Goal: Transaction & Acquisition: Purchase product/service

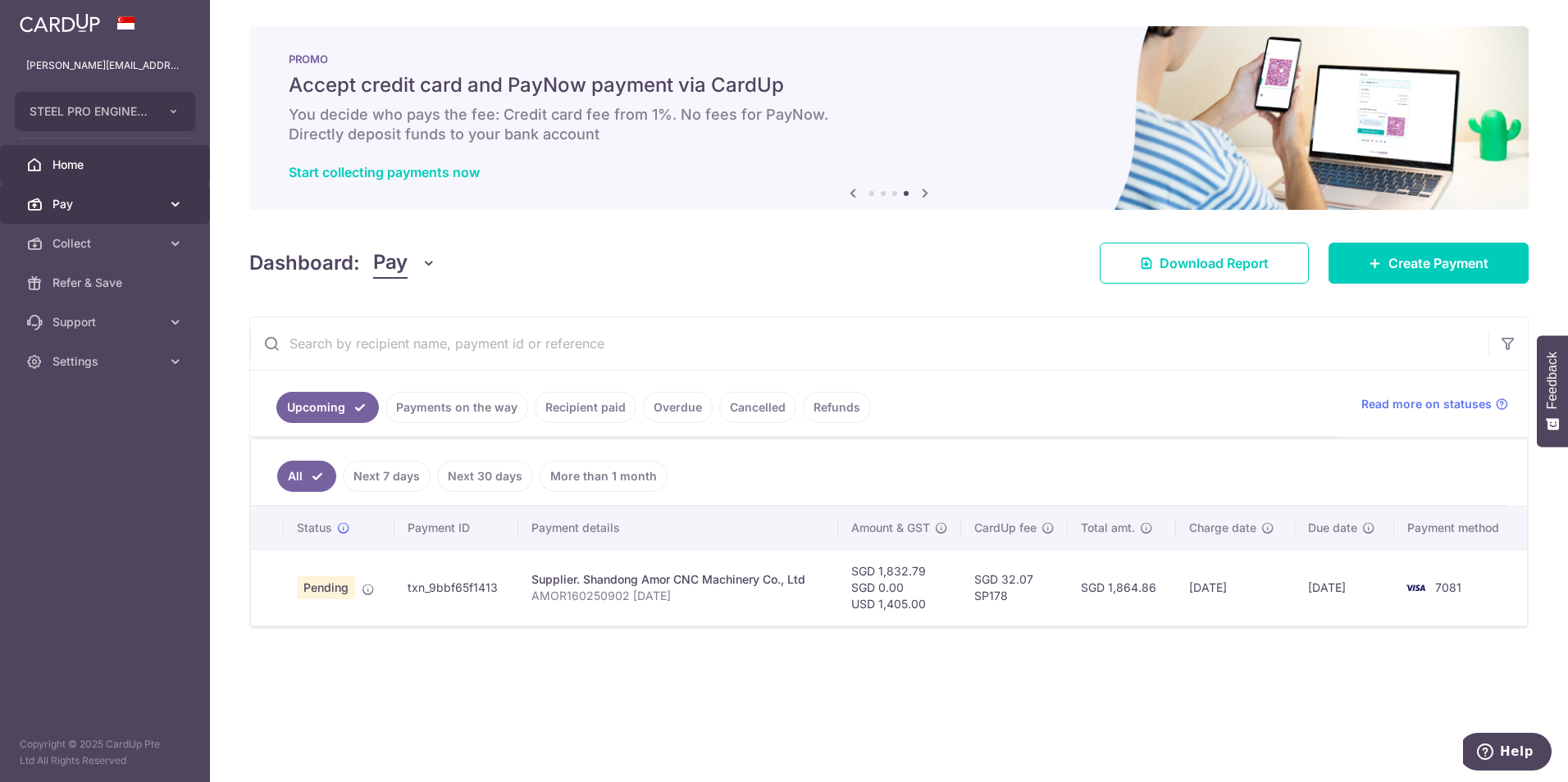
click at [99, 186] on link "Pay" at bounding box center [105, 204] width 210 height 40
click at [96, 217] on link "Pay" at bounding box center [105, 204] width 210 height 40
click at [96, 244] on span "Collect" at bounding box center [107, 243] width 108 height 16
click at [103, 208] on span "Pay" at bounding box center [107, 203] width 108 height 16
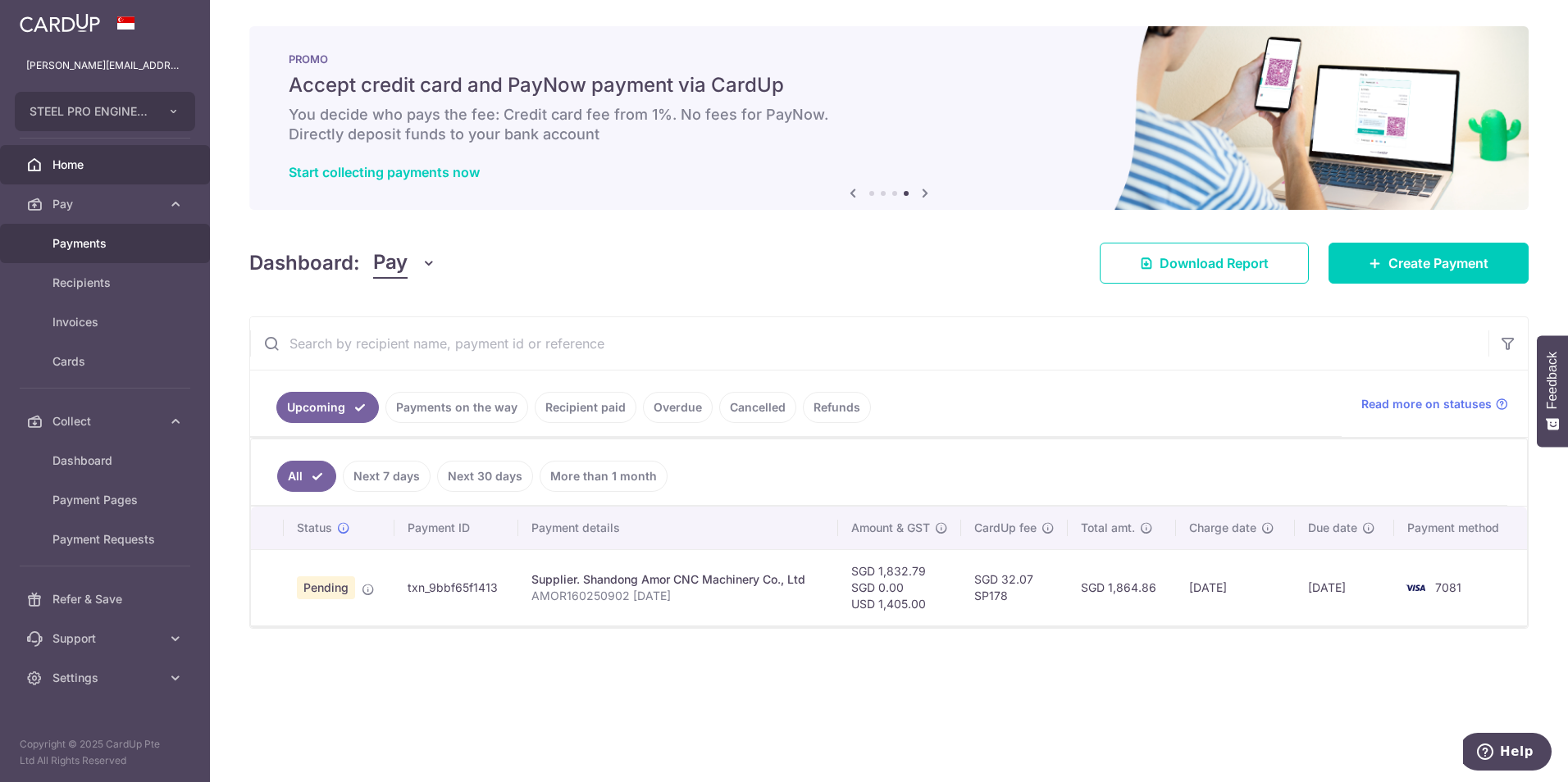
click at [88, 251] on span "Payments" at bounding box center [107, 243] width 108 height 16
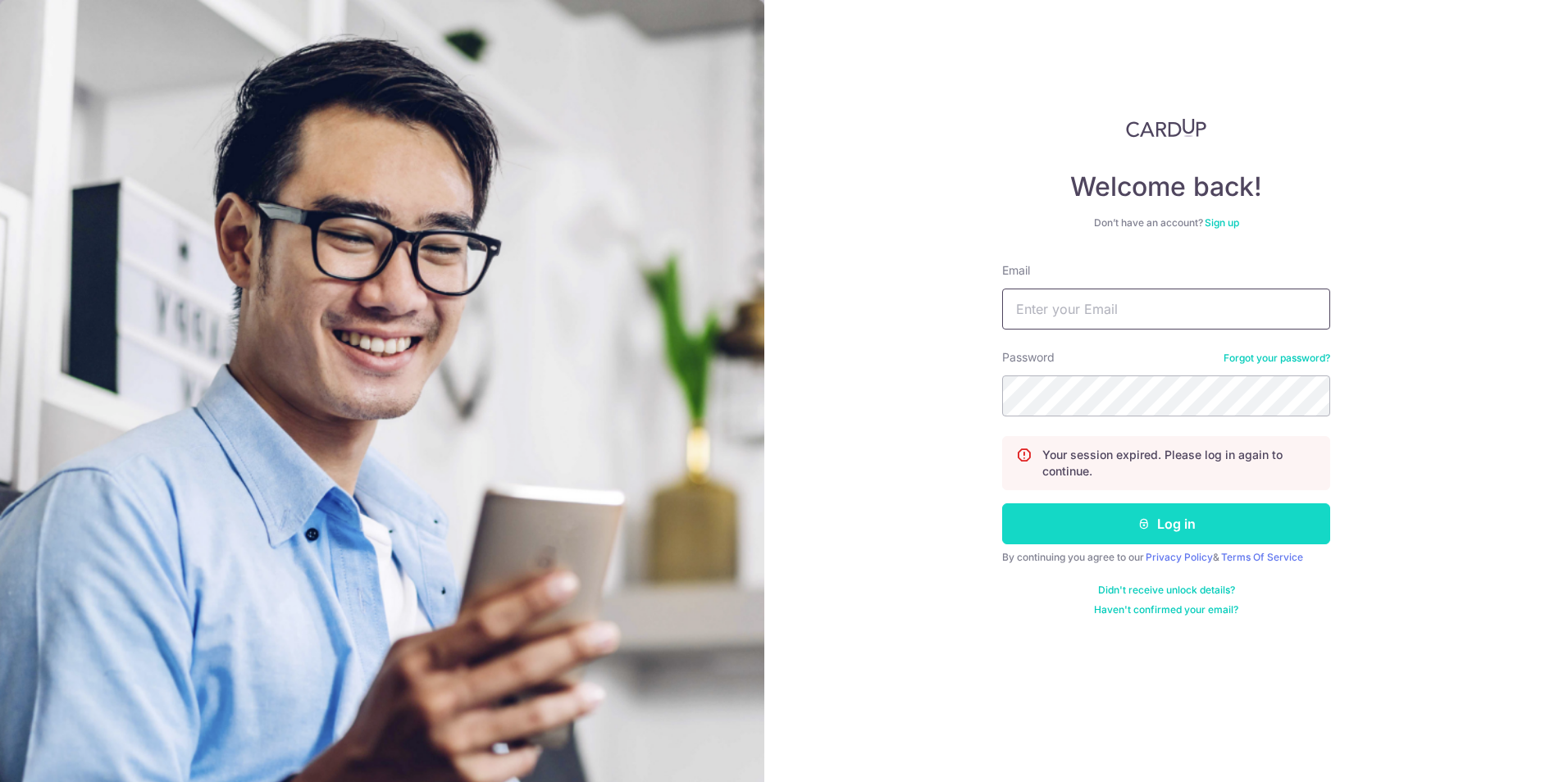
type input "[PERSON_NAME][EMAIL_ADDRESS][DOMAIN_NAME]"
click at [1109, 515] on button "Log in" at bounding box center [1166, 524] width 328 height 41
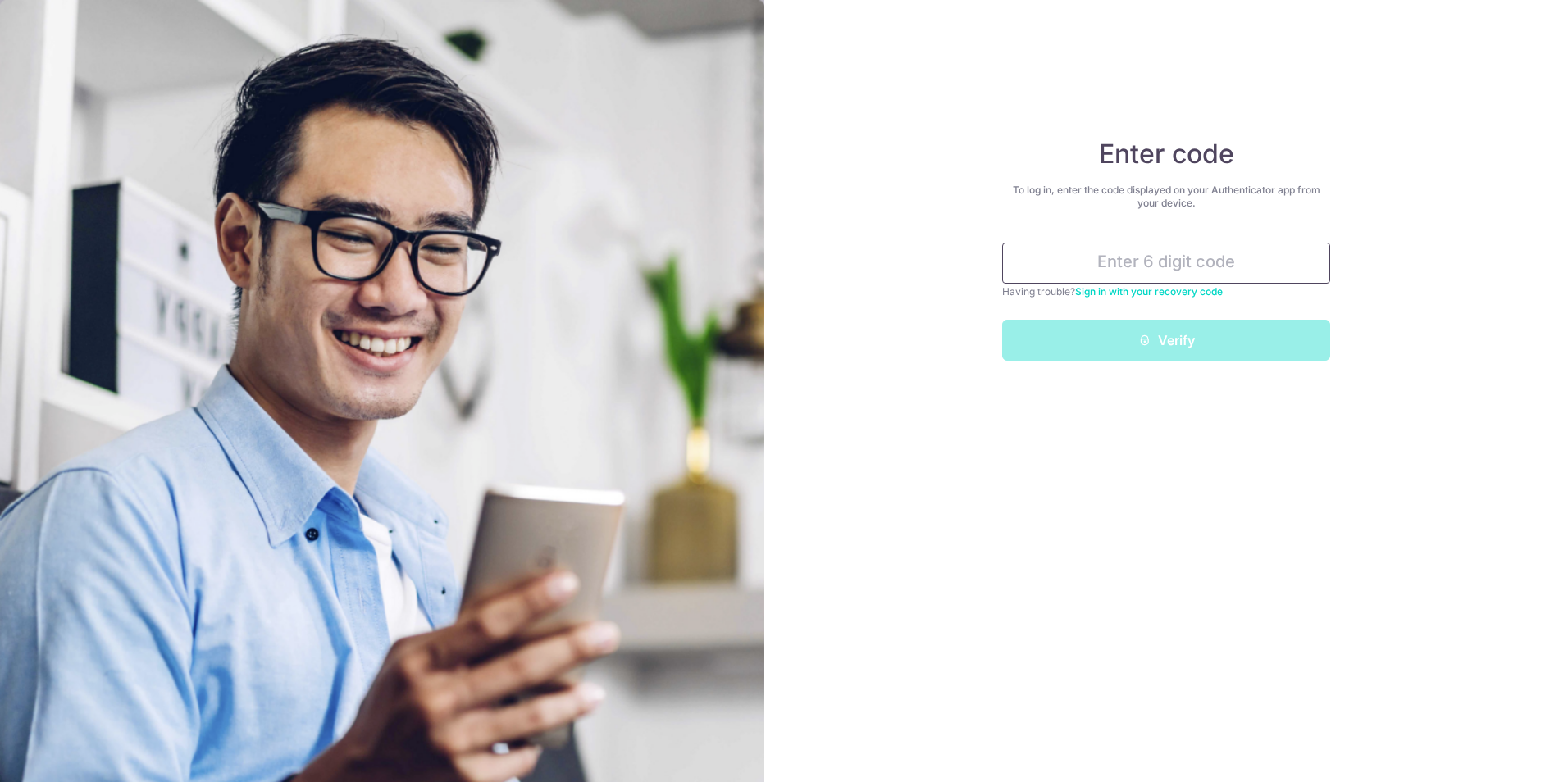
click at [1160, 259] on input "text" at bounding box center [1166, 263] width 328 height 41
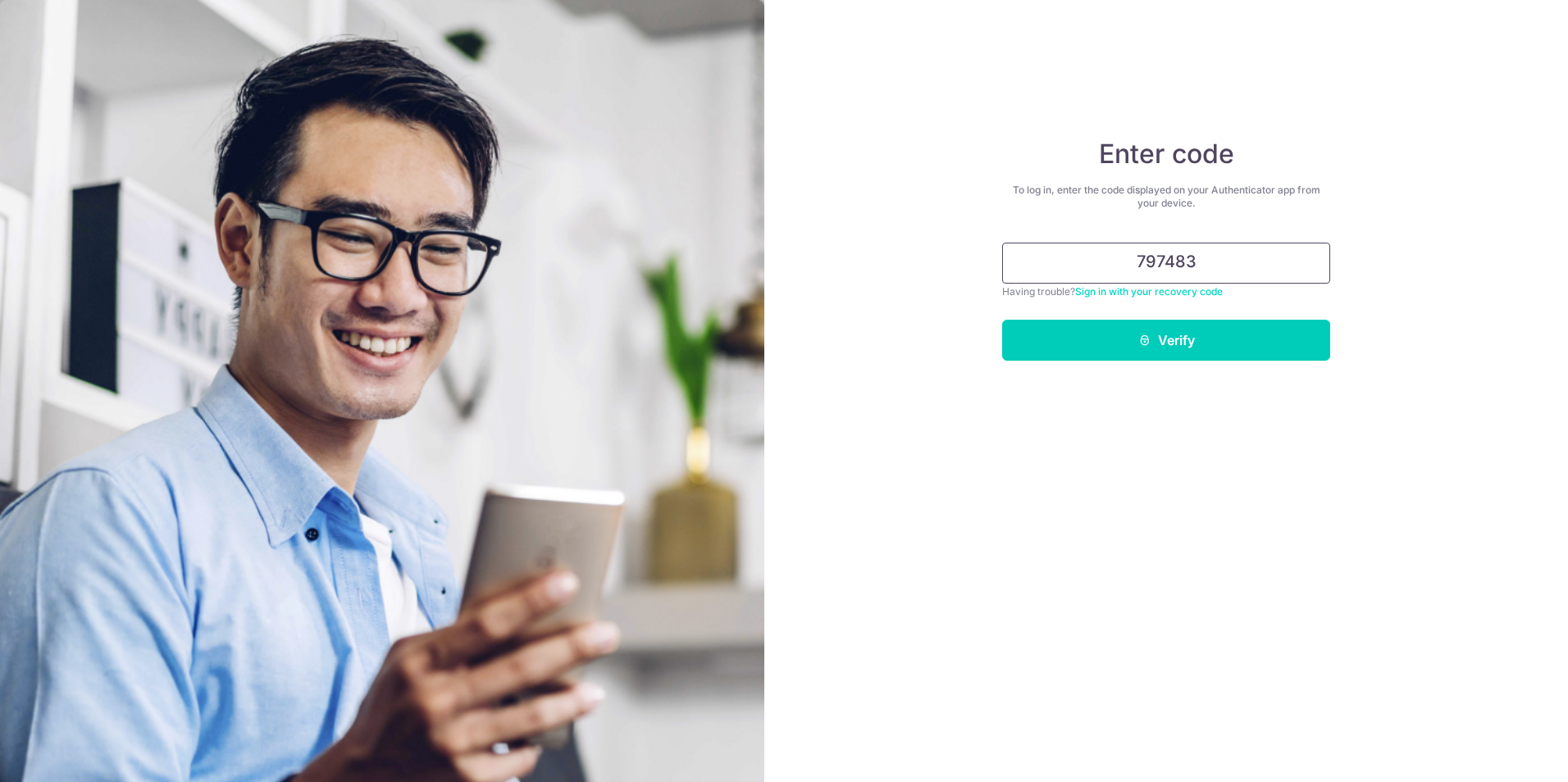
type input "797483"
click at [1143, 362] on div "Enter code To log in, enter the code displayed on your Authenticator app from y…" at bounding box center [1166, 391] width 804 height 782
click at [1161, 334] on button "Verify" at bounding box center [1166, 339] width 328 height 41
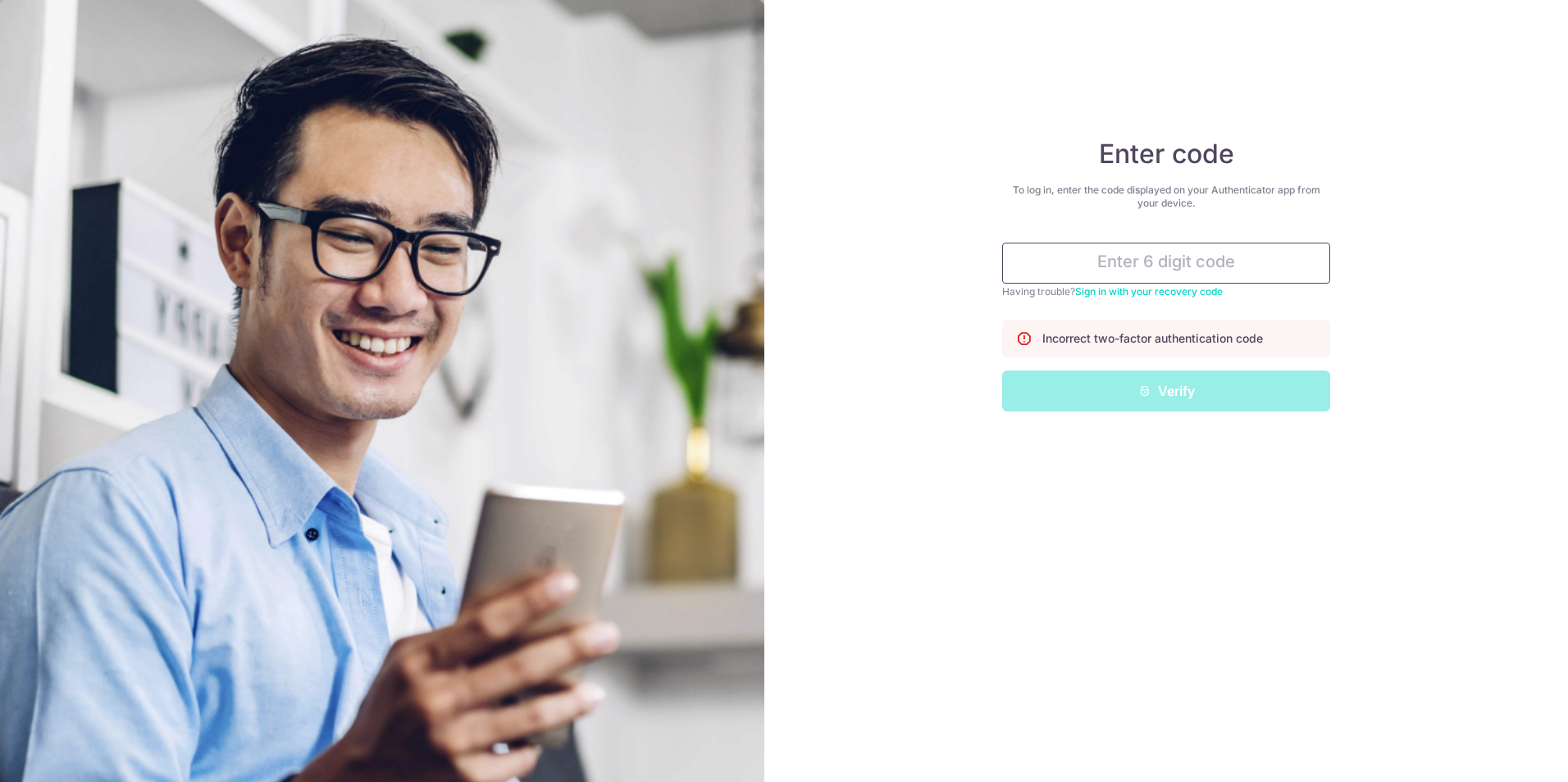
drag, startPoint x: 1175, startPoint y: 240, endPoint x: 1159, endPoint y: 260, distance: 25.6
click at [1159, 260] on div "Enter code To log in, enter the code displayed on your Authenticator app from y…" at bounding box center [1166, 275] width 328 height 274
click at [1159, 260] on input "text" at bounding box center [1166, 263] width 328 height 41
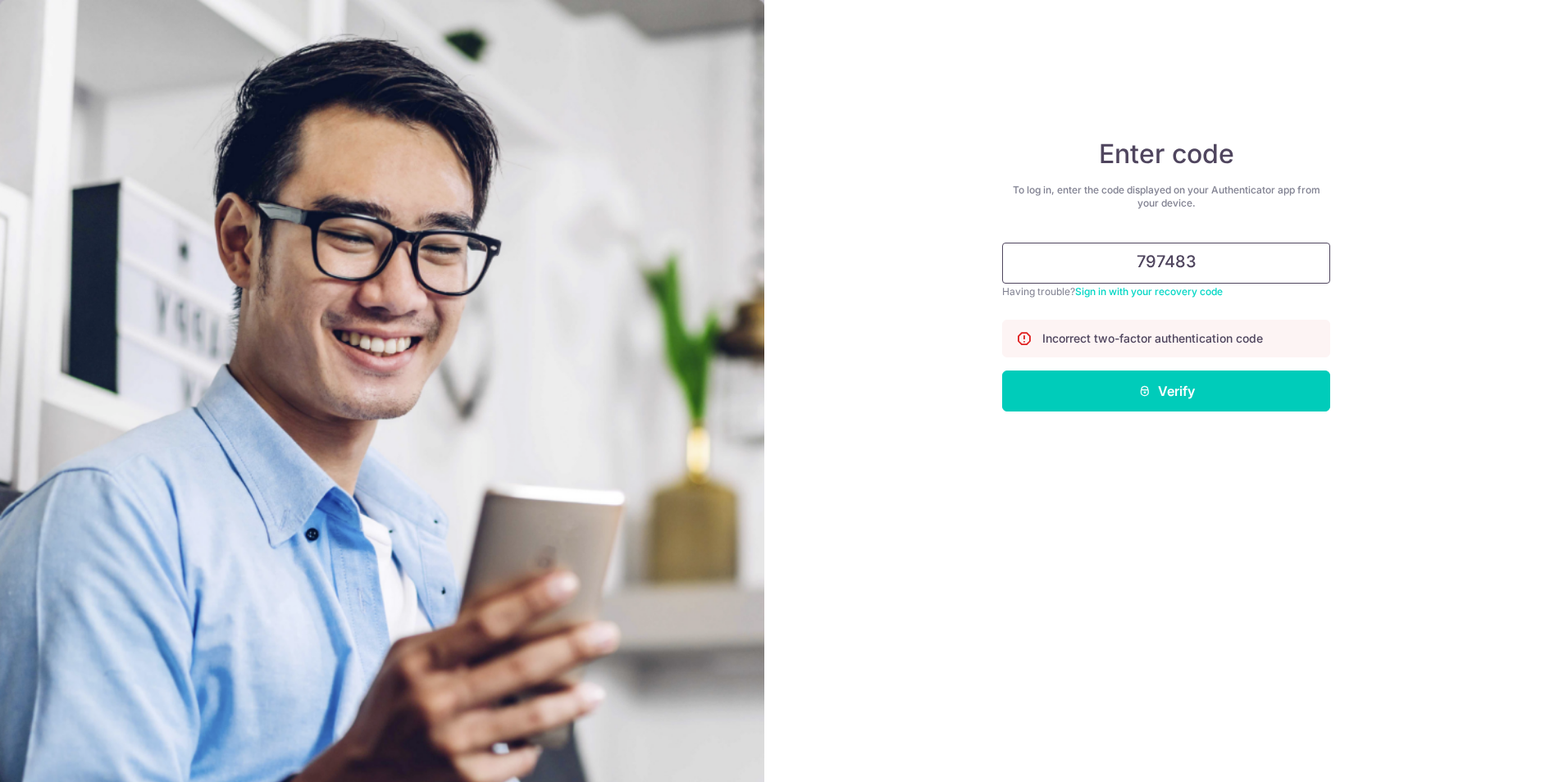
type input "797483"
click at [1002, 371] on button "Verify" at bounding box center [1166, 391] width 328 height 41
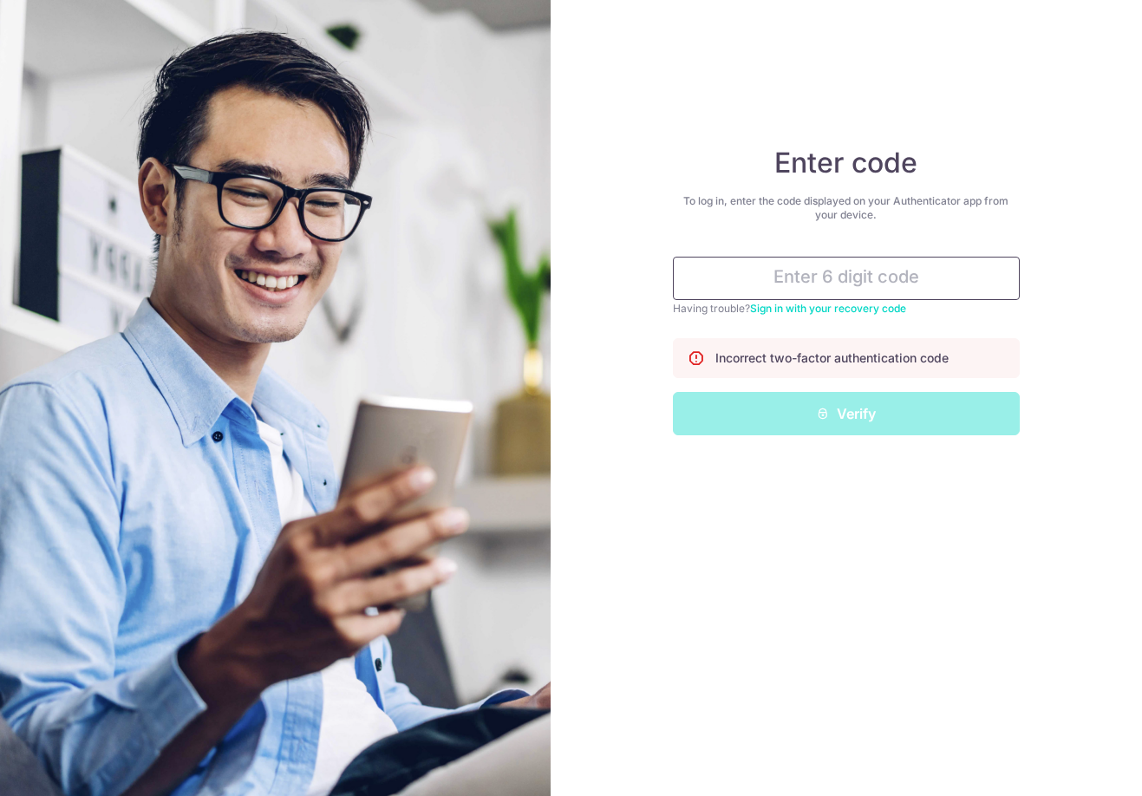
click at [808, 275] on input "text" at bounding box center [846, 278] width 347 height 43
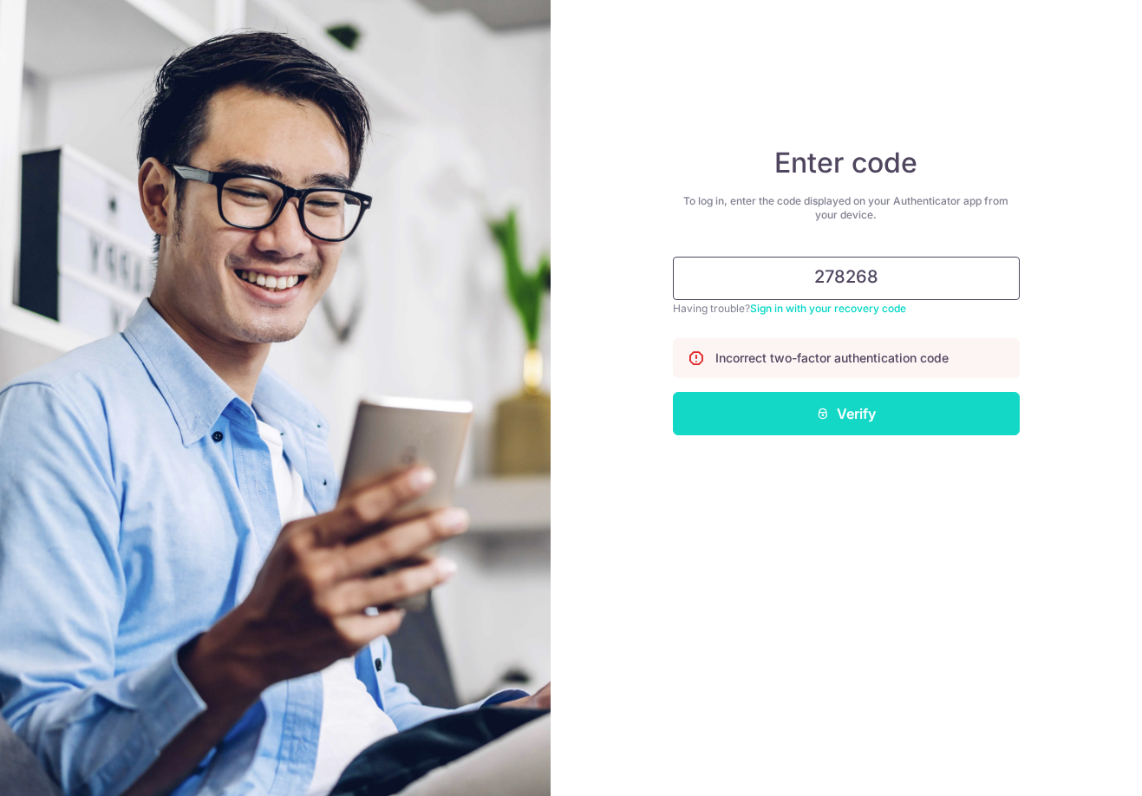
type input "278268"
click at [878, 428] on button "Verify" at bounding box center [846, 413] width 347 height 43
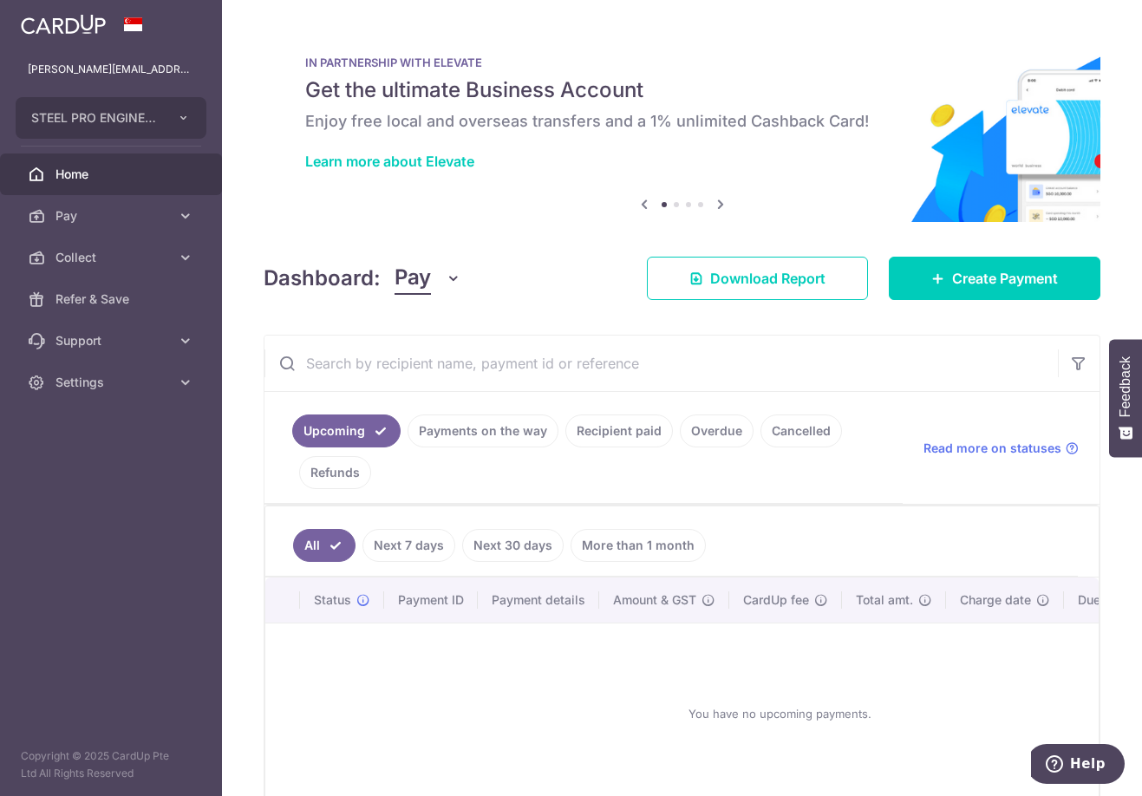
click at [552, 386] on input "text" at bounding box center [662, 364] width 794 height 56
click at [110, 216] on span "Pay" at bounding box center [113, 215] width 114 height 17
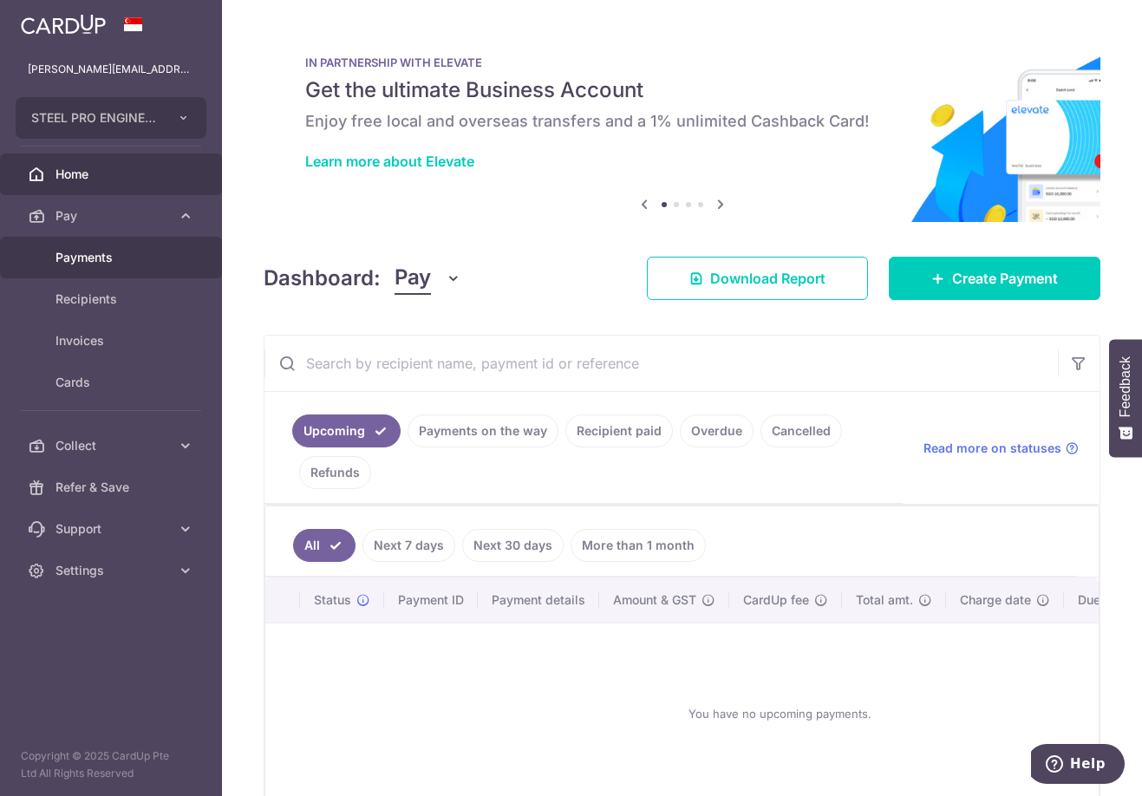
click at [137, 255] on span "Payments" at bounding box center [113, 257] width 114 height 17
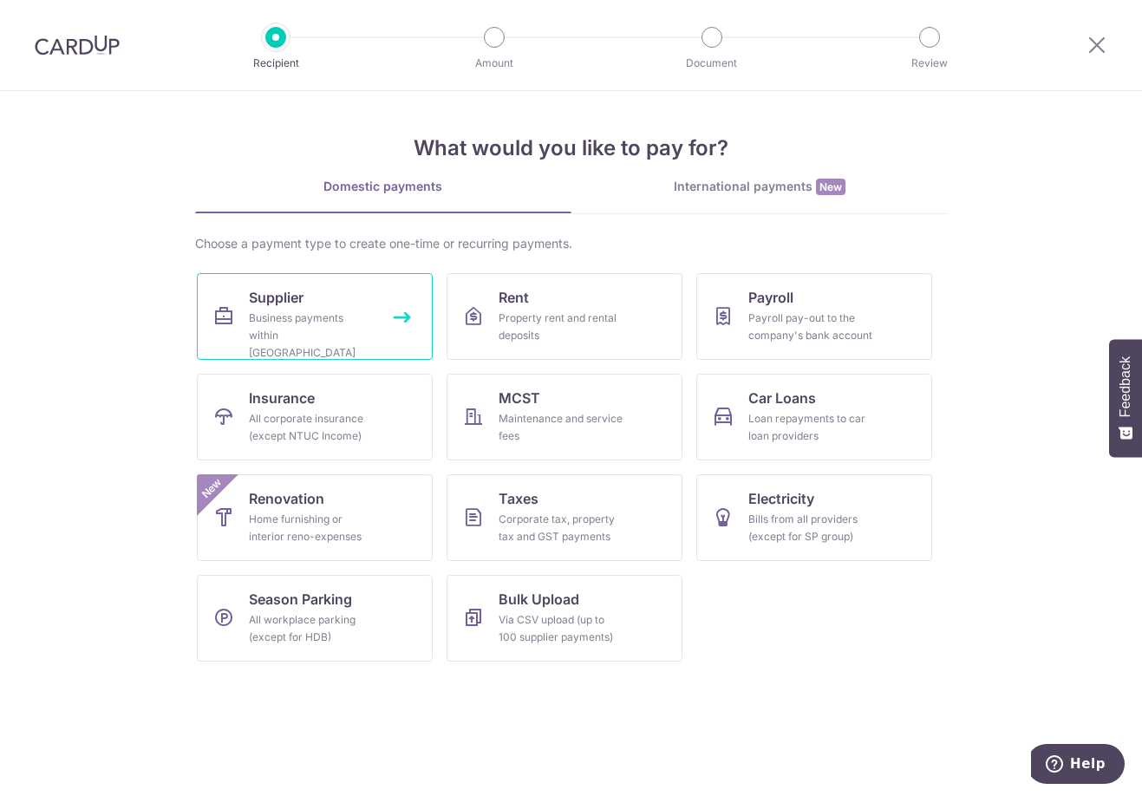
click at [322, 322] on div "Business payments within Singapore" at bounding box center [311, 336] width 125 height 52
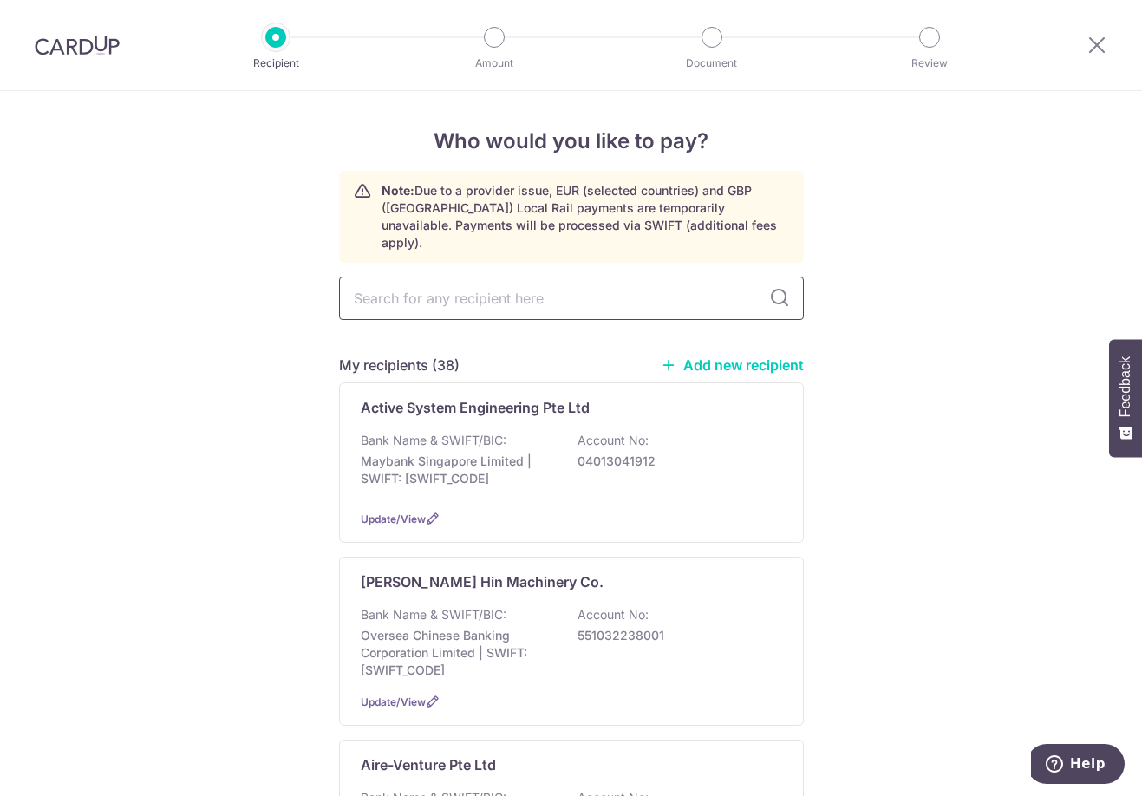
click at [500, 282] on input "text" at bounding box center [571, 298] width 465 height 43
type input "jin"
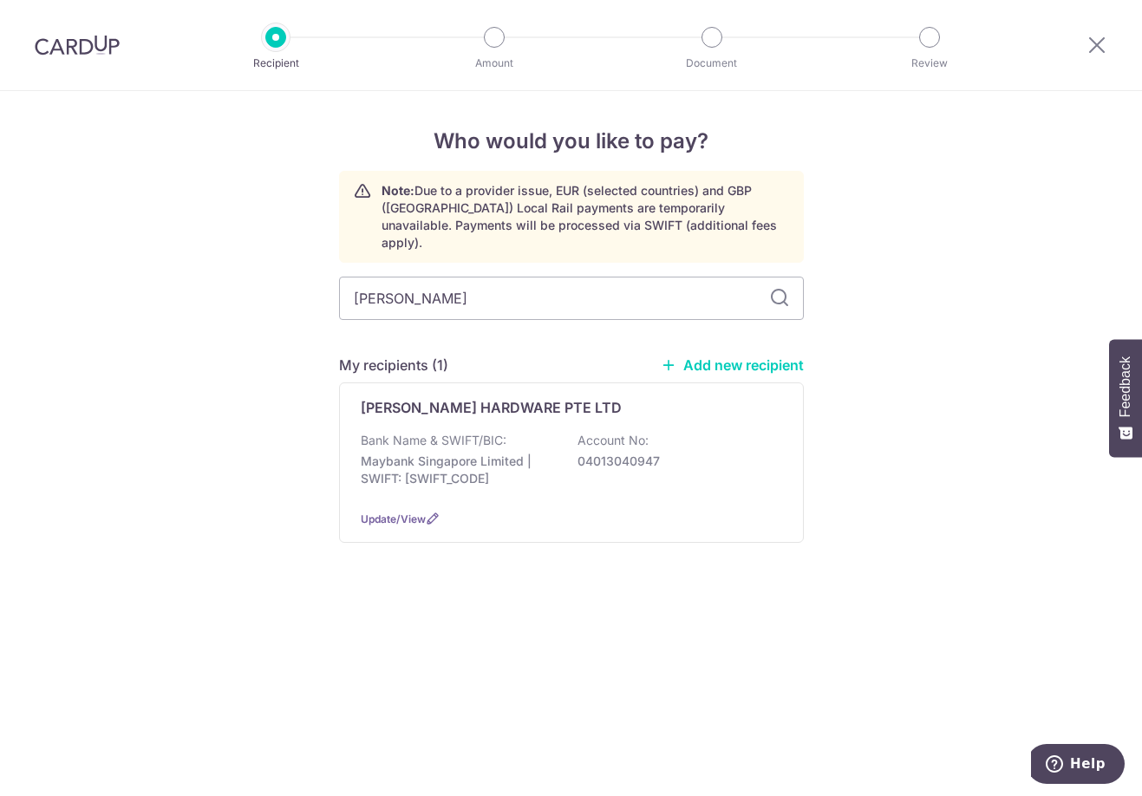
type input "jing"
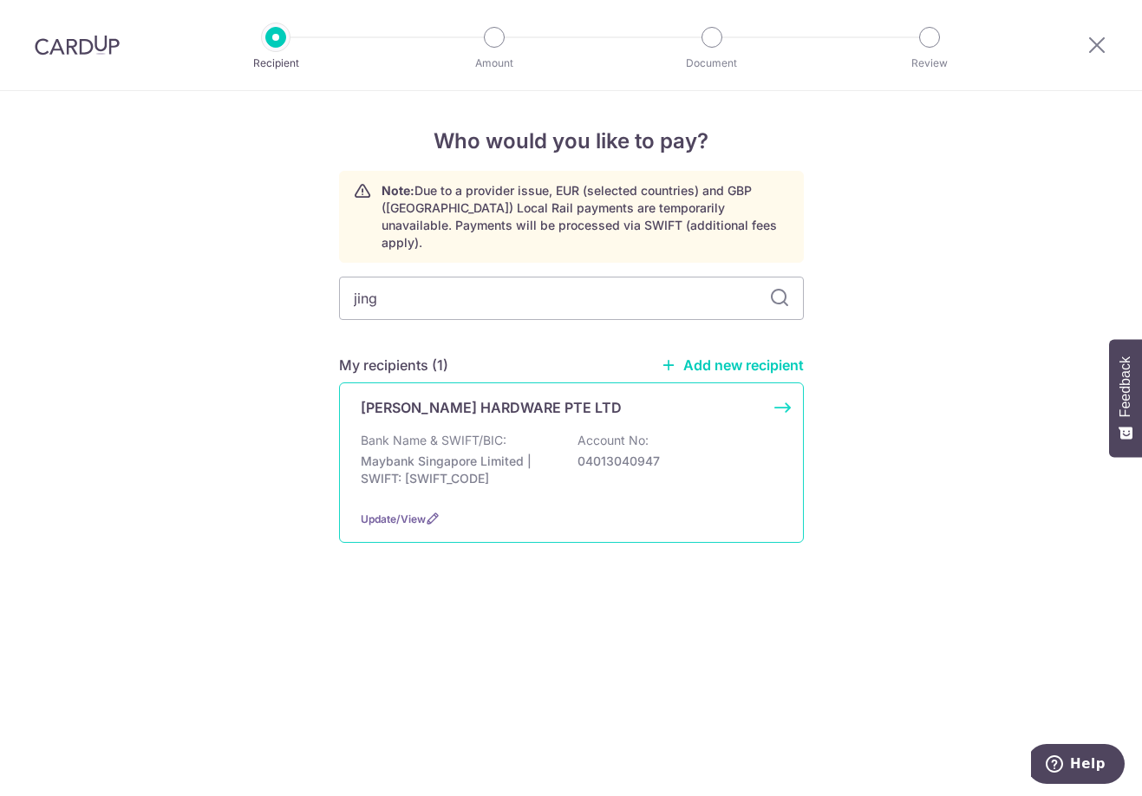
click at [703, 481] on div "JING HUI HARDWARE PTE LTD Bank Name & SWIFT/BIC: Maybank Singapore Limited | SW…" at bounding box center [571, 463] width 465 height 160
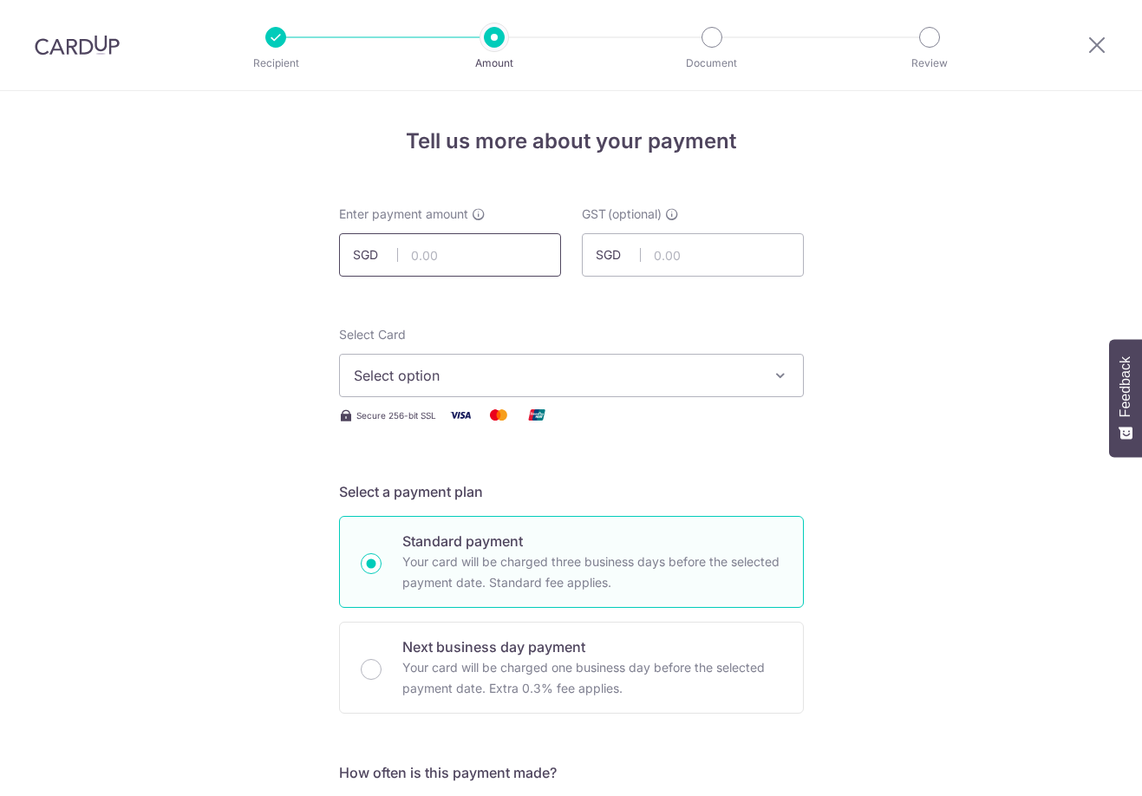
click at [421, 248] on input "text" at bounding box center [450, 254] width 222 height 43
type input "10,104.30"
click at [677, 365] on span "Select option" at bounding box center [556, 375] width 404 height 21
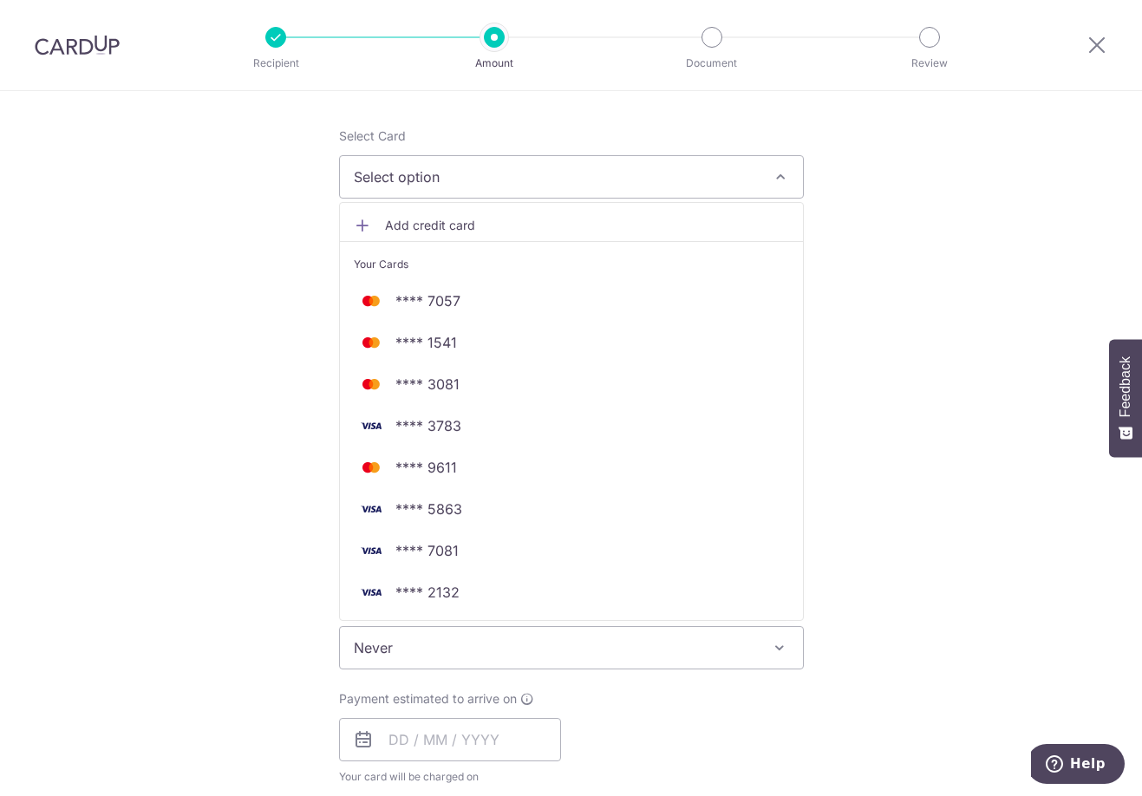
scroll to position [260, 0]
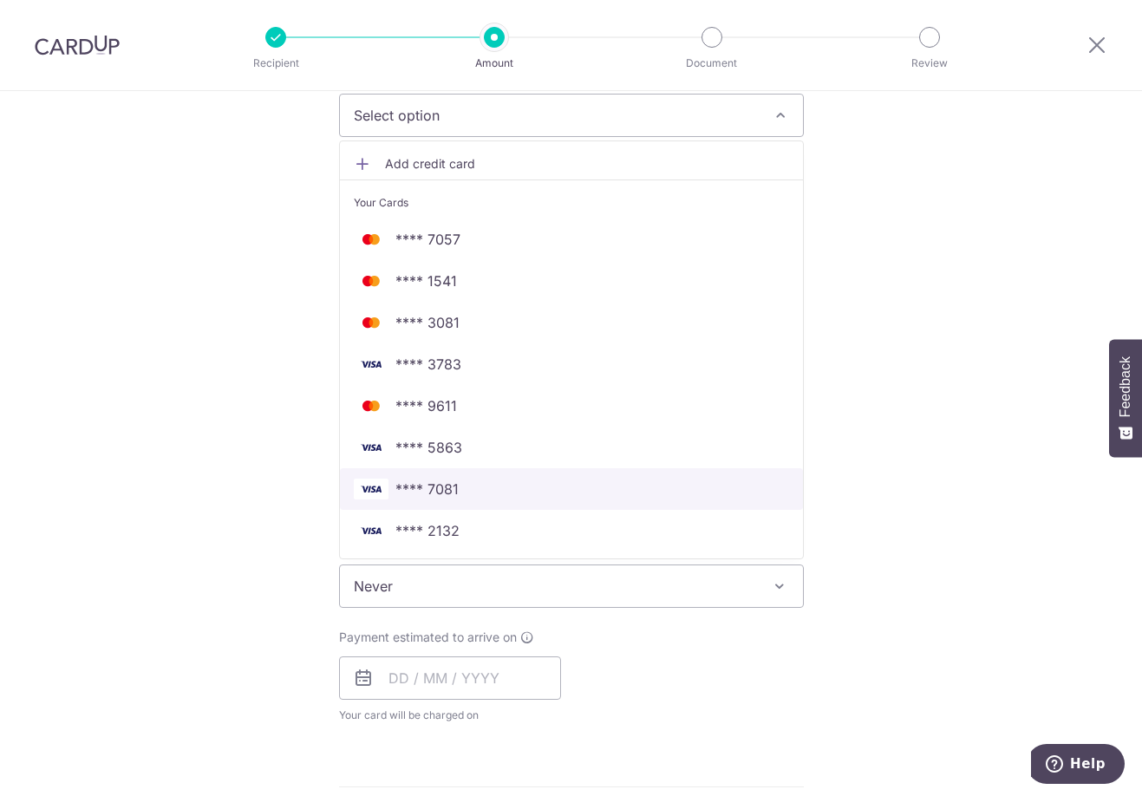
drag, startPoint x: 494, startPoint y: 485, endPoint x: 473, endPoint y: 542, distance: 60.9
click at [494, 485] on span "**** 7081" at bounding box center [571, 489] width 435 height 21
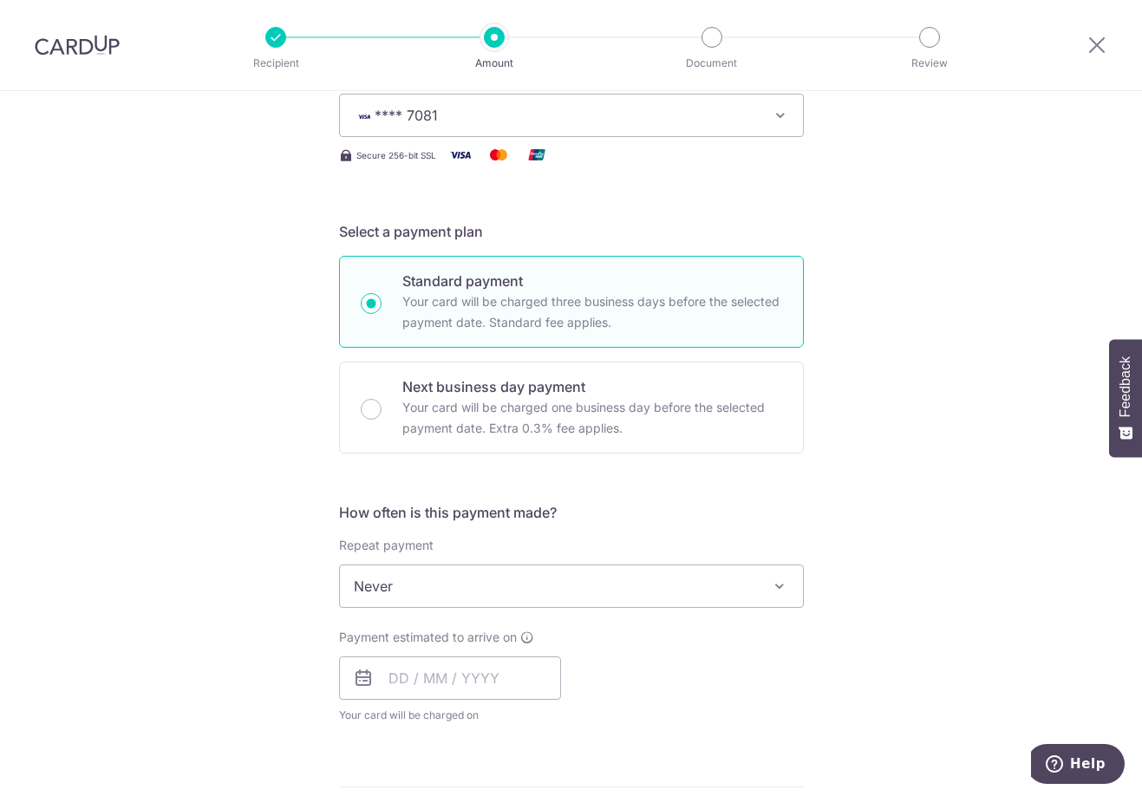
click at [156, 500] on div "Tell us more about your payment Enter payment amount SGD 10,104.30 10104.30 GST…" at bounding box center [571, 673] width 1142 height 1685
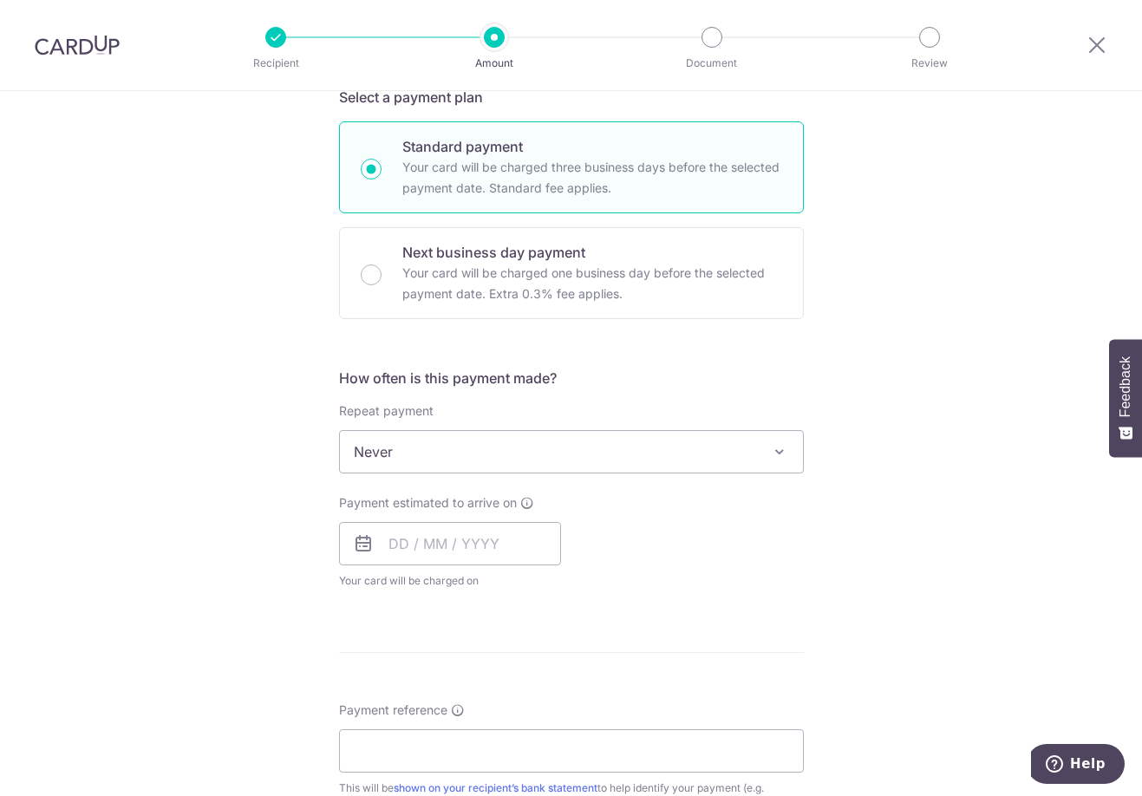
scroll to position [520, 0]
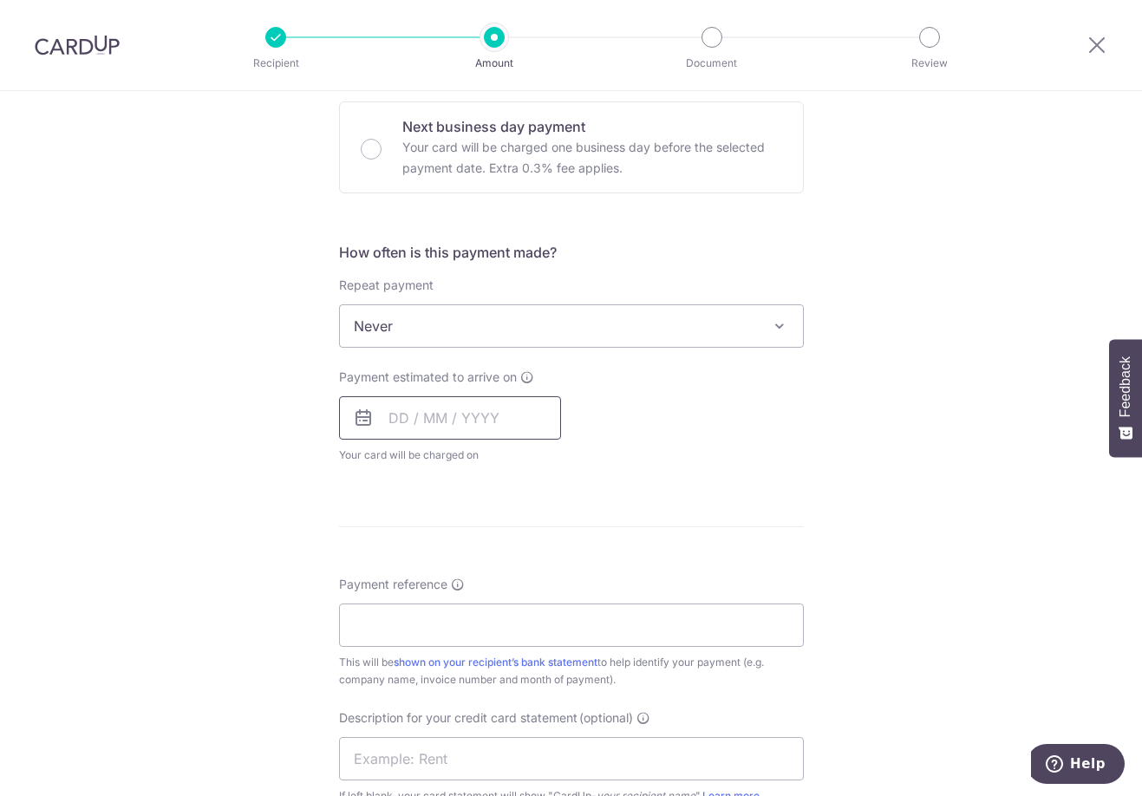
click at [397, 422] on input "text" at bounding box center [450, 417] width 222 height 43
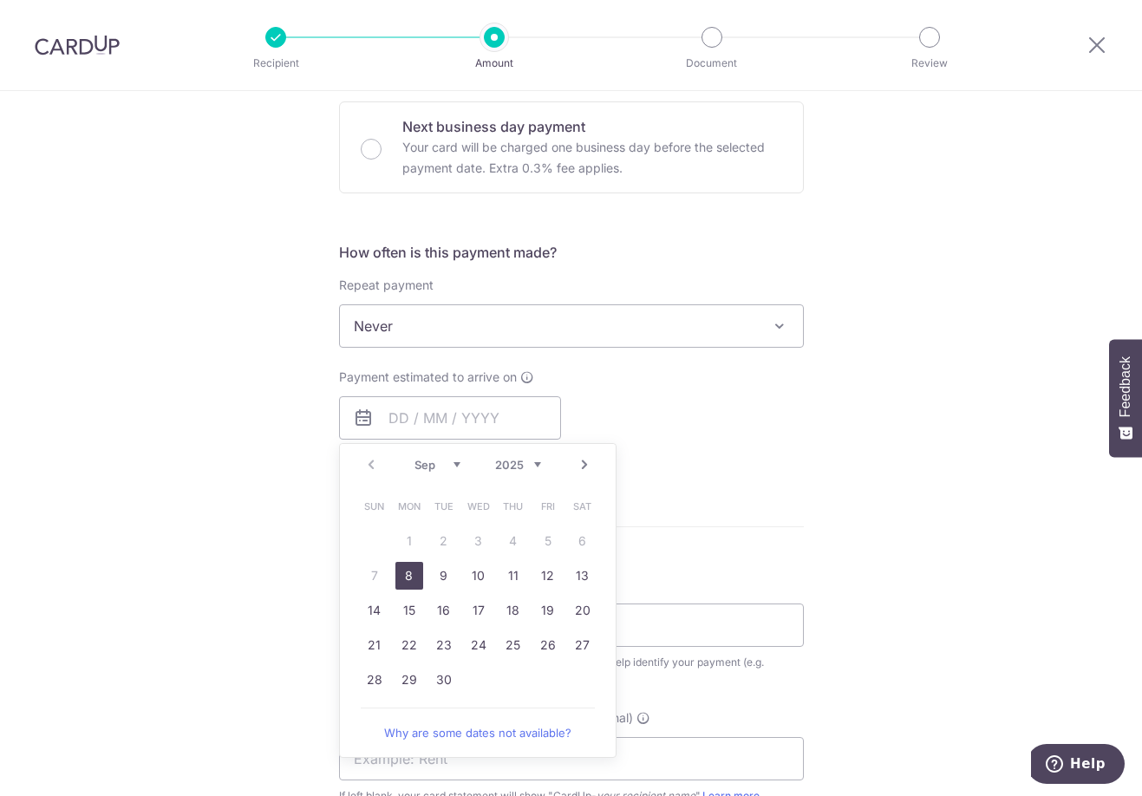
click at [400, 580] on link "8" at bounding box center [410, 576] width 28 height 28
type input "08/09/2025"
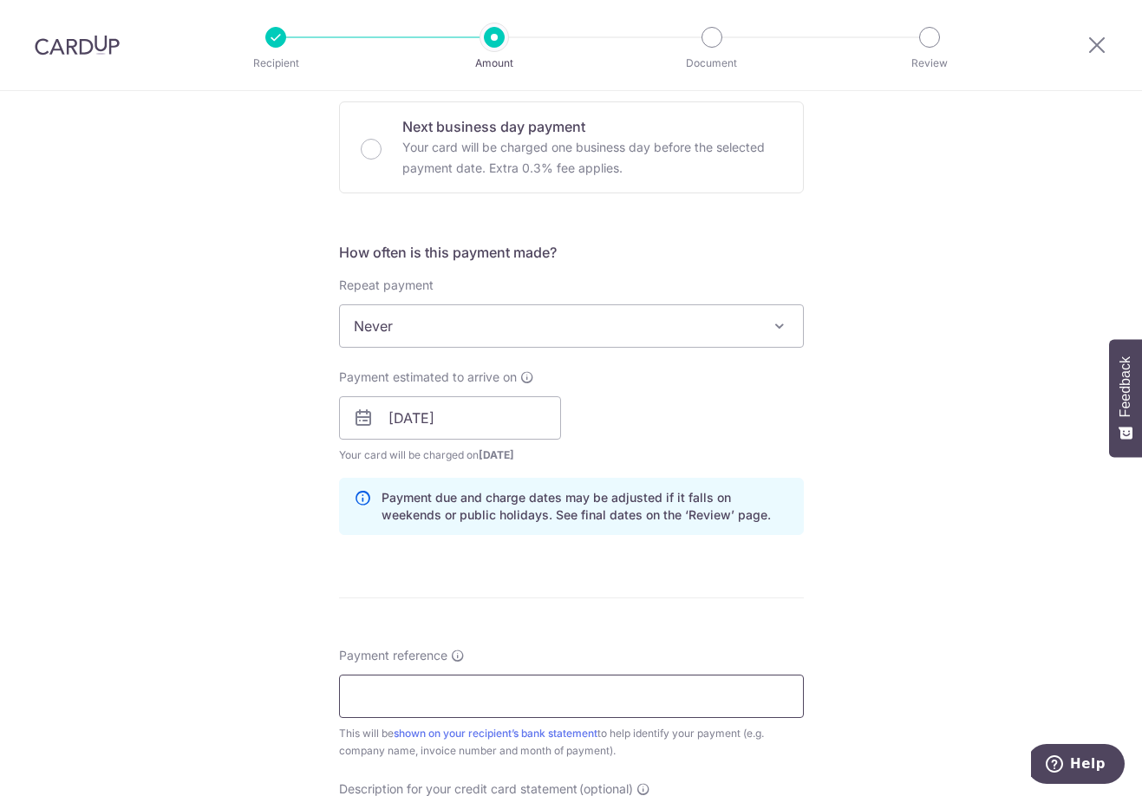
click at [390, 701] on input "Payment reference" at bounding box center [571, 696] width 465 height 43
click button "Add Card" at bounding box center [0, 0] width 0 height 0
click at [491, 702] on input "Jing Hui Hardware Jun 25 SOA" at bounding box center [571, 696] width 465 height 43
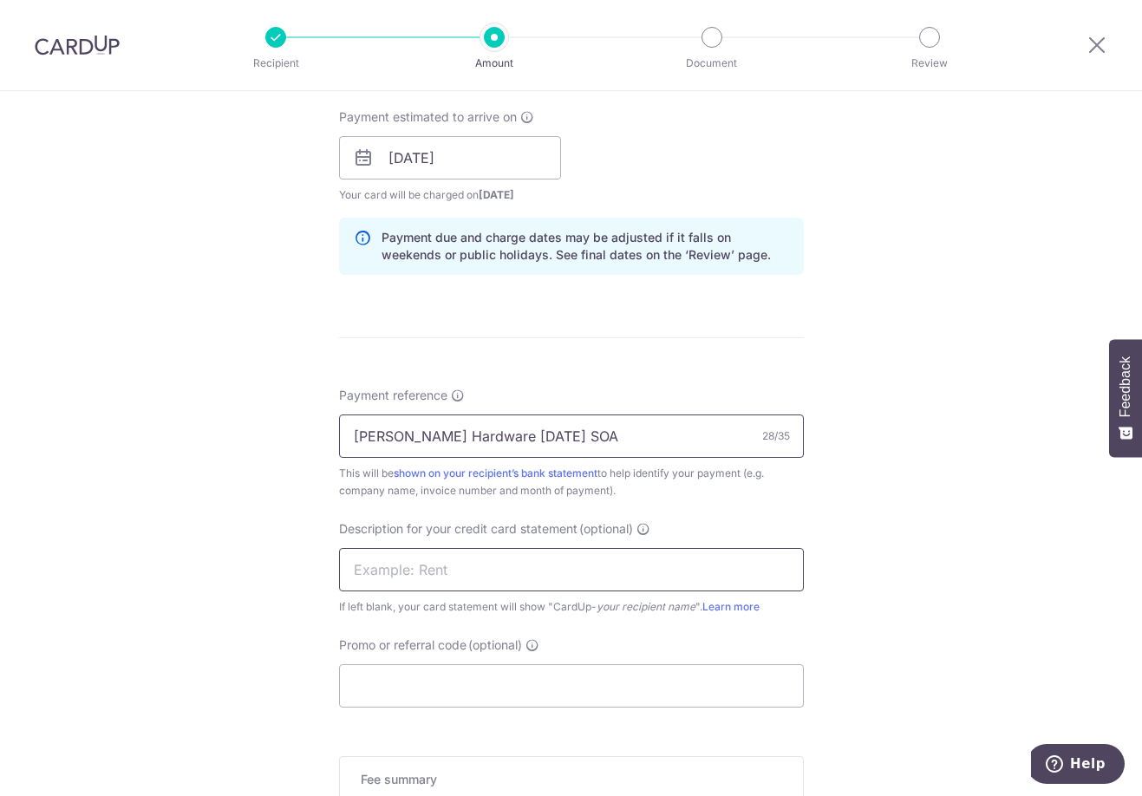
type input "Jing Hui Hardware Jul 25 SOA"
click at [446, 576] on input "text" at bounding box center [571, 569] width 465 height 43
click at [409, 572] on input "JHHJUN25SOA" at bounding box center [571, 569] width 465 height 43
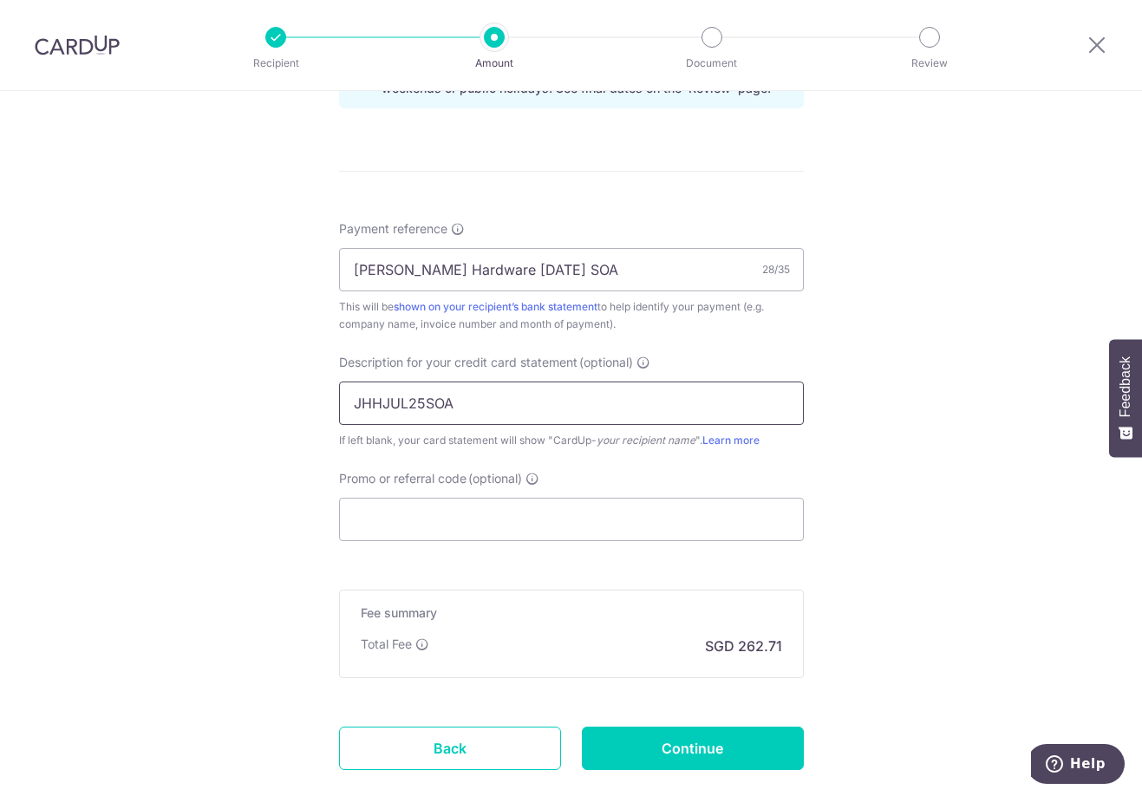
scroll to position [954, 0]
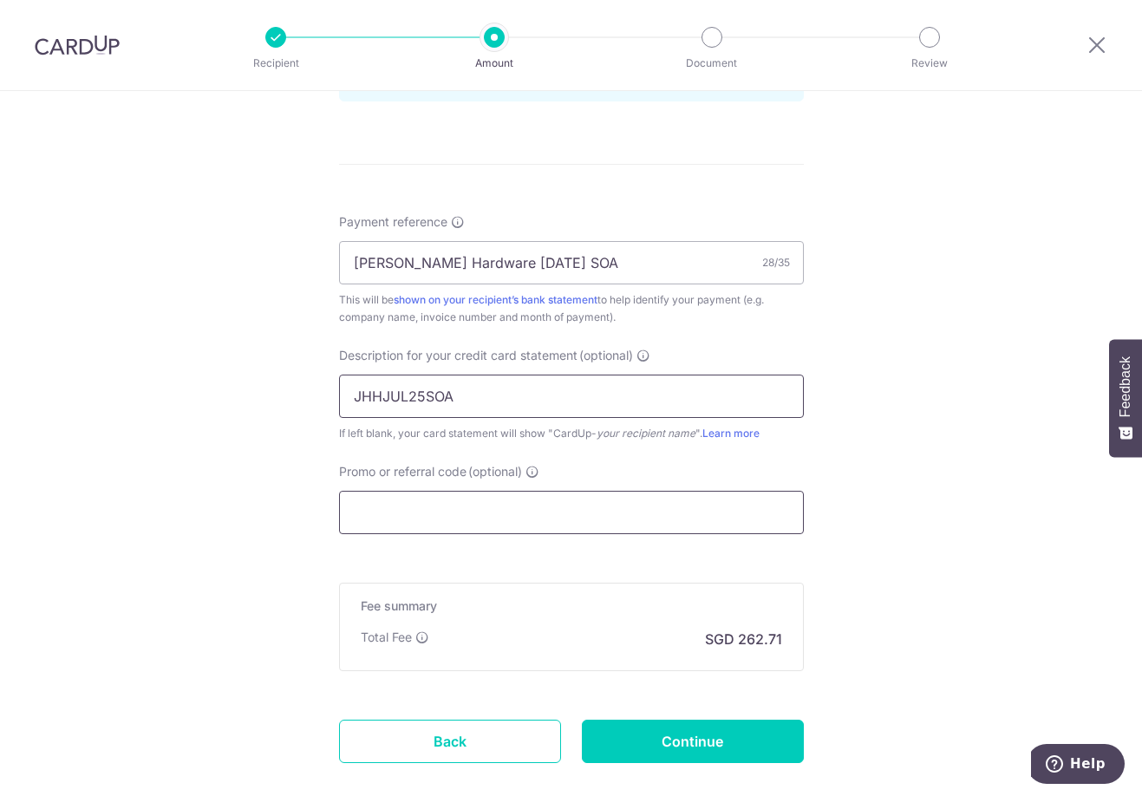
type input "JHHJUL25SOA"
drag, startPoint x: 429, startPoint y: 494, endPoint x: 435, endPoint y: 515, distance: 22.3
click at [429, 494] on input "Promo or referral code (optional)" at bounding box center [571, 512] width 465 height 43
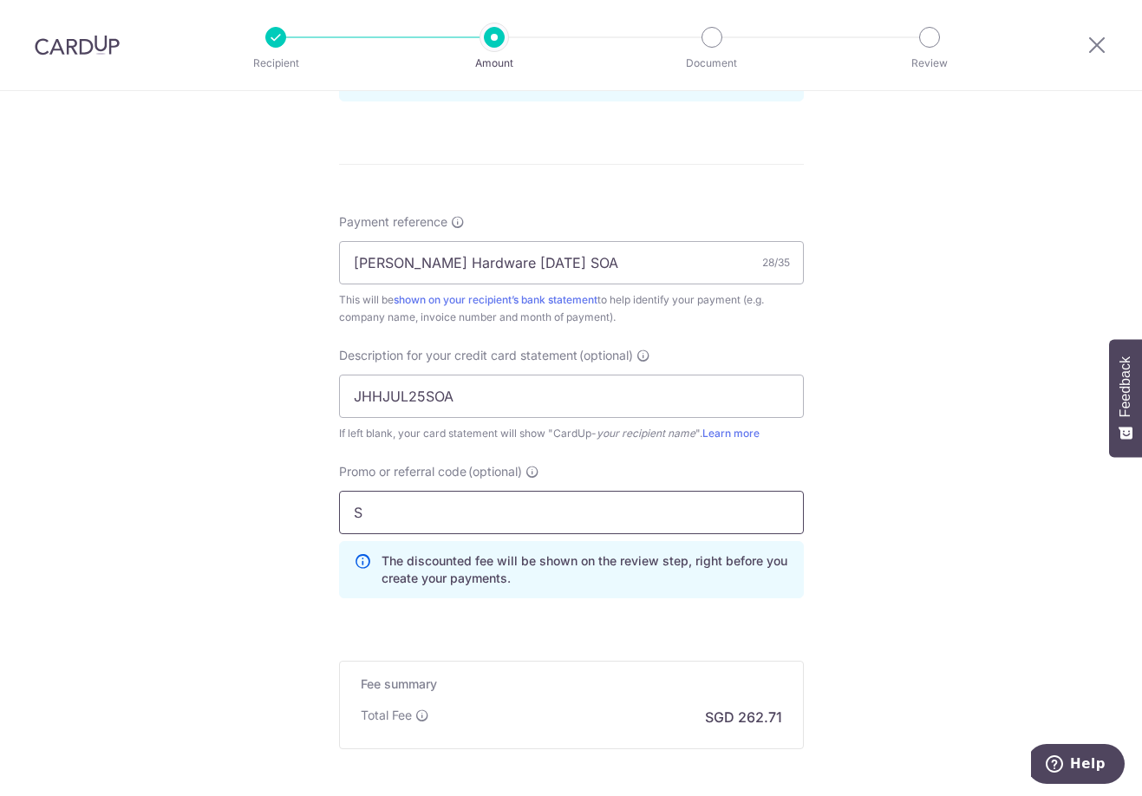
type input "SP178"
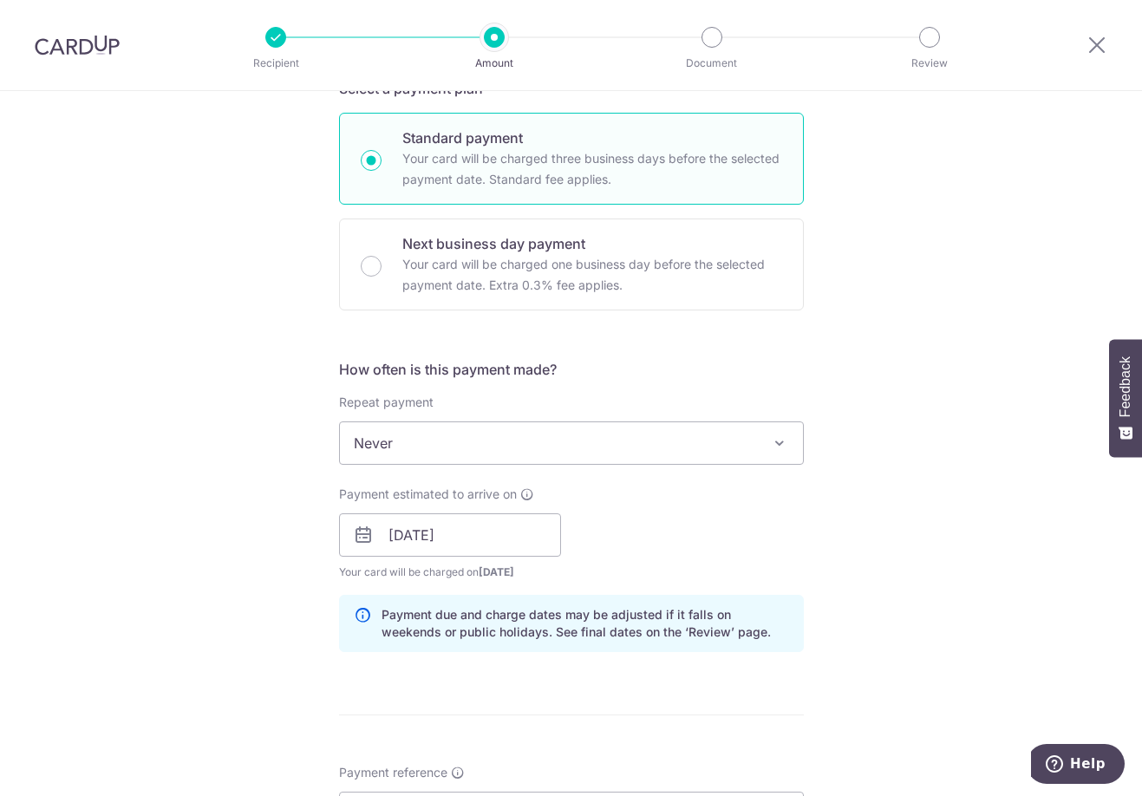
click at [213, 579] on div "Tell us more about your payment Enter payment amount SGD 10,104.30 10104.30 GST…" at bounding box center [571, 605] width 1142 height 1835
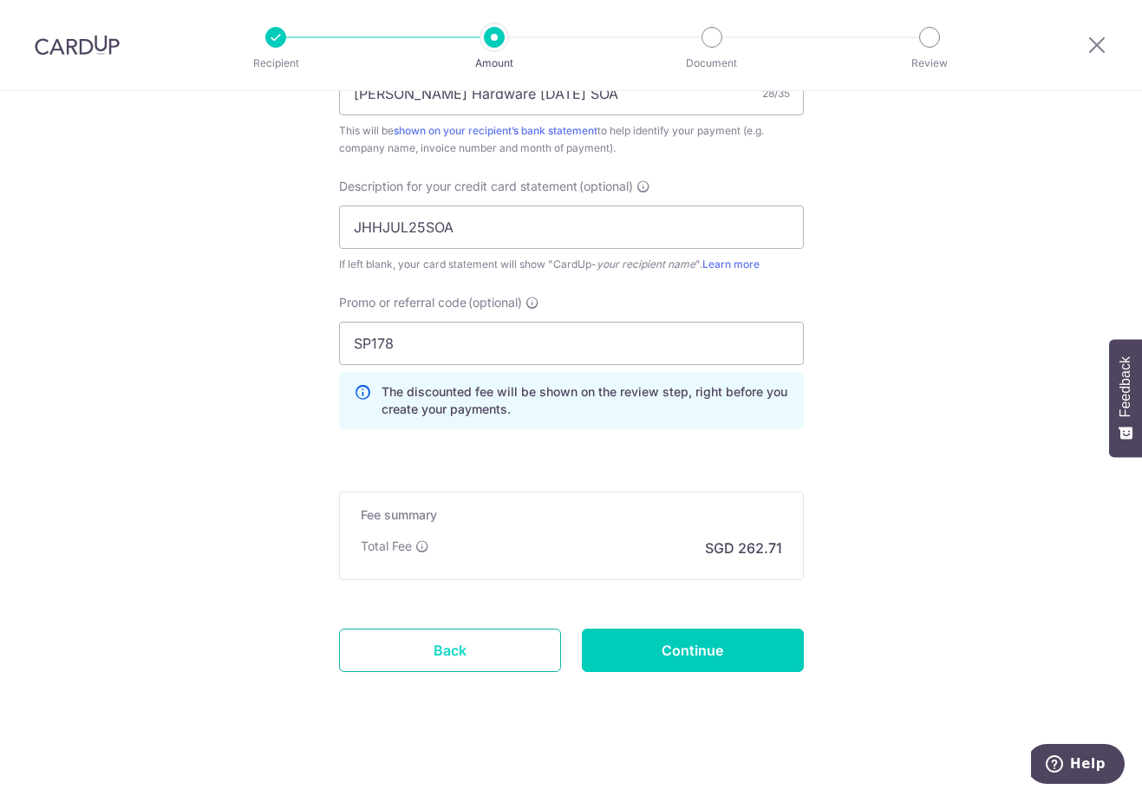
scroll to position [1129, 0]
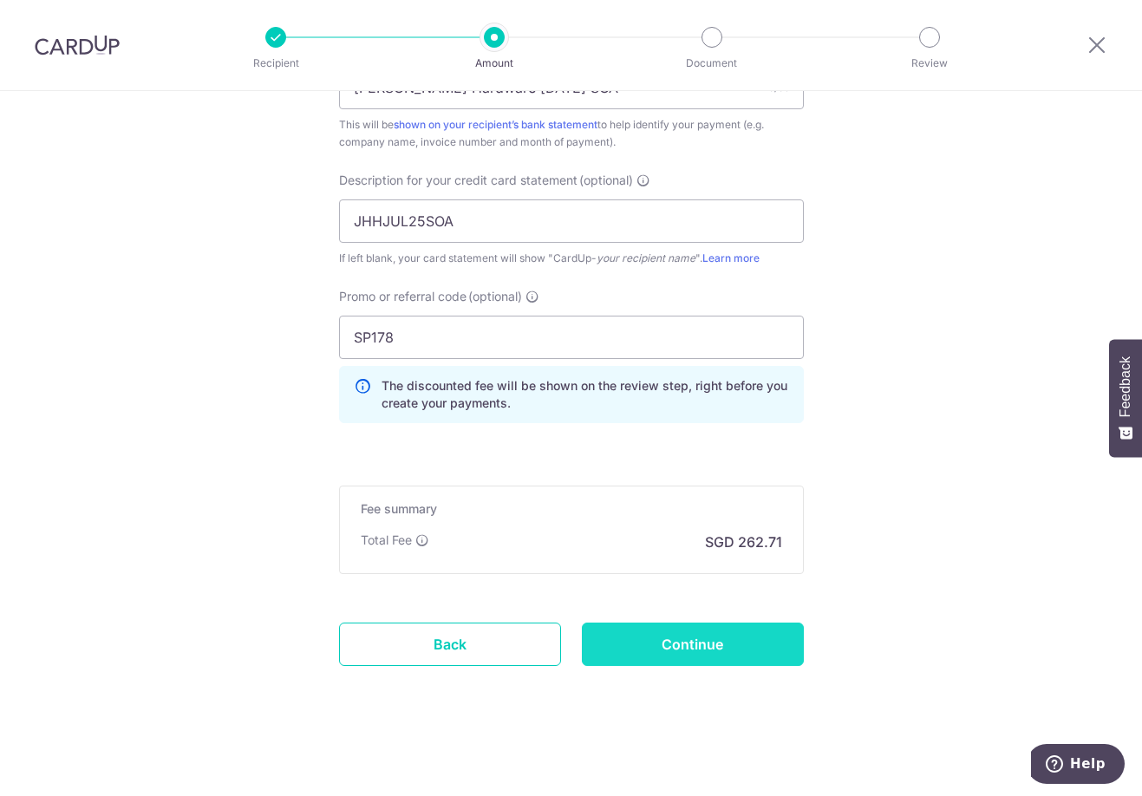
click at [644, 660] on input "Continue" at bounding box center [693, 644] width 222 height 43
type input "Create Schedule"
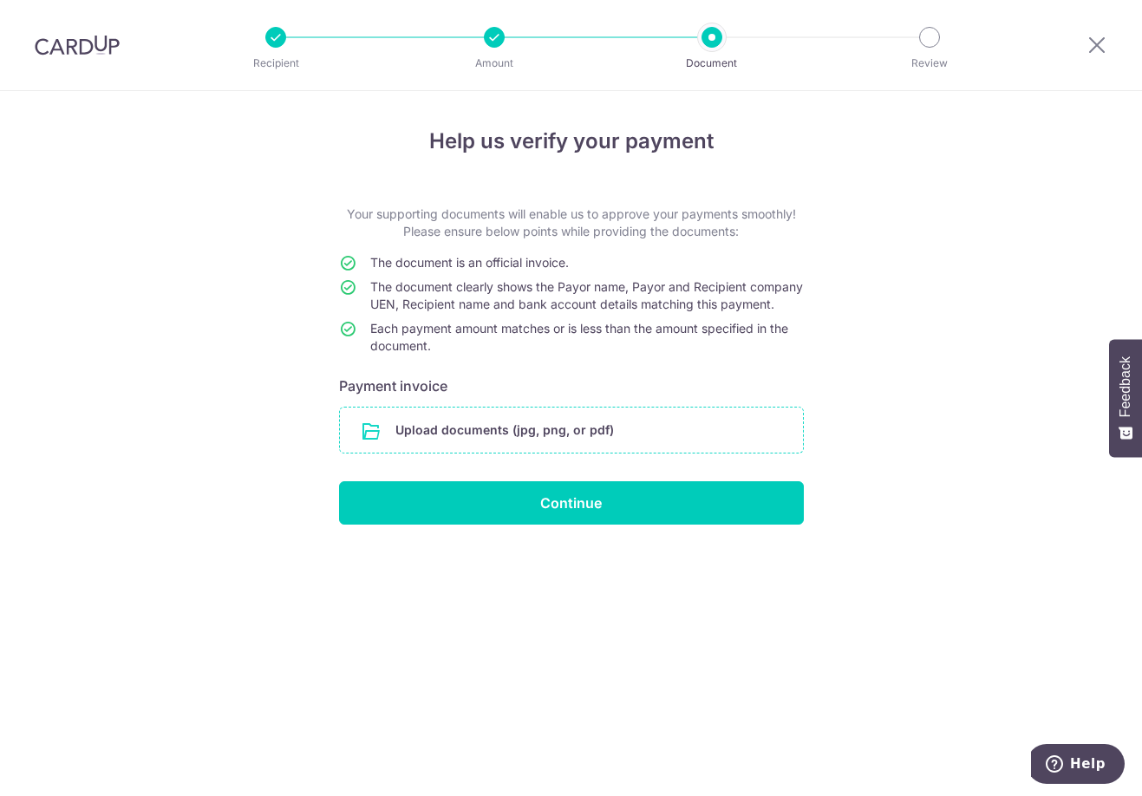
click at [580, 442] on input "file" at bounding box center [571, 430] width 463 height 45
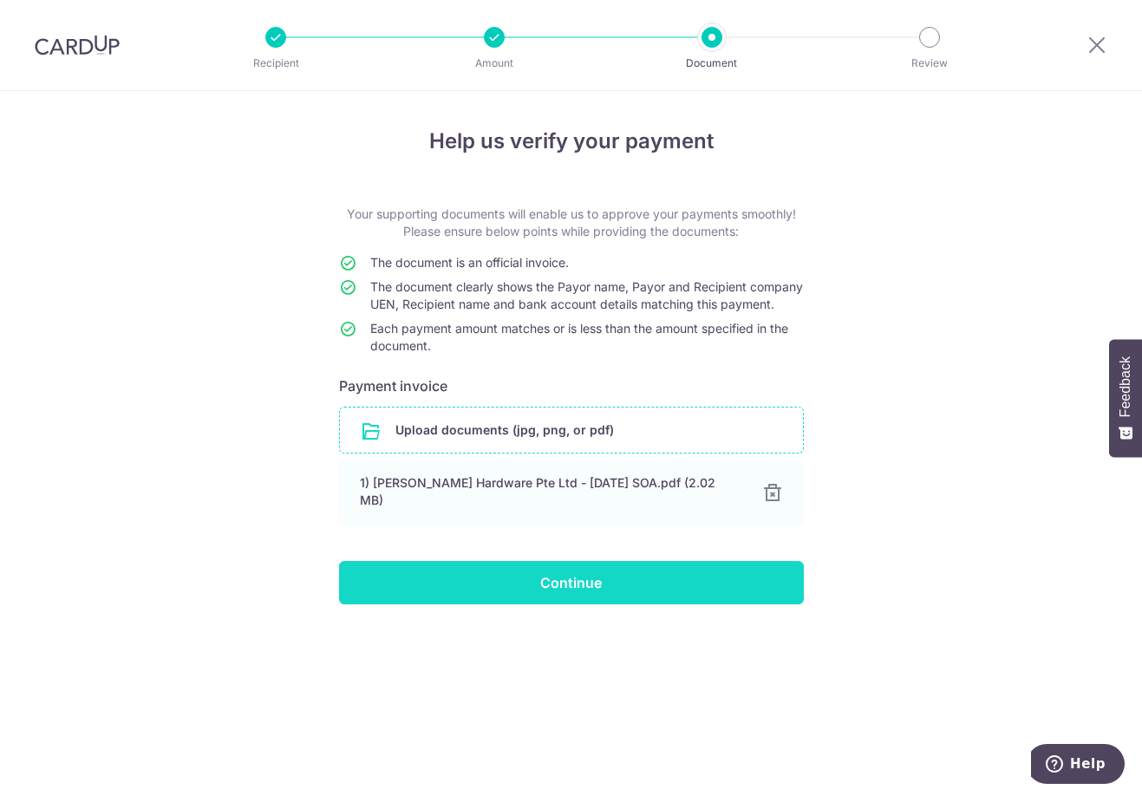
click at [620, 591] on input "Continue" at bounding box center [571, 582] width 465 height 43
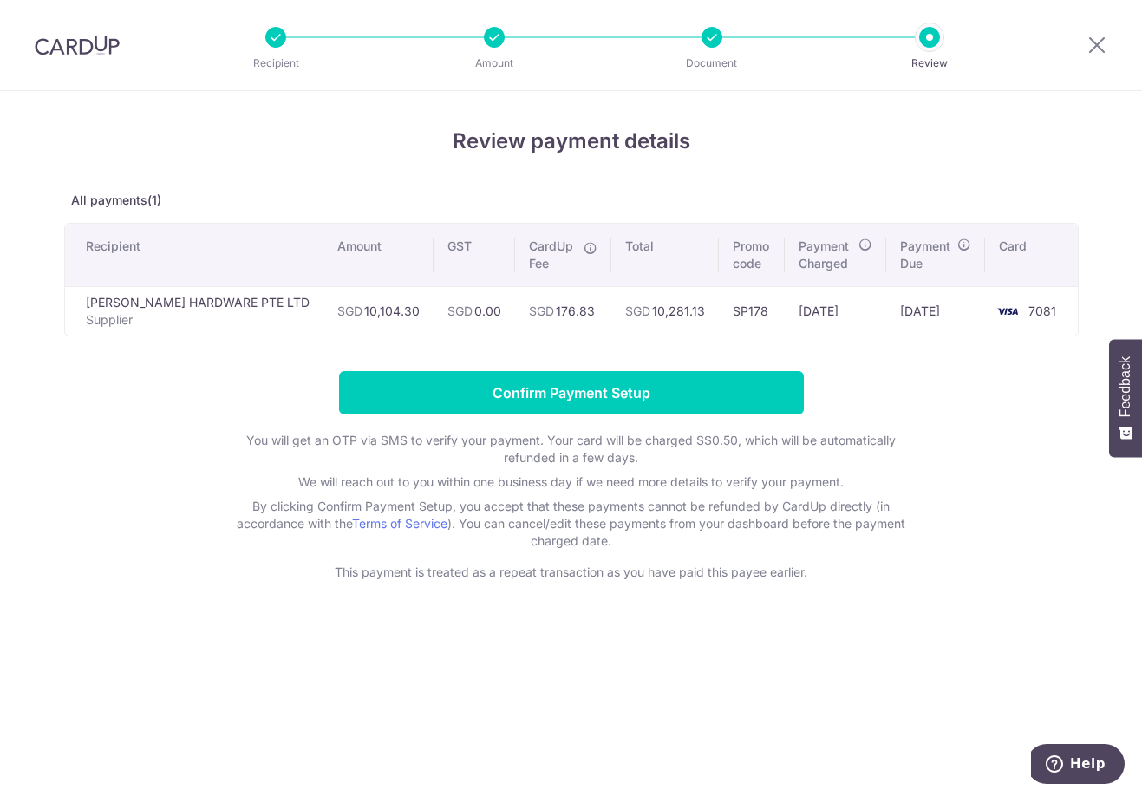
click at [507, 644] on div "Review payment details All payments(1) Recipient Amount GST CardUp Fee Total Pr…" at bounding box center [571, 443] width 1142 height 705
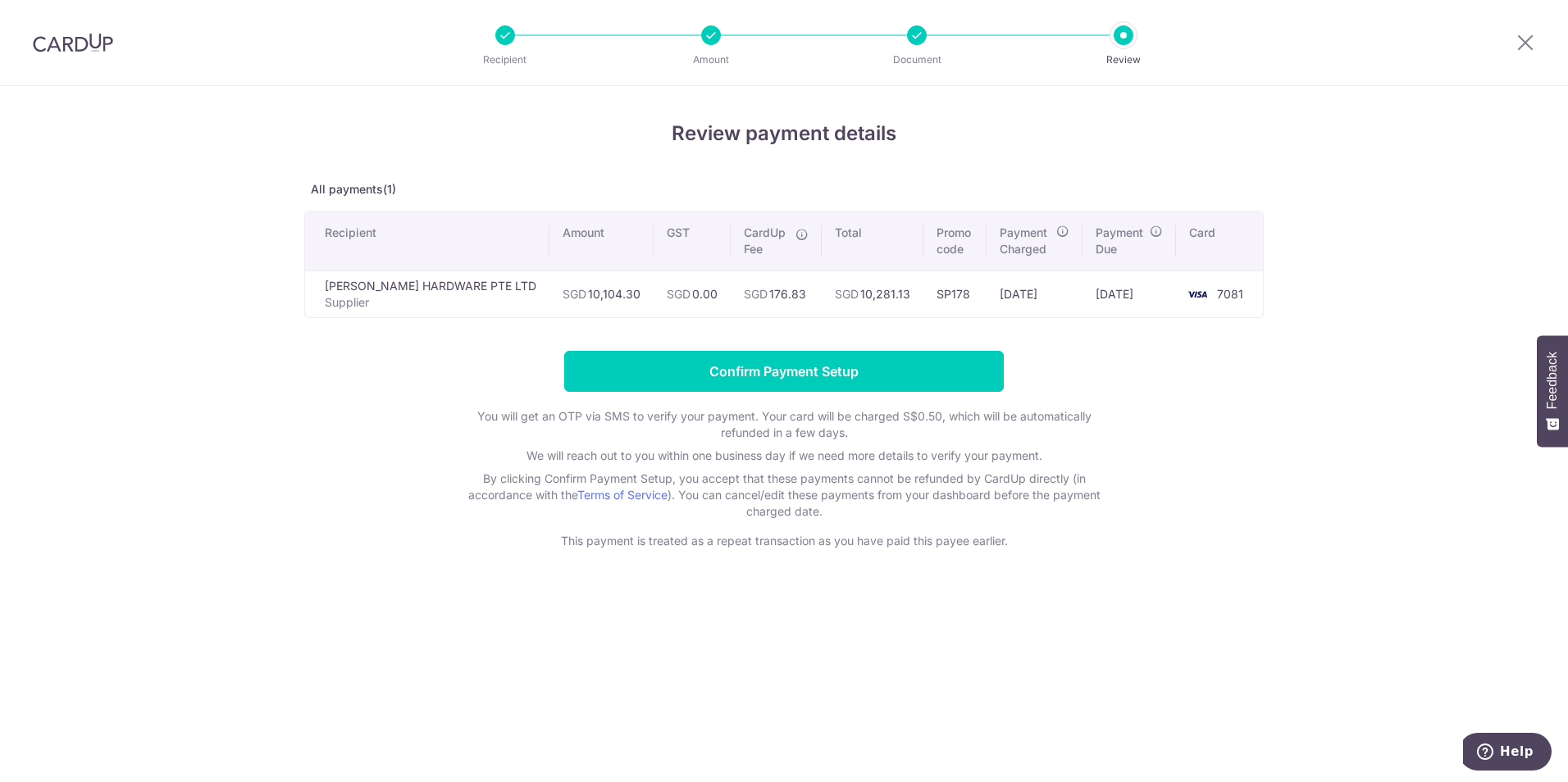
click at [1079, 633] on div "Review payment details All payments(1) Recipient Amount GST CardUp Fee Total Pr…" at bounding box center [784, 434] width 1568 height 696
click at [1079, 503] on form "Confirm Payment Setup You will get an OTP via SMS to verify your payment. Your …" at bounding box center [784, 450] width 960 height 199
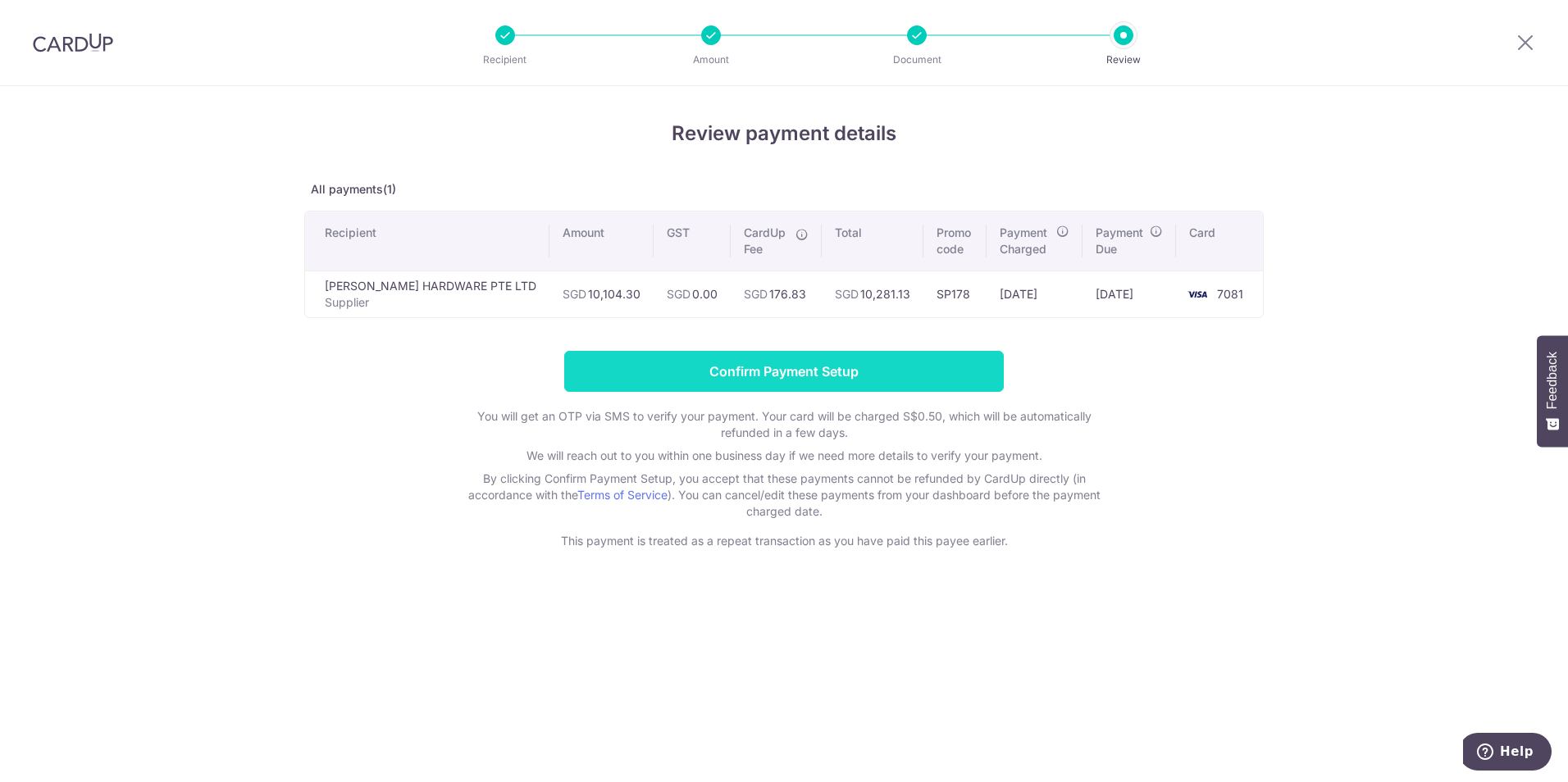
click at [969, 373] on input "Confirm Payment Setup" at bounding box center [784, 371] width 440 height 41
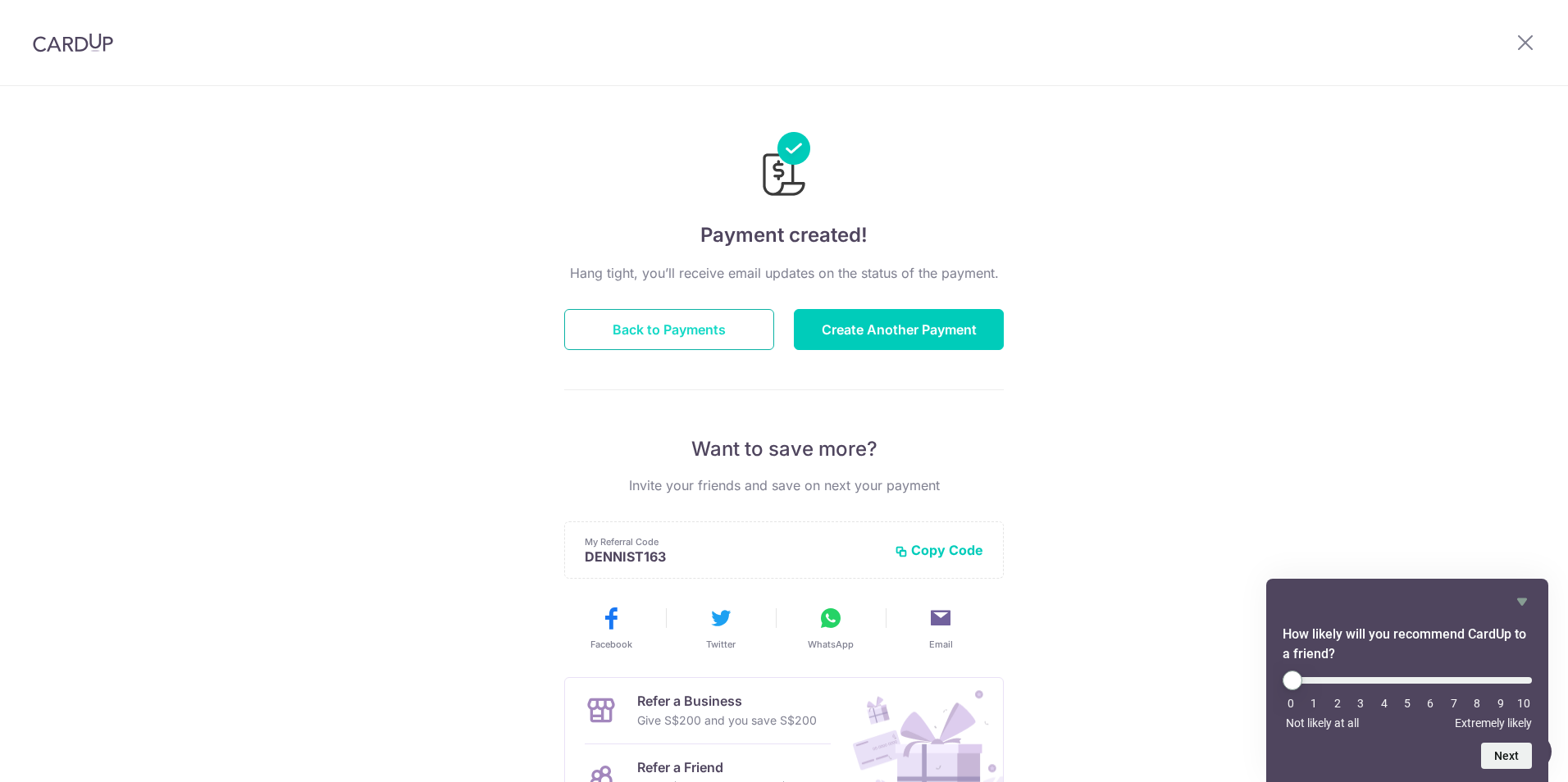
click at [671, 322] on button "Back to Payments" at bounding box center [670, 329] width 210 height 41
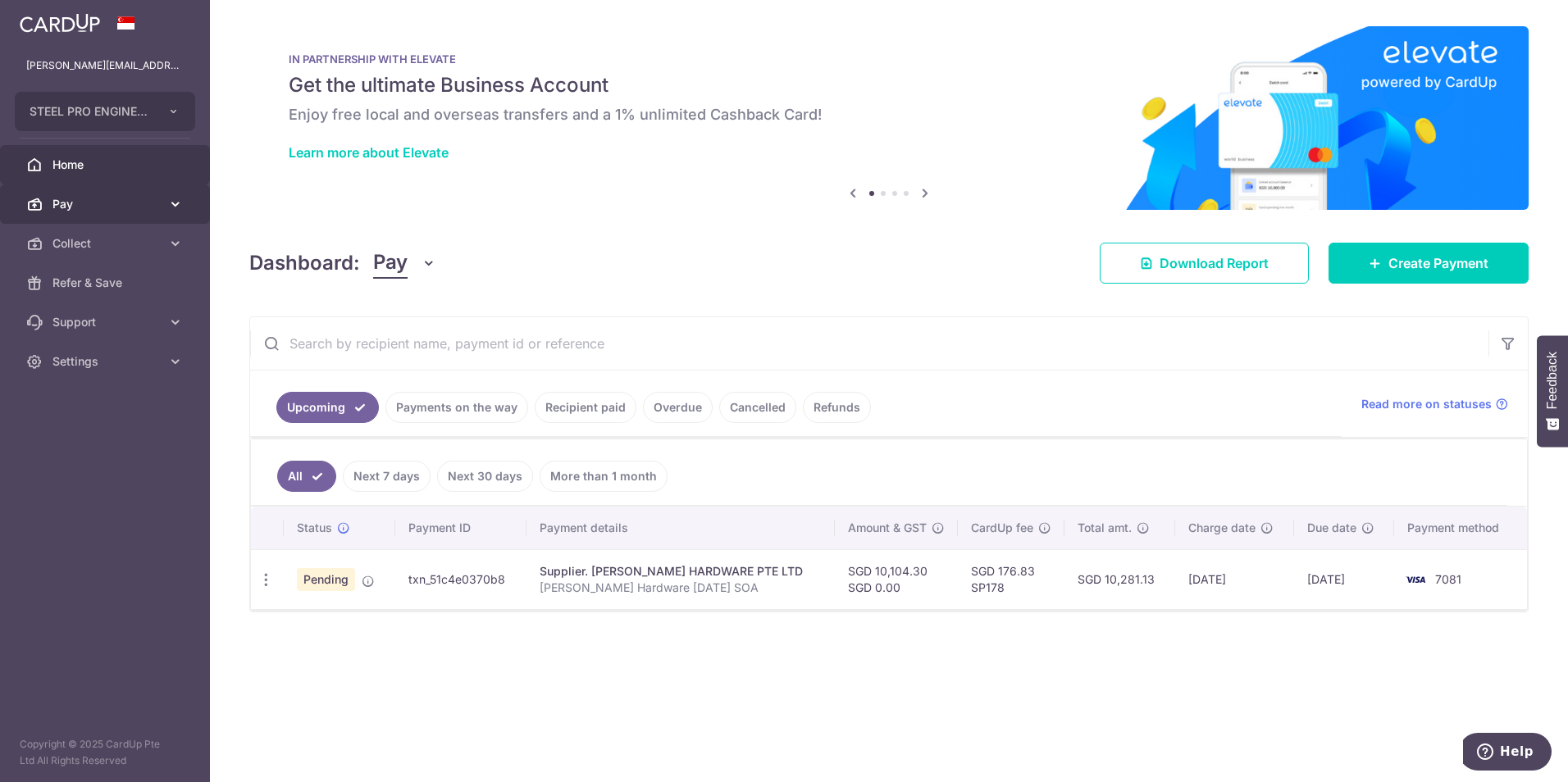
click at [109, 185] on link "Pay" at bounding box center [105, 204] width 210 height 40
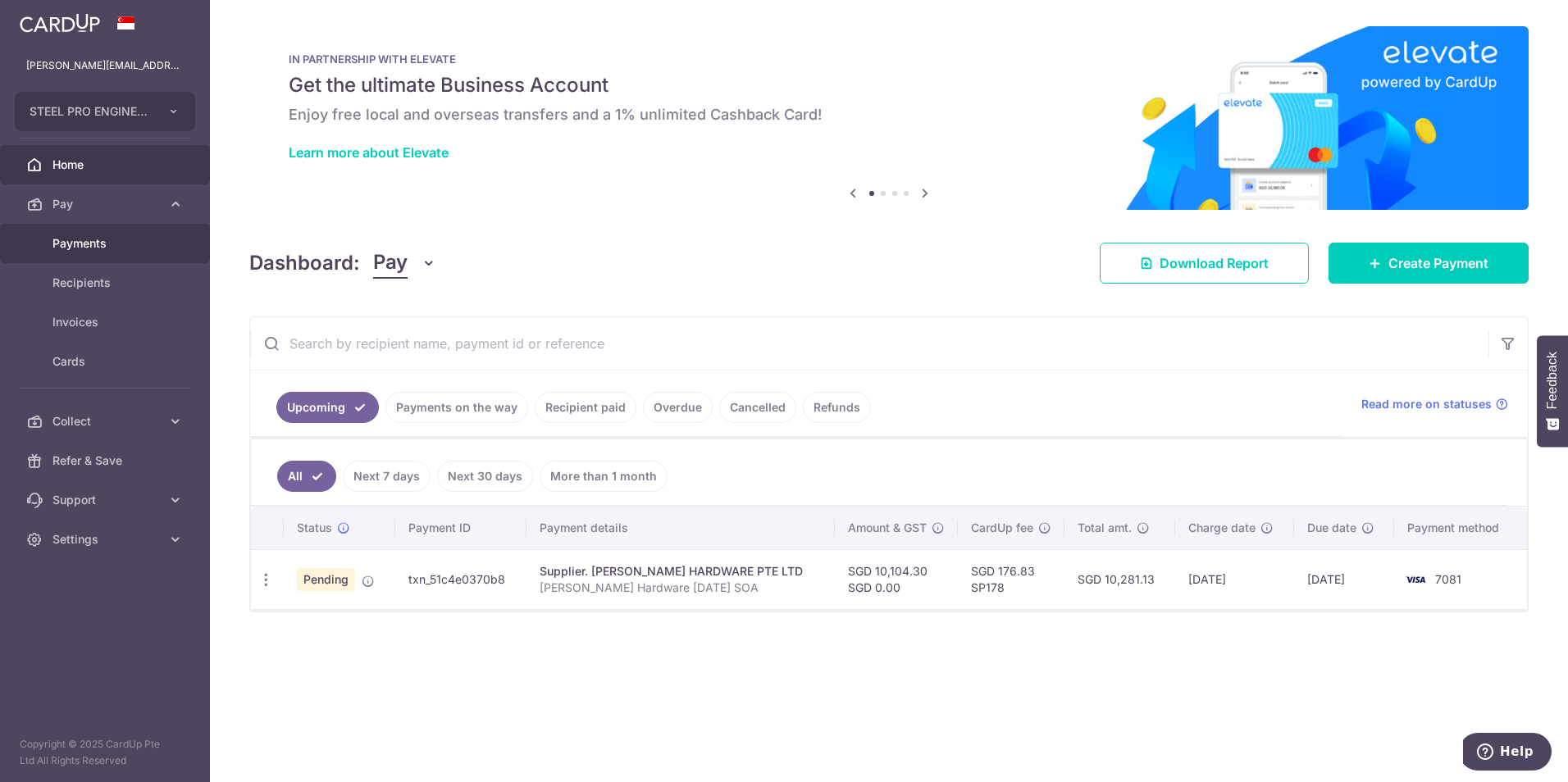
click at [153, 247] on span "Payments" at bounding box center [107, 243] width 108 height 16
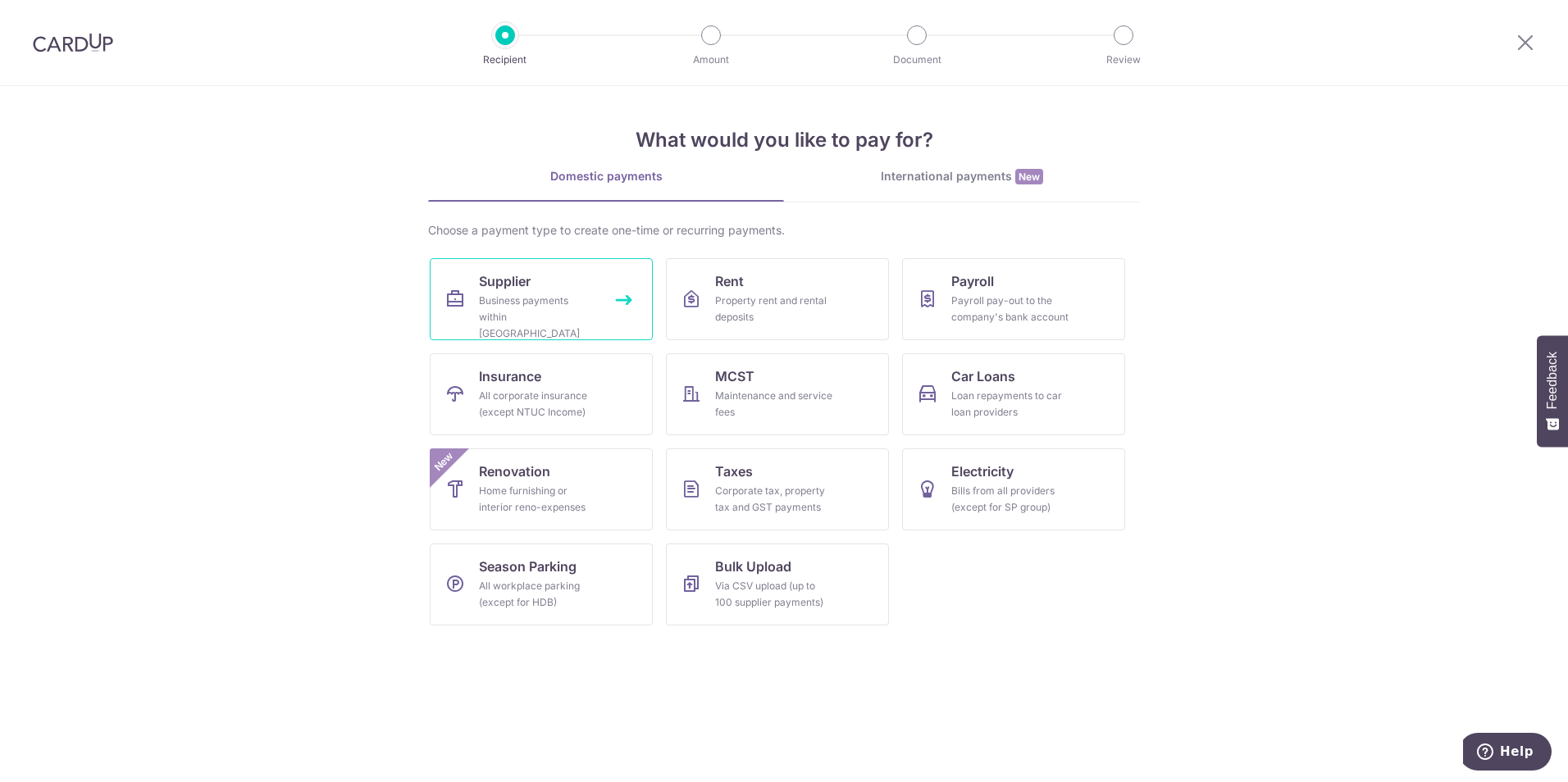
click at [585, 299] on div "Business payments within [GEOGRAPHIC_DATA]" at bounding box center [538, 318] width 118 height 49
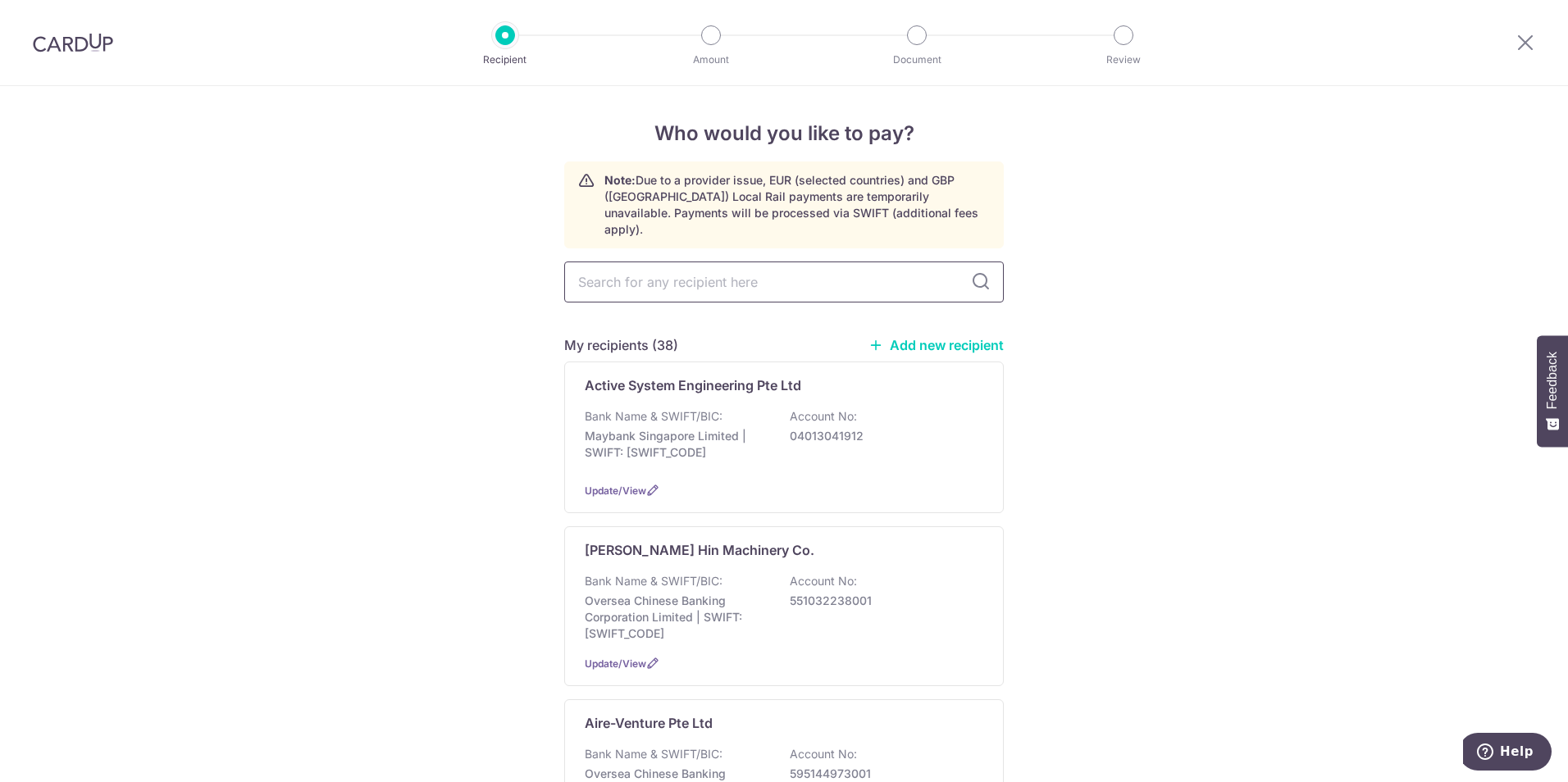
click at [746, 273] on input "text" at bounding box center [784, 282] width 440 height 41
type input "u e me"
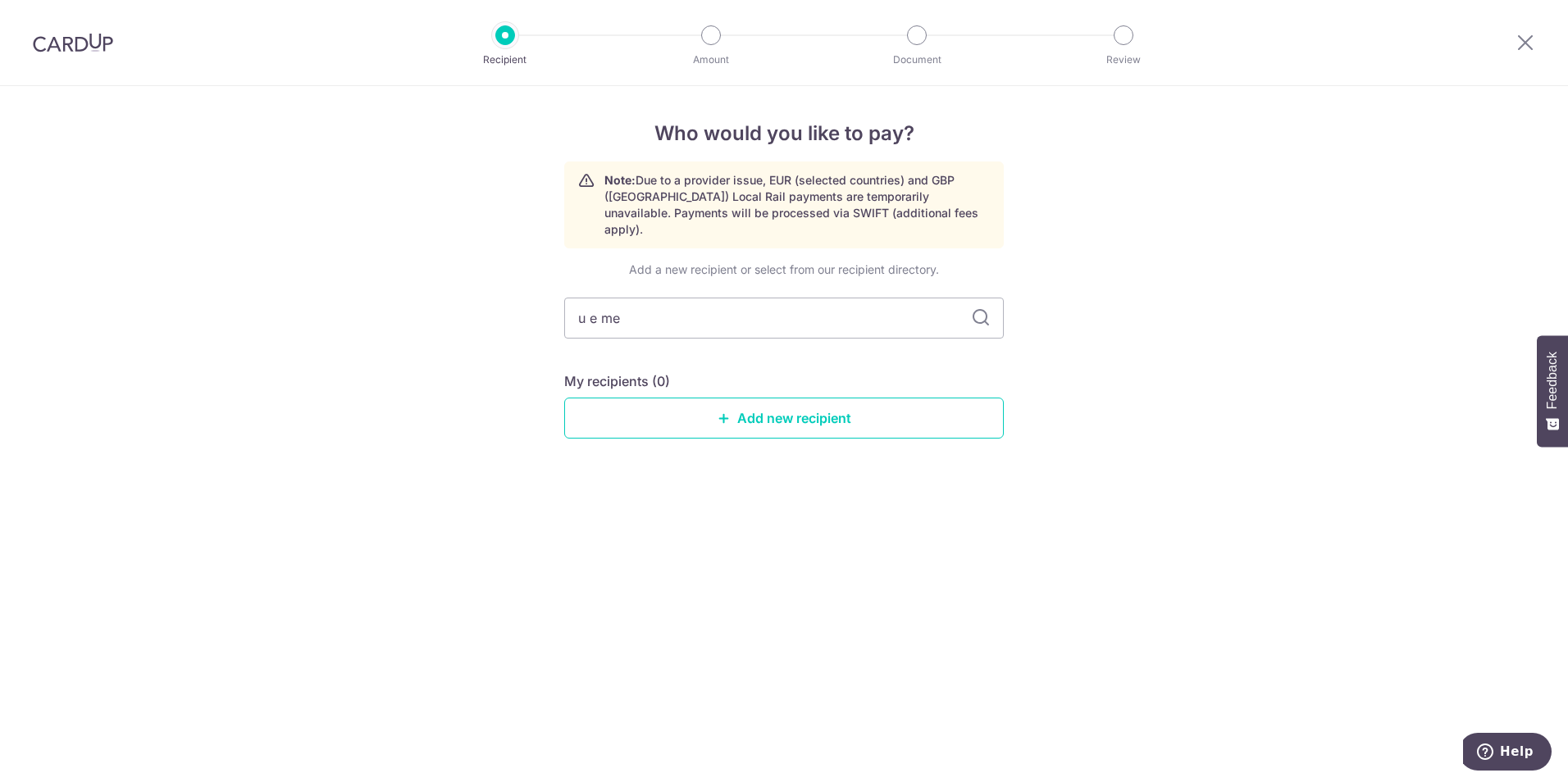
drag, startPoint x: 727, startPoint y: 301, endPoint x: 415, endPoint y: 275, distance: 313.1
click at [415, 275] on div "Who would you like to pay? Note: Due to a provider issue, EUR (selected countri…" at bounding box center [784, 434] width 1568 height 696
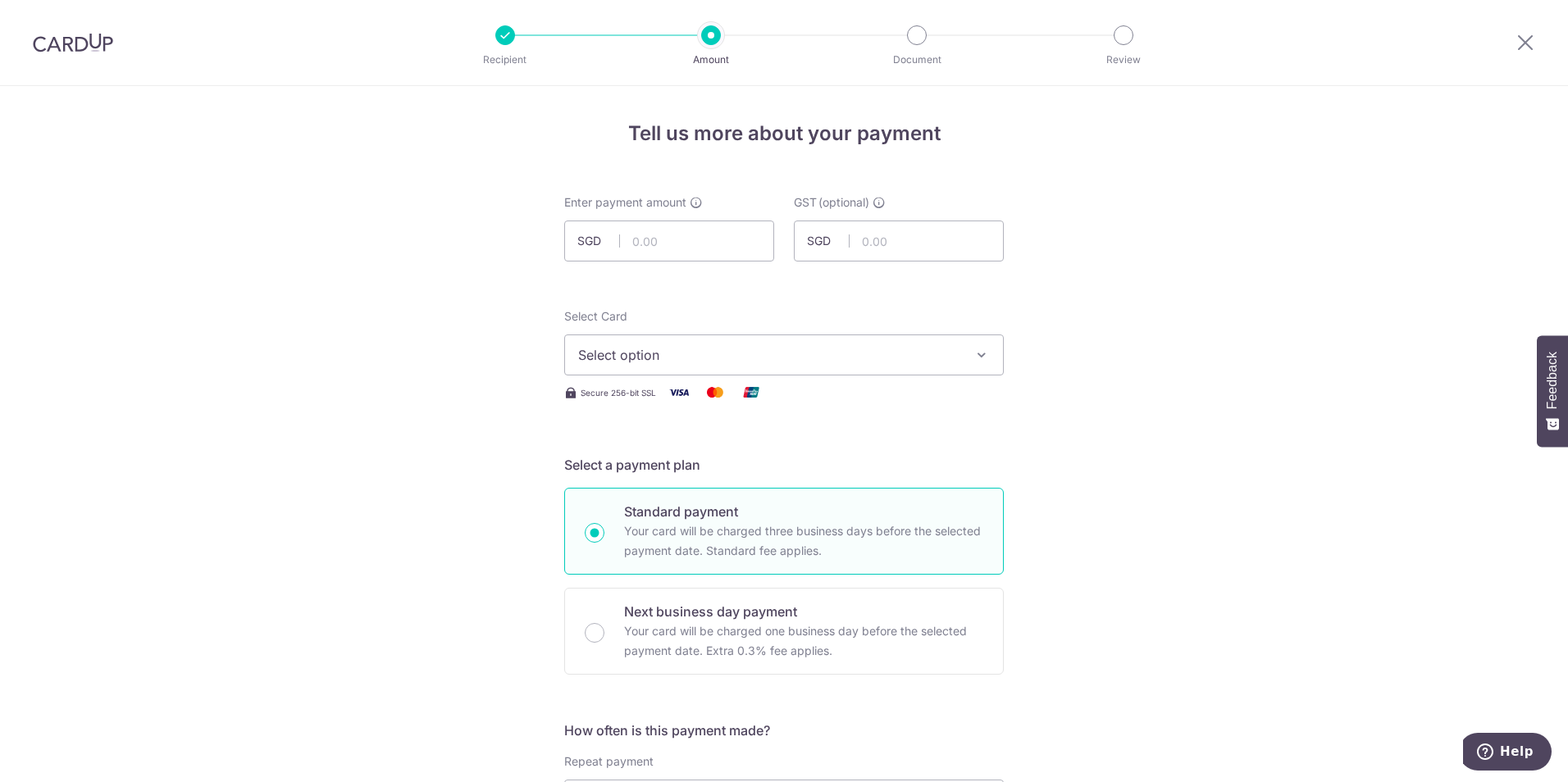
click at [515, 43] on li "Amount" at bounding box center [618, 35] width 206 height 20
click at [508, 41] on div at bounding box center [505, 35] width 20 height 20
click at [47, 38] on img at bounding box center [73, 43] width 80 height 20
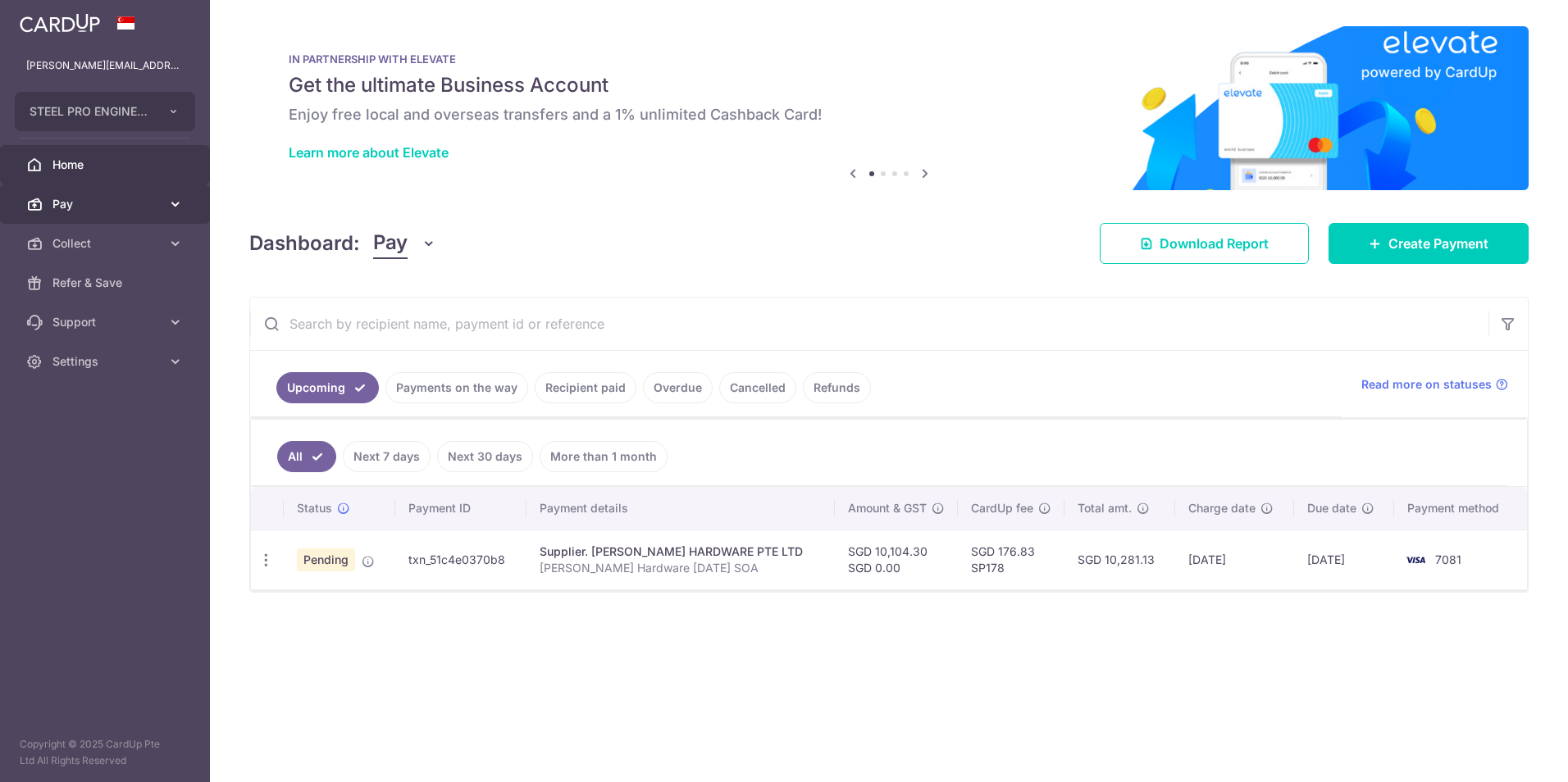
click at [128, 184] on link "Pay" at bounding box center [105, 204] width 210 height 40
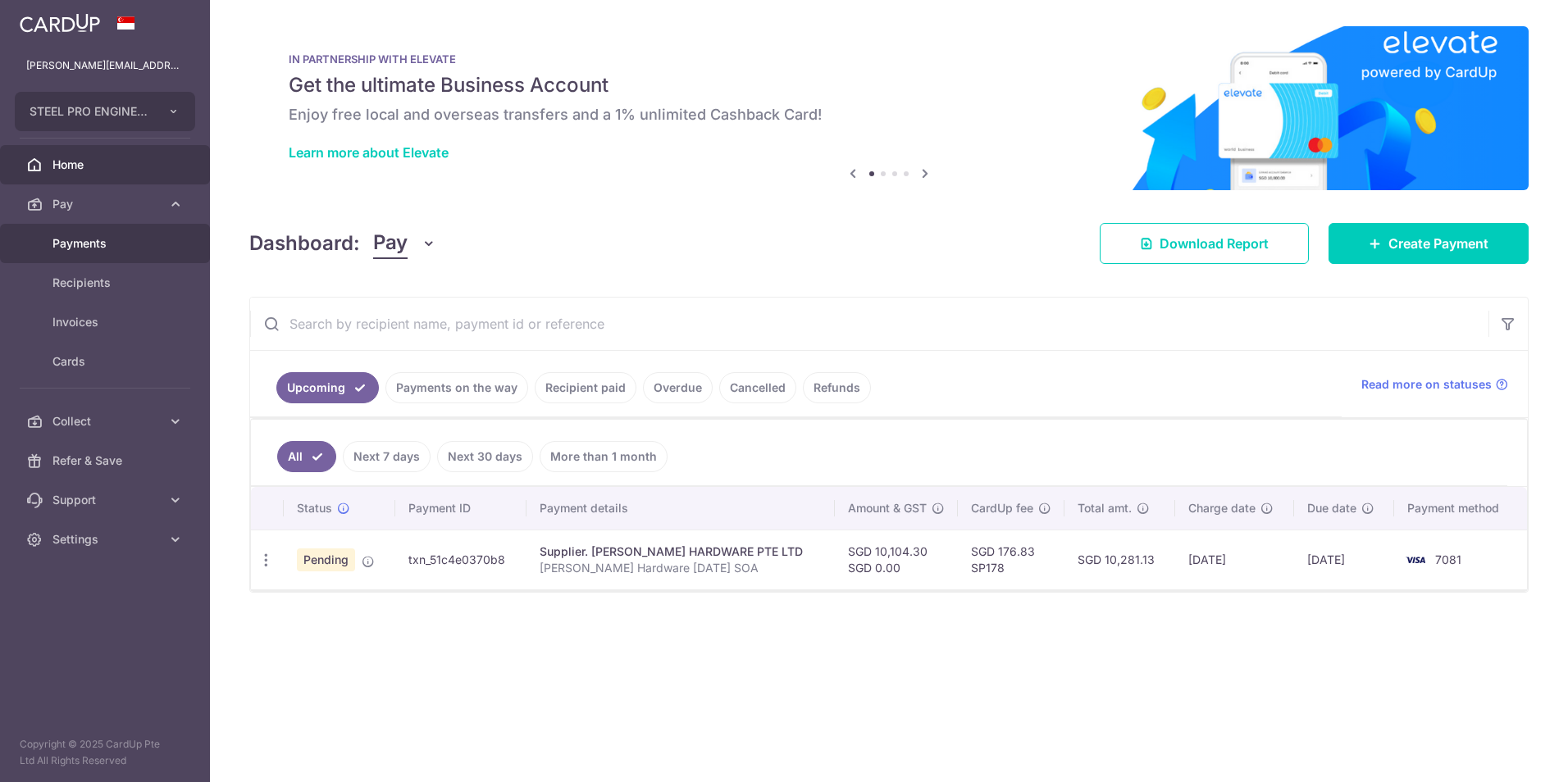
click at [139, 256] on link "Payments" at bounding box center [105, 244] width 210 height 40
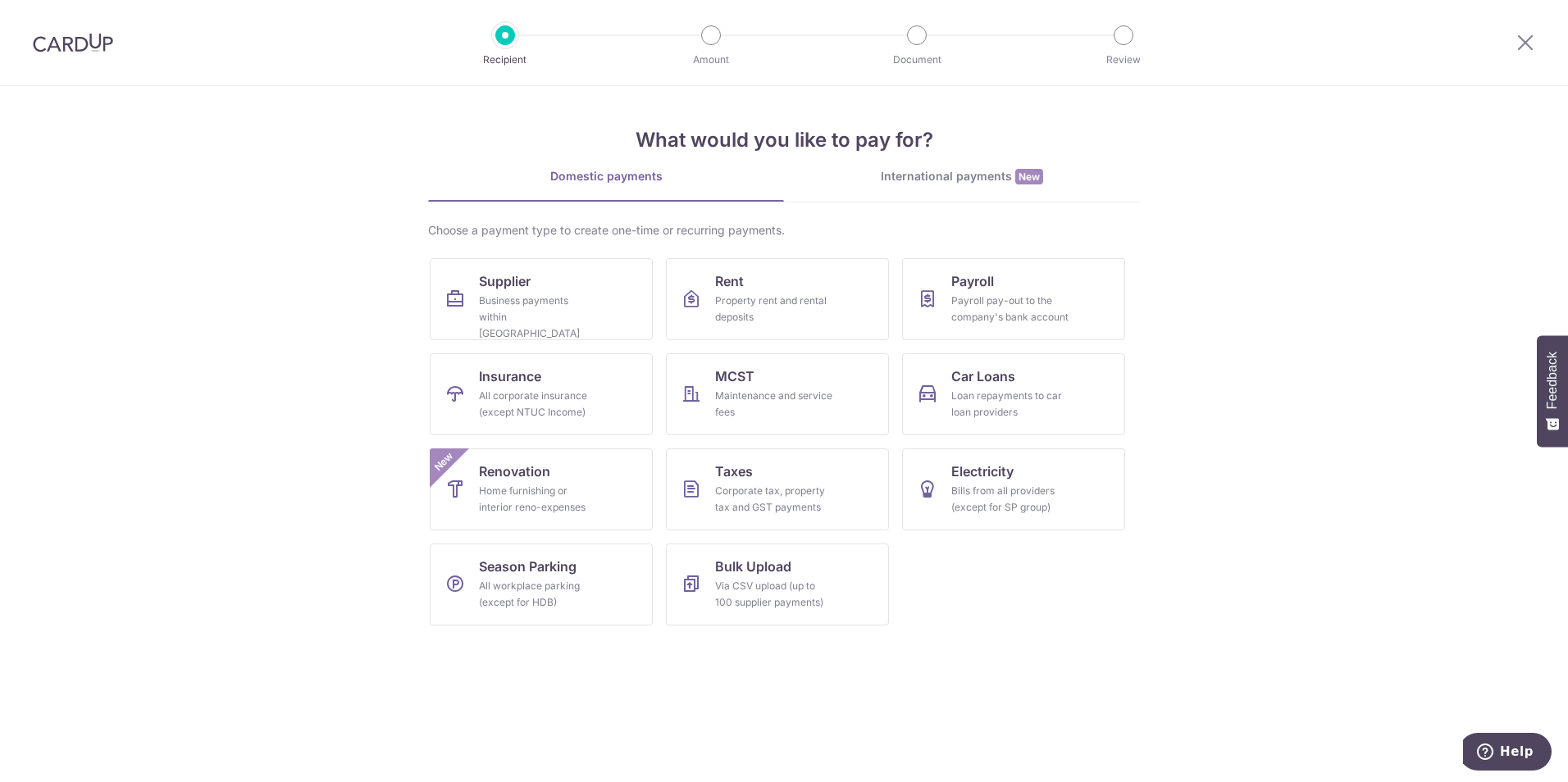
click at [762, 341] on ul "Supplier Business payments within Singapore Rent Property rent and rental depos…" at bounding box center [784, 448] width 708 height 380
click at [766, 319] on div "Property rent and rental deposits" at bounding box center [774, 309] width 118 height 33
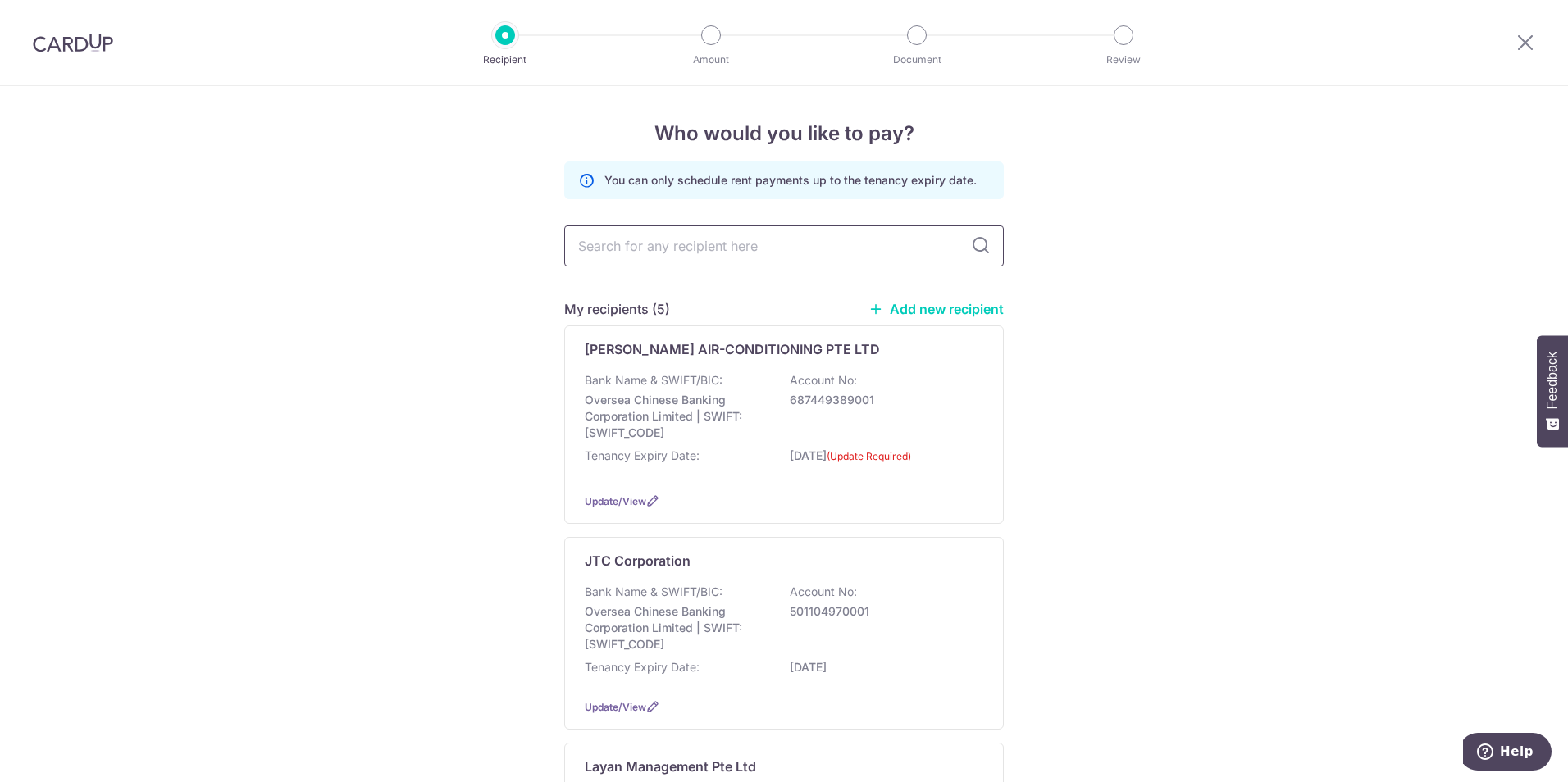
click at [718, 235] on input "text" at bounding box center [784, 246] width 440 height 41
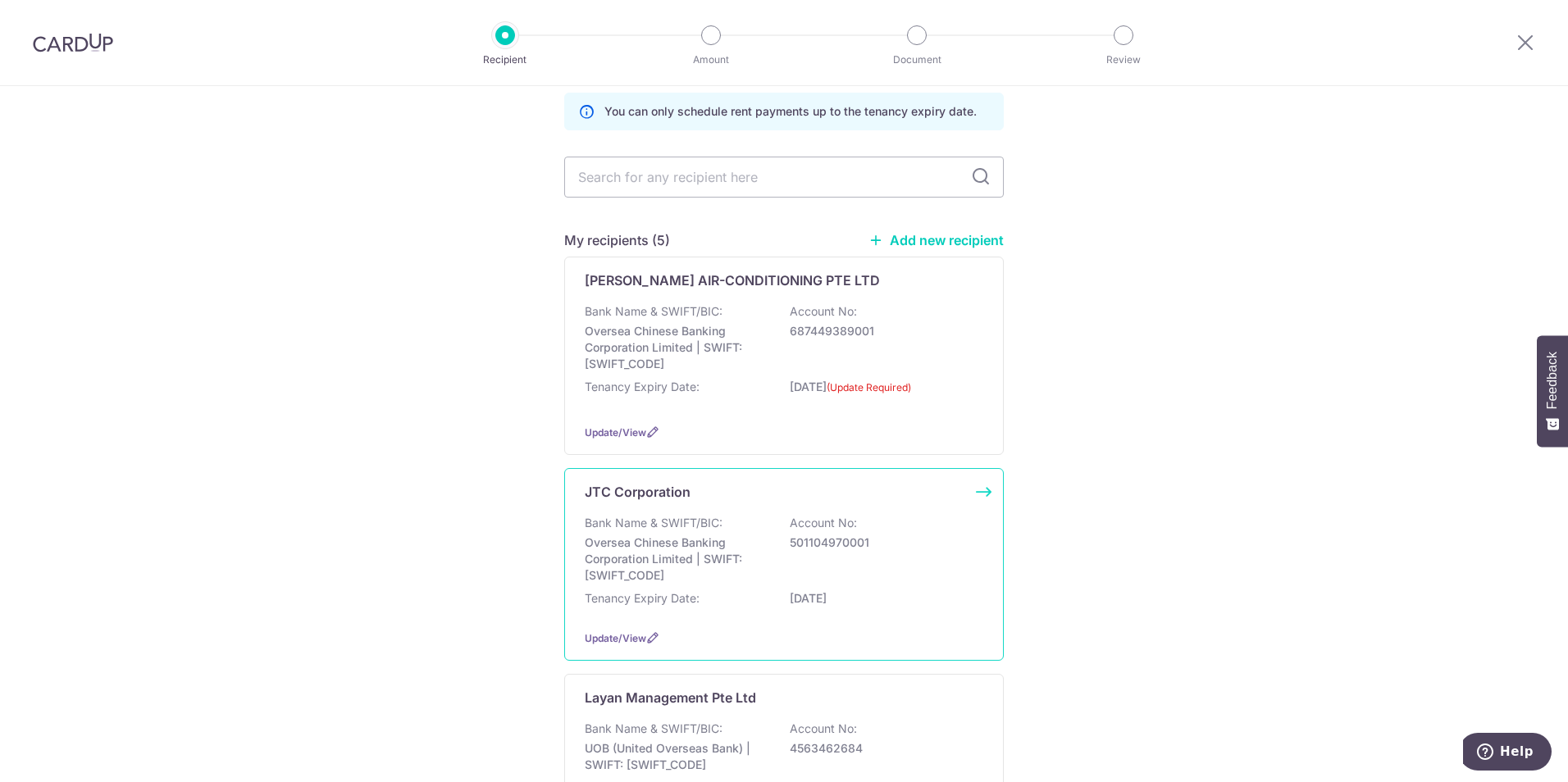
scroll to position [164, 0]
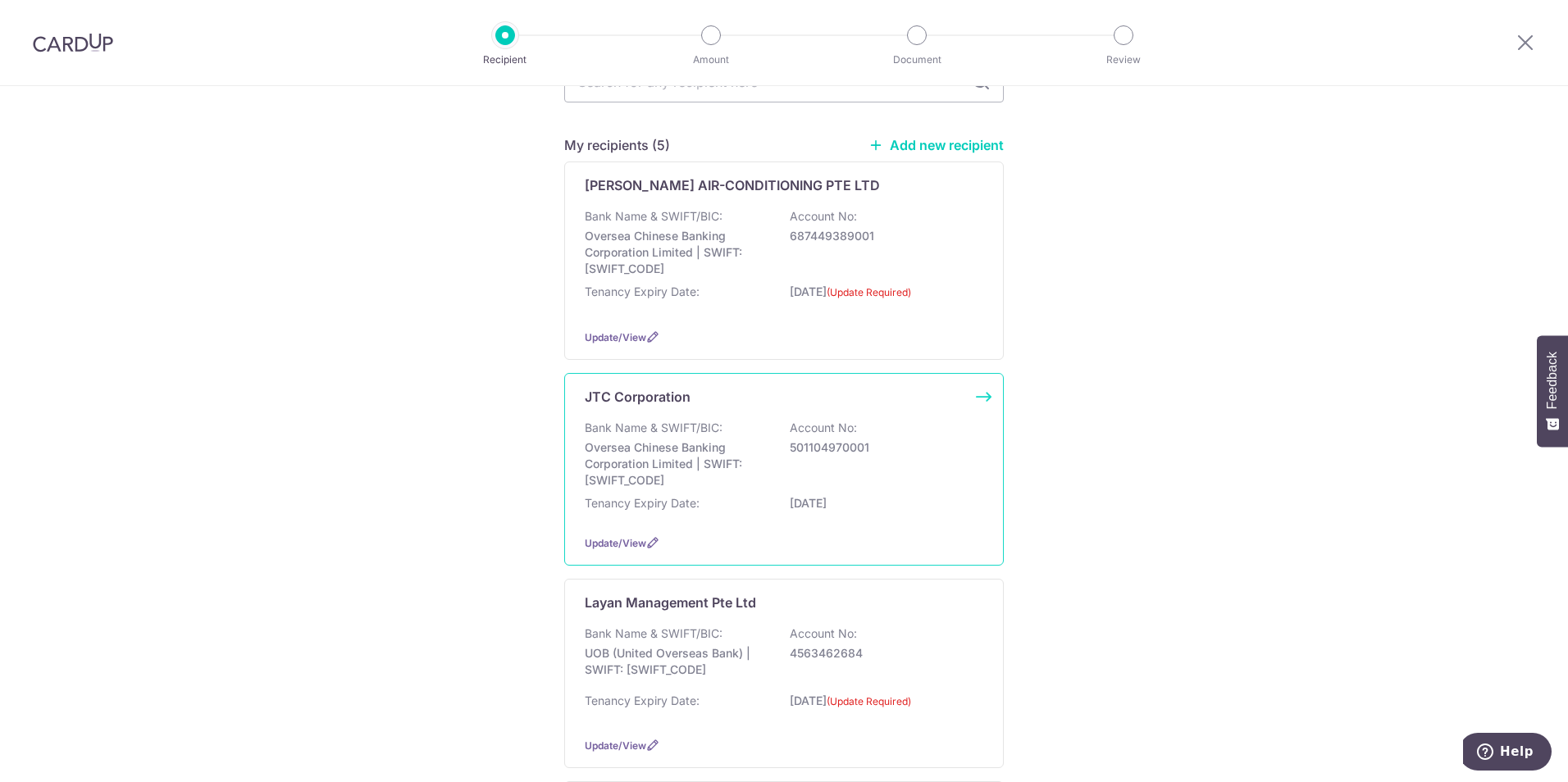
click at [667, 526] on div "JTC Corporation Bank Name & SWIFT/BIC: Oversea Chinese Banking Corporation Limi…" at bounding box center [784, 470] width 440 height 193
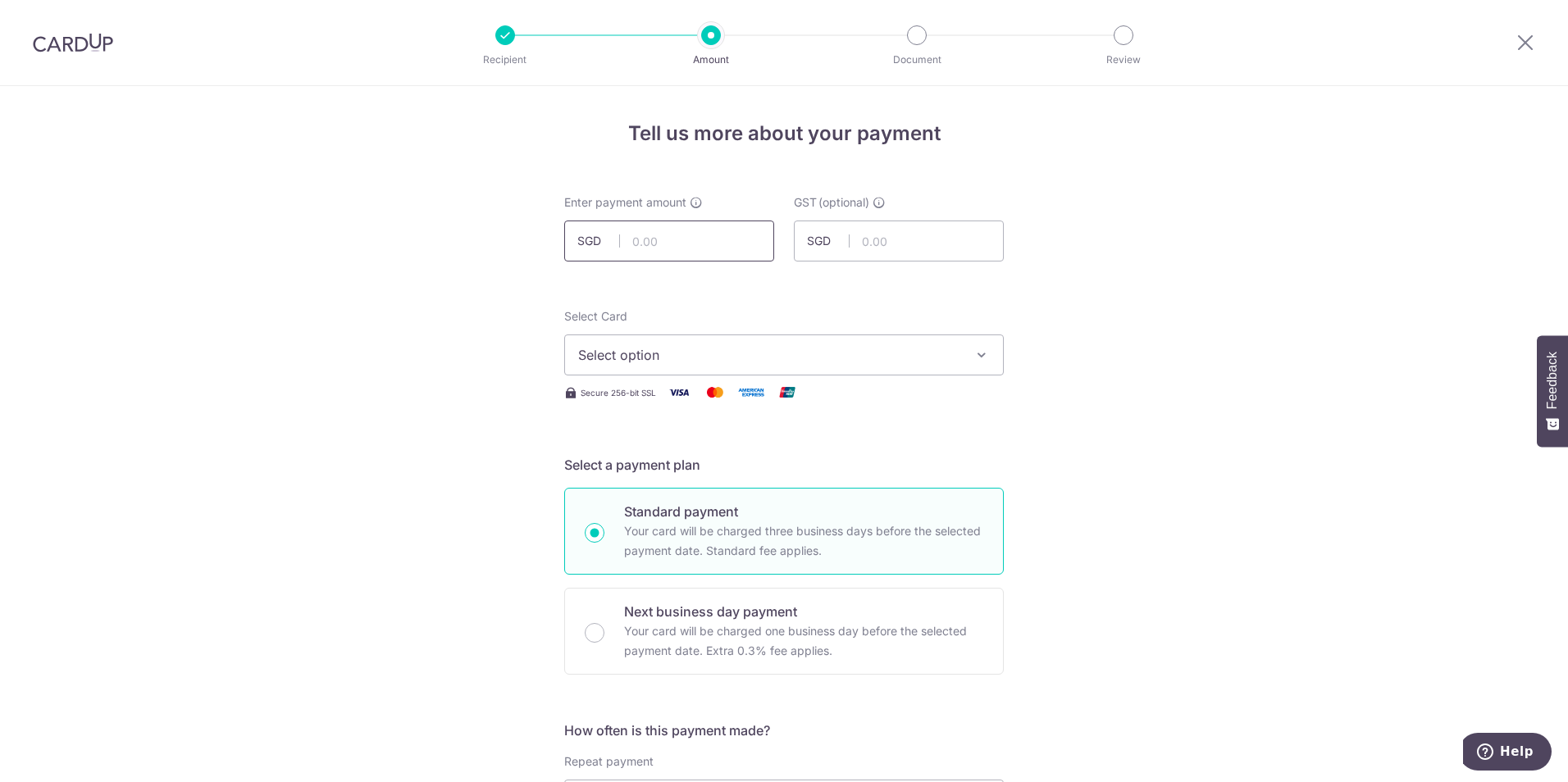
click at [648, 248] on input "text" at bounding box center [670, 240] width 210 height 41
click at [723, 242] on input "text" at bounding box center [670, 240] width 210 height 41
type input "34,042.64"
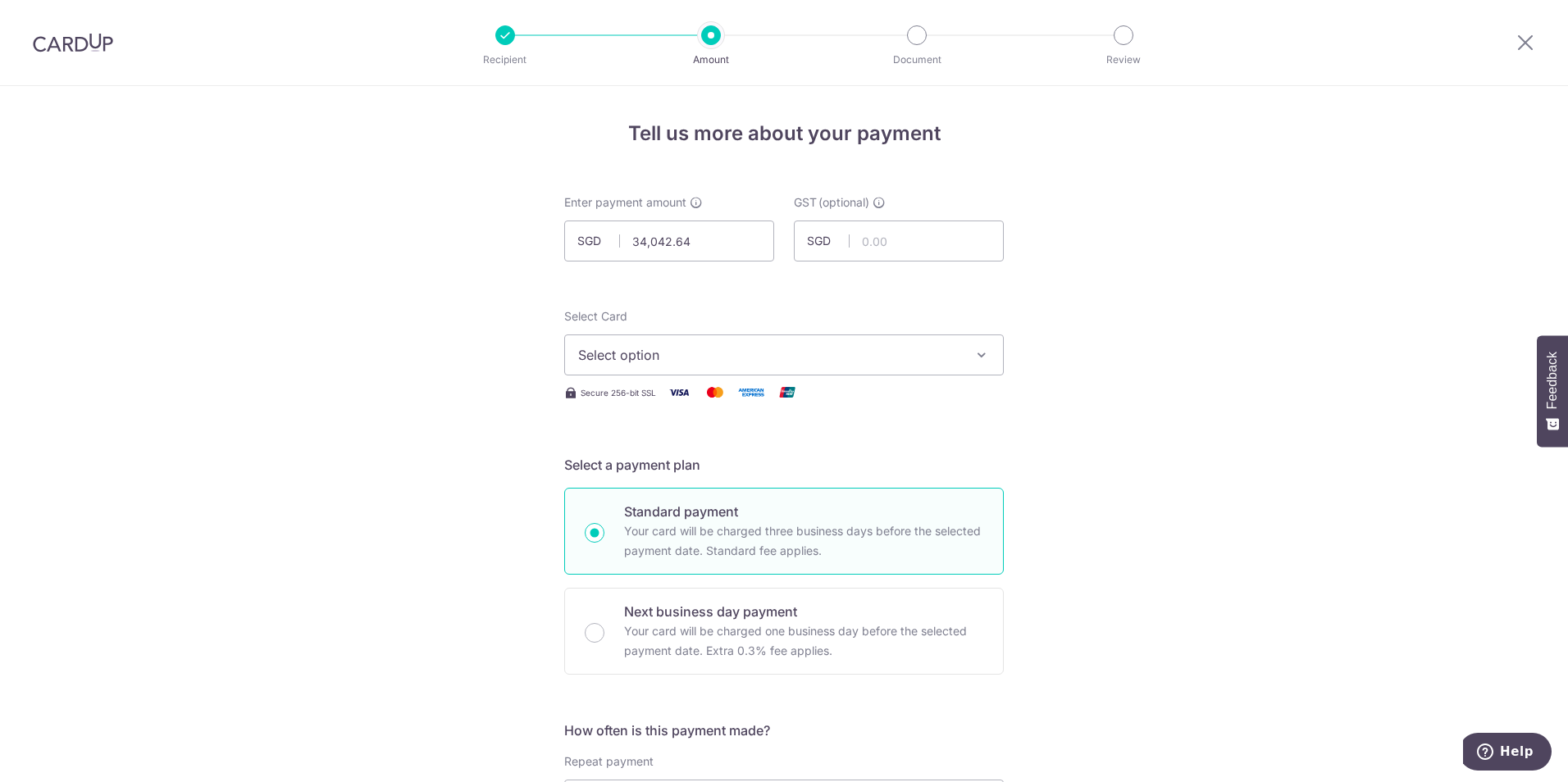
click at [615, 362] on span "Select option" at bounding box center [770, 355] width 382 height 20
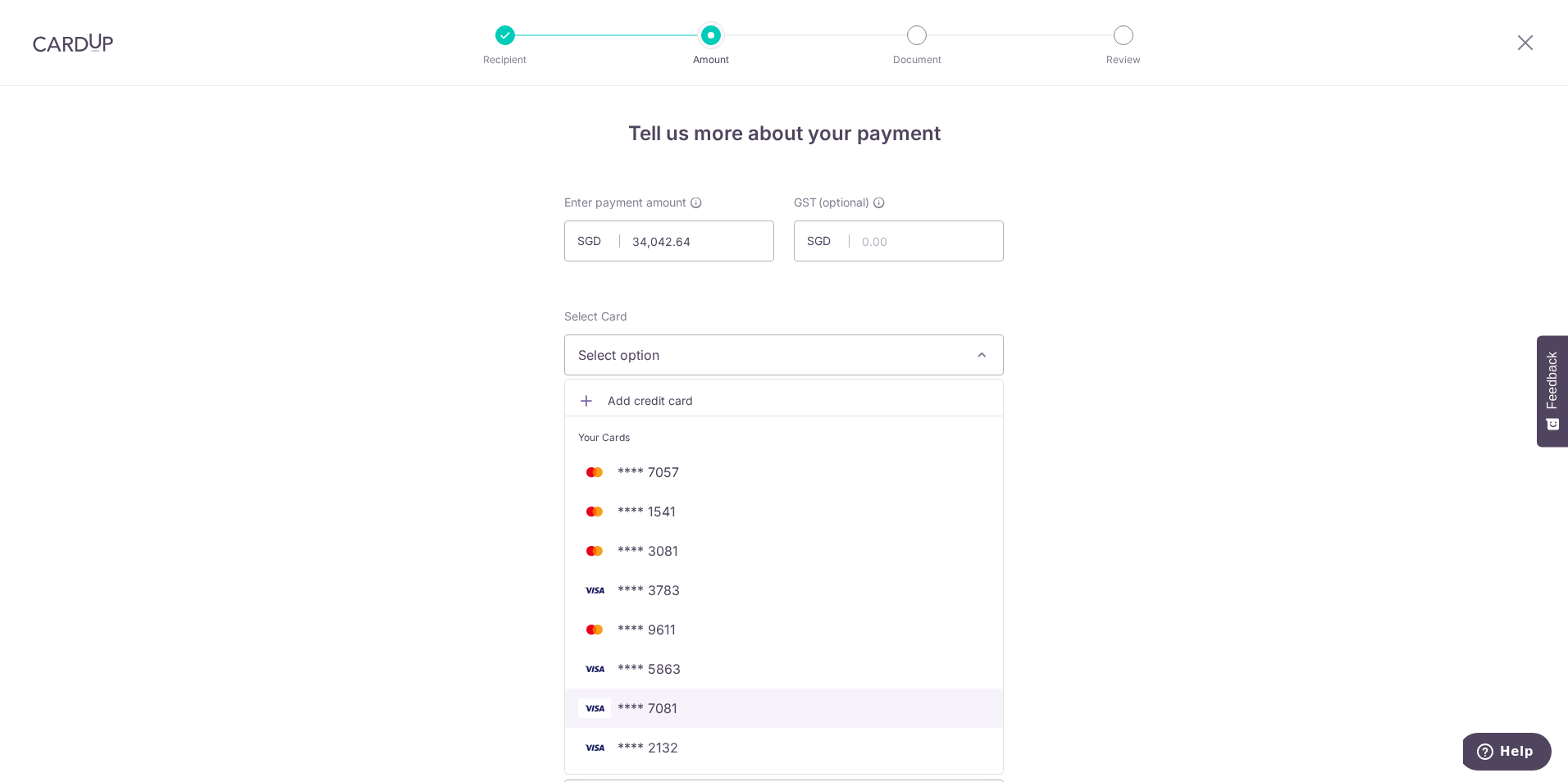
click at [677, 705] on span "**** 7081" at bounding box center [784, 708] width 411 height 20
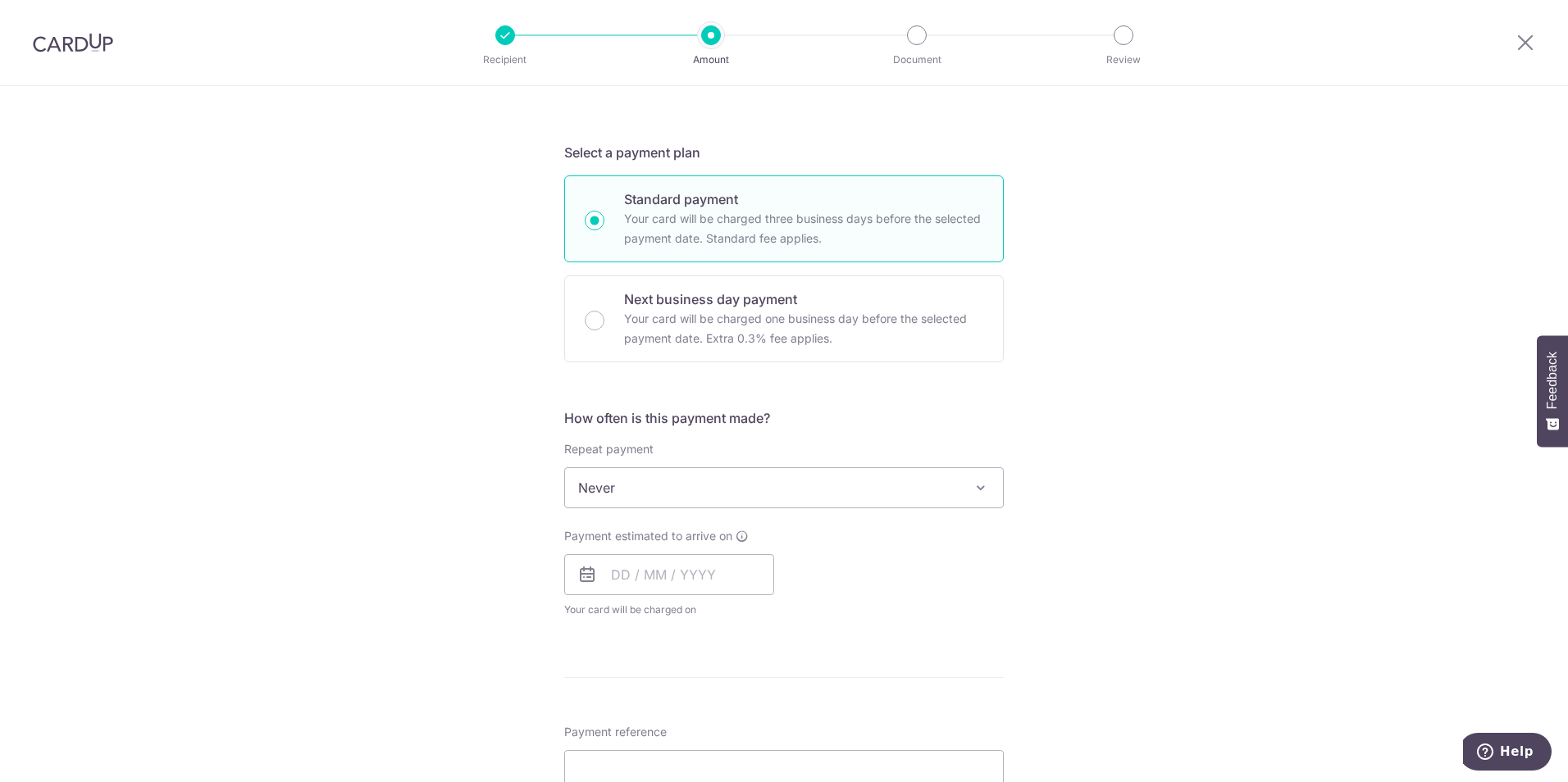
scroll to position [328, 0]
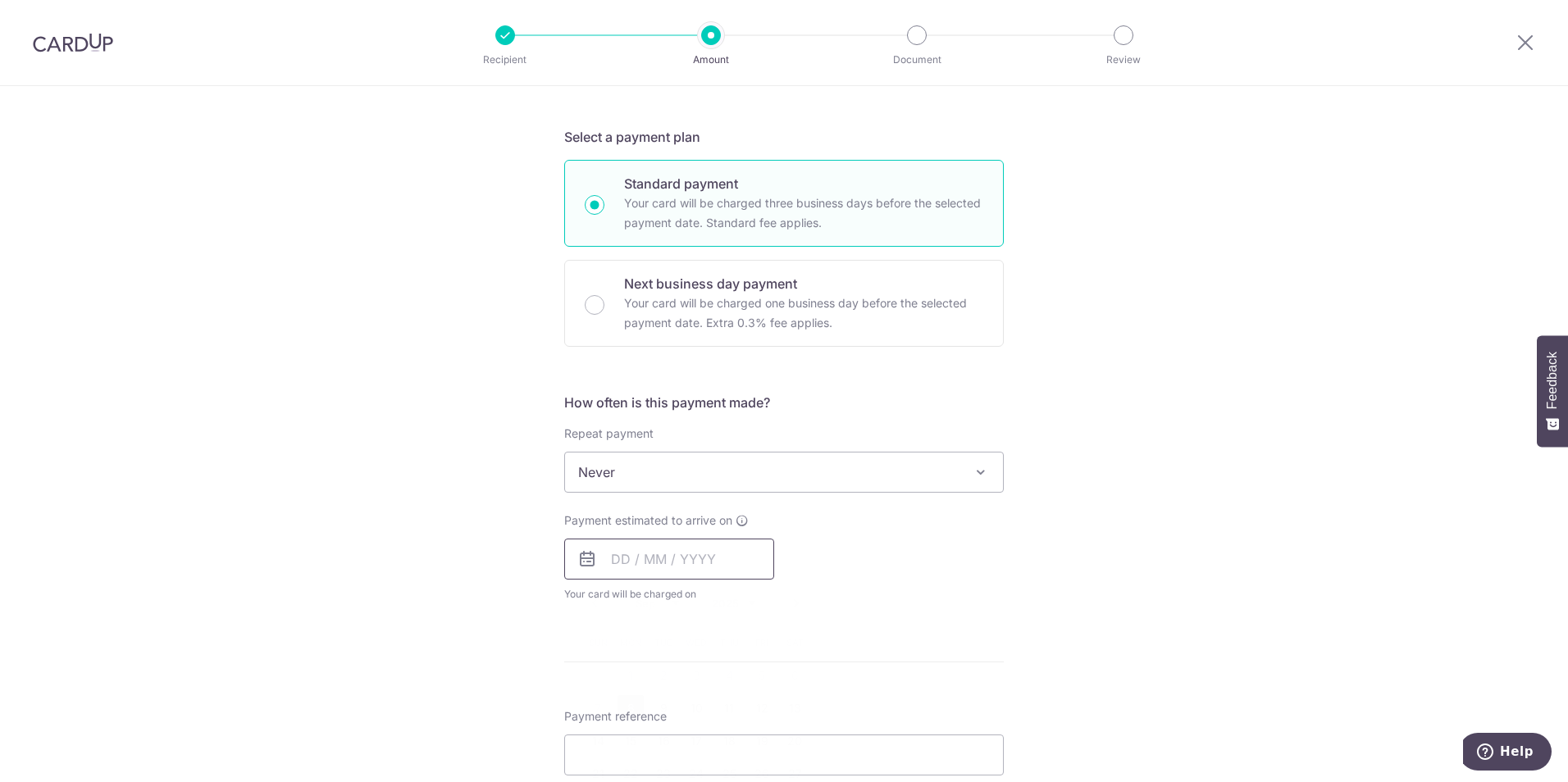
click at [622, 560] on input "text" at bounding box center [670, 559] width 210 height 41
click at [630, 710] on link "8" at bounding box center [631, 709] width 26 height 26
type input "08/09/2025"
click at [402, 645] on div "Tell us more about your payment Enter payment amount SGD 34,042.64 34042.64 GST…" at bounding box center [784, 554] width 1568 height 1593
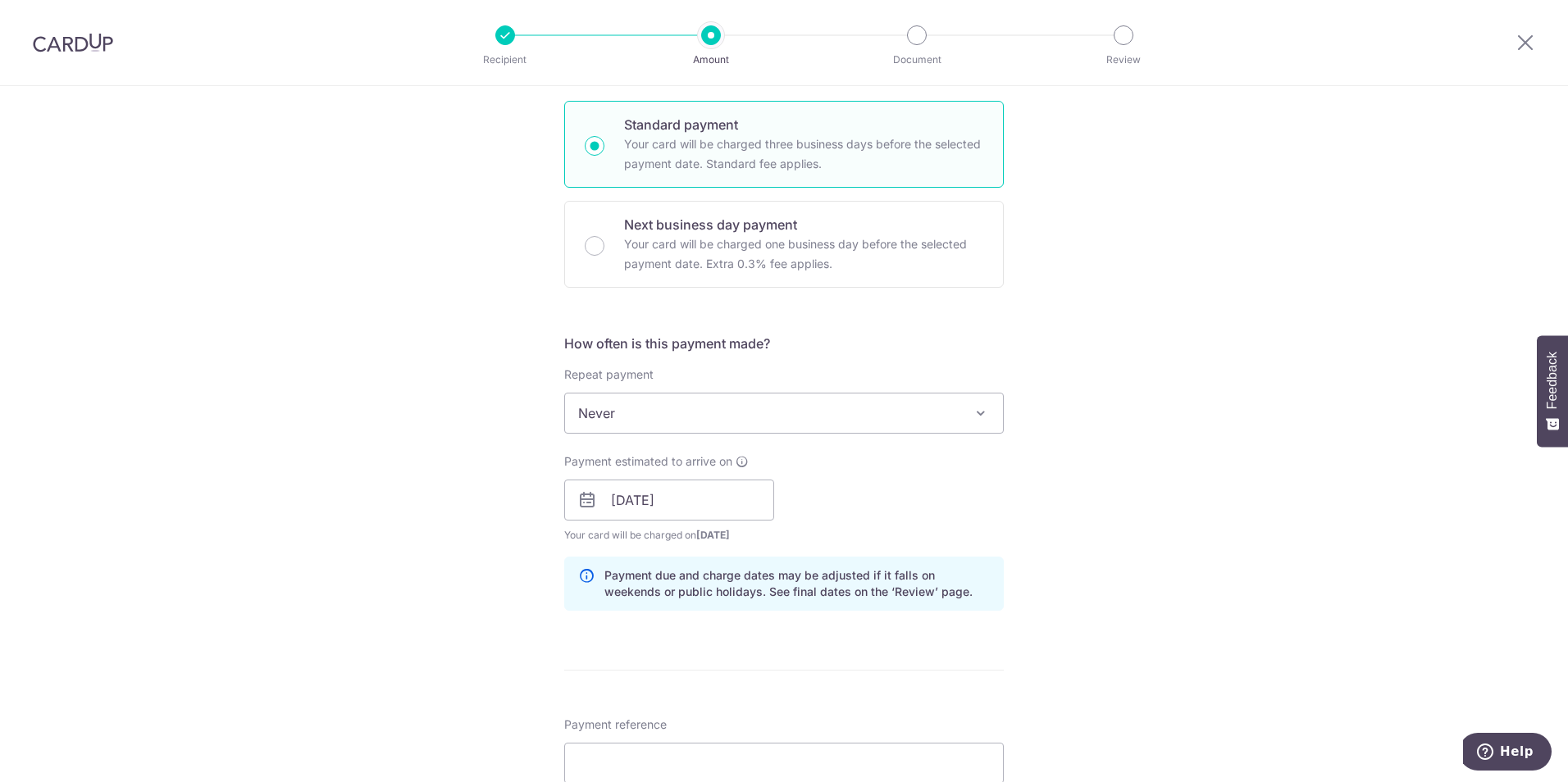
scroll to position [656, 0]
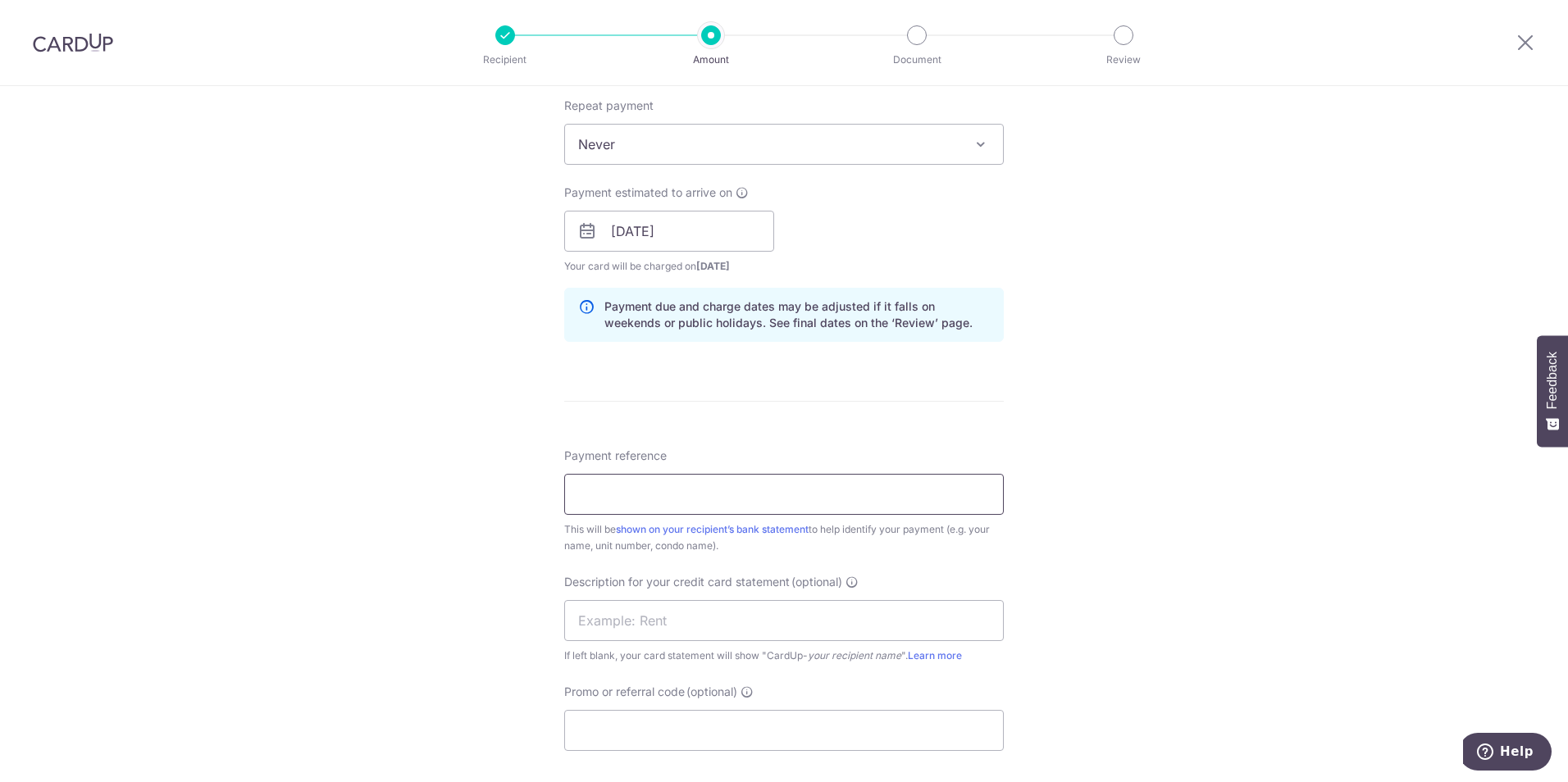
click at [627, 495] on input "Payment reference" at bounding box center [784, 494] width 440 height 41
type input "J"
type input "0"
type input "P"
type input "J"
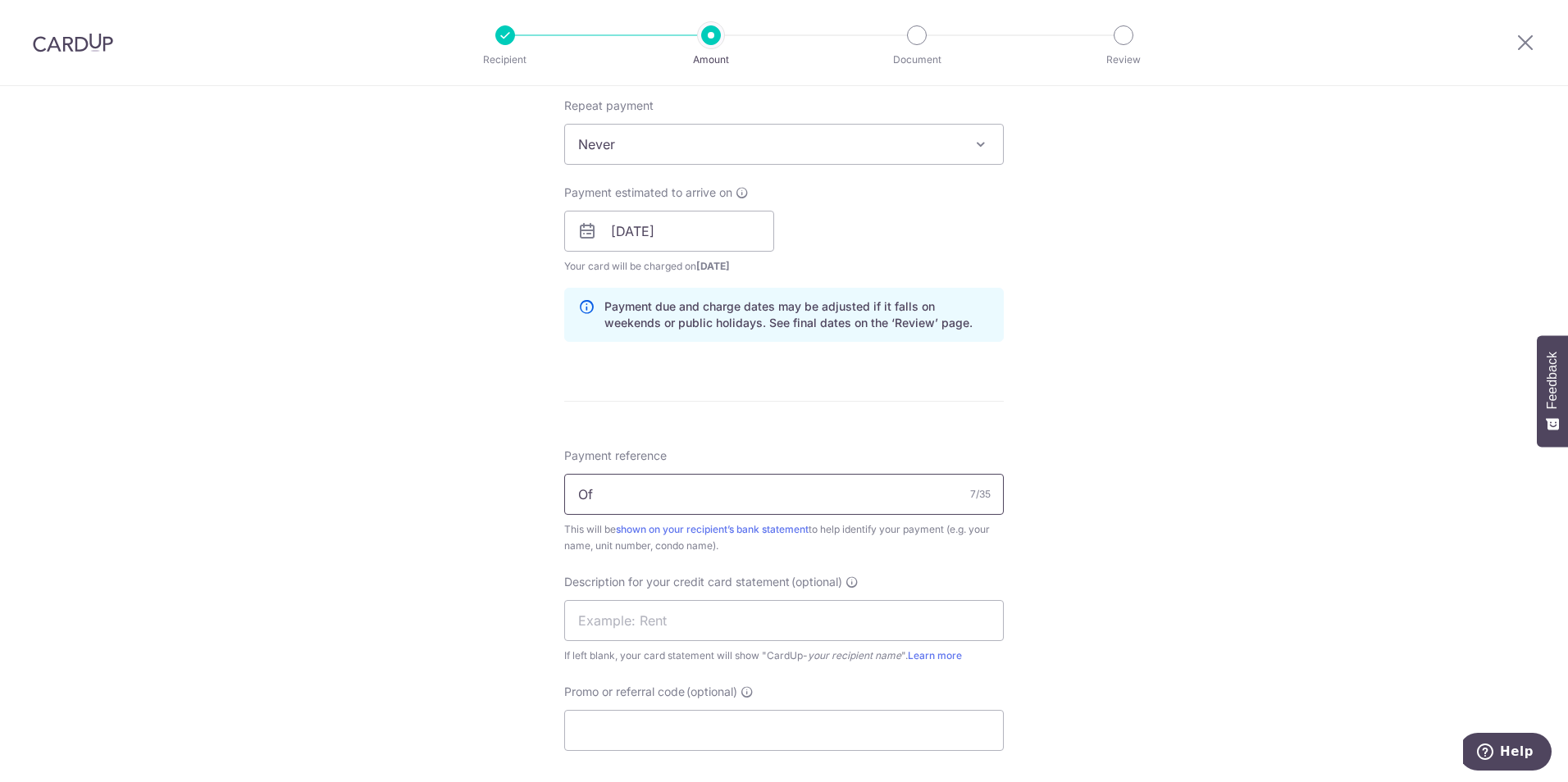
type input "O"
click at [634, 477] on input "D" at bounding box center [784, 494] width 440 height 41
click at [660, 493] on input "D" at bounding box center [784, 494] width 440 height 41
click at [670, 492] on input "D" at bounding box center [784, 494] width 440 height 41
click at [322, 602] on div "Tell us more about your payment Enter payment amount SGD 34,042.64 34042.64 GST…" at bounding box center [784, 260] width 1568 height 1660
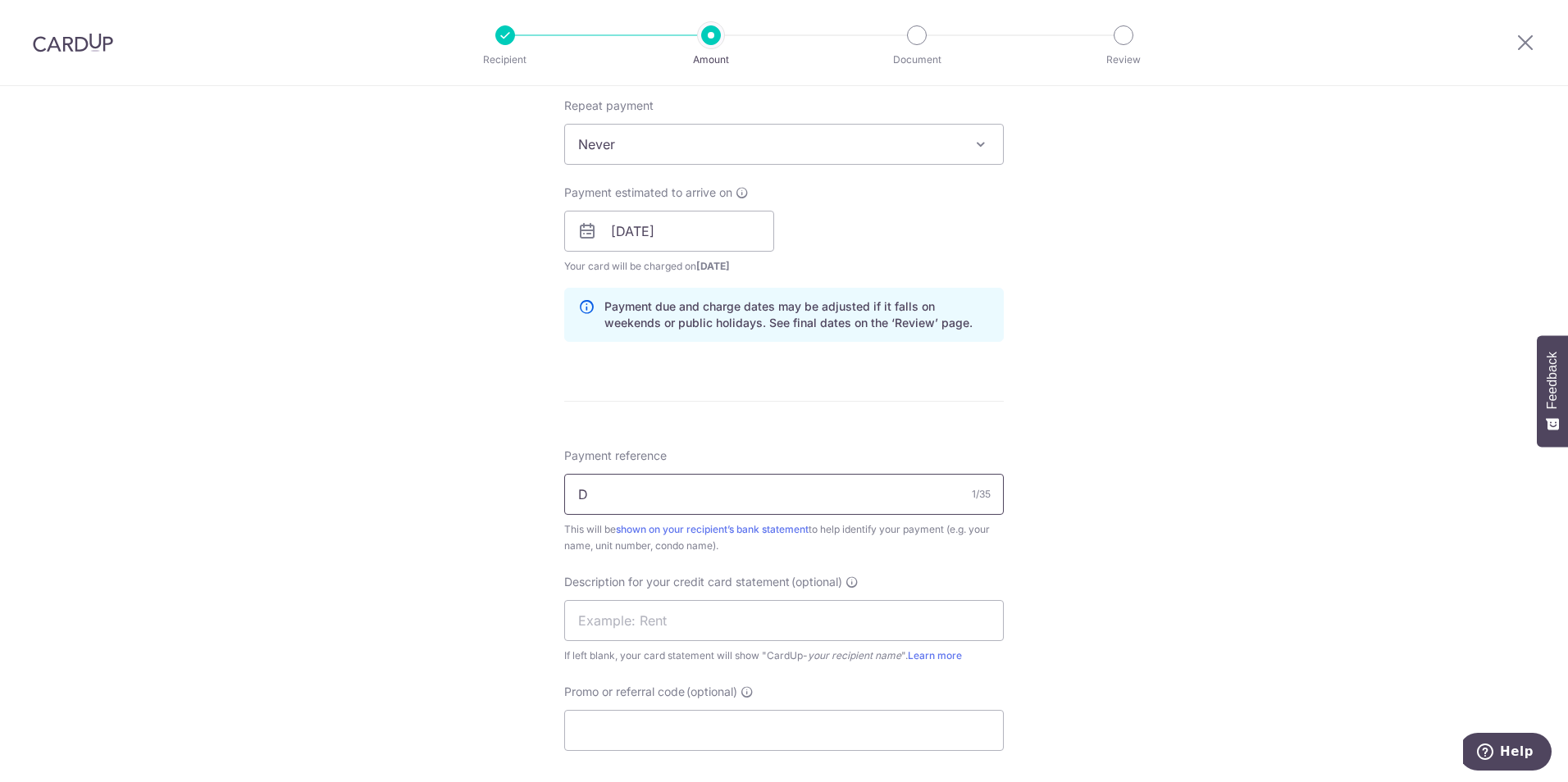
click at [591, 483] on input "D" at bounding box center [784, 494] width 440 height 41
click at [647, 502] on input "DIC 0525 AUG 25" at bounding box center [784, 494] width 440 height 41
drag, startPoint x: 640, startPoint y: 502, endPoint x: 663, endPoint y: 497, distance: 23.5
click at [663, 497] on input "DIC 0525 AUG 25" at bounding box center [784, 494] width 440 height 41
type input "DIC 0525 SEP 25 RENTAL"
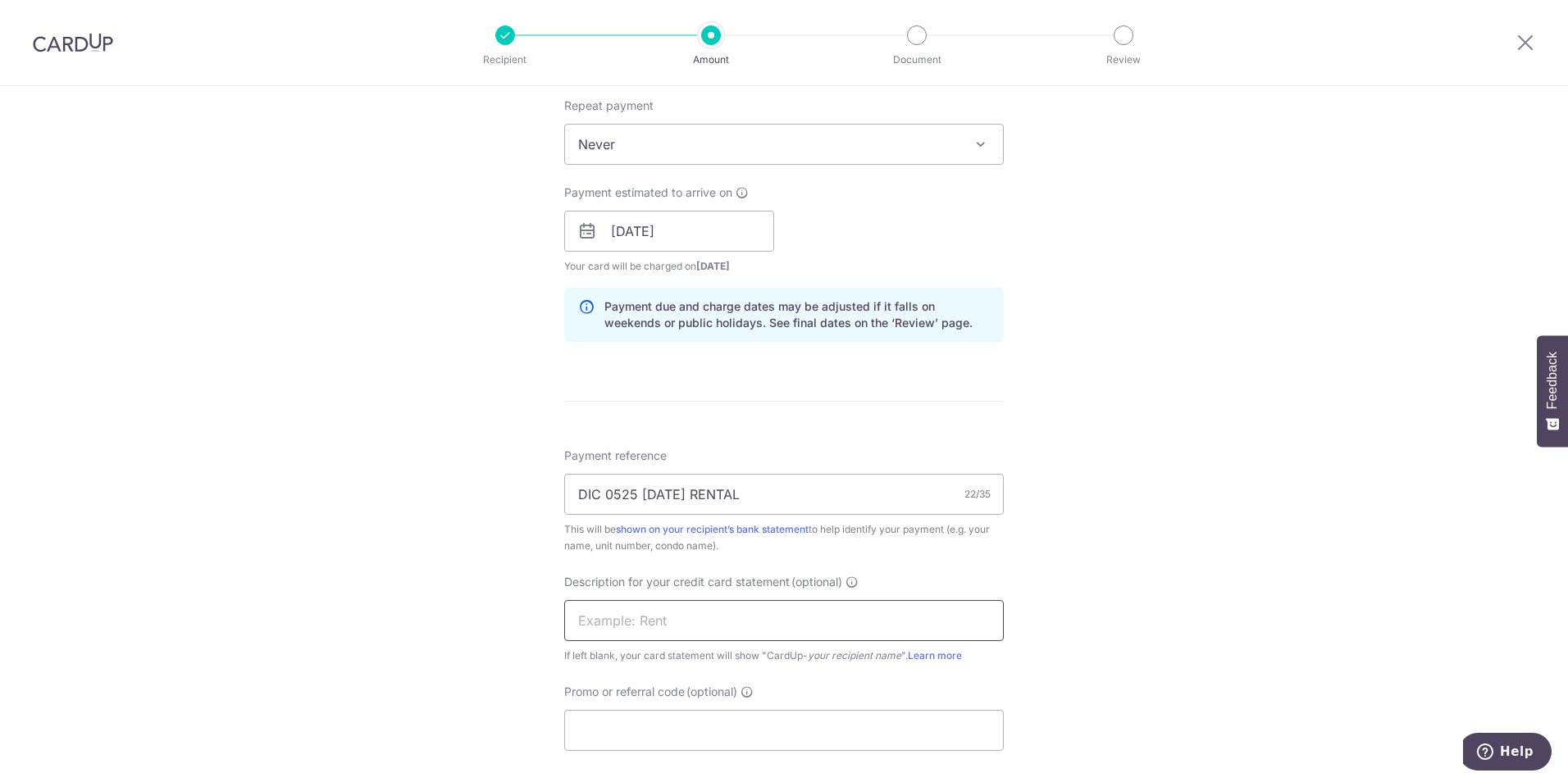
click at [679, 626] on input "text" at bounding box center [784, 620] width 440 height 41
drag, startPoint x: 638, startPoint y: 622, endPoint x: 661, endPoint y: 617, distance: 23.5
click at [661, 617] on input "DIC 0525 AUG 25" at bounding box center [784, 620] width 440 height 41
type input "DIC 0525 SEP 25"
click at [688, 724] on input "Promo or referral code (optional)" at bounding box center [784, 730] width 440 height 41
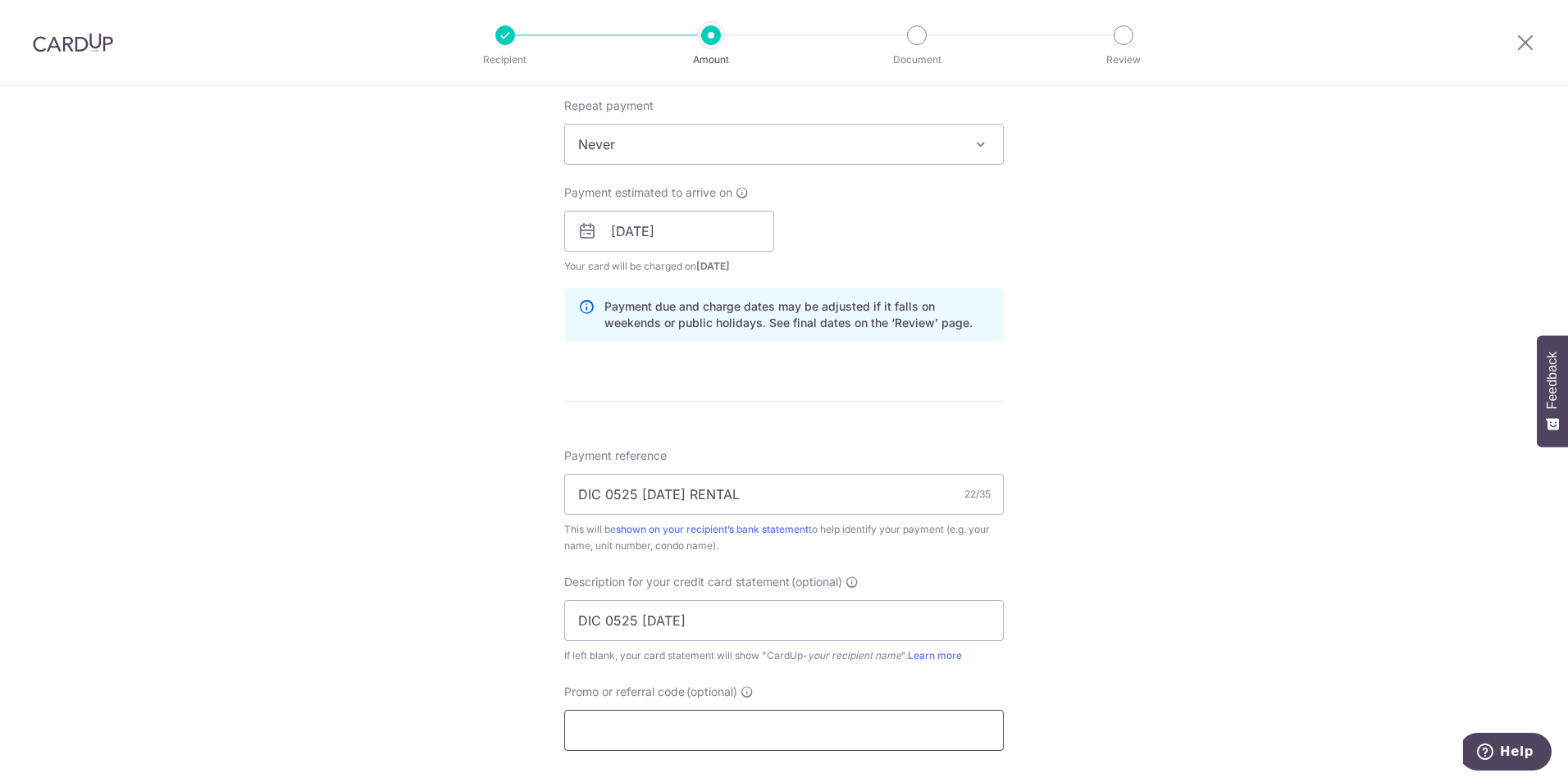
type input "SP178"
click at [430, 751] on div "Tell us more about your payment Enter payment amount SGD 34,042.64 34042.64 GST…" at bounding box center [784, 297] width 1568 height 1735
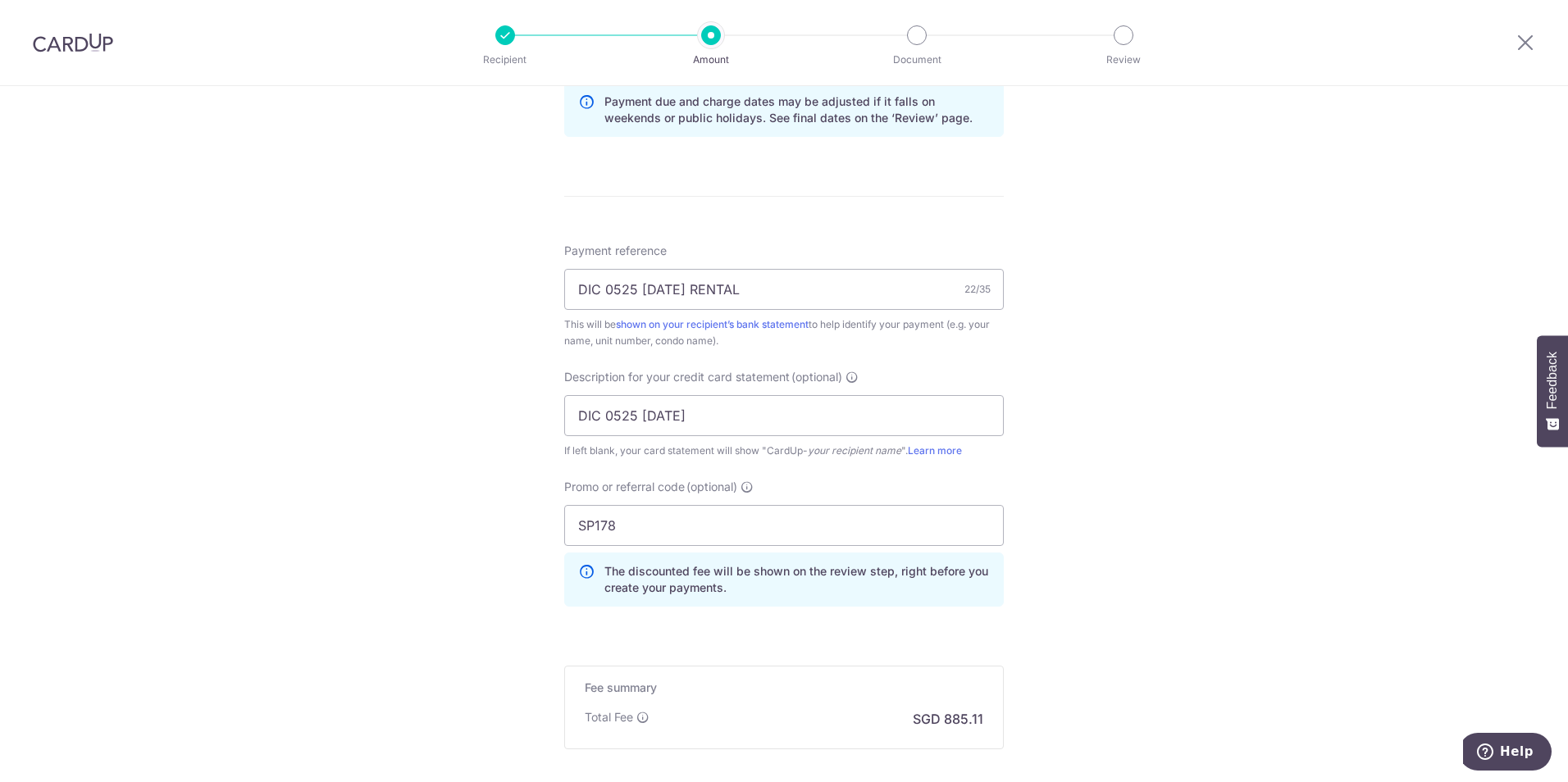
scroll to position [1038, 0]
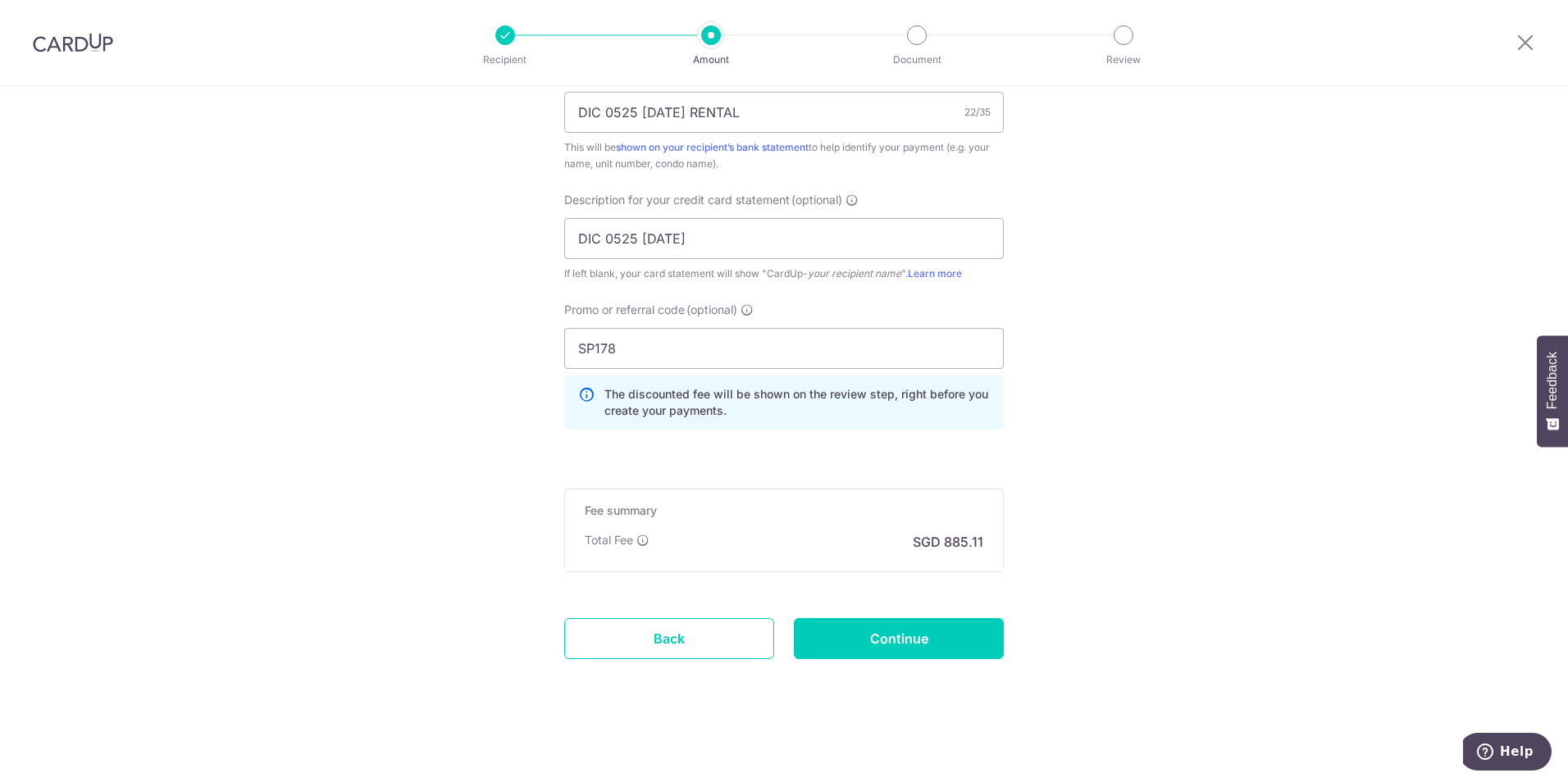
click at [899, 646] on input "Continue" at bounding box center [899, 638] width 210 height 41
type input "Create Schedule"
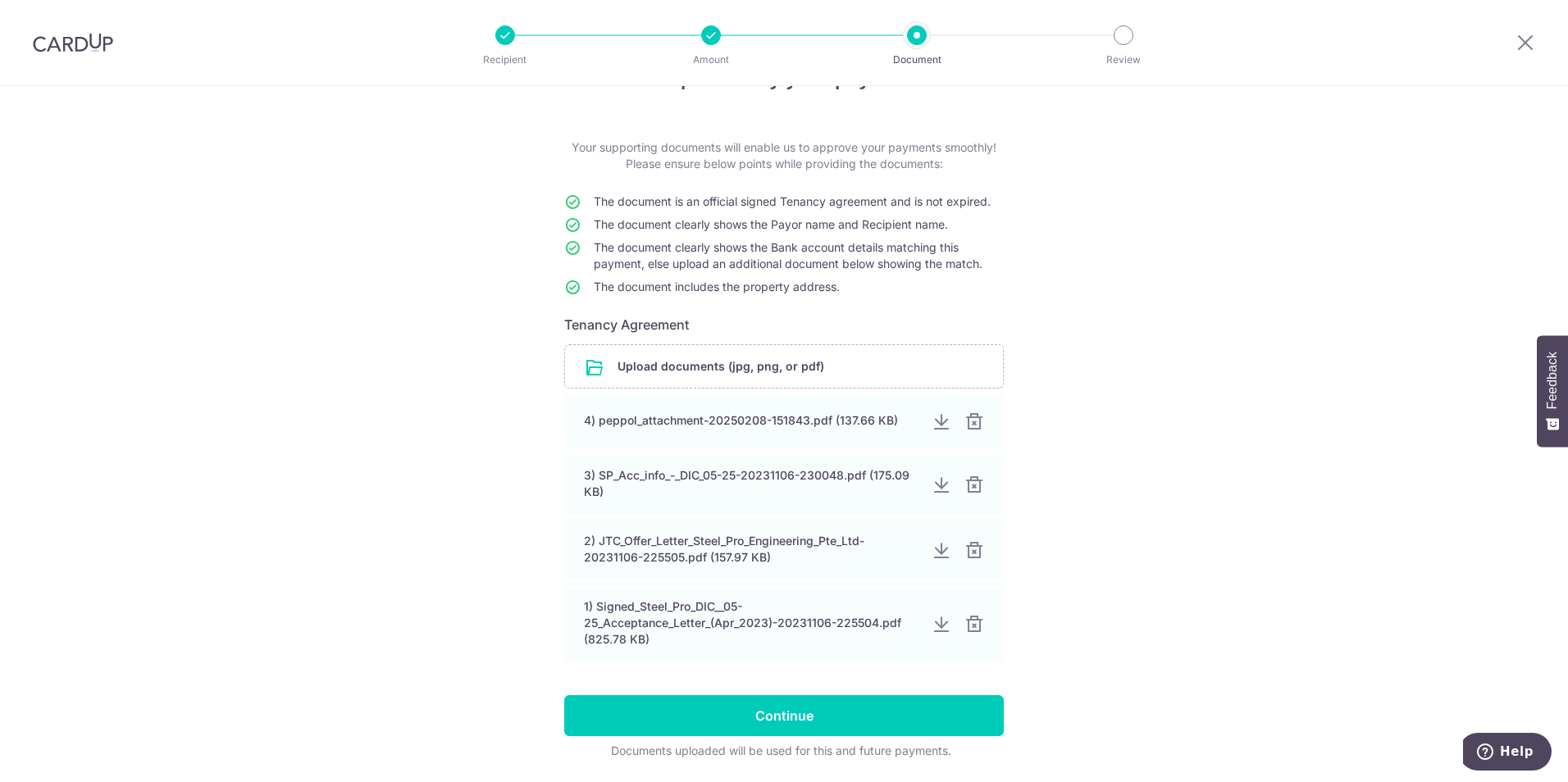
scroll to position [82, 0]
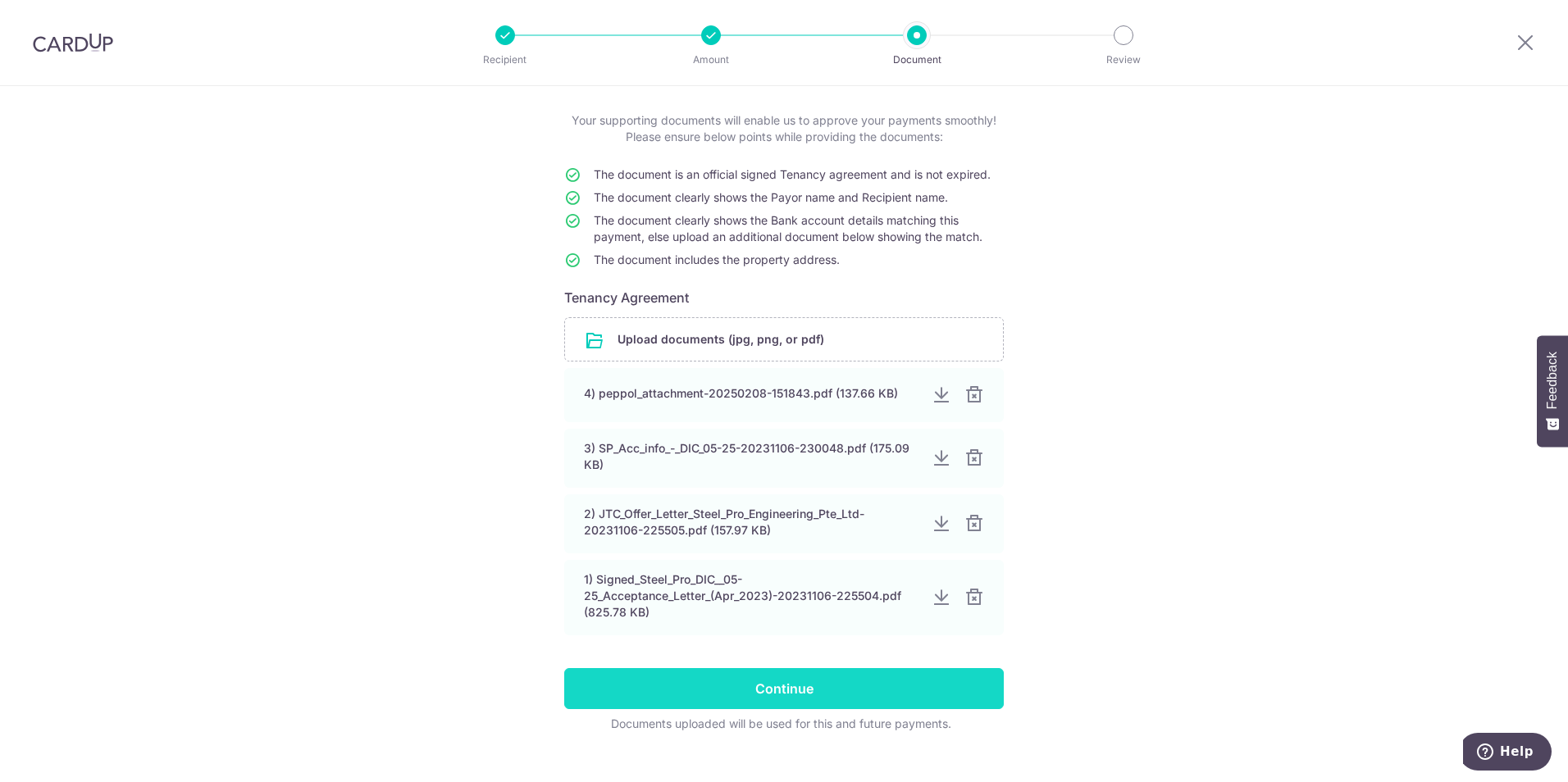
click at [810, 691] on input "Continue" at bounding box center [784, 688] width 440 height 41
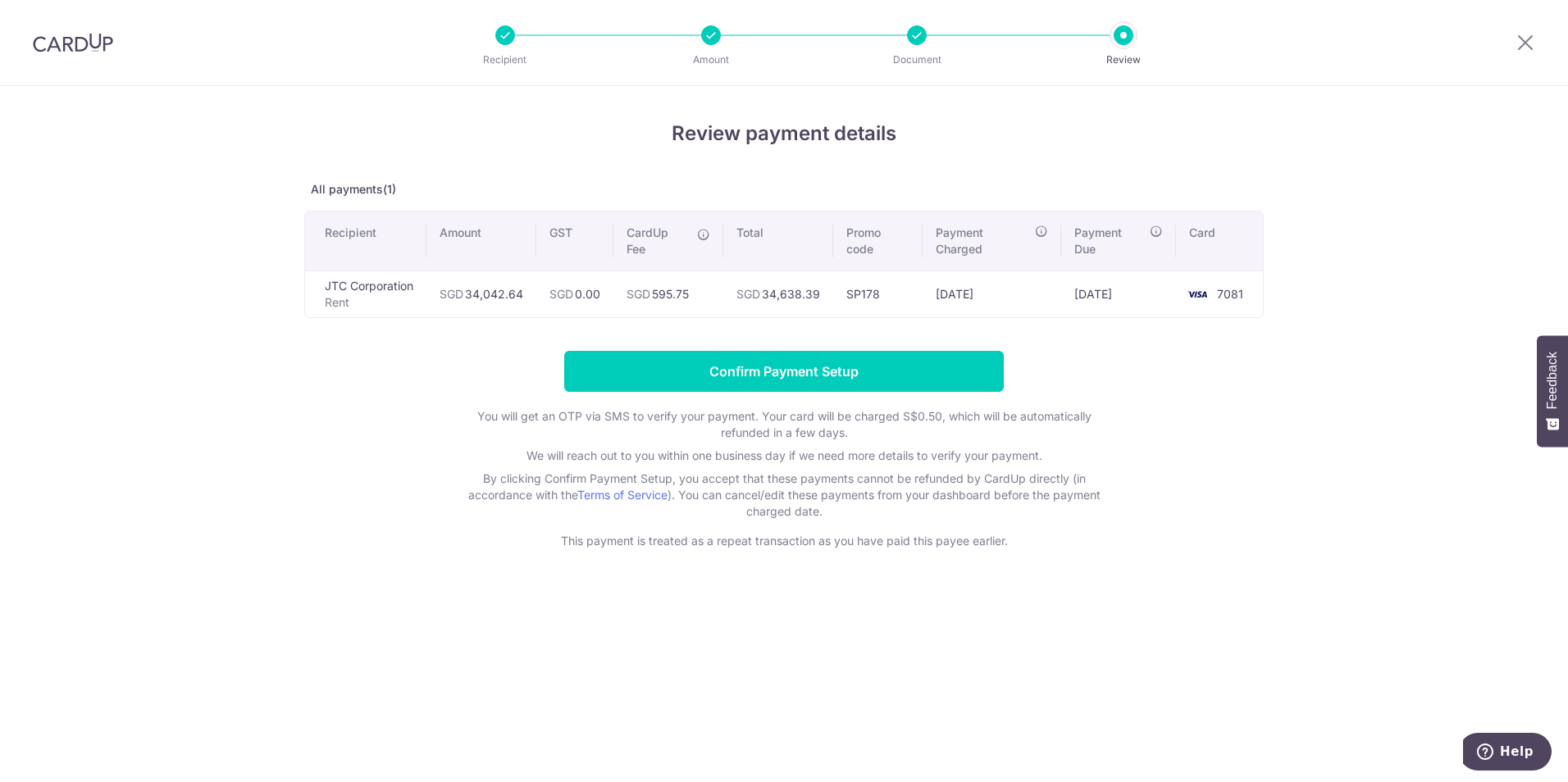
click at [223, 223] on div "Review payment details All payments(1) Recipient Amount GST CardUp Fee Total Pr…" at bounding box center [784, 434] width 1568 height 696
click at [98, 46] on img at bounding box center [73, 43] width 80 height 20
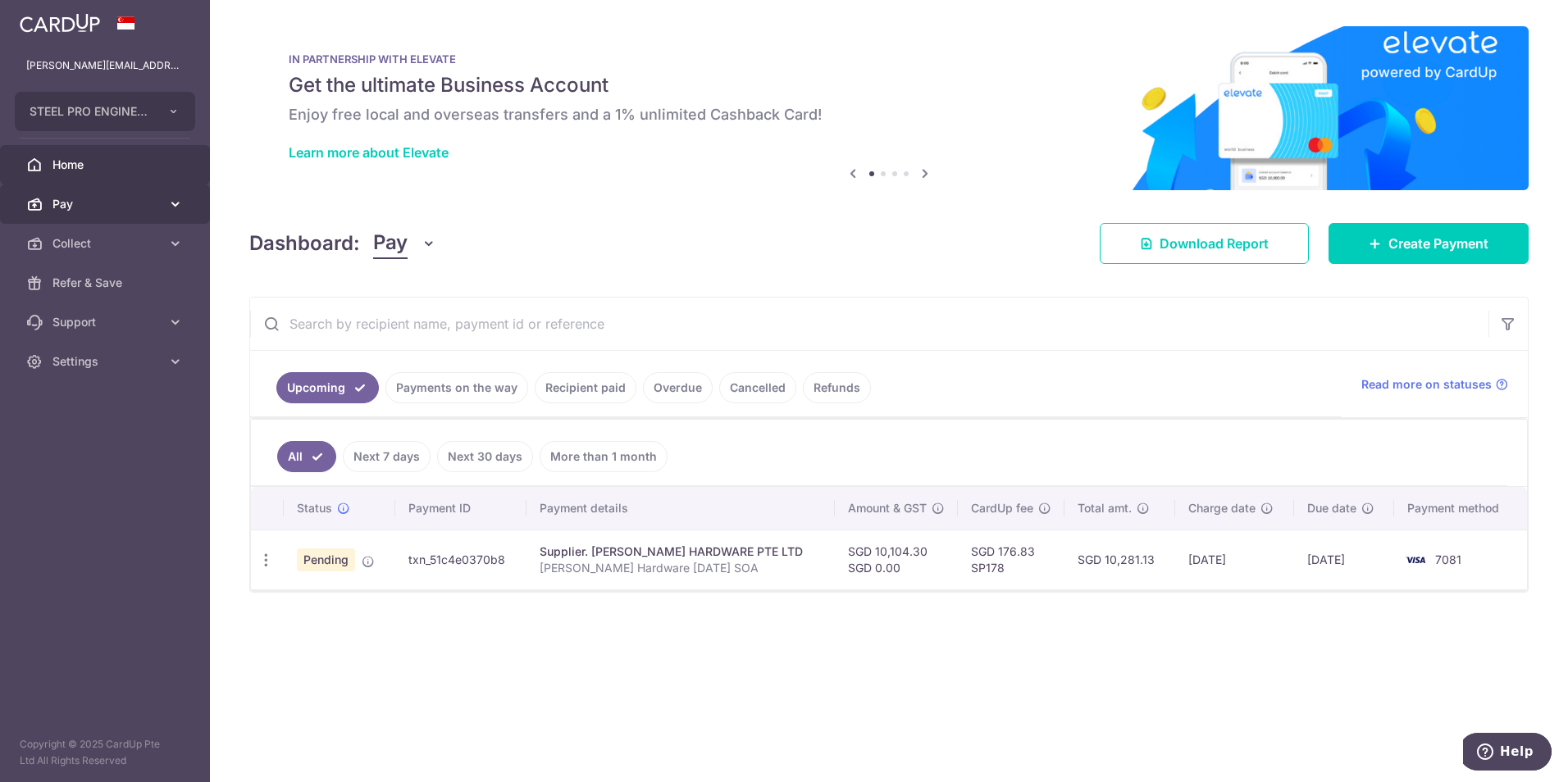
click at [78, 214] on link "Pay" at bounding box center [105, 204] width 210 height 40
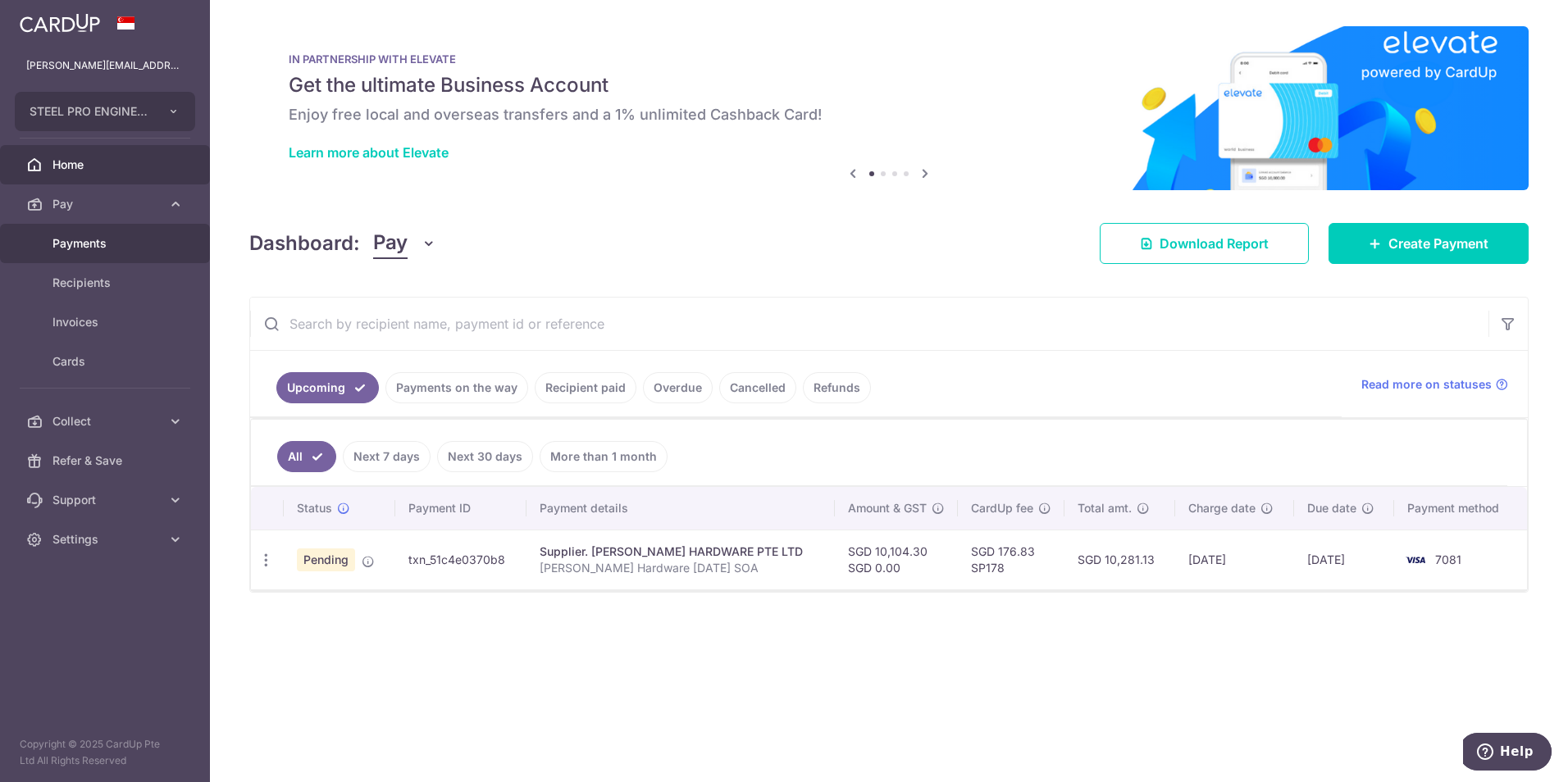
click at [158, 254] on link "Payments" at bounding box center [105, 244] width 210 height 40
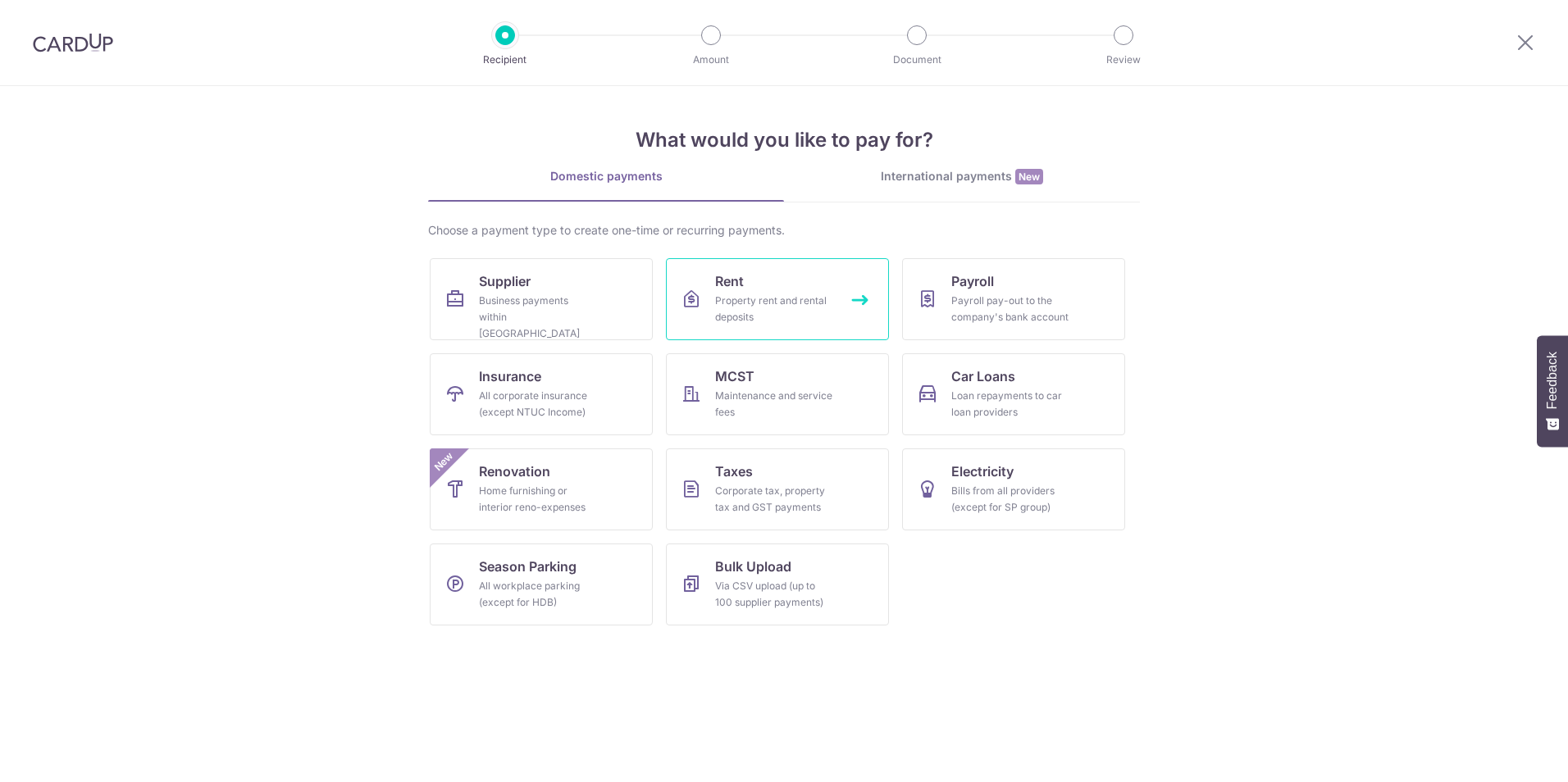
click at [745, 275] on link "Rent Property rent and rental deposits" at bounding box center [777, 299] width 223 height 82
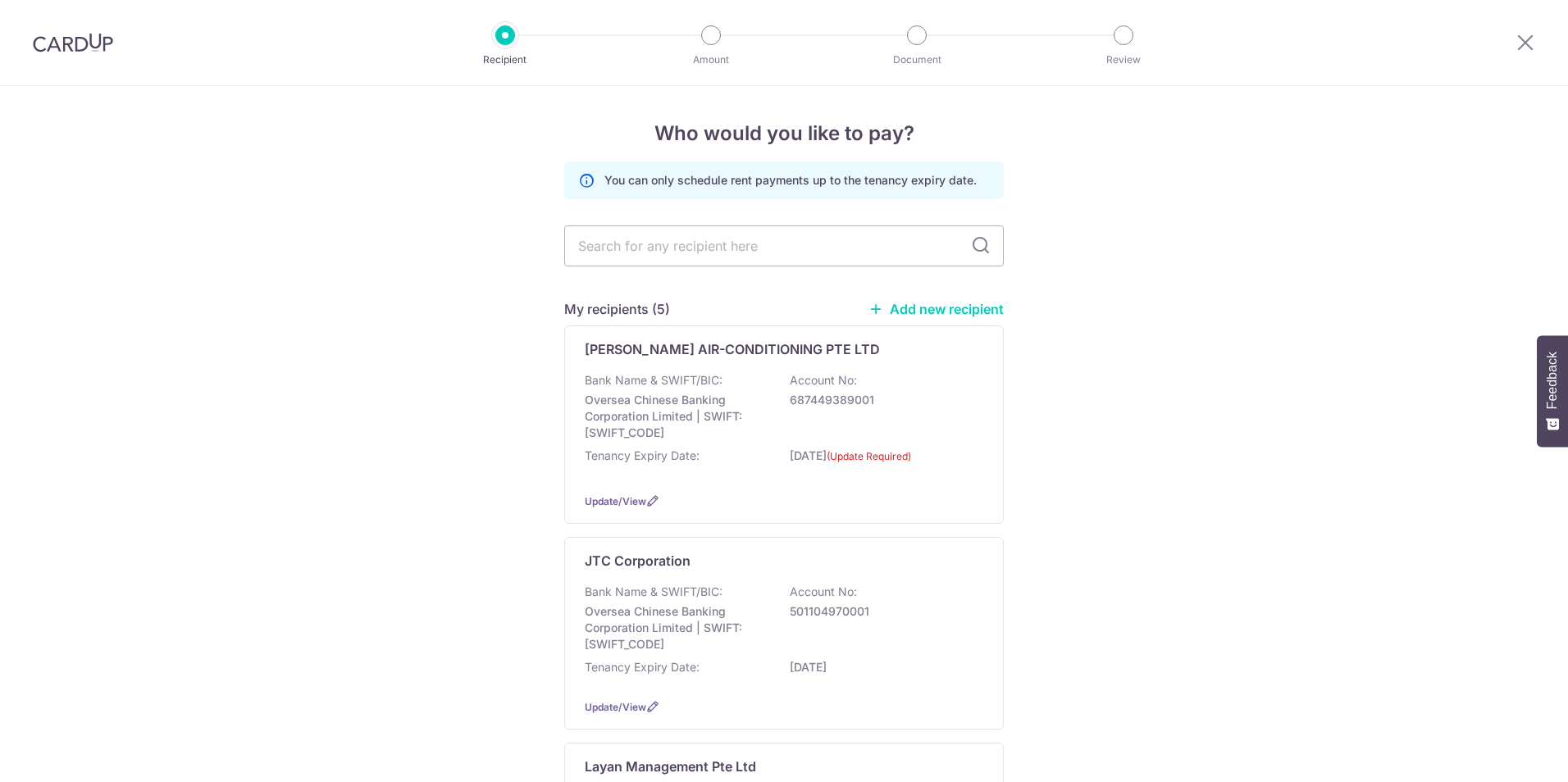
click at [761, 251] on input "text" at bounding box center [784, 246] width 440 height 41
click at [618, 629] on p "Oversea Chinese Banking Corporation Limited | SWIFT: [SWIFT_CODE]" at bounding box center [676, 628] width 183 height 49
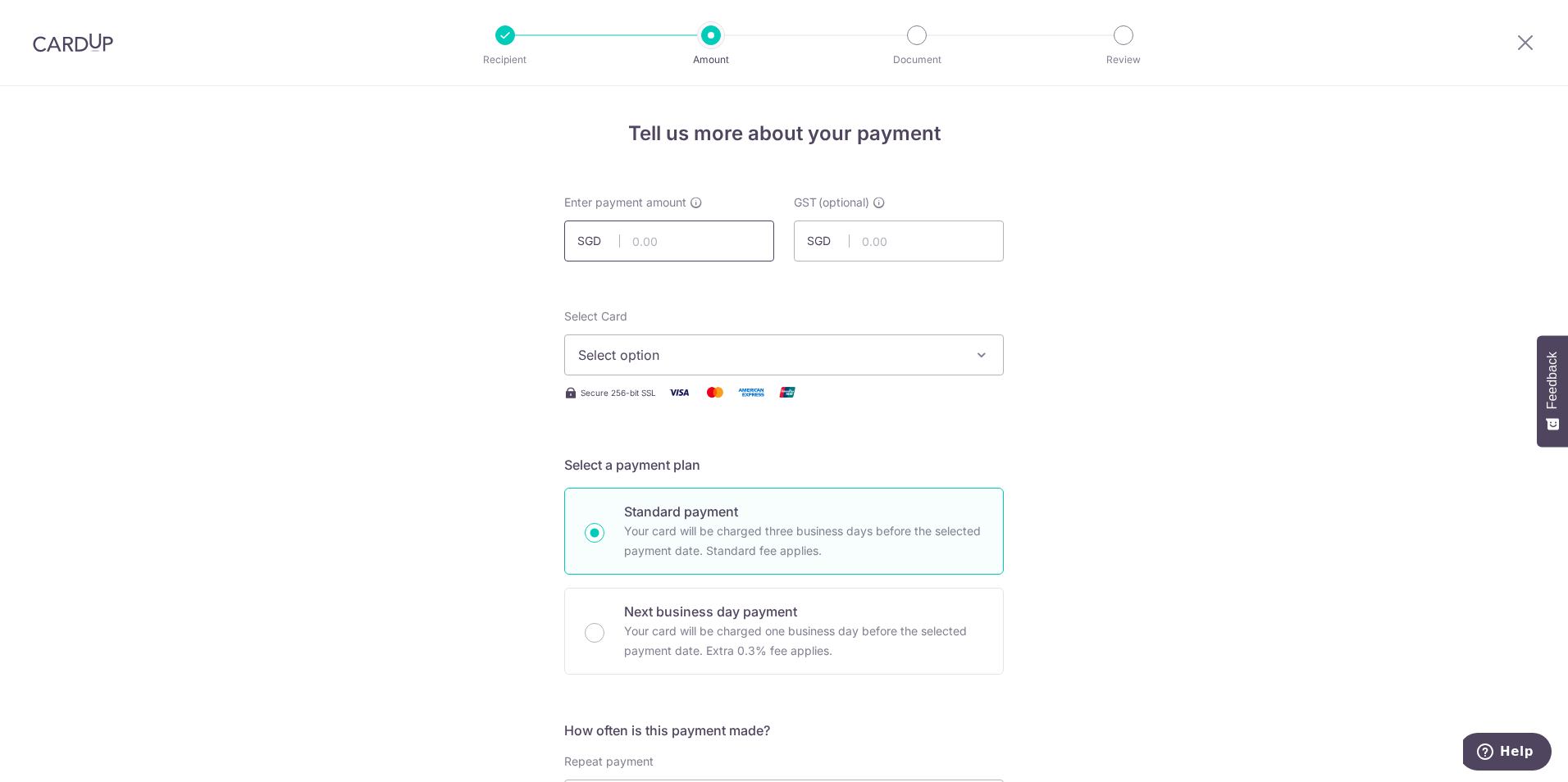
click at [707, 257] on input "text" at bounding box center [670, 240] width 210 height 41
type input "34,042.64"
type input "DIC 0525 SEP 25 RENTAL"
type input "DIC 0525 SEP 25"
type input "SP178"
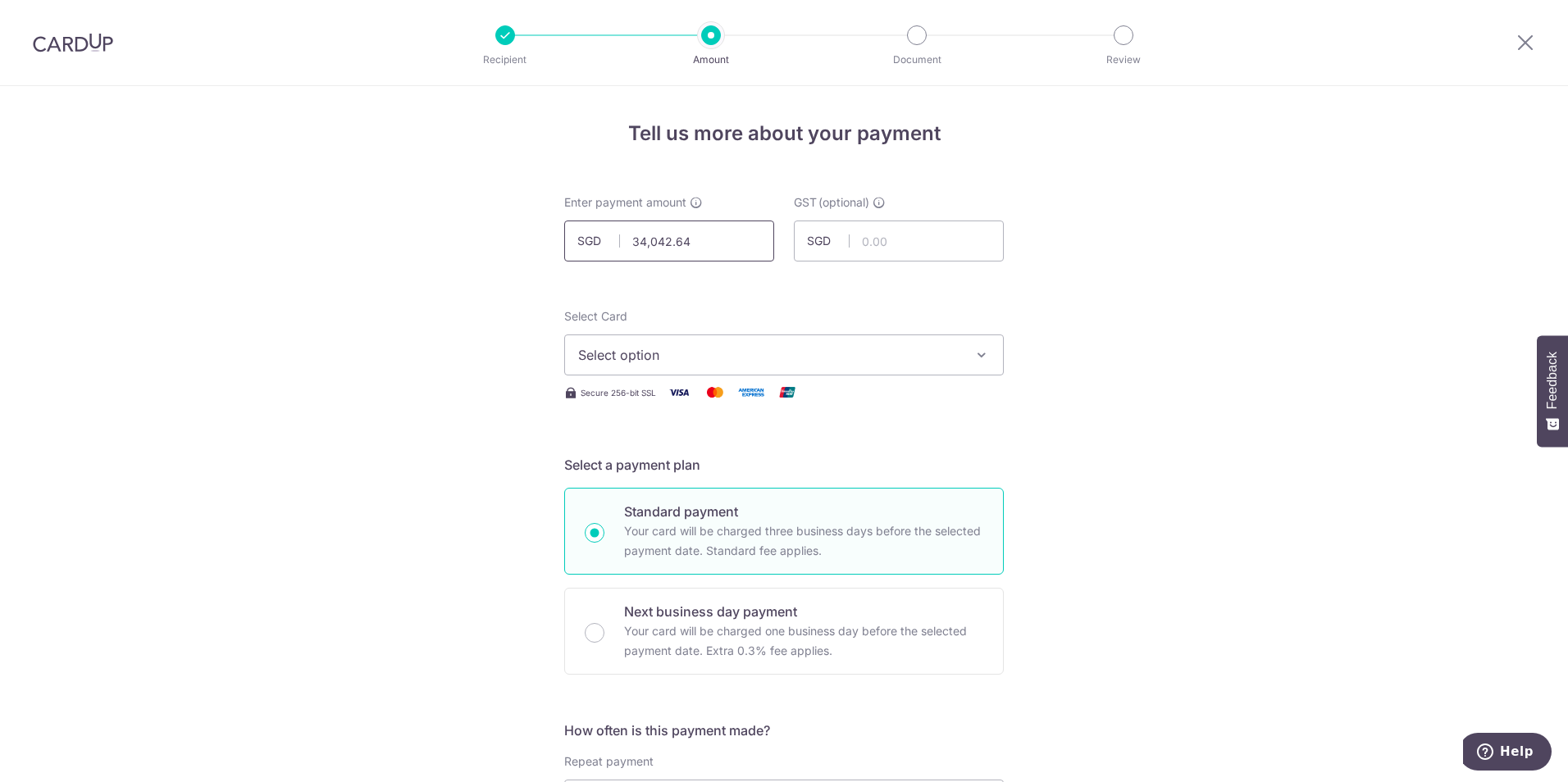
scroll to position [454, 0]
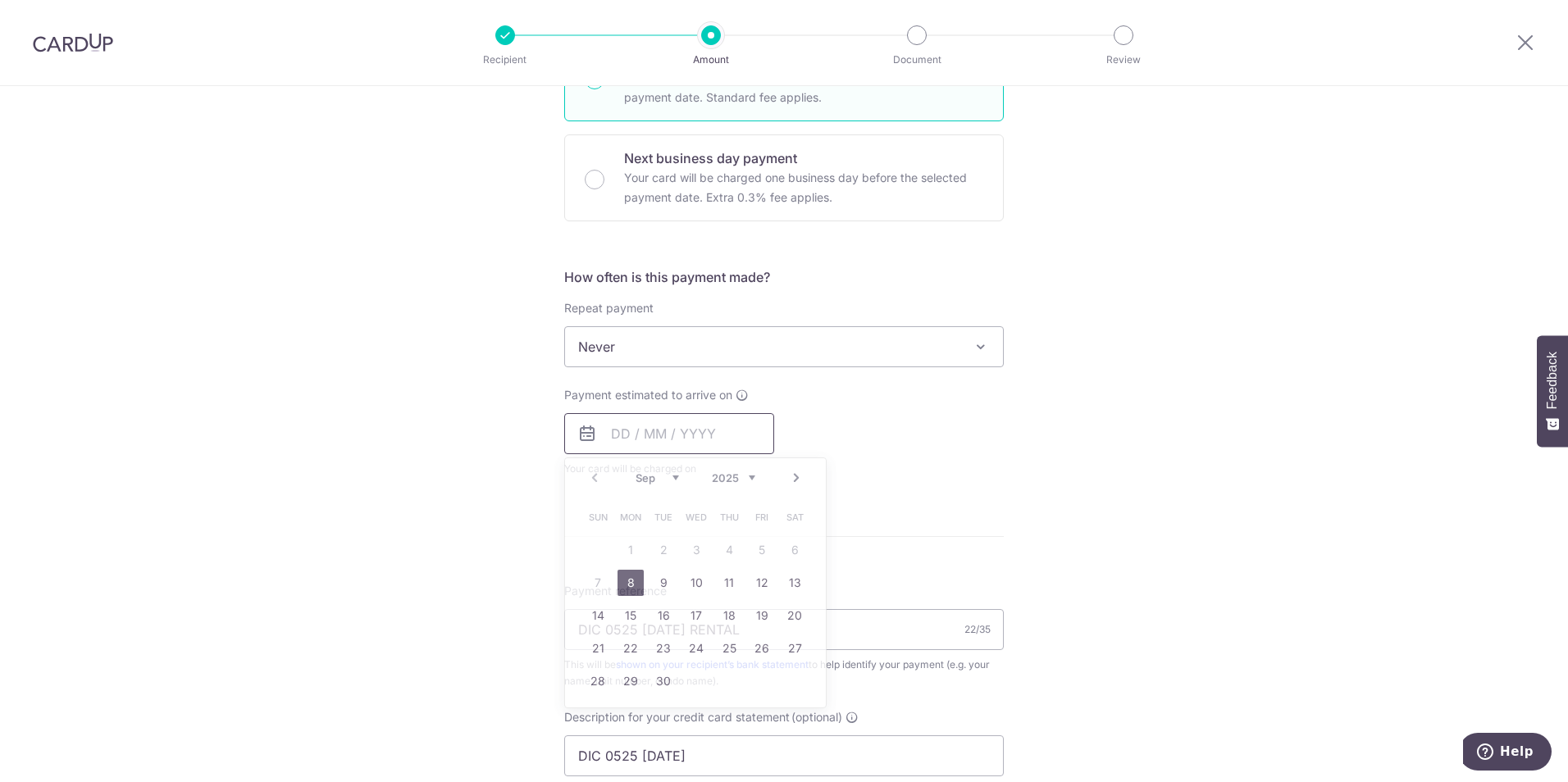
type input "34,042.64"
click at [282, 498] on div "Tell us more about your payment Enter payment amount SGD 34,042.64 34042.64 GST…" at bounding box center [784, 465] width 1568 height 1667
click at [583, 392] on span "Payment estimated to arrive on" at bounding box center [649, 394] width 168 height 16
click at [621, 426] on input "text" at bounding box center [670, 433] width 210 height 41
click at [630, 585] on link "8" at bounding box center [631, 583] width 26 height 26
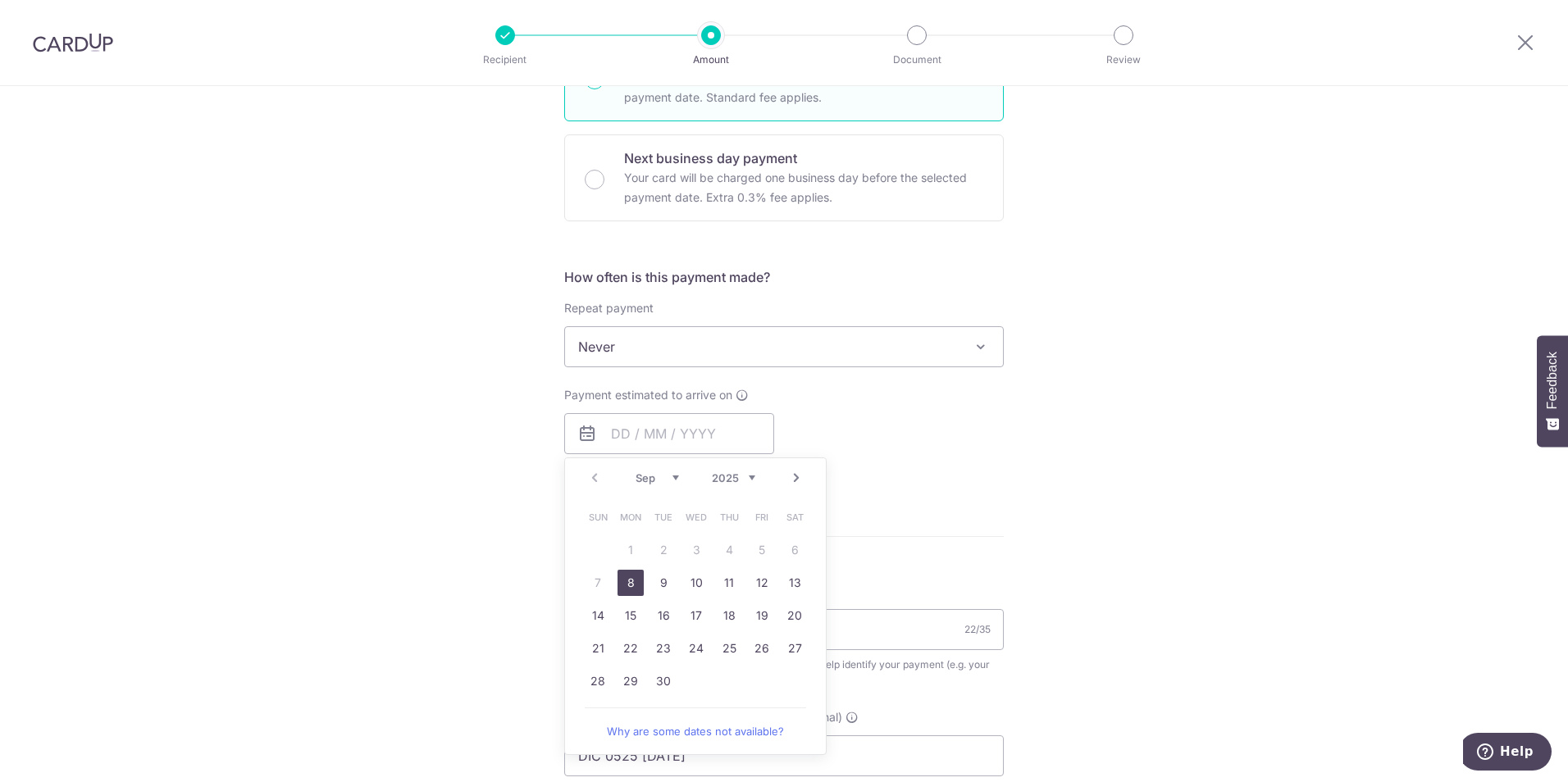
type input "08/09/2025"
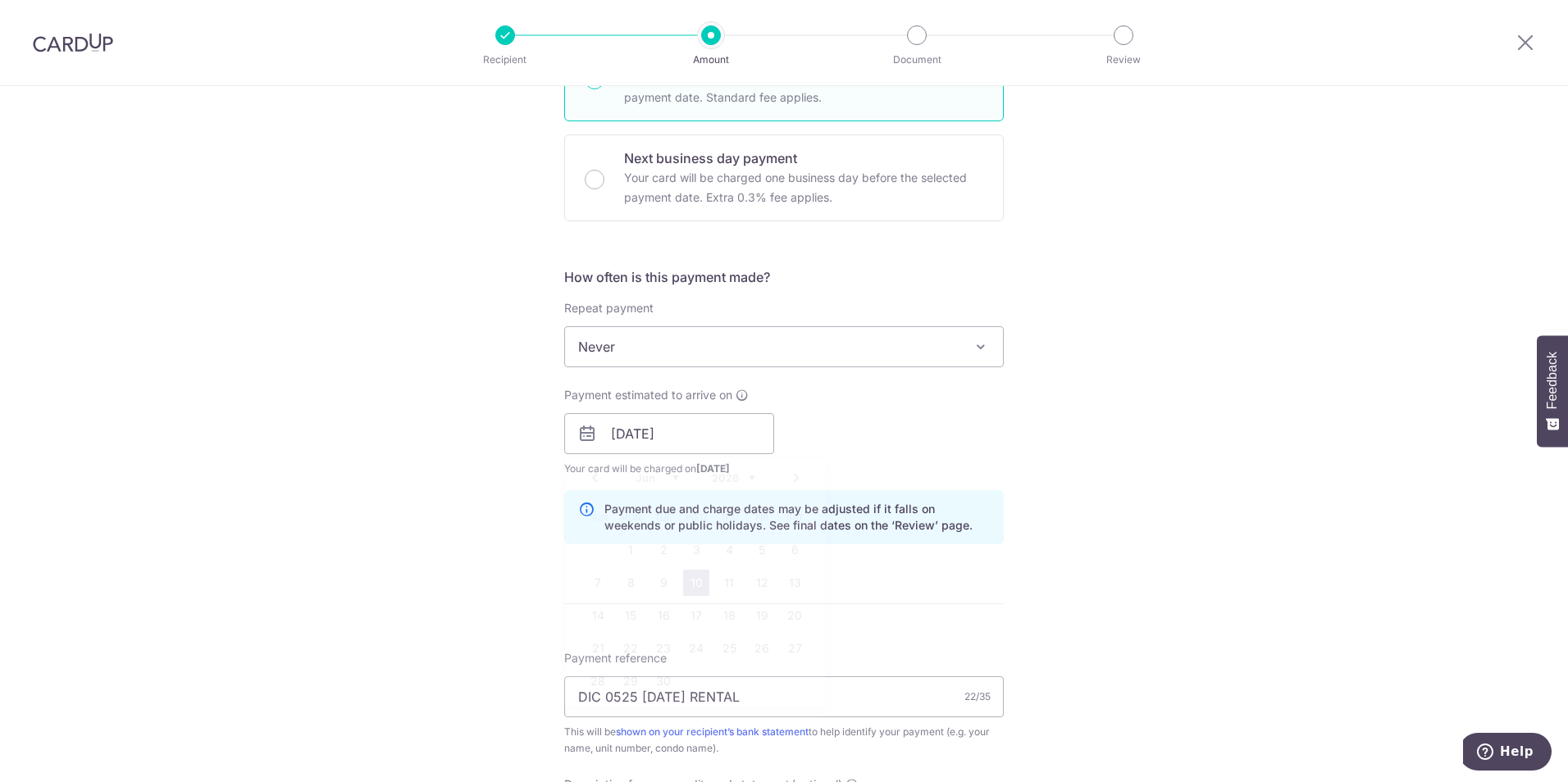
click at [443, 527] on div "Tell us more about your payment Enter payment amount SGD 34,042.64 34042.64 GST…" at bounding box center [784, 499] width 1568 height 1735
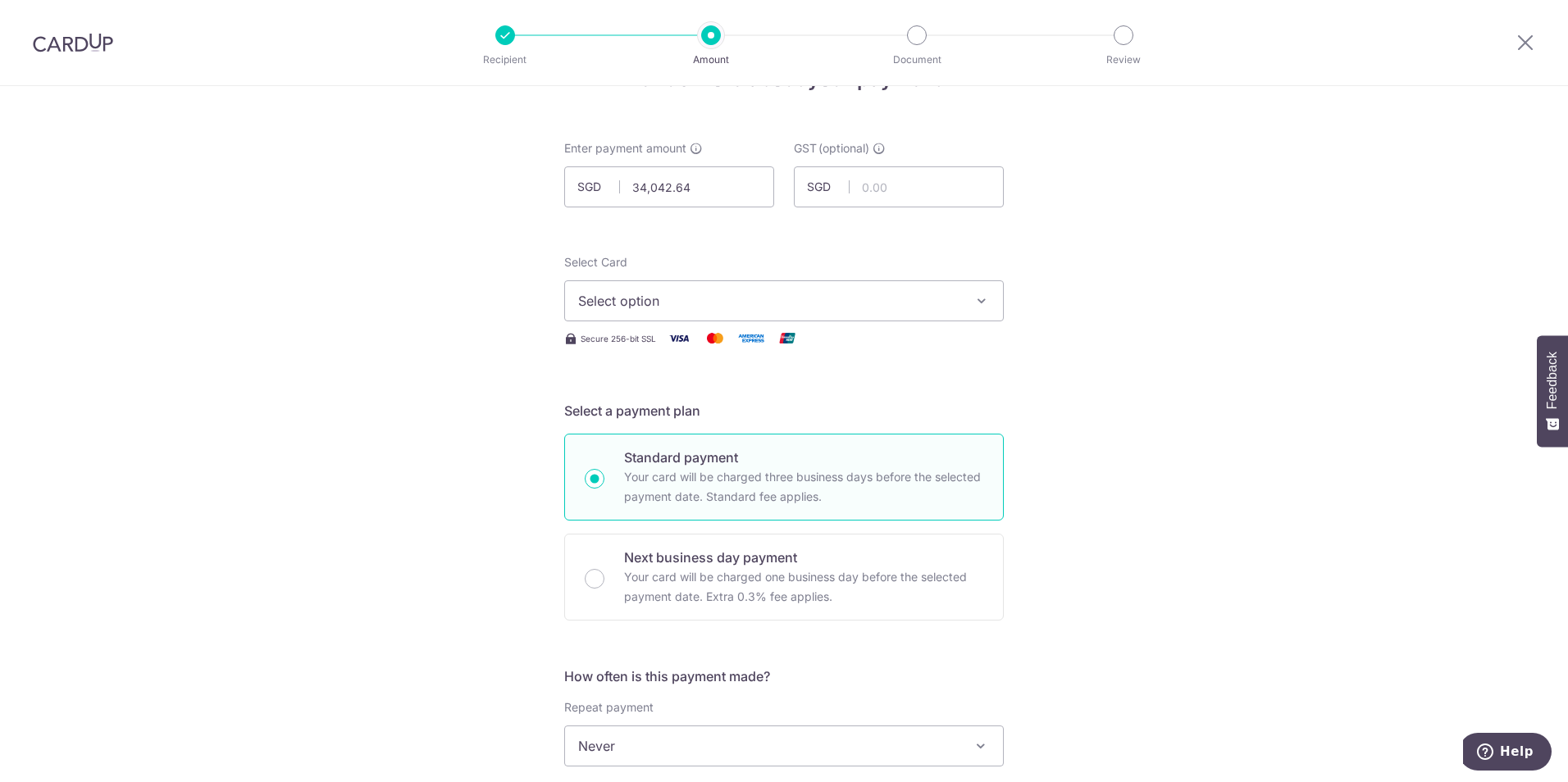
scroll to position [164, 0]
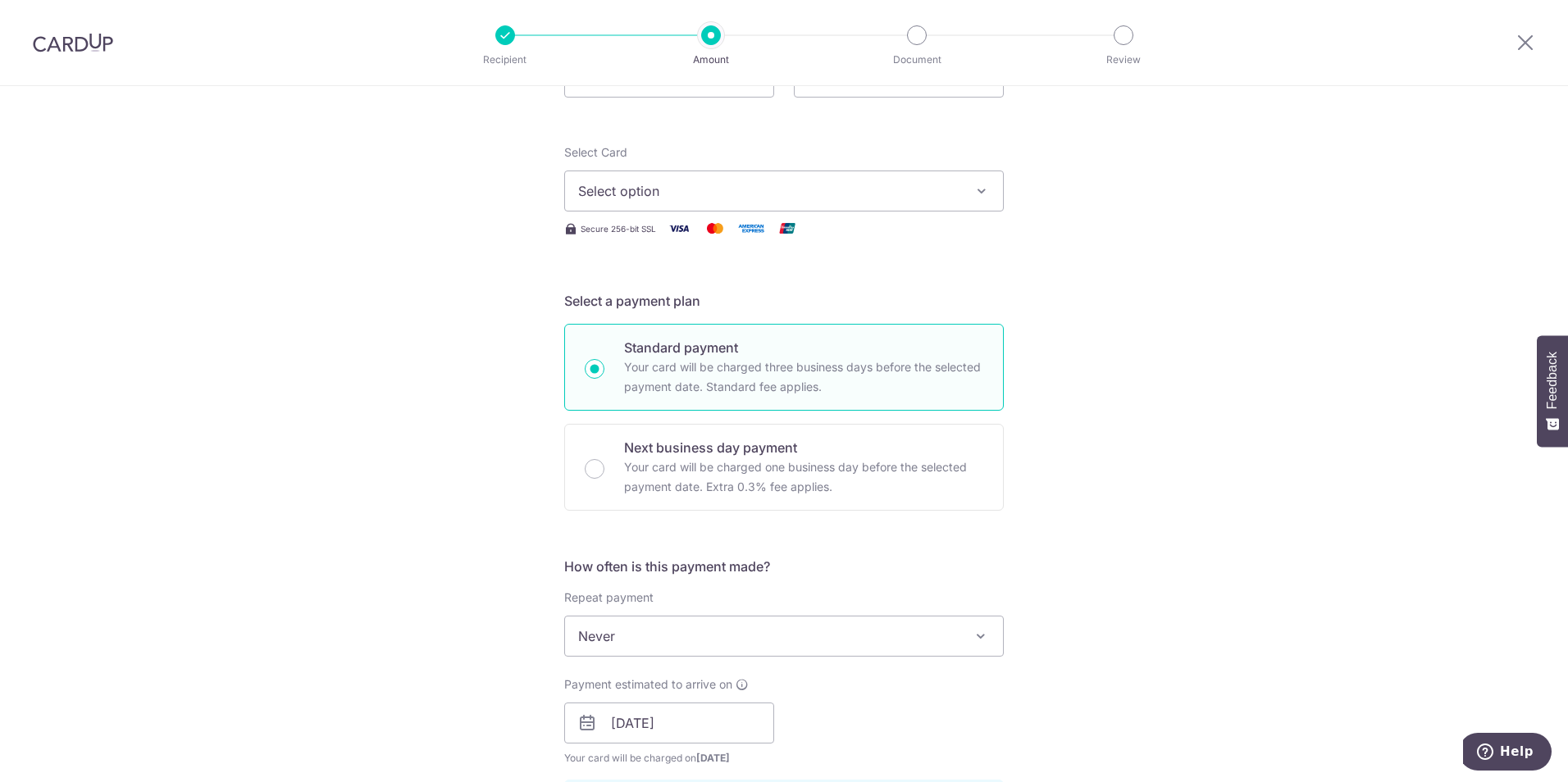
click at [690, 204] on button "Select option" at bounding box center [784, 190] width 440 height 41
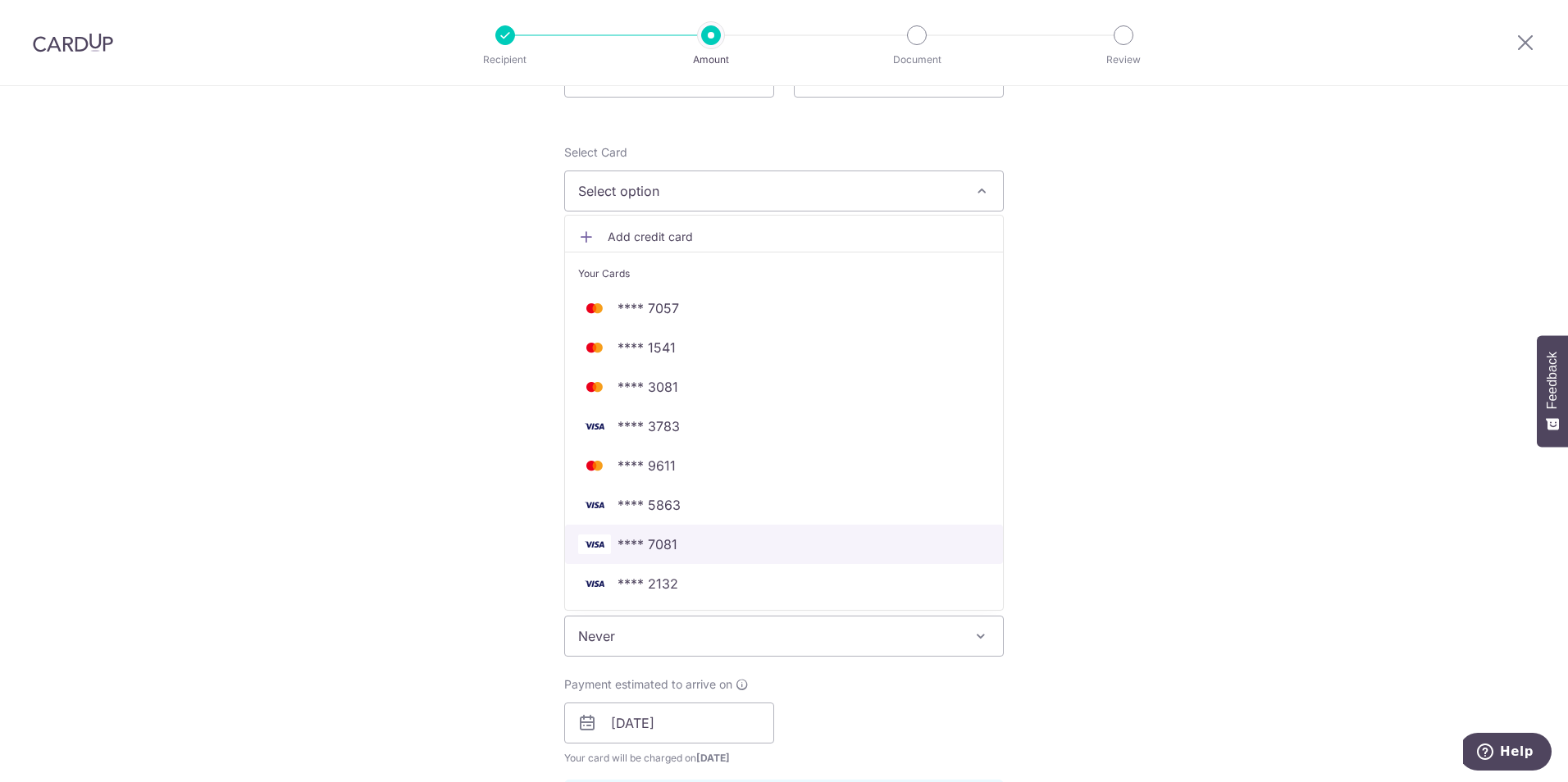
click at [653, 544] on span "**** 7081" at bounding box center [647, 545] width 60 height 20
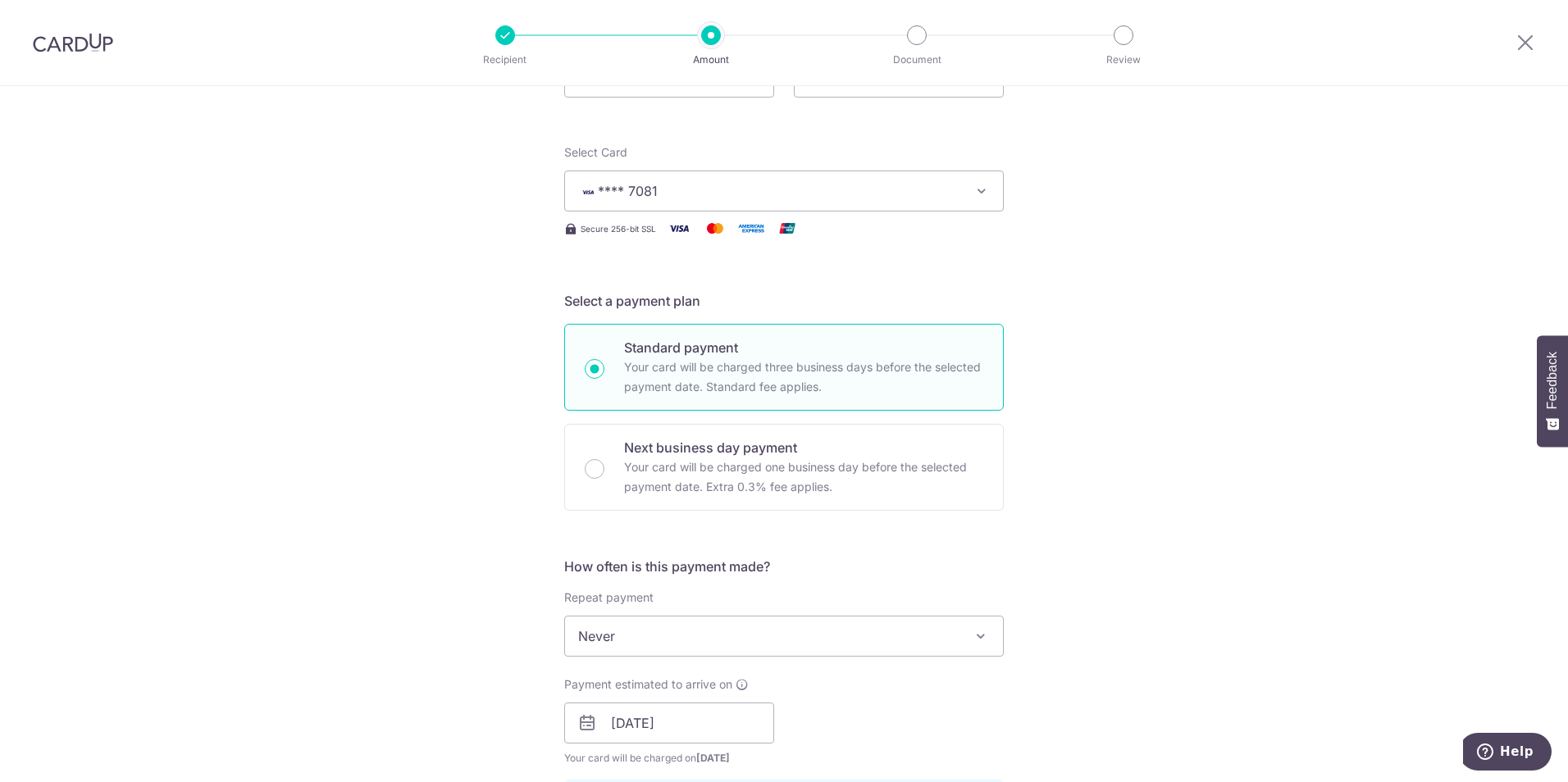
click at [431, 500] on div "Tell us more about your payment Enter payment amount SGD 34,042.64 34042.64 GST…" at bounding box center [784, 790] width 1568 height 1735
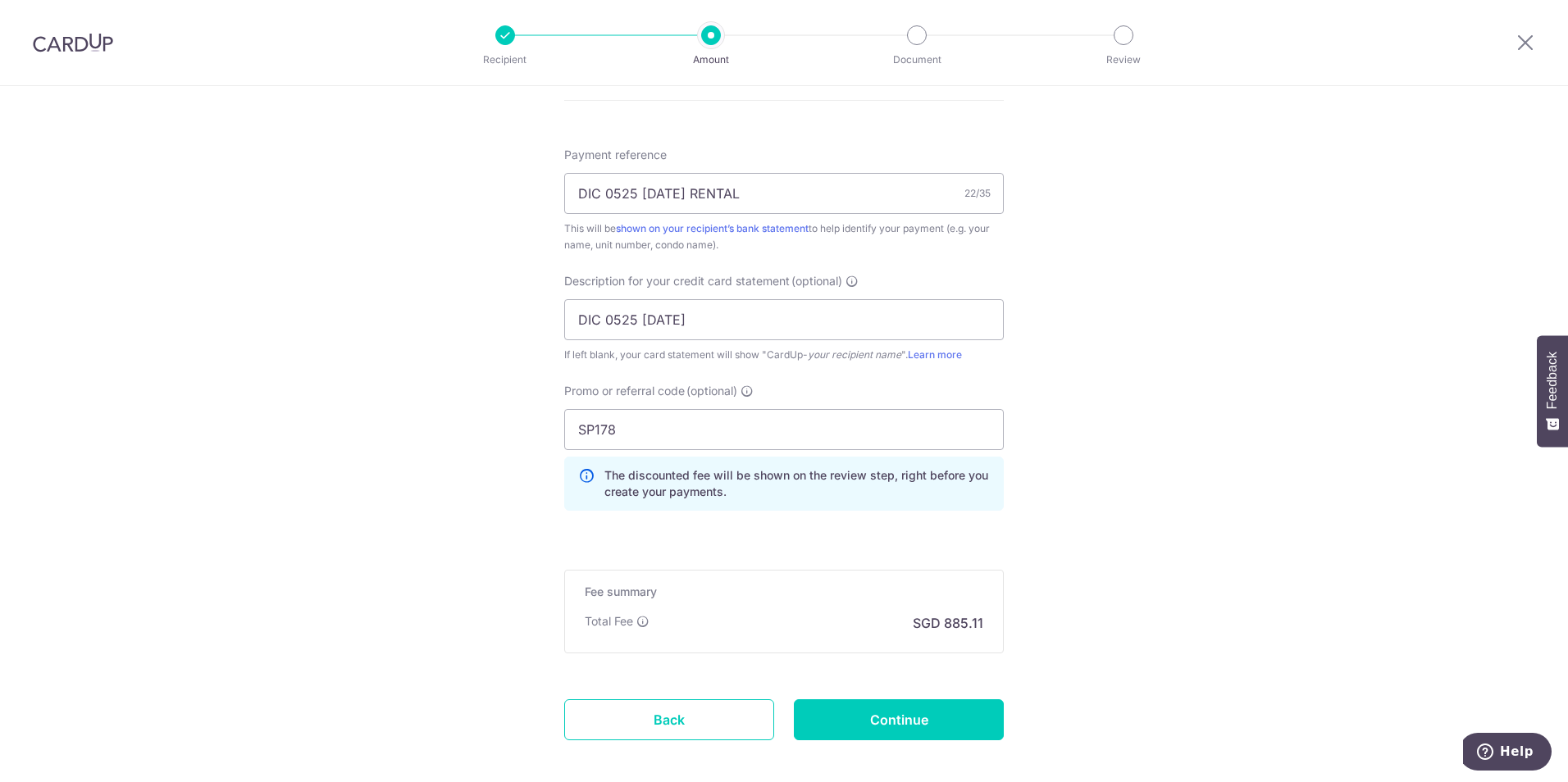
scroll to position [956, 0]
click at [848, 720] on input "Continue" at bounding box center [899, 721] width 210 height 41
type input "Create Schedule"
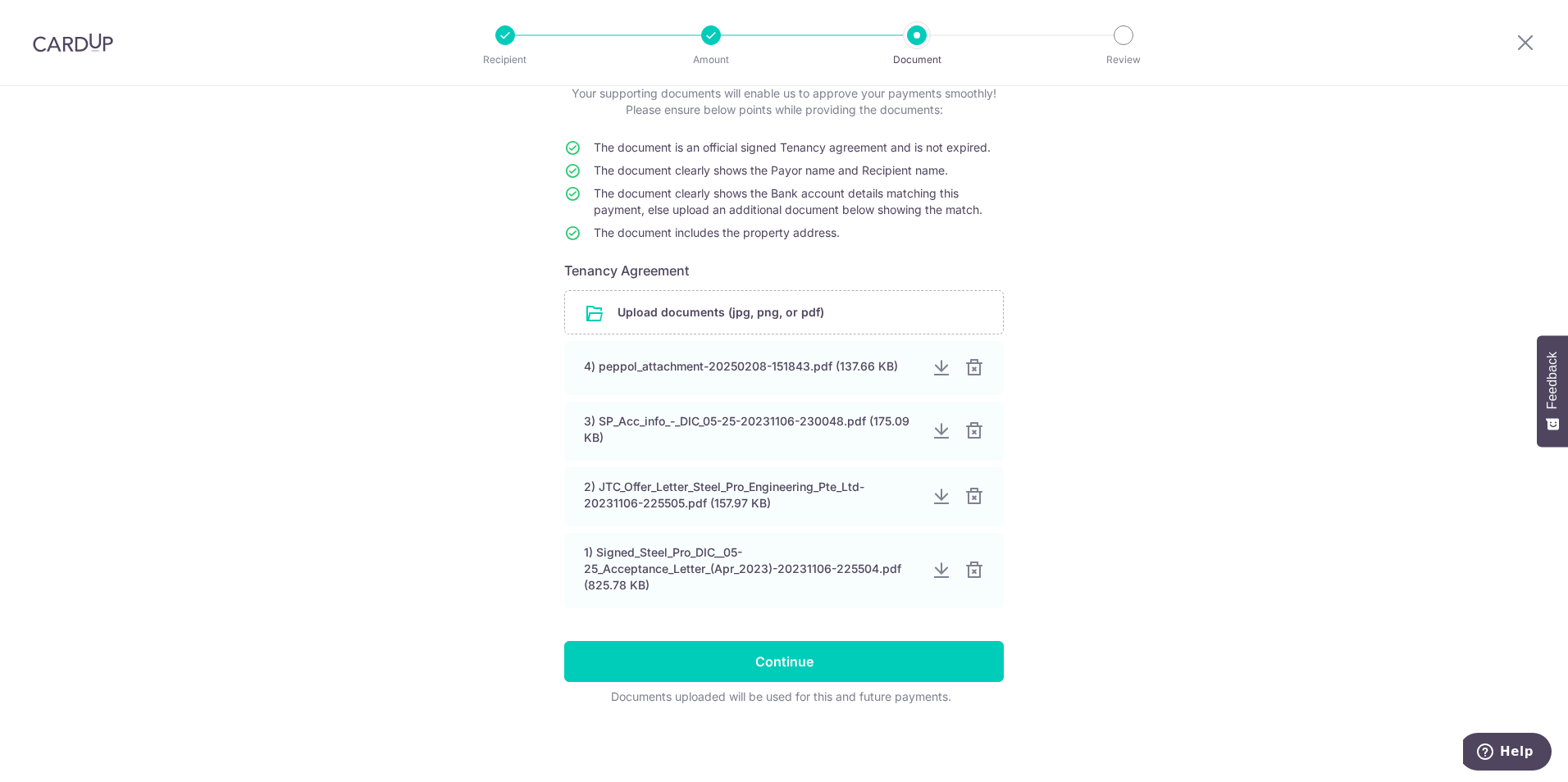
scroll to position [109, 0]
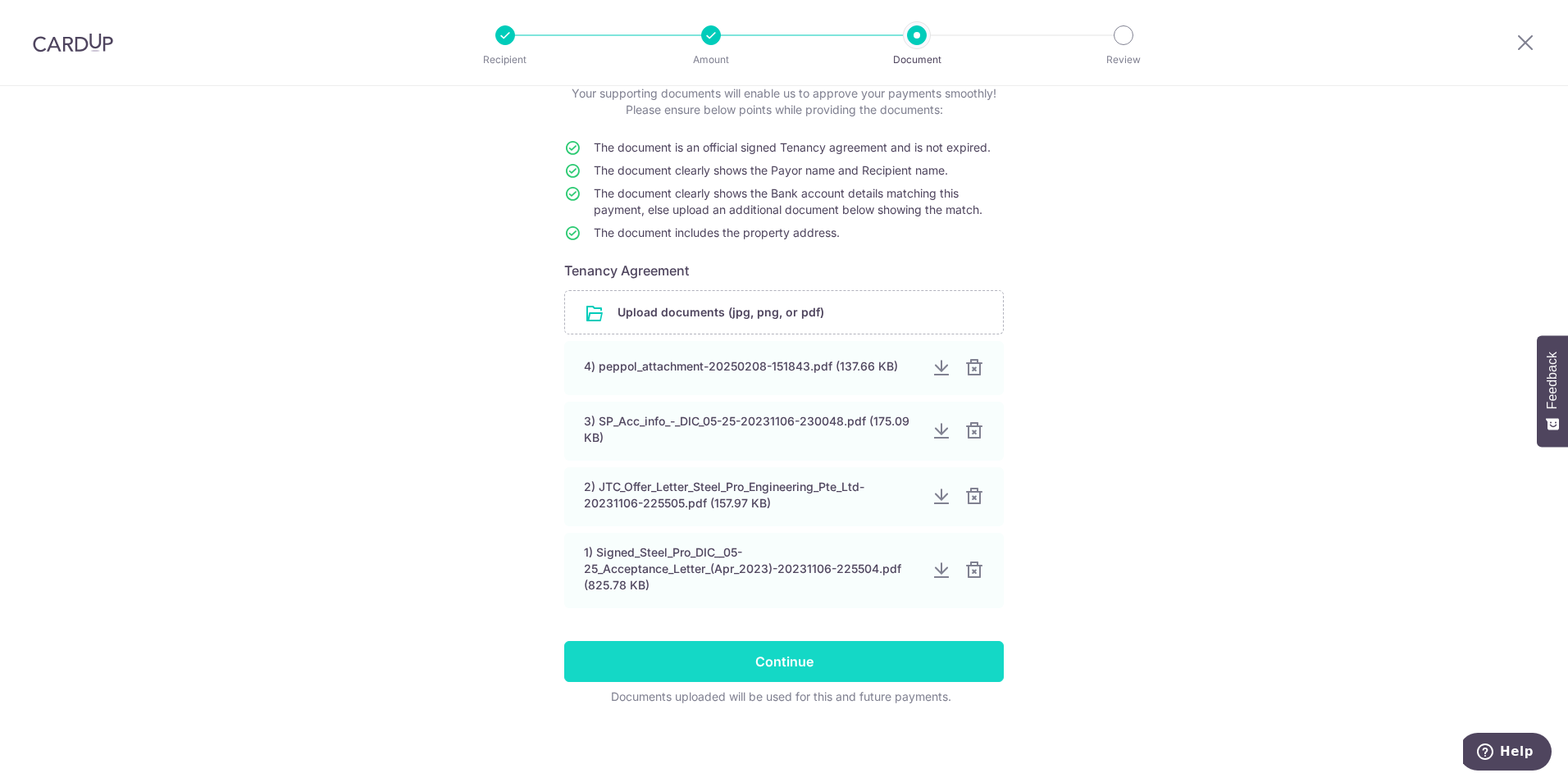
click at [730, 647] on input "Continue" at bounding box center [784, 661] width 440 height 41
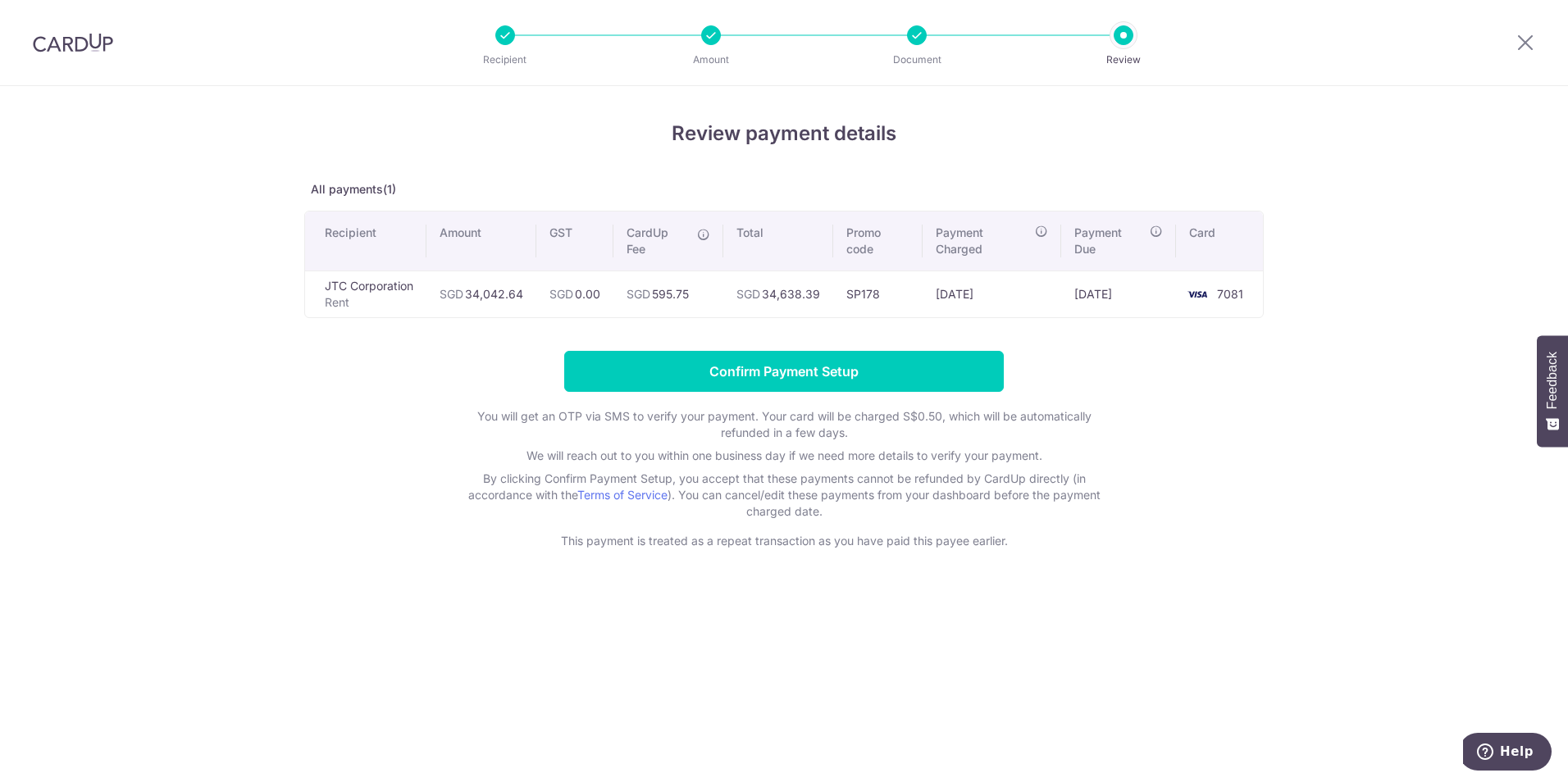
click at [1464, 477] on div "Review payment details All payments(1) Recipient Amount GST CardUp Fee Total Pr…" at bounding box center [784, 434] width 1568 height 696
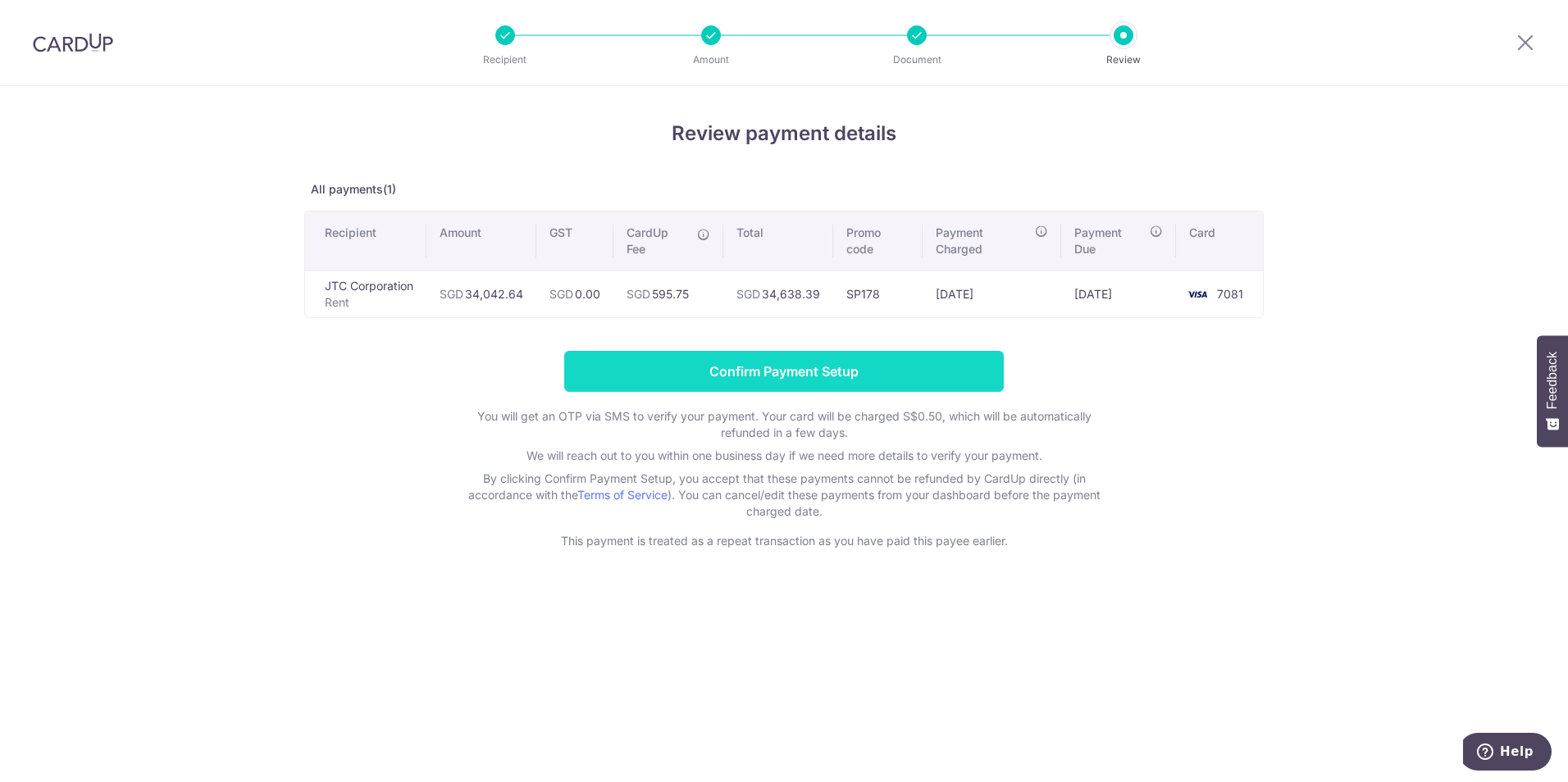
click at [867, 368] on input "Confirm Payment Setup" at bounding box center [784, 371] width 440 height 41
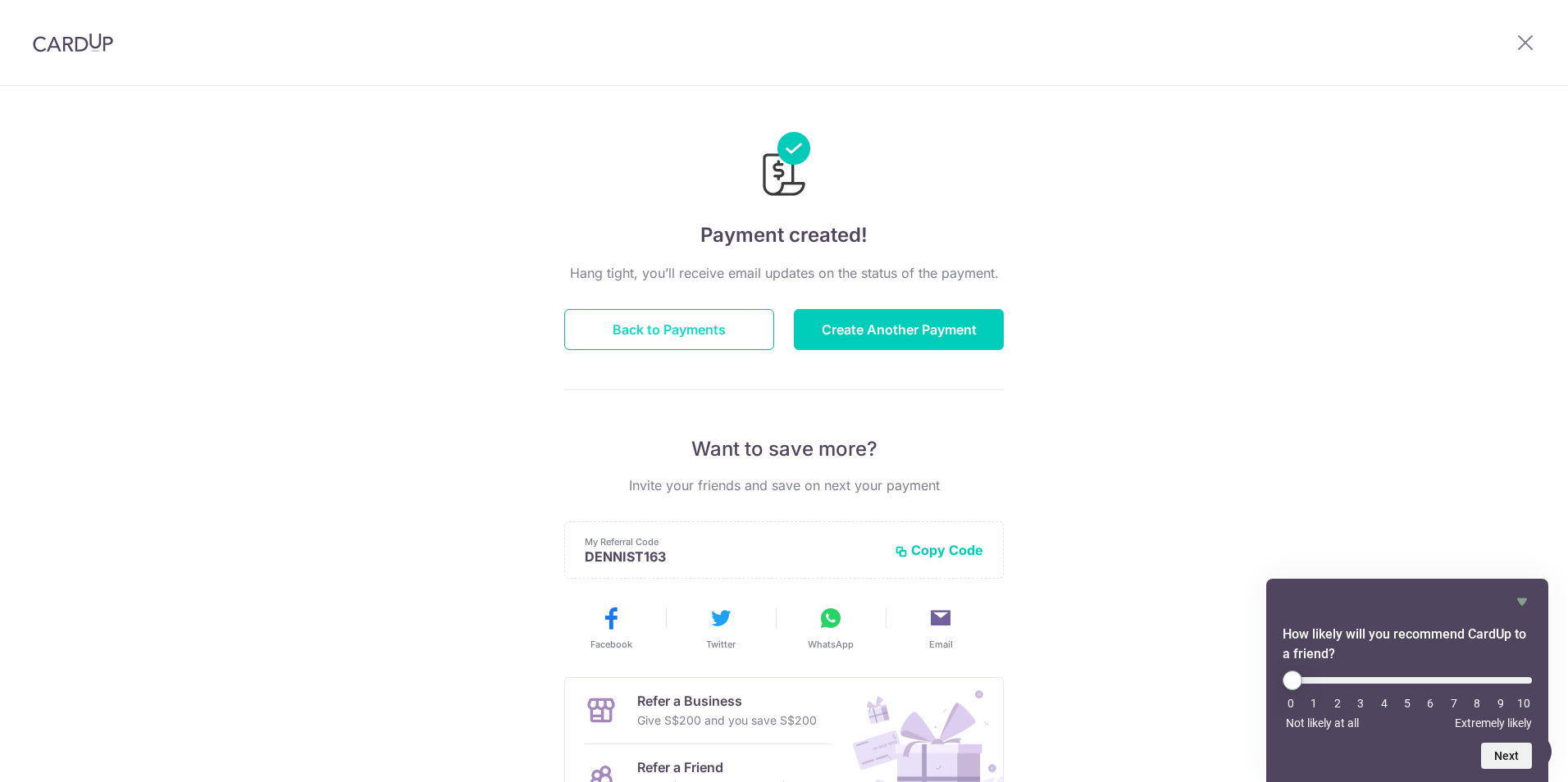
click at [671, 319] on button "Back to Payments" at bounding box center [670, 329] width 210 height 41
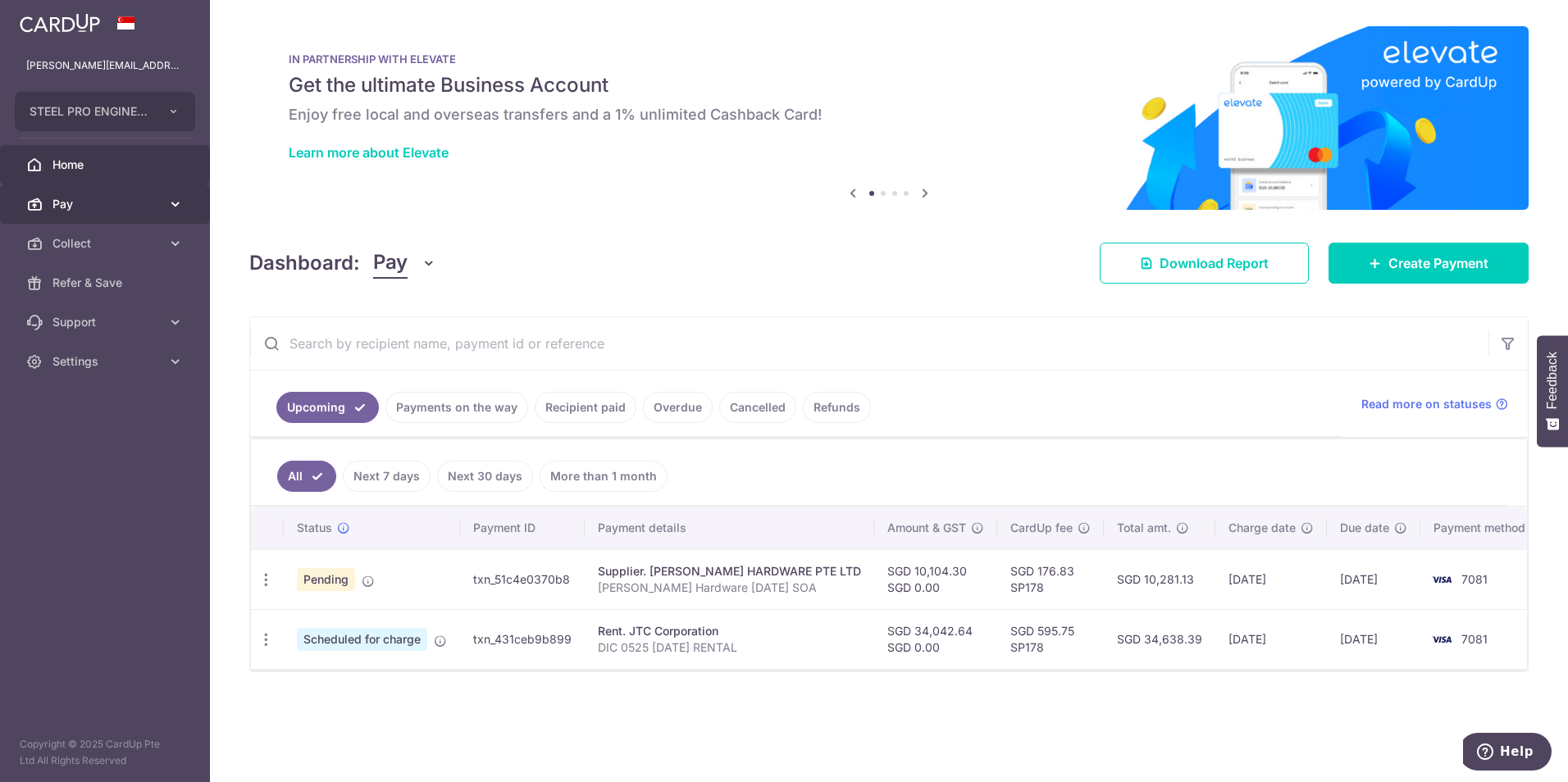
click at [126, 209] on span "Pay" at bounding box center [107, 203] width 108 height 16
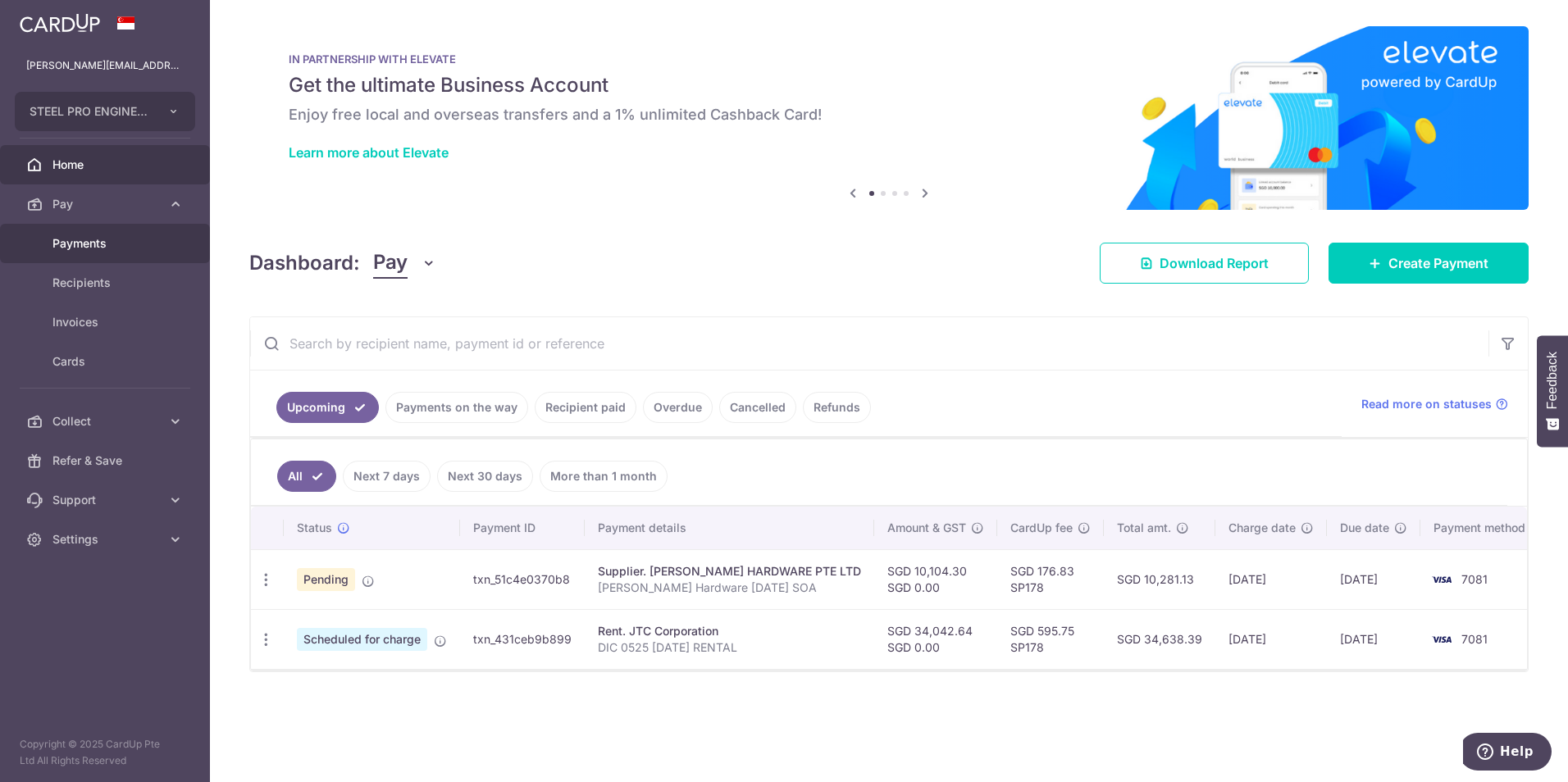
click at [135, 251] on span "Payments" at bounding box center [107, 243] width 108 height 16
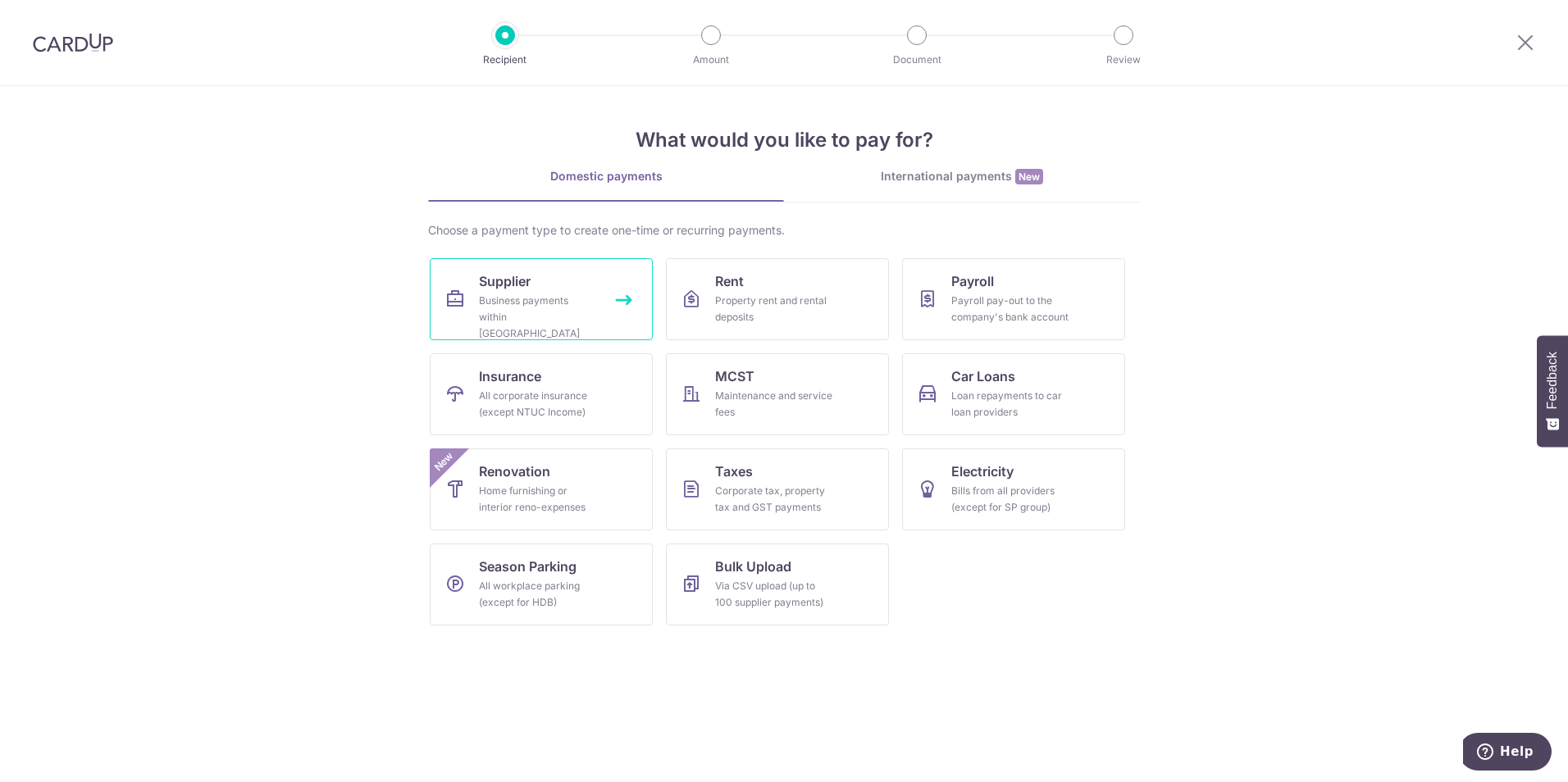
click at [509, 287] on span "Supplier" at bounding box center [505, 281] width 52 height 20
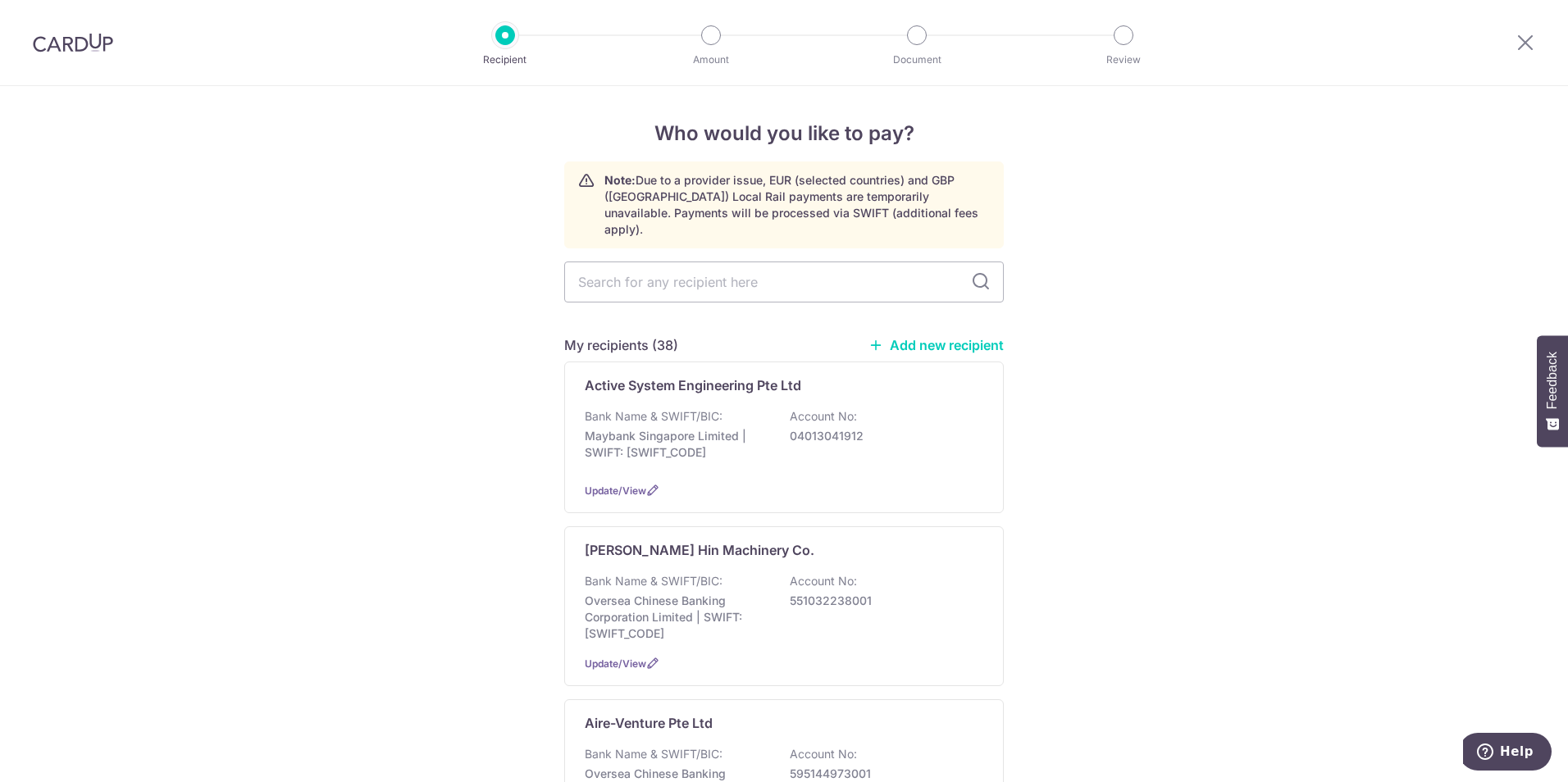
click at [991, 337] on link "Add new recipient" at bounding box center [936, 344] width 135 height 16
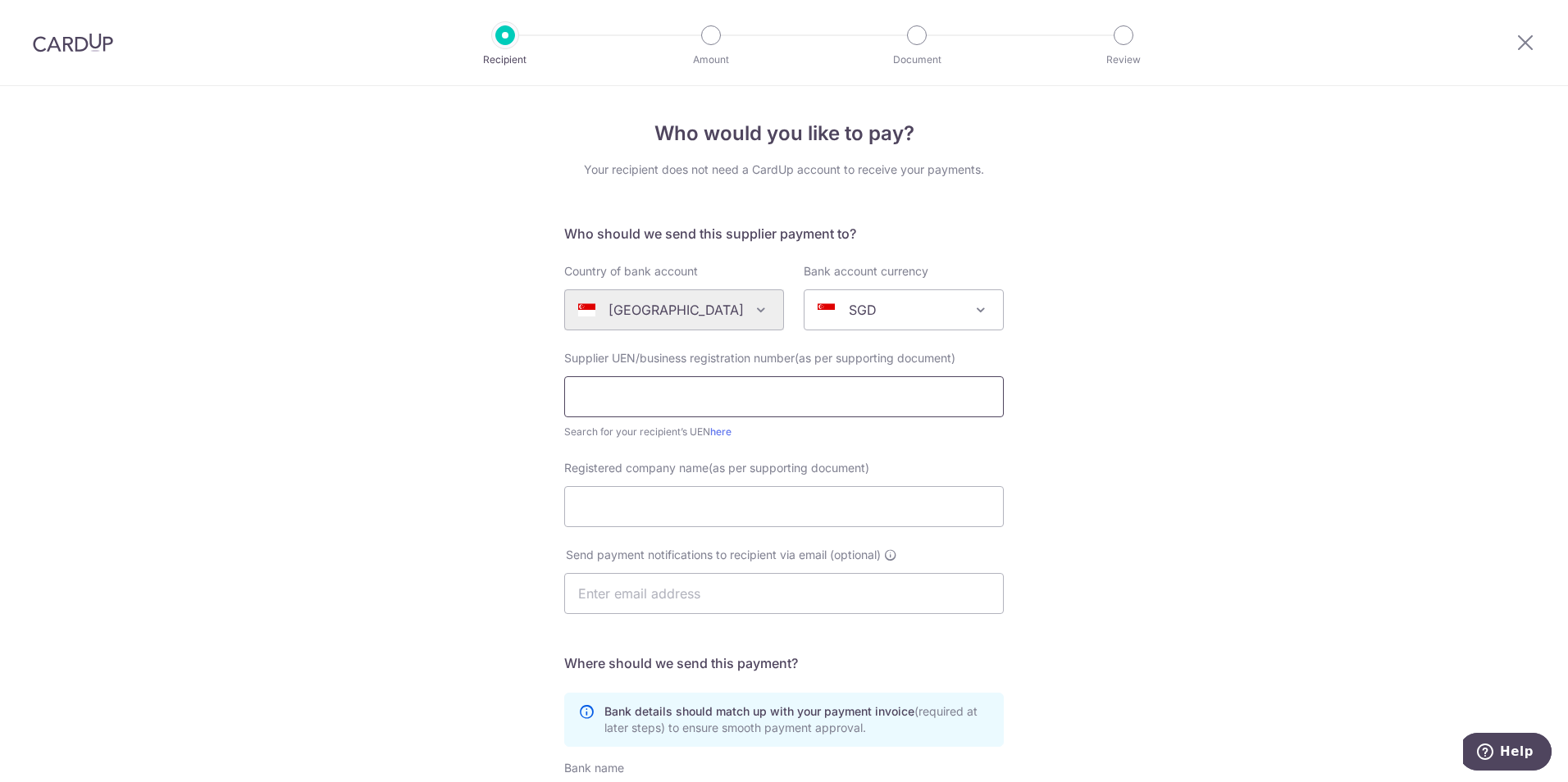
click at [751, 391] on input "text" at bounding box center [784, 396] width 440 height 41
type input "u"
type input "U E METAL ENTERPRISES PTE LTD"
click at [742, 502] on input "Registered company name(as per supporting document)" at bounding box center [784, 506] width 440 height 41
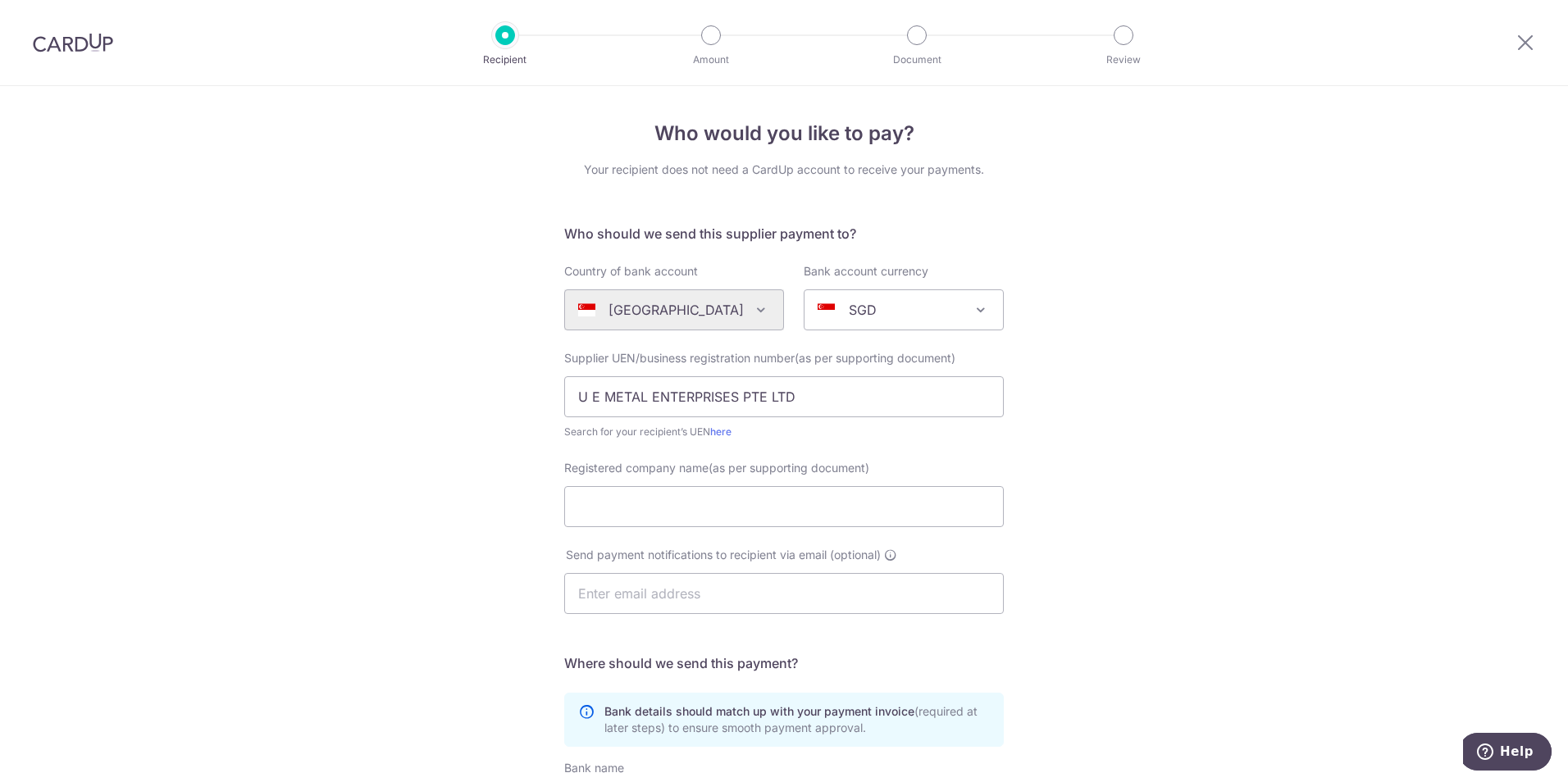
click at [355, 496] on div "Who would you like to pay? Your recipient does not need a CardUp account to rec…" at bounding box center [784, 582] width 1568 height 994
drag, startPoint x: 808, startPoint y: 404, endPoint x: 331, endPoint y: 375, distance: 477.9
click at [331, 375] on div "Who would you like to pay? Your recipient does not need a CardUp account to rec…" at bounding box center [784, 582] width 1568 height 994
click at [627, 510] on input "Registered company name(as per supporting document)" at bounding box center [784, 506] width 440 height 41
paste input "U E METAL ENTERPRISES PTE LTD"
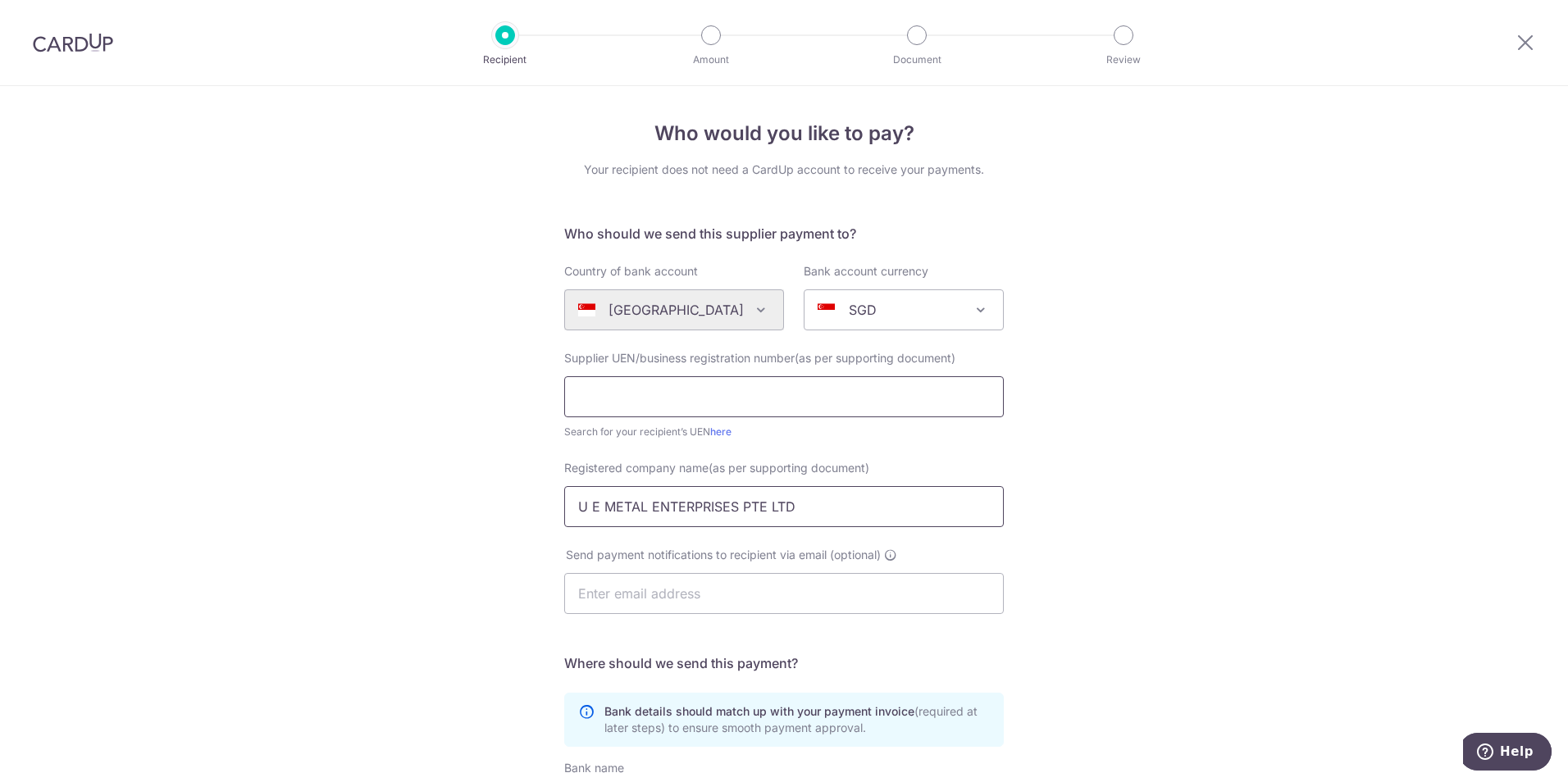
type input "U E METAL ENTERPRISES PTE LTD"
click at [628, 388] on input "text" at bounding box center [784, 396] width 440 height 41
click at [376, 442] on div "Who would you like to pay? Your recipient does not need a CardUp account to rec…" at bounding box center [784, 582] width 1568 height 994
click at [668, 616] on div "Send payment notifications to recipient via email (optional)" at bounding box center [784, 591] width 460 height 87
click at [671, 599] on input "text" at bounding box center [784, 593] width 440 height 41
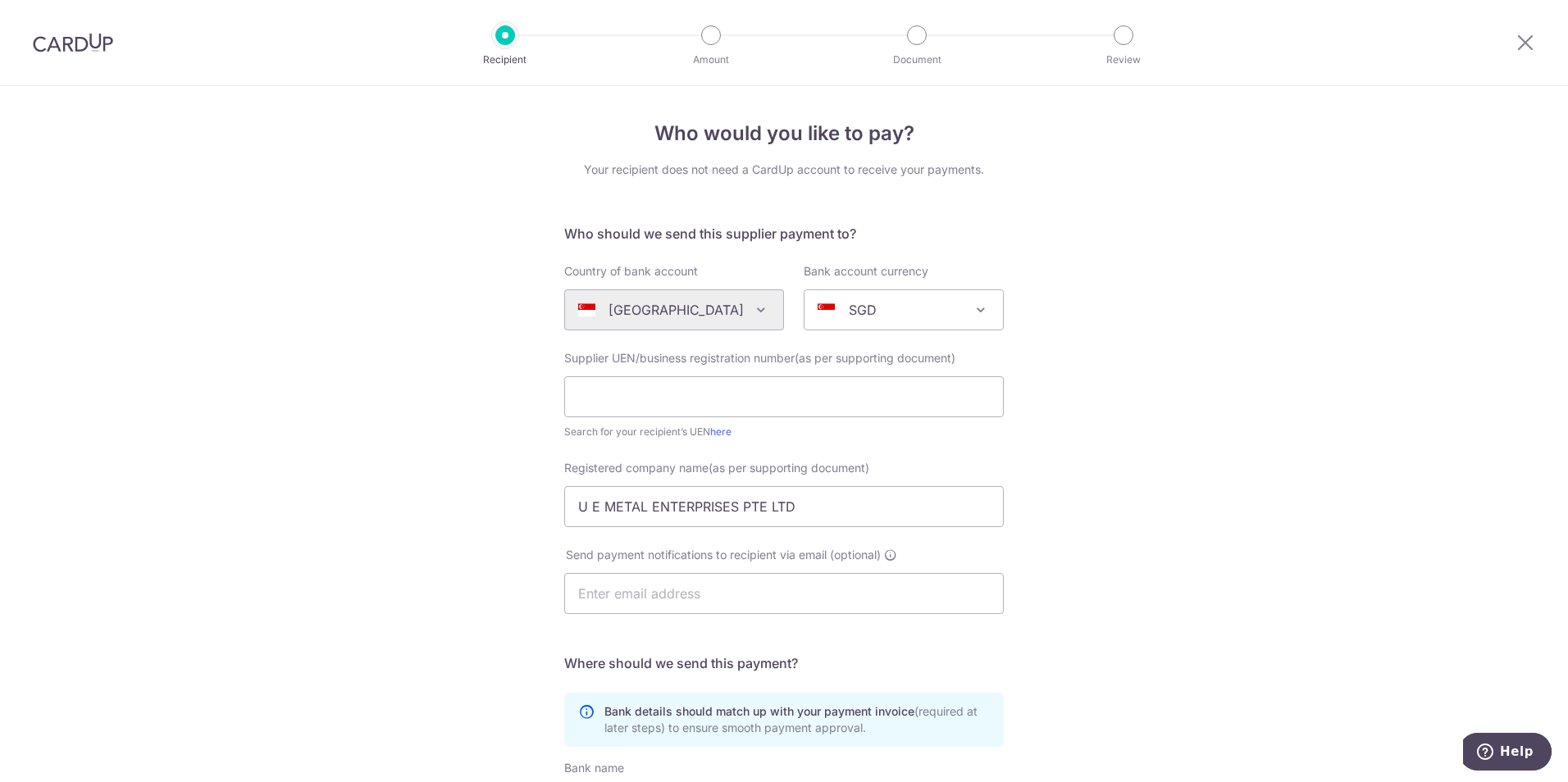
click at [347, 603] on div "Who would you like to pay? Your recipient does not need a CardUp account to rec…" at bounding box center [784, 582] width 1568 height 994
click at [631, 602] on input "text" at bounding box center [784, 593] width 440 height 41
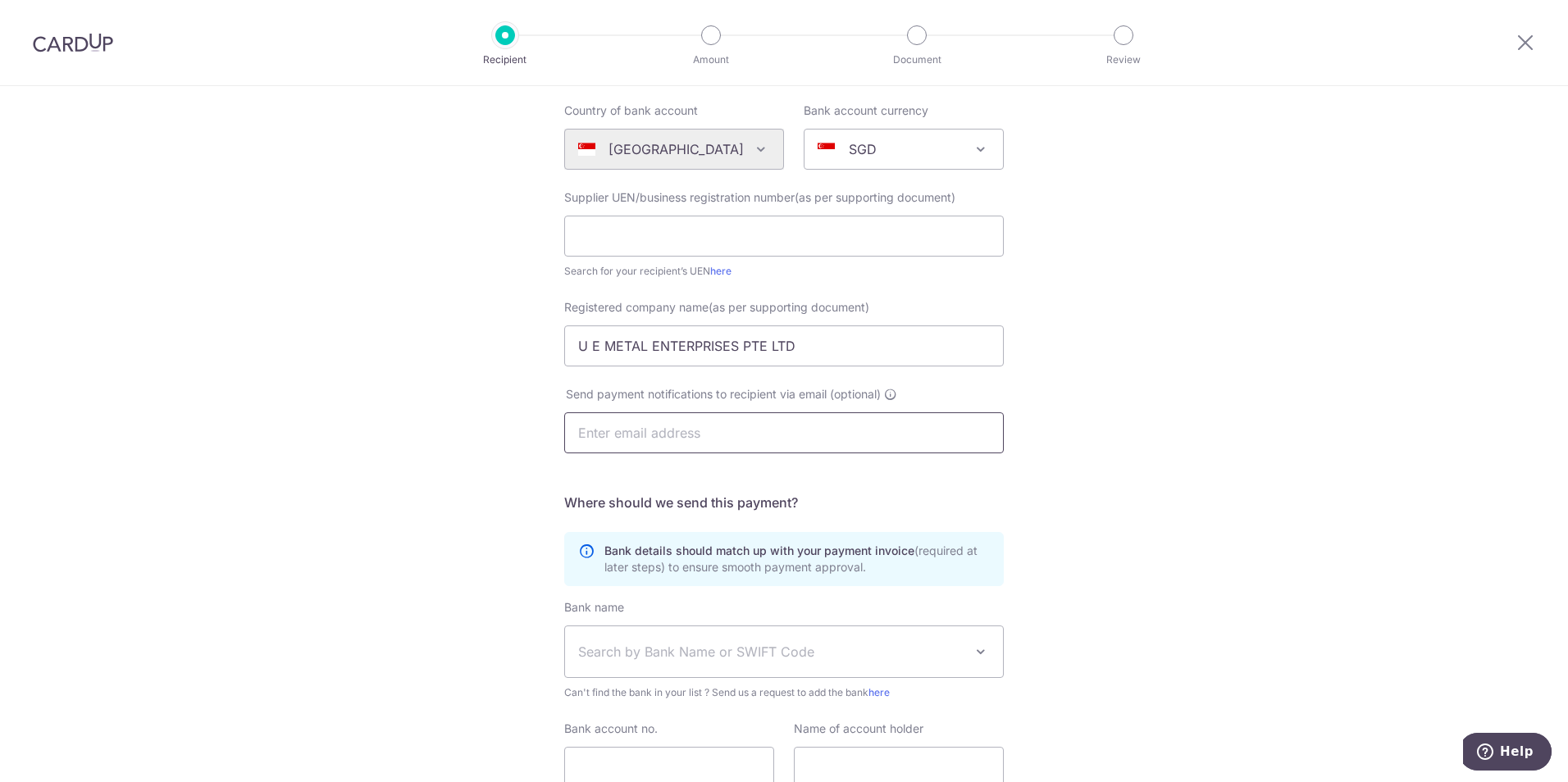
scroll to position [164, 0]
click at [624, 431] on input "text" at bounding box center [784, 429] width 440 height 41
click at [623, 423] on input "text" at bounding box center [784, 429] width 440 height 41
click at [611, 430] on input "text" at bounding box center [784, 429] width 440 height 41
type input "S"
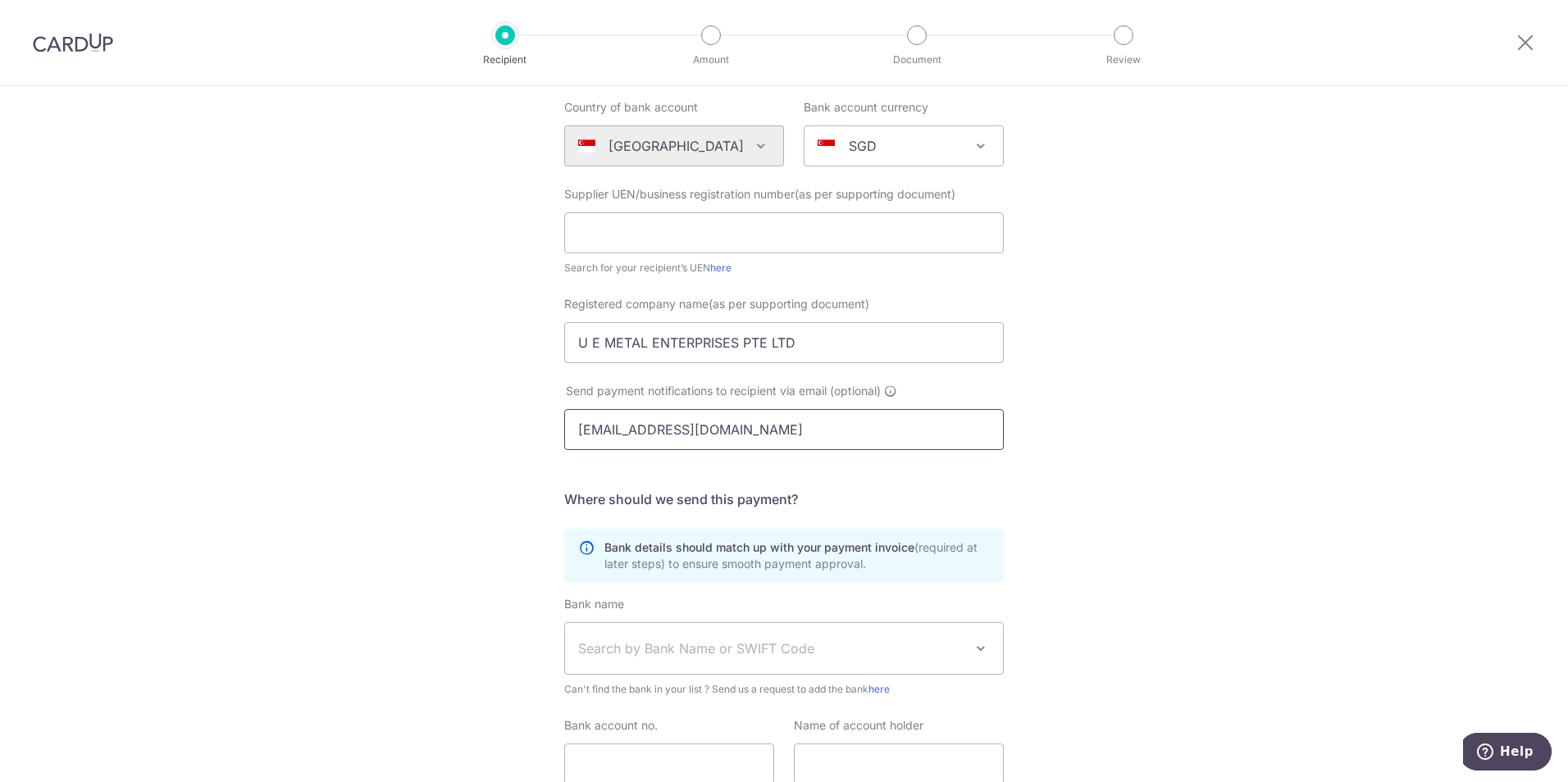
type input "sales@uemetal.sg"
click at [171, 440] on div "Who would you like to pay? Your recipient does not need a CardUp account to rec…" at bounding box center [784, 419] width 1568 height 994
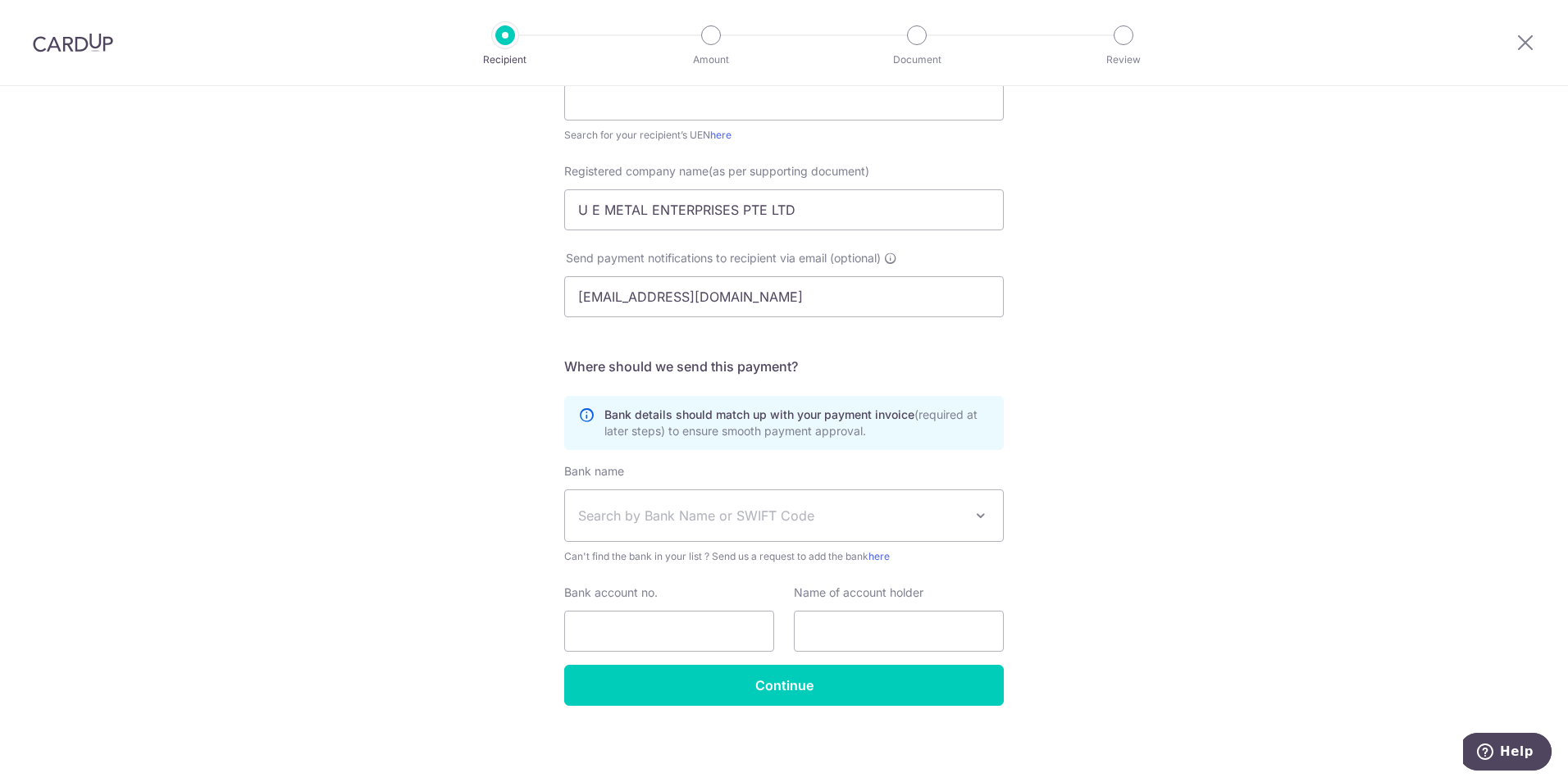
scroll to position [298, 0]
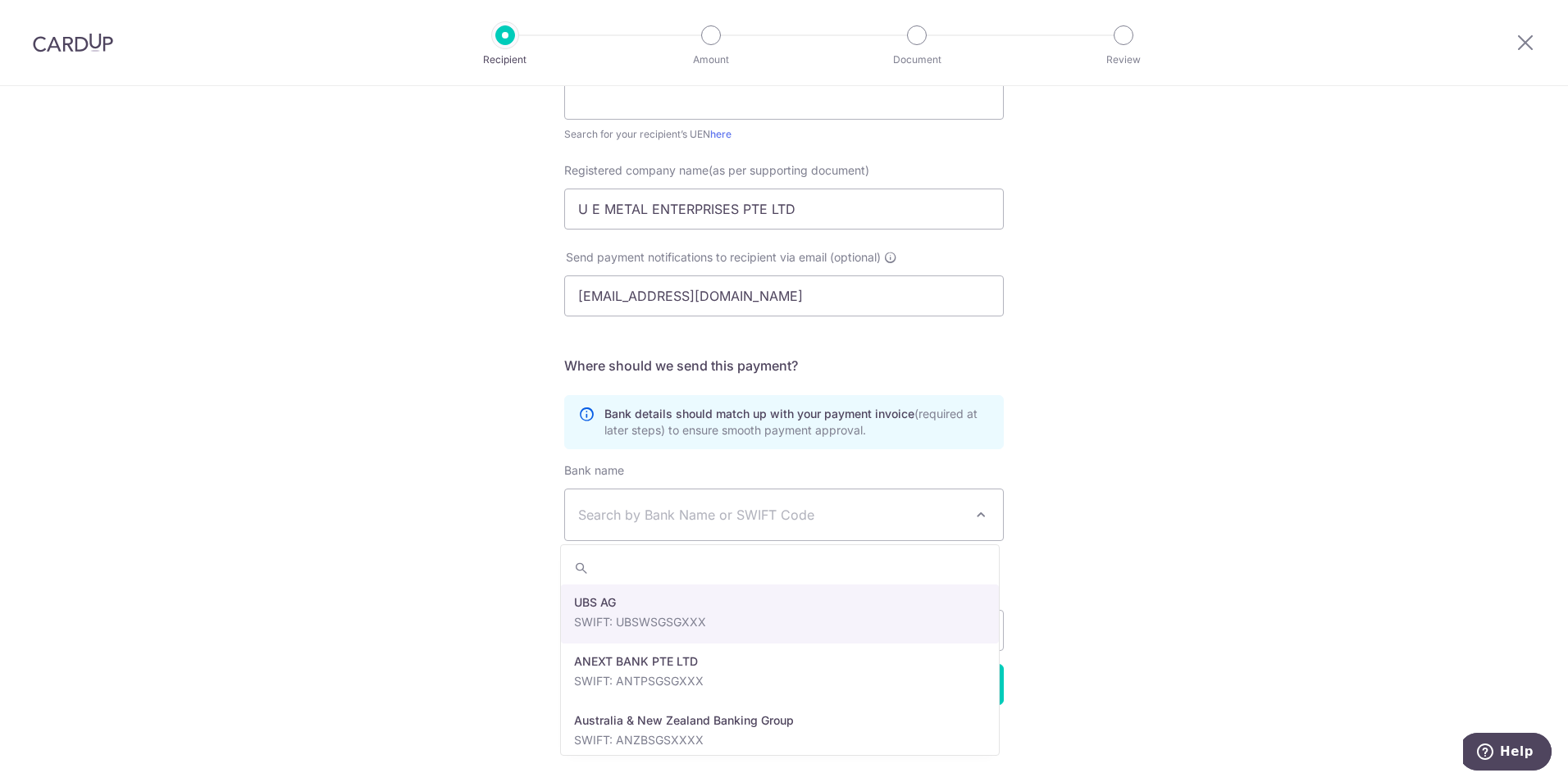
click at [673, 522] on span "Search by Bank Name or SWIFT Code" at bounding box center [772, 514] width 386 height 20
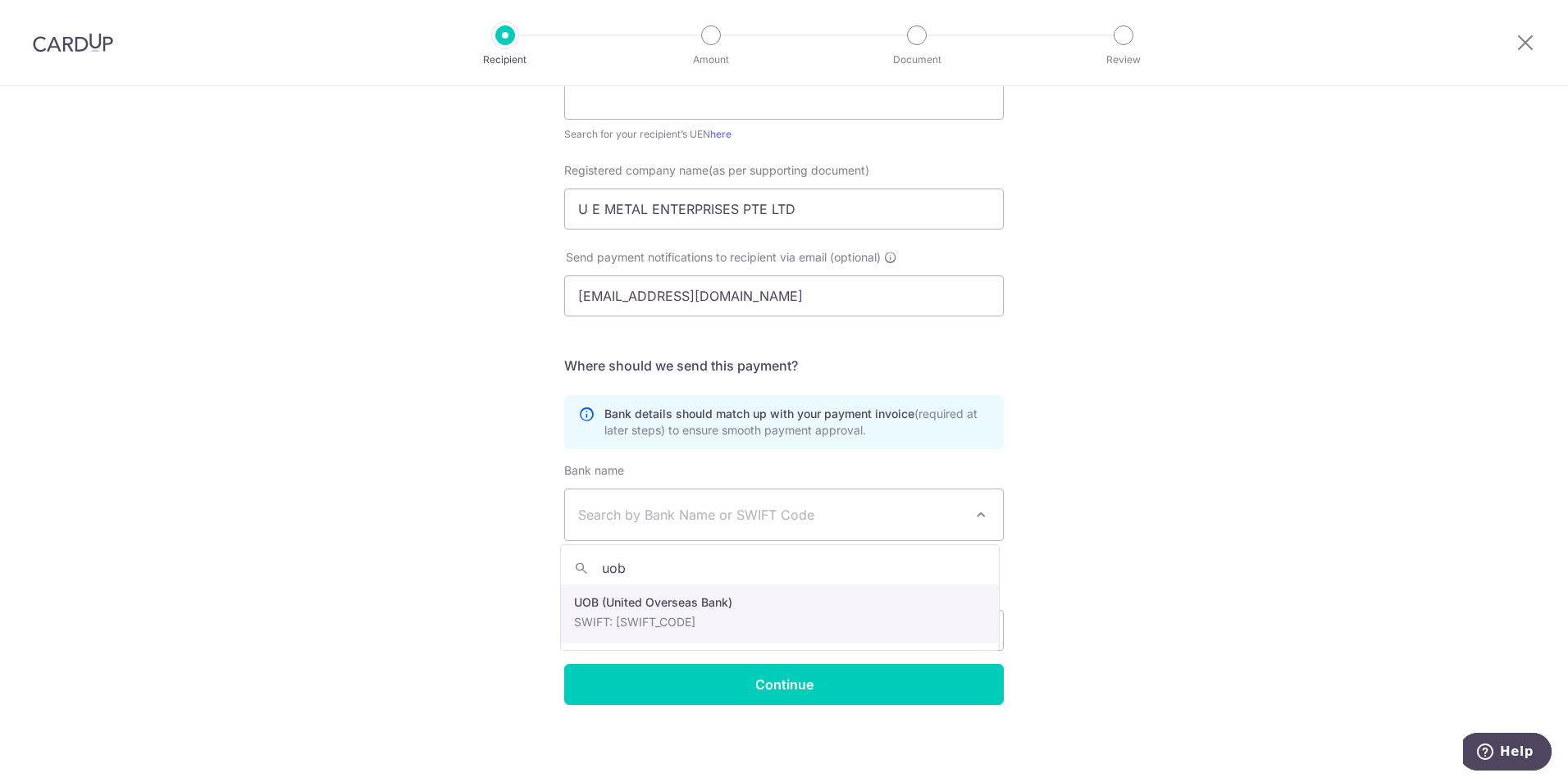
type input "uob"
select select "18"
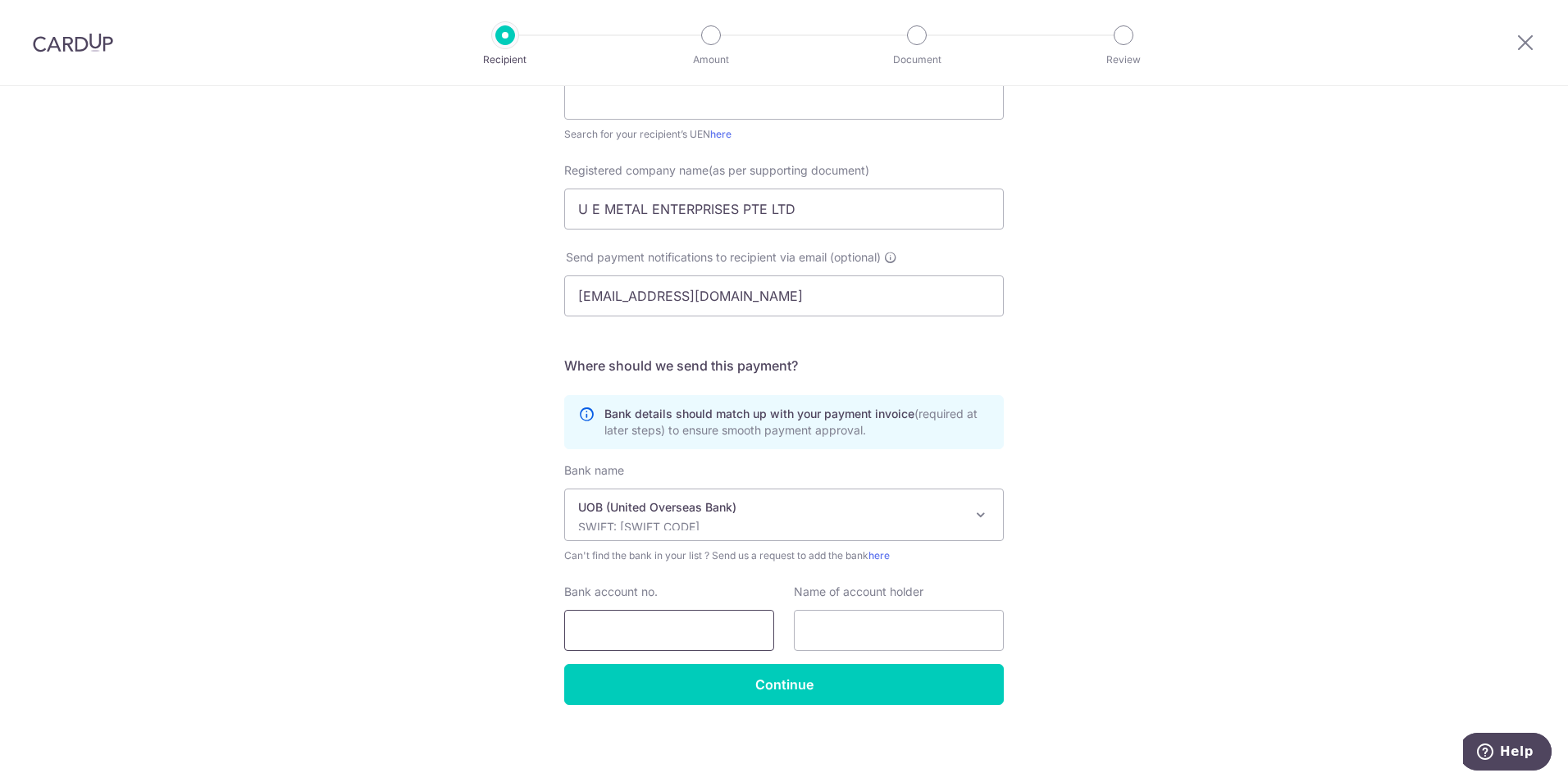
click at [640, 633] on input "Bank account no." at bounding box center [670, 630] width 210 height 41
type input "3403002443"
click at [918, 626] on input "text" at bounding box center [899, 630] width 210 height 41
type input "u"
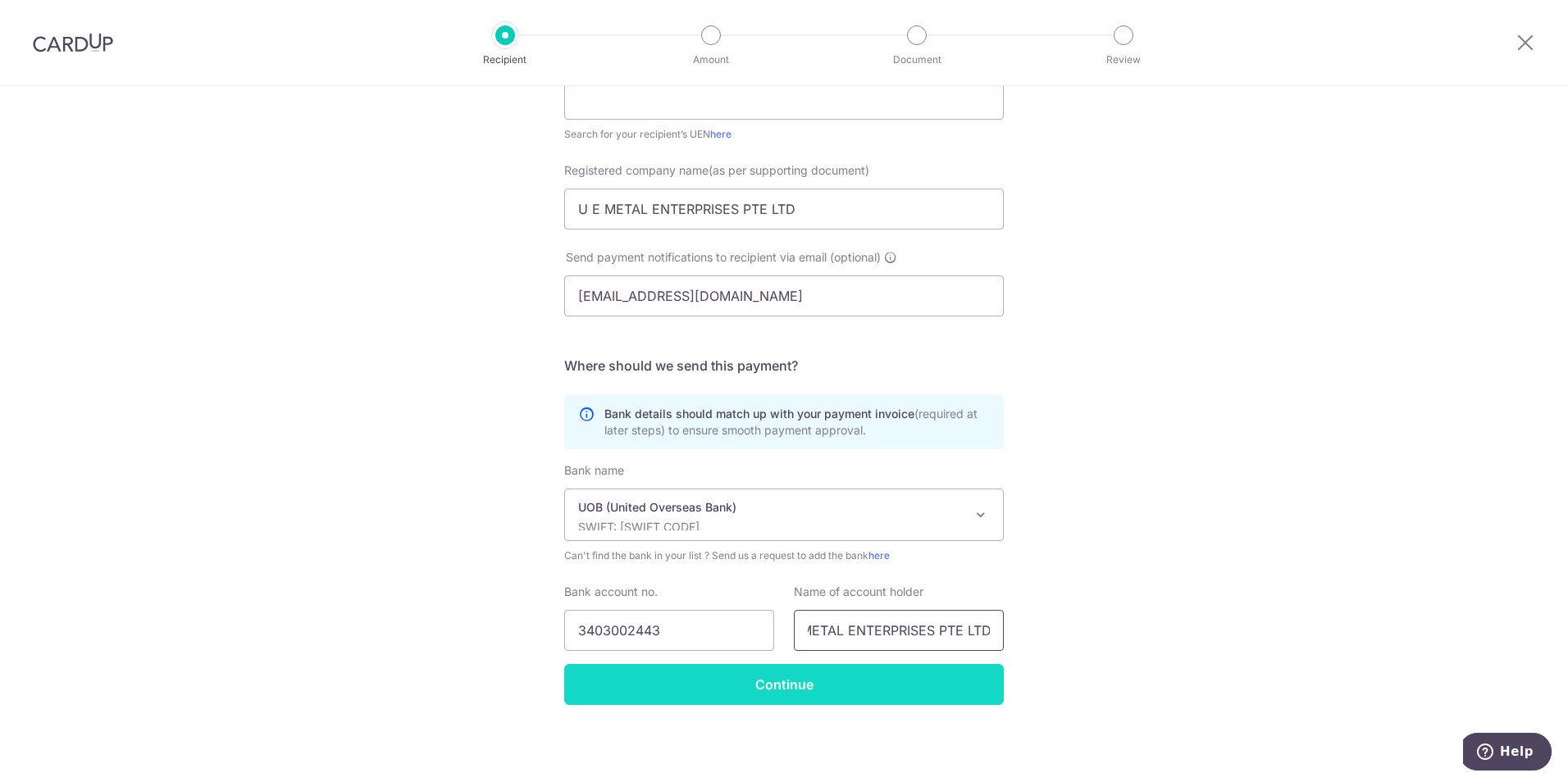
type input "U E METAL ENTERPRISES PTE LTD"
click at [871, 693] on input "Continue" at bounding box center [784, 685] width 440 height 41
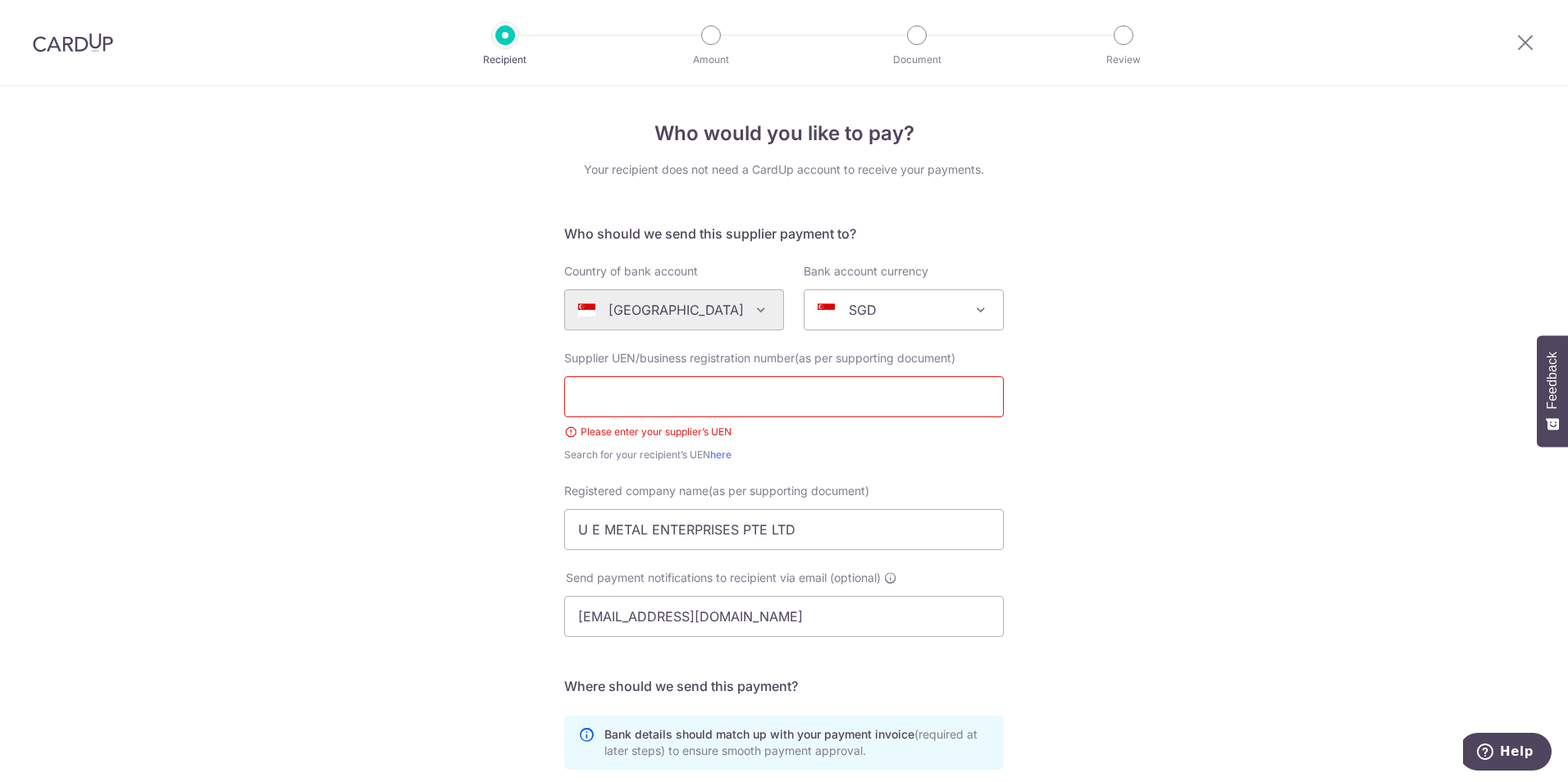
click at [645, 398] on input "text" at bounding box center [784, 396] width 440 height 41
click at [269, 426] on div "Who would you like to pay? Your recipient does not need a CardUp account to rec…" at bounding box center [784, 595] width 1568 height 1017
click at [591, 411] on input "text" at bounding box center [784, 396] width 440 height 41
type input "-"
click at [409, 542] on div "Who would you like to pay? Your recipient does not need a CardUp account to rec…" at bounding box center [784, 595] width 1568 height 1017
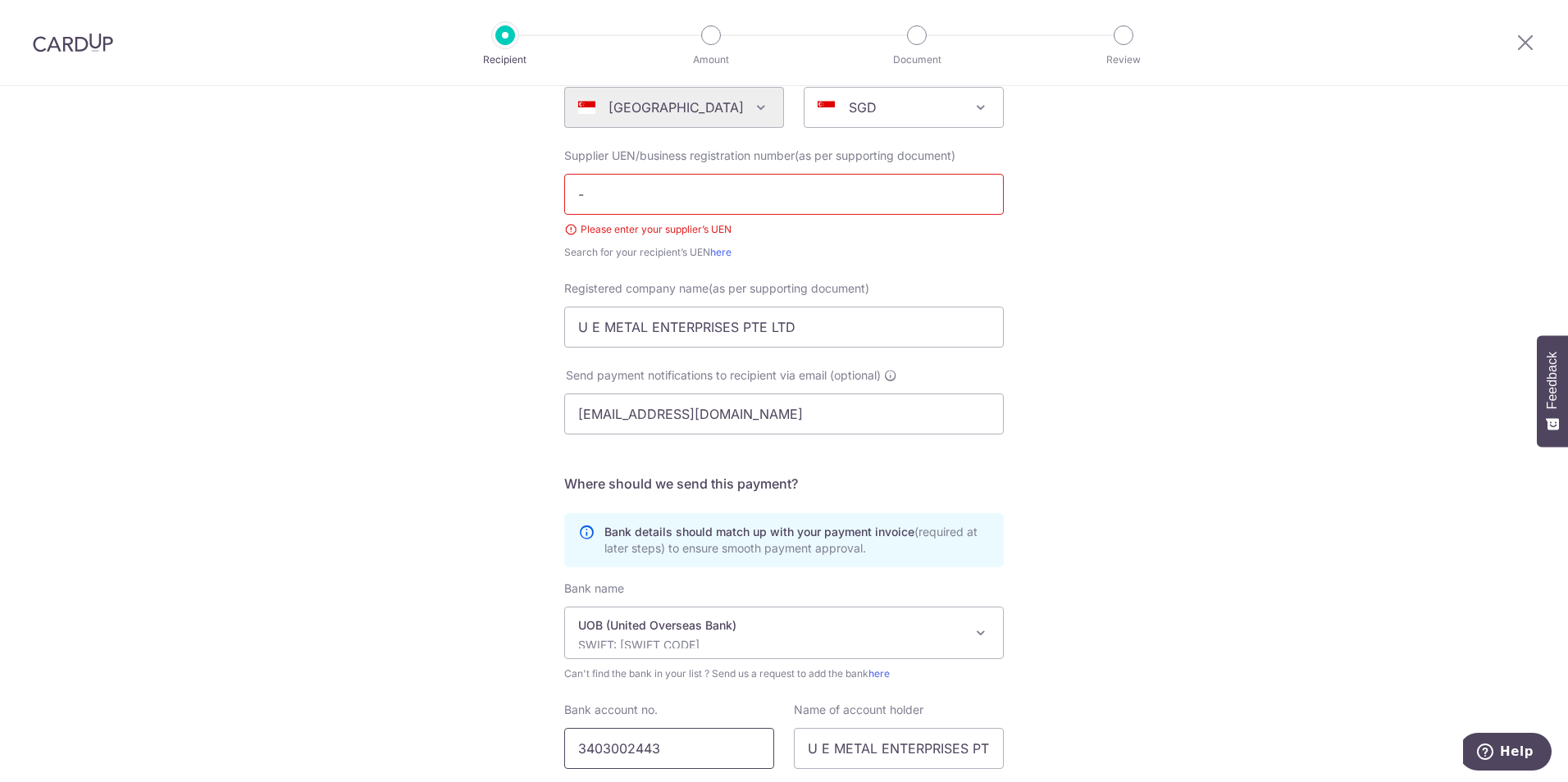
scroll to position [321, 0]
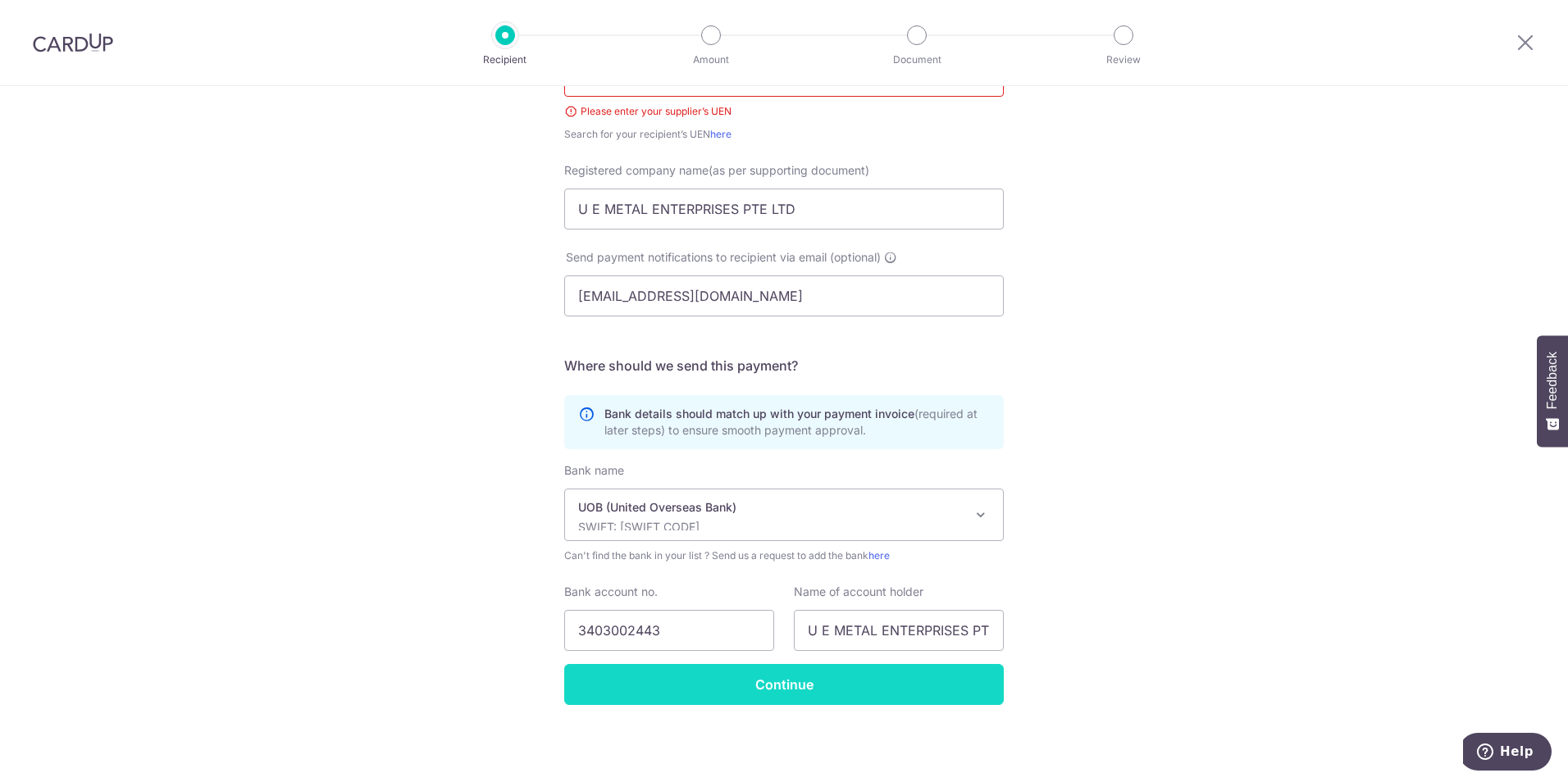
click at [688, 671] on input "Continue" at bounding box center [784, 685] width 440 height 41
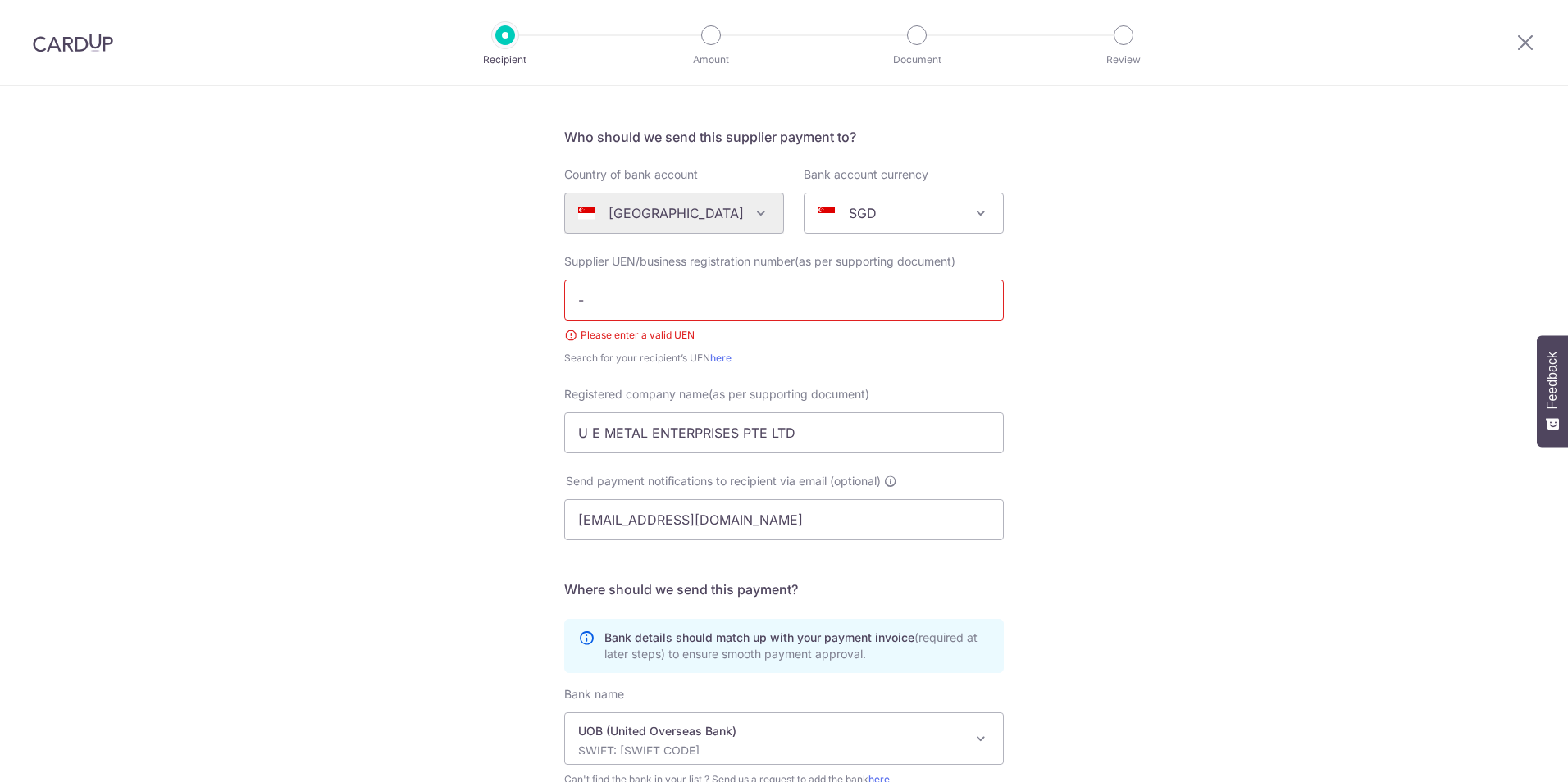
scroll to position [75, 0]
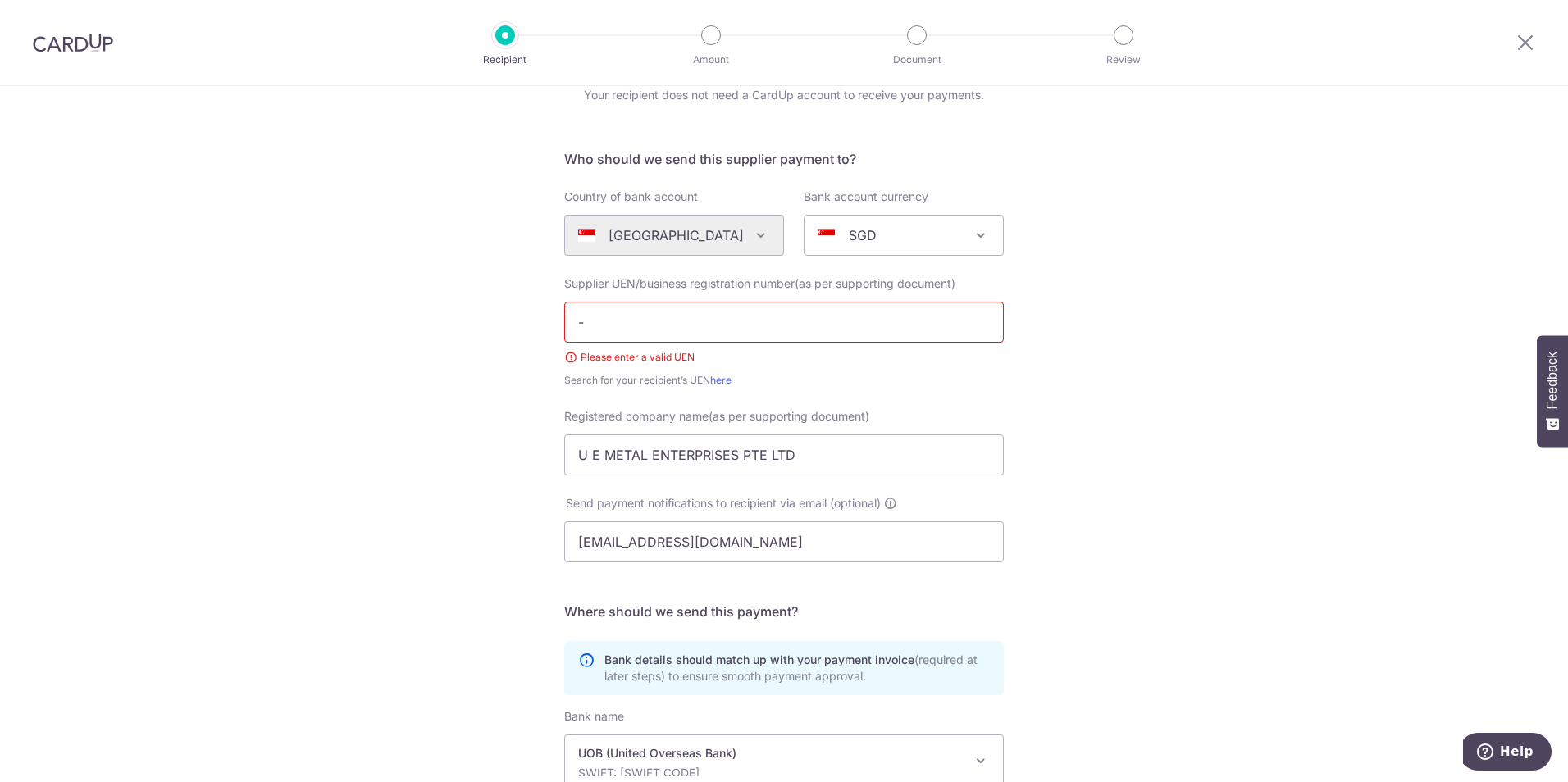
click at [626, 315] on input "-" at bounding box center [784, 321] width 440 height 41
paste input "200211212D"
type input "200211212D"
click at [391, 371] on div "Who would you like to pay? Your recipient does not need a CardUp account to rec…" at bounding box center [784, 520] width 1568 height 1017
click at [1165, 506] on div "Who would you like to pay? Your recipient does not need a CardUp account to rec…" at bounding box center [784, 520] width 1568 height 1017
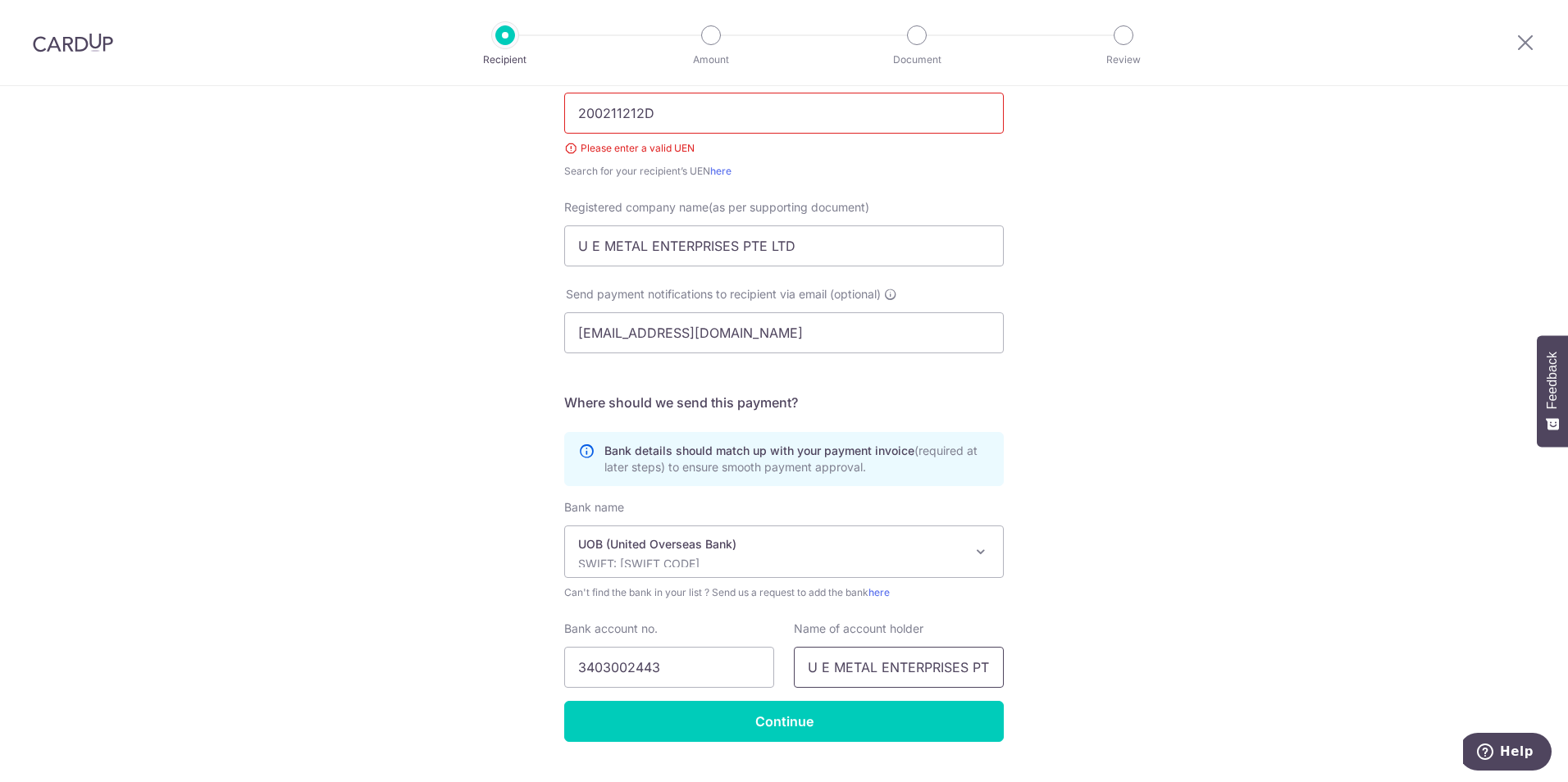
scroll to position [321, 0]
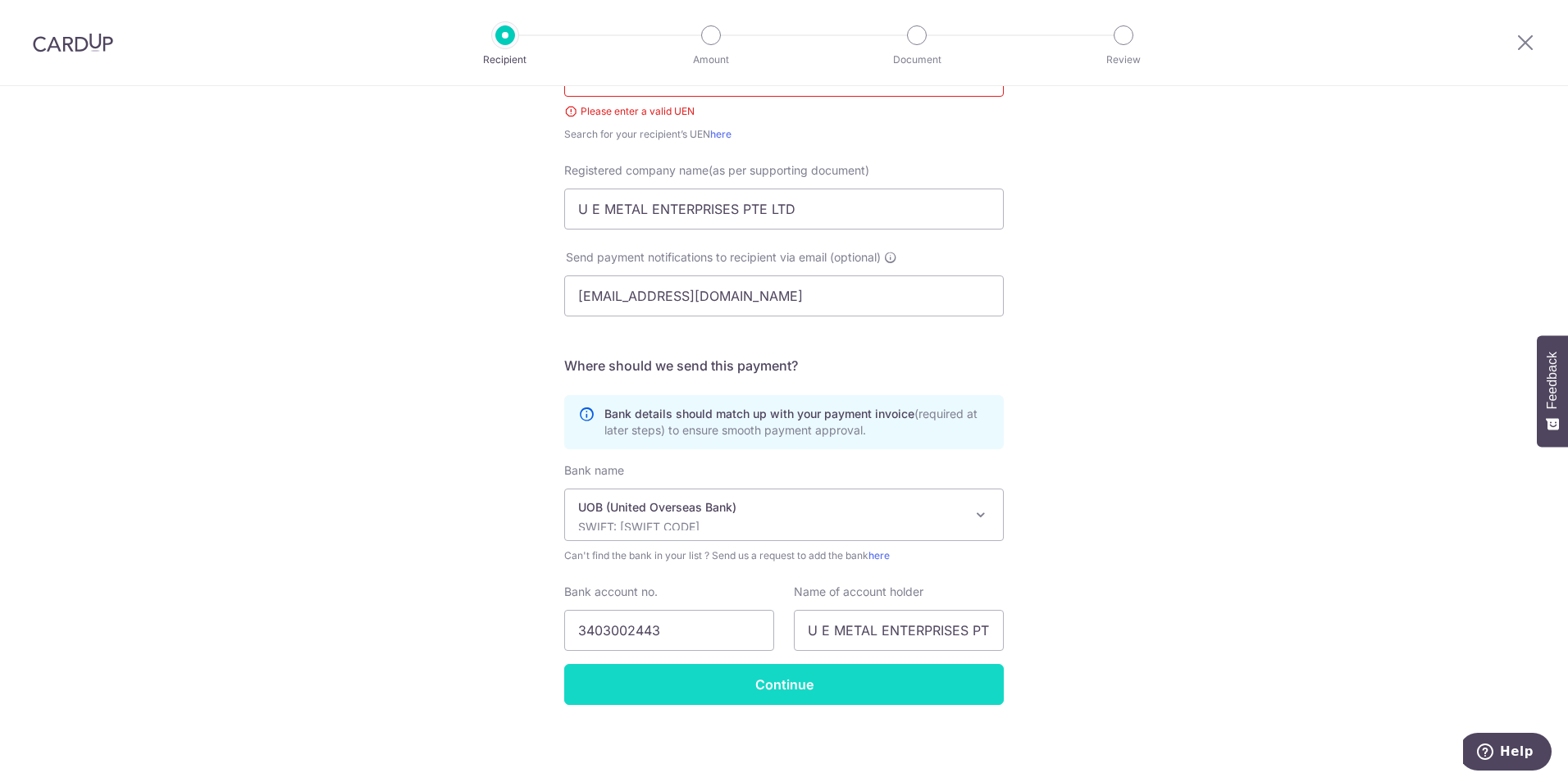
click at [839, 689] on input "Continue" at bounding box center [784, 685] width 440 height 41
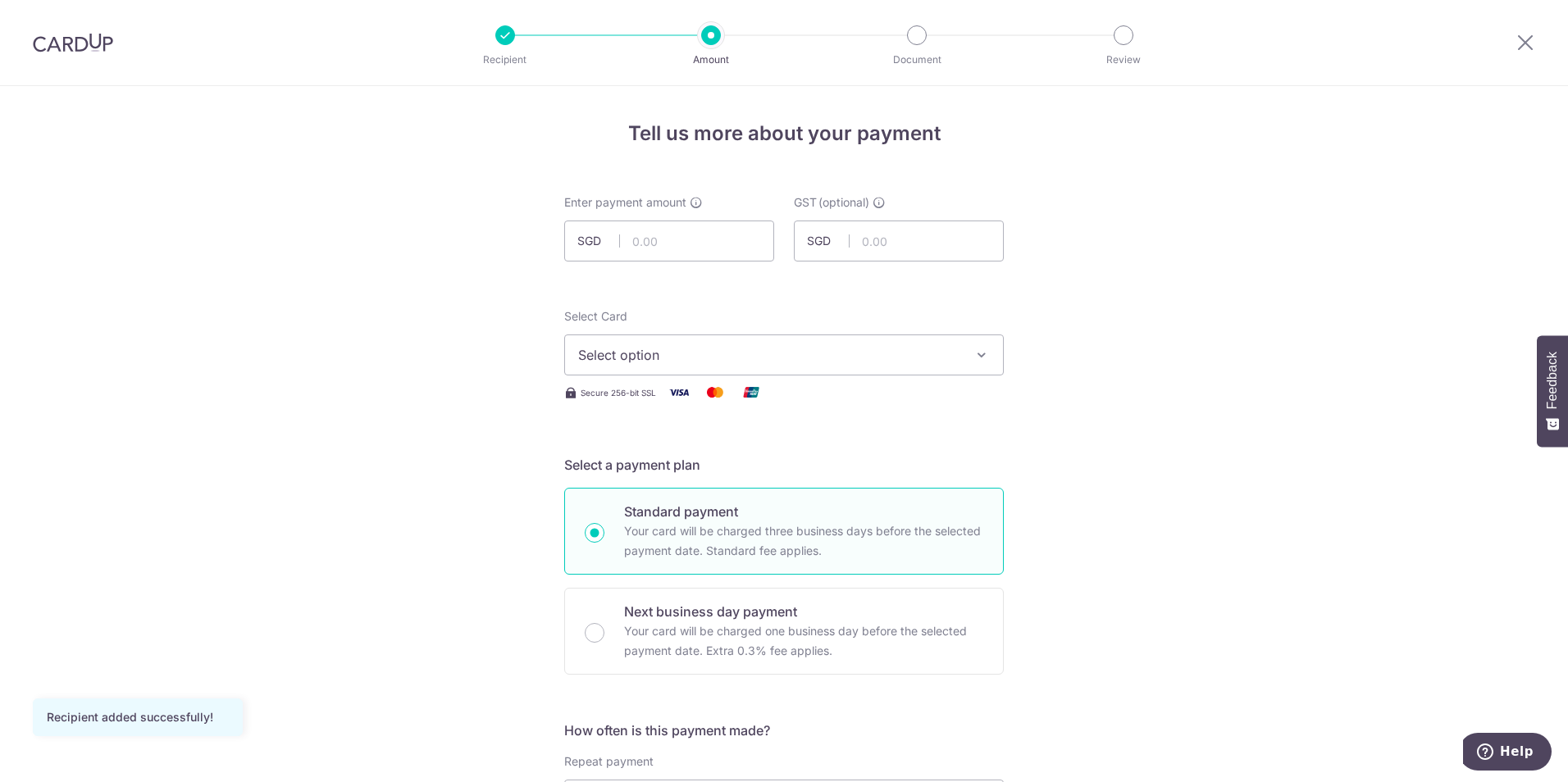
click at [645, 218] on div "Enter payment amount SGD" at bounding box center [670, 228] width 210 height 67
drag, startPoint x: 641, startPoint y: 240, endPoint x: 650, endPoint y: 253, distance: 15.8
click at [641, 240] on input "text" at bounding box center [670, 240] width 210 height 41
type input "3,177.35"
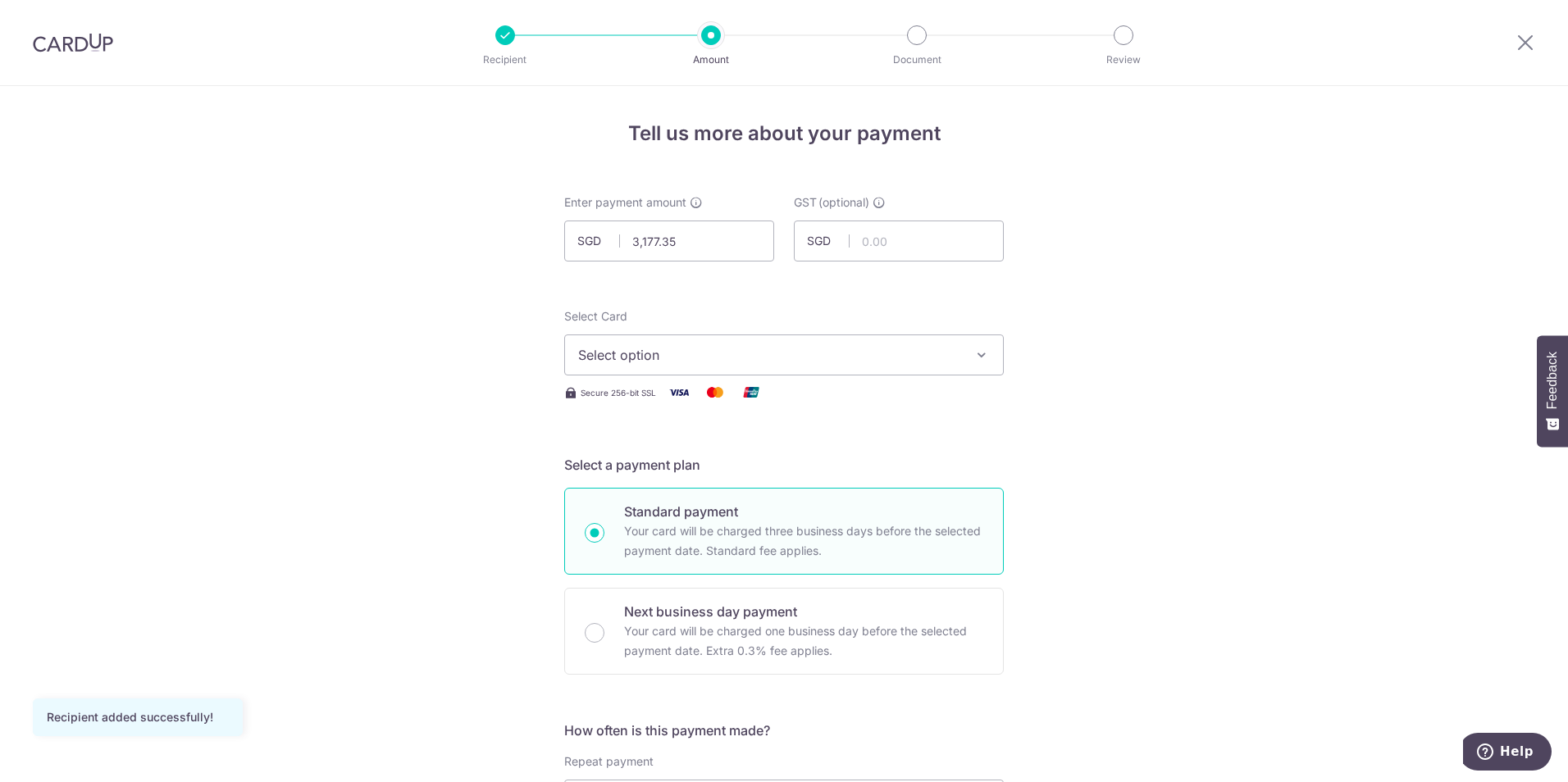
click at [613, 356] on span "Select option" at bounding box center [770, 355] width 382 height 20
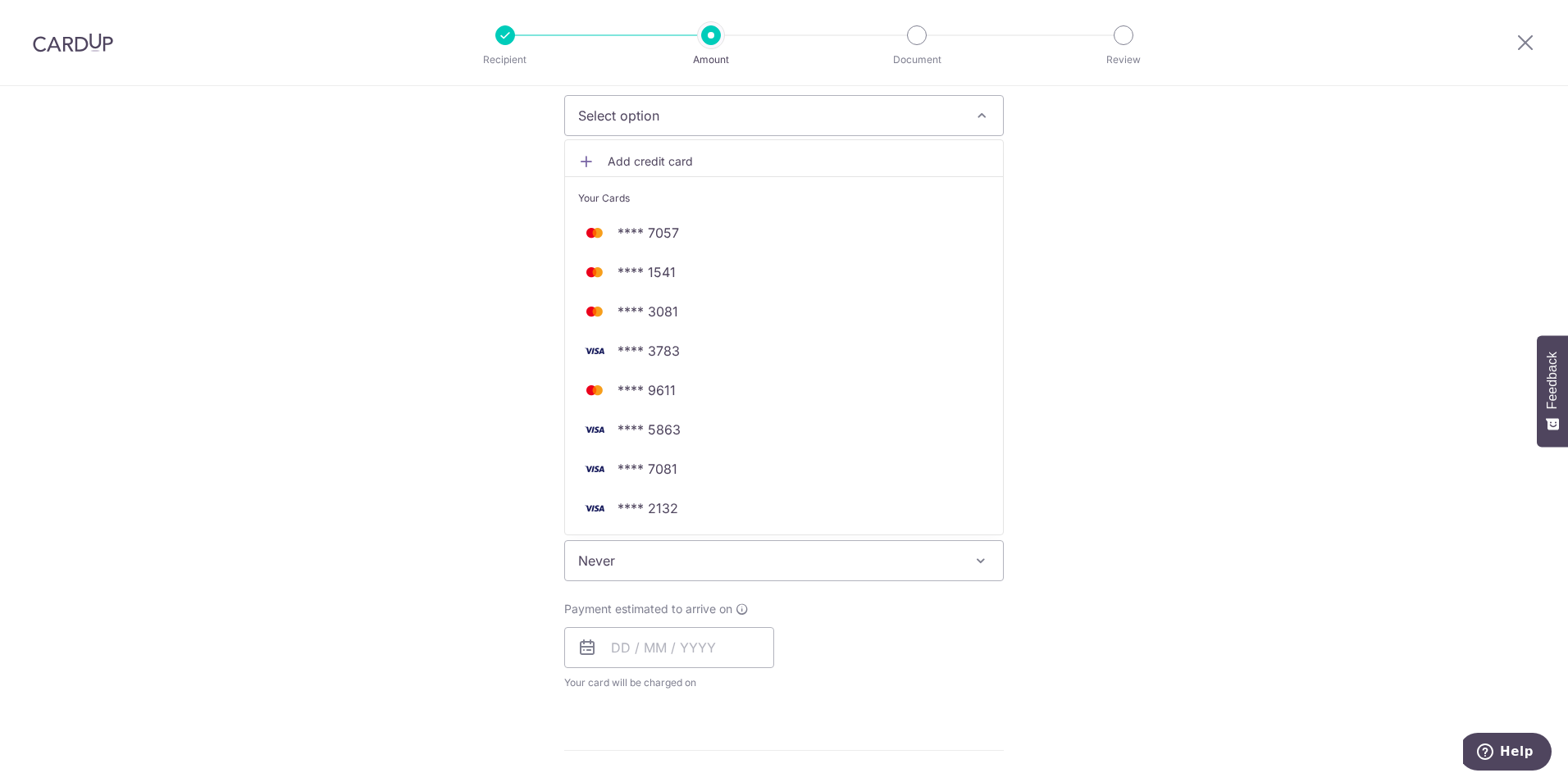
scroll to position [246, 0]
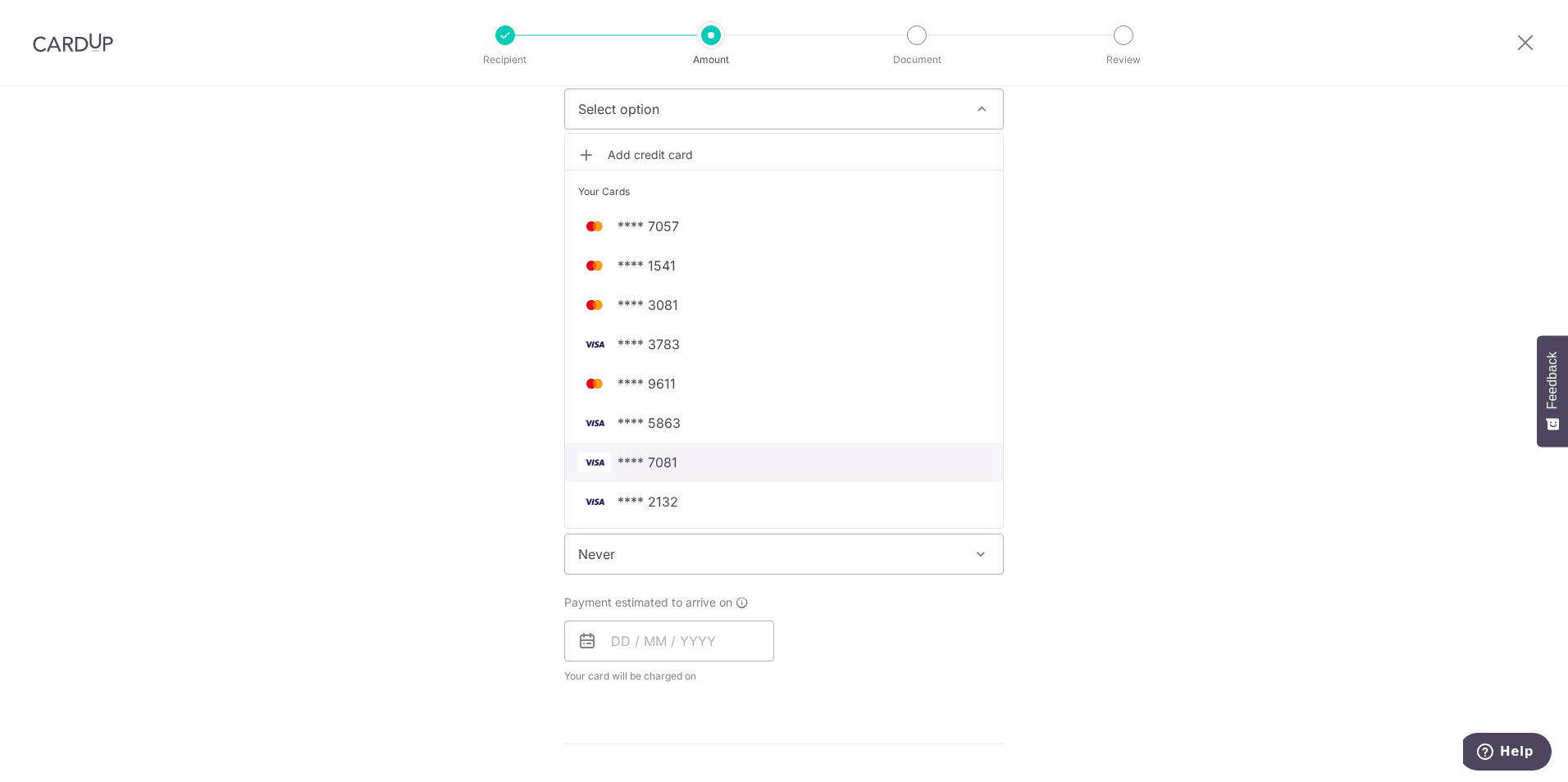
click at [688, 460] on span "**** 7081" at bounding box center [784, 462] width 411 height 20
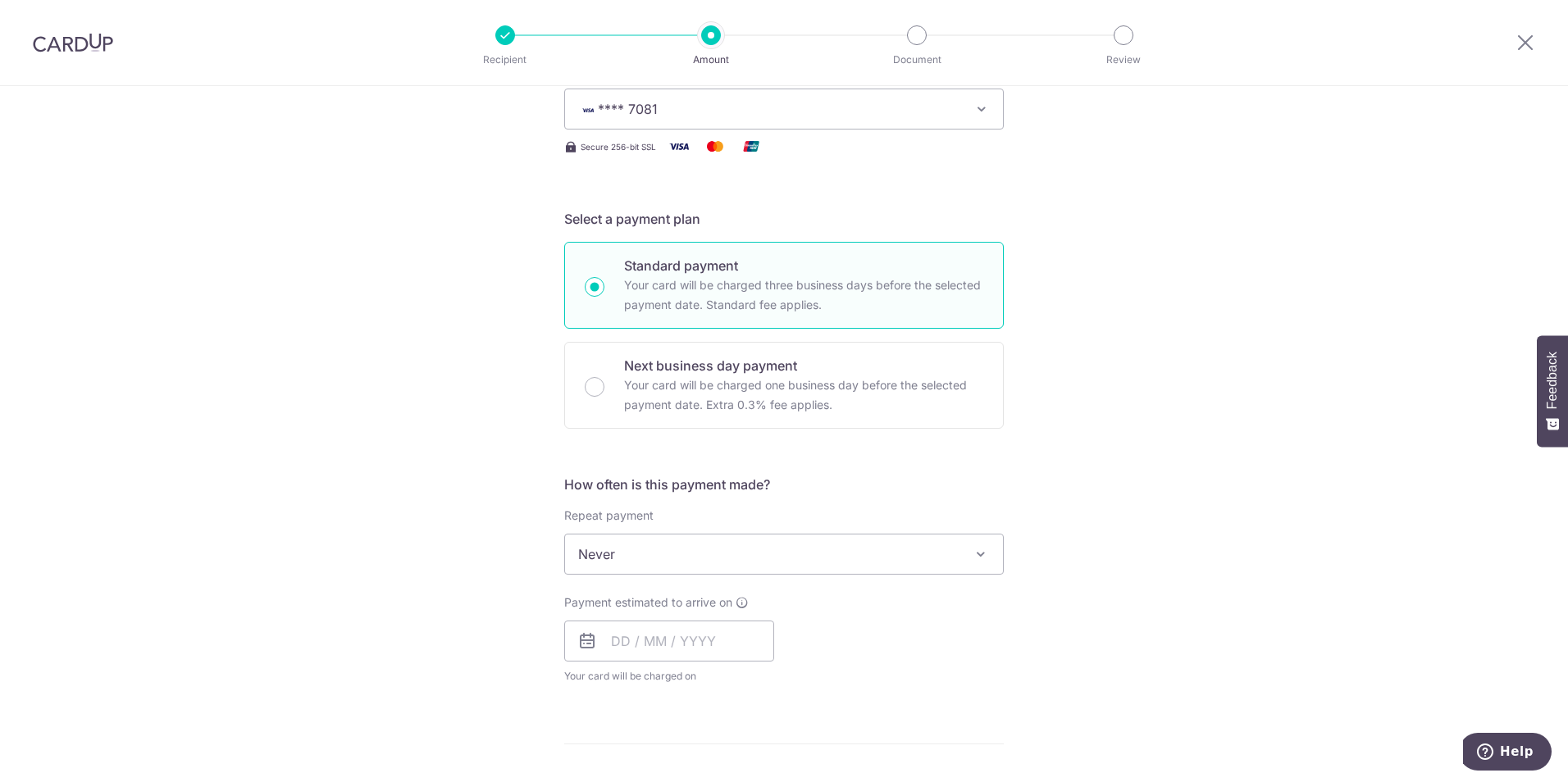
click at [497, 384] on div "Tell us more about your payment Enter payment amount SGD 3,177.35 3177.35 GST (…" at bounding box center [784, 636] width 1568 height 1593
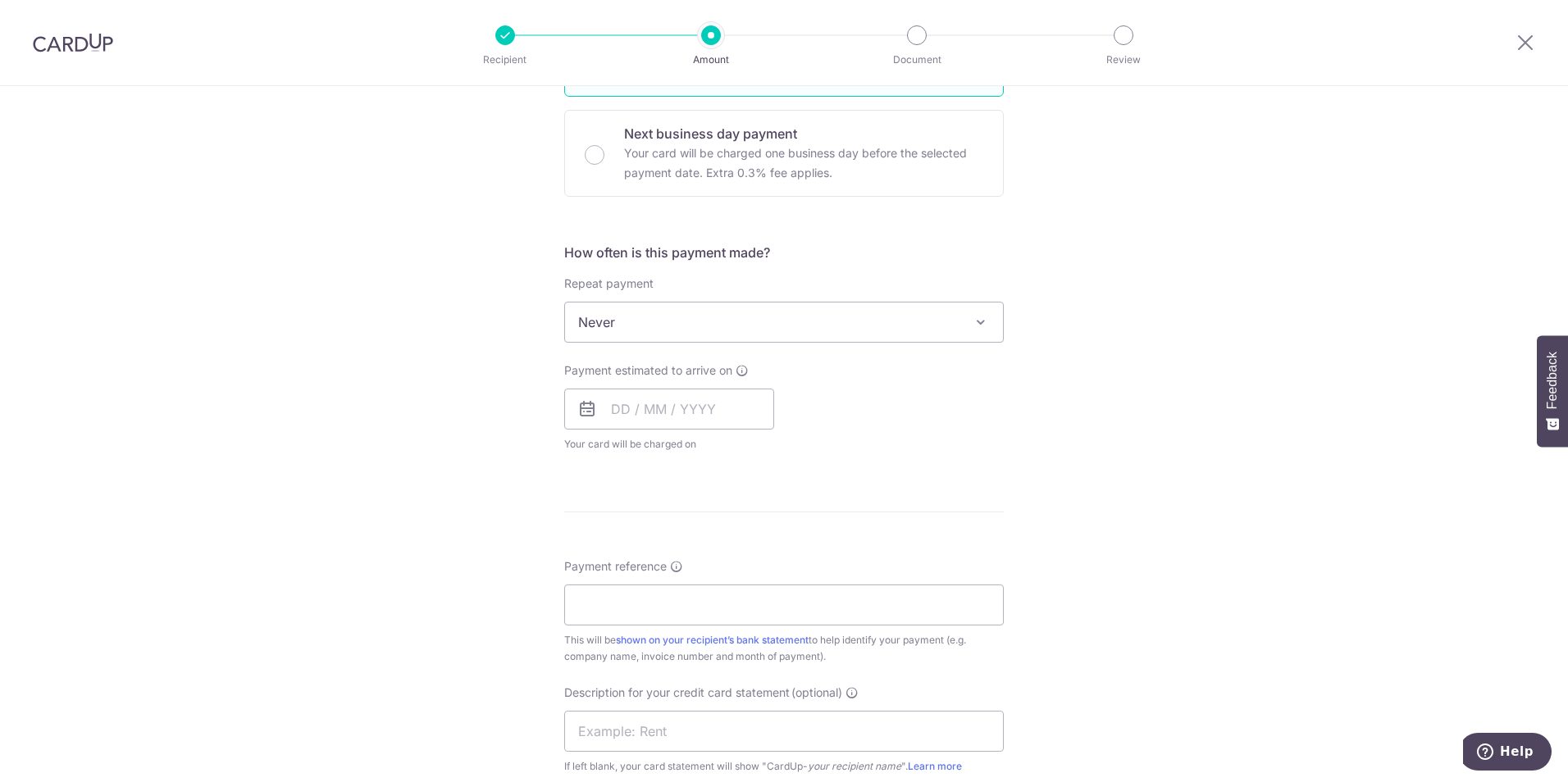
scroll to position [492, 0]
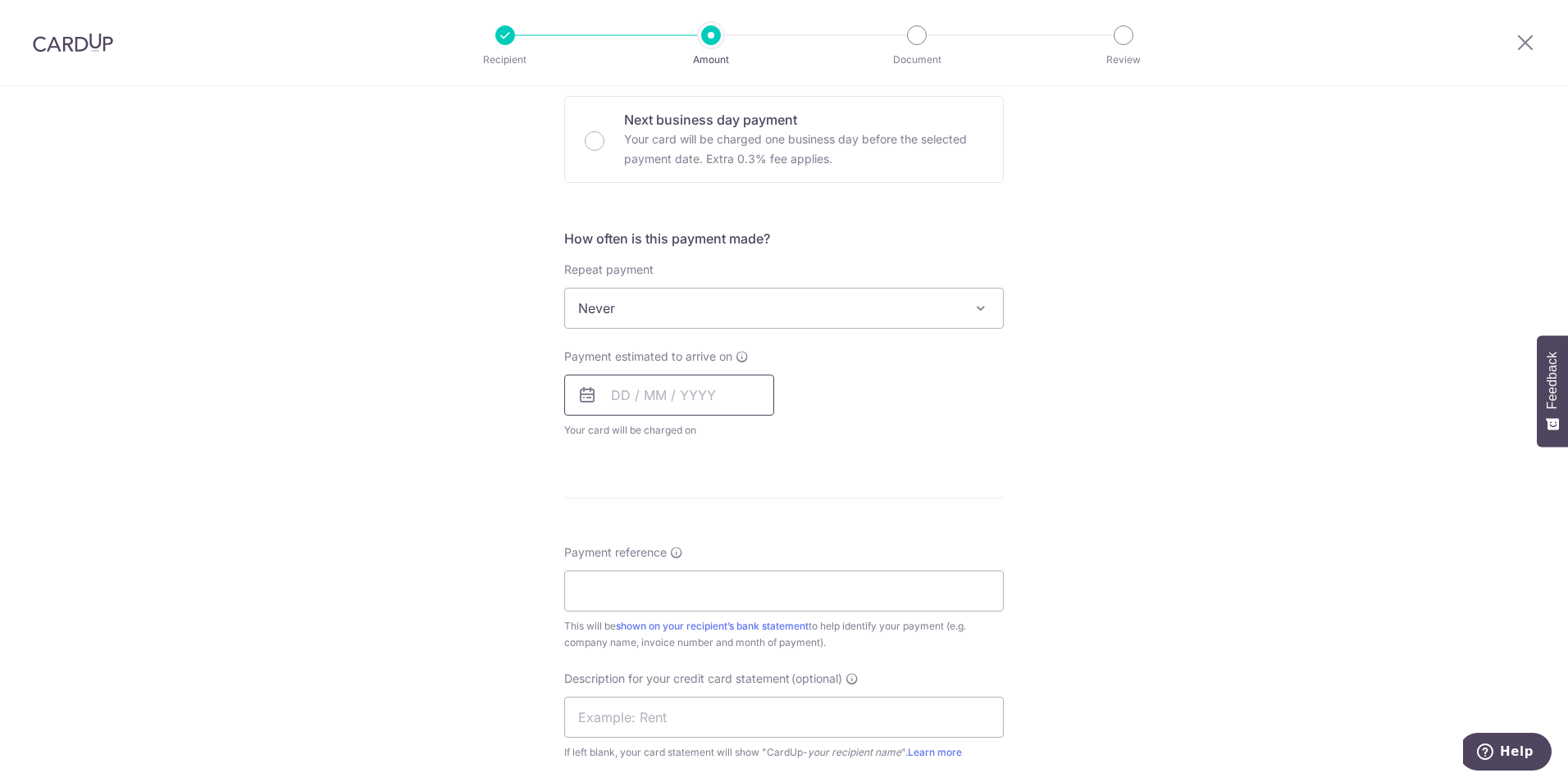
click at [690, 393] on input "text" at bounding box center [670, 394] width 210 height 41
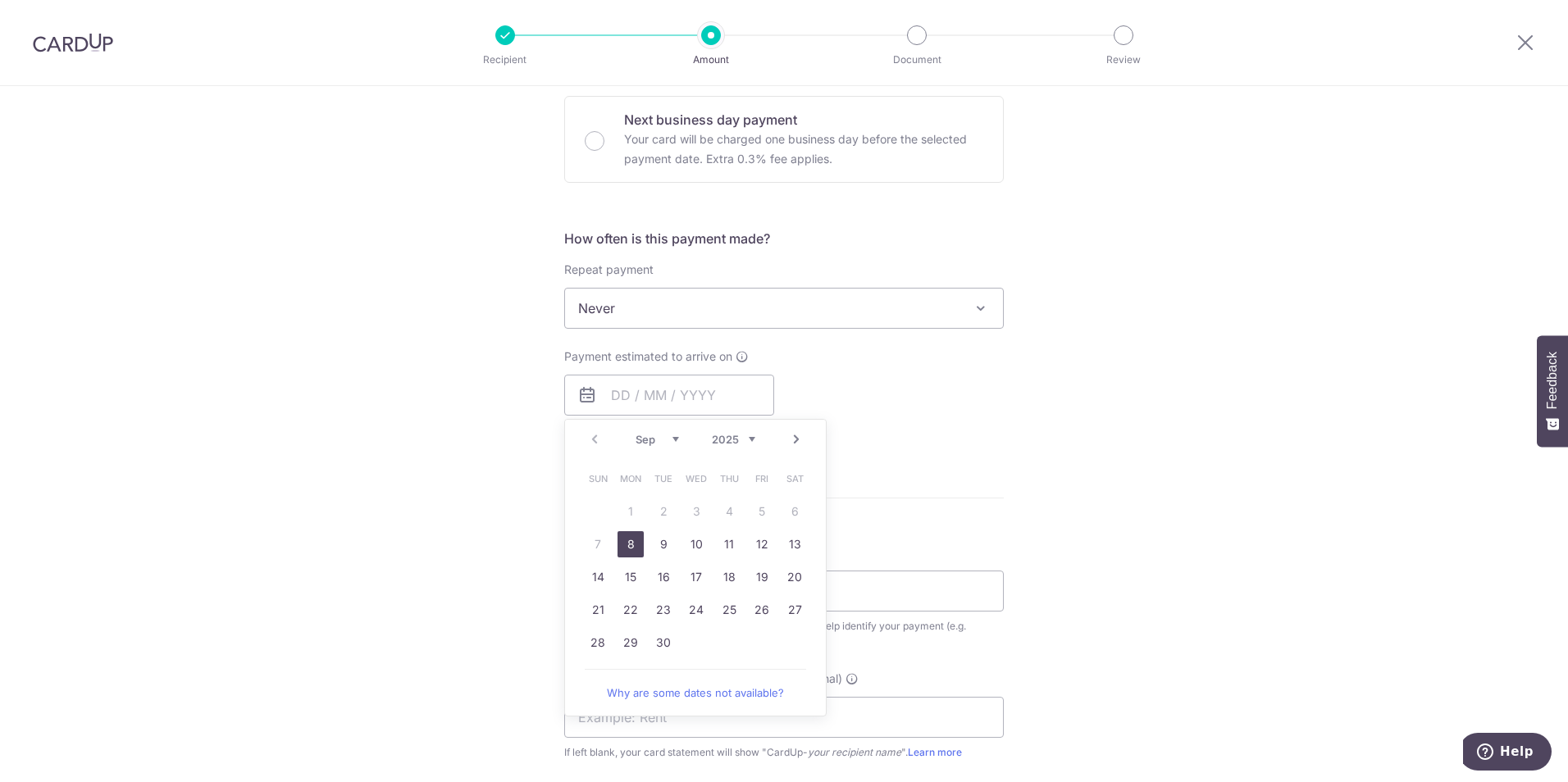
click at [621, 546] on link "8" at bounding box center [631, 545] width 26 height 26
type input "[DATE]"
click at [510, 547] on div "Tell us more about your payment Enter payment amount SGD 3,177.35 3177.35 GST (…" at bounding box center [784, 391] width 1568 height 1593
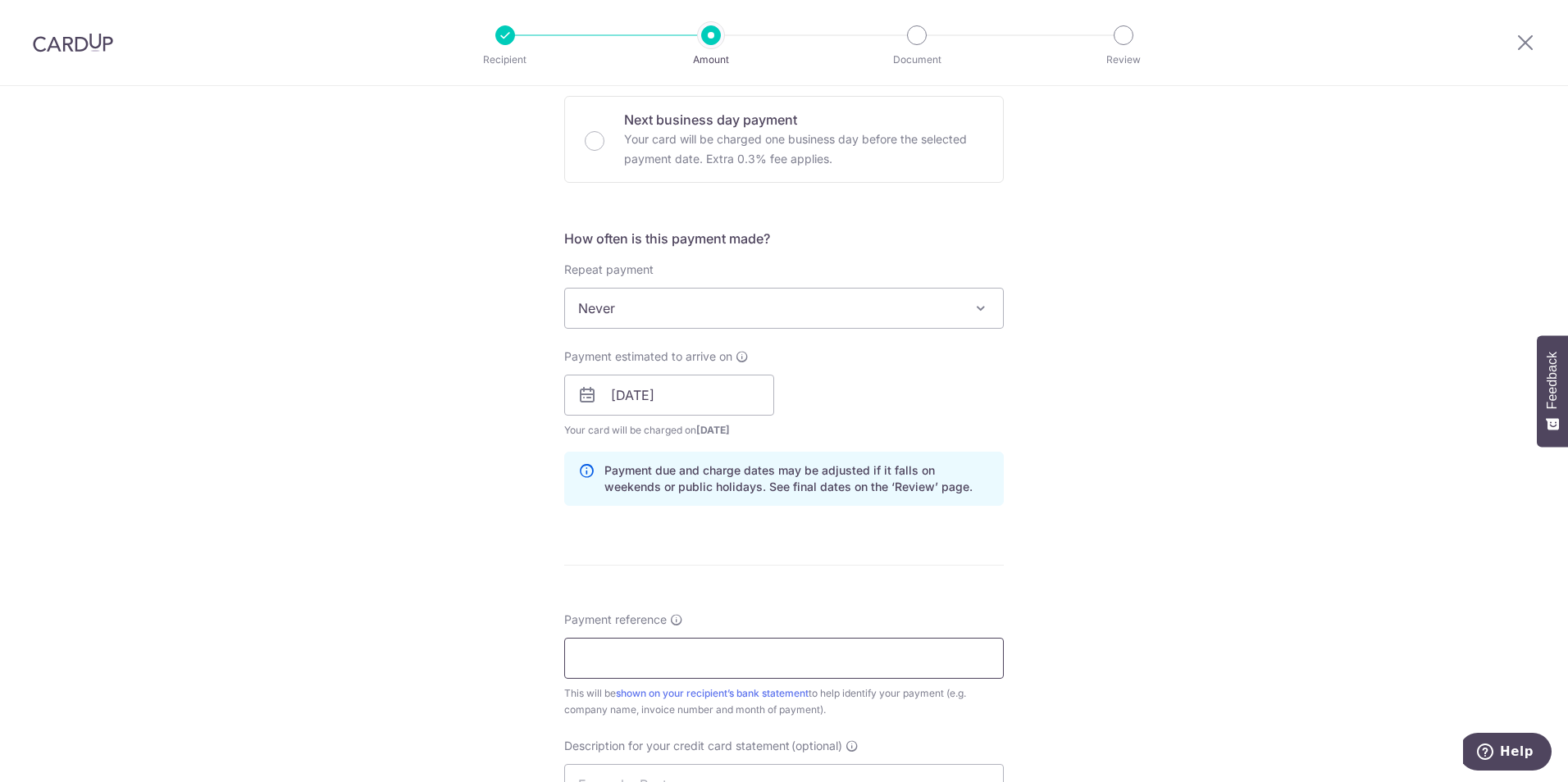
click at [612, 653] on input "Payment reference" at bounding box center [784, 658] width 440 height 41
type input "U"
type input "E"
type input "Y"
type input "U"
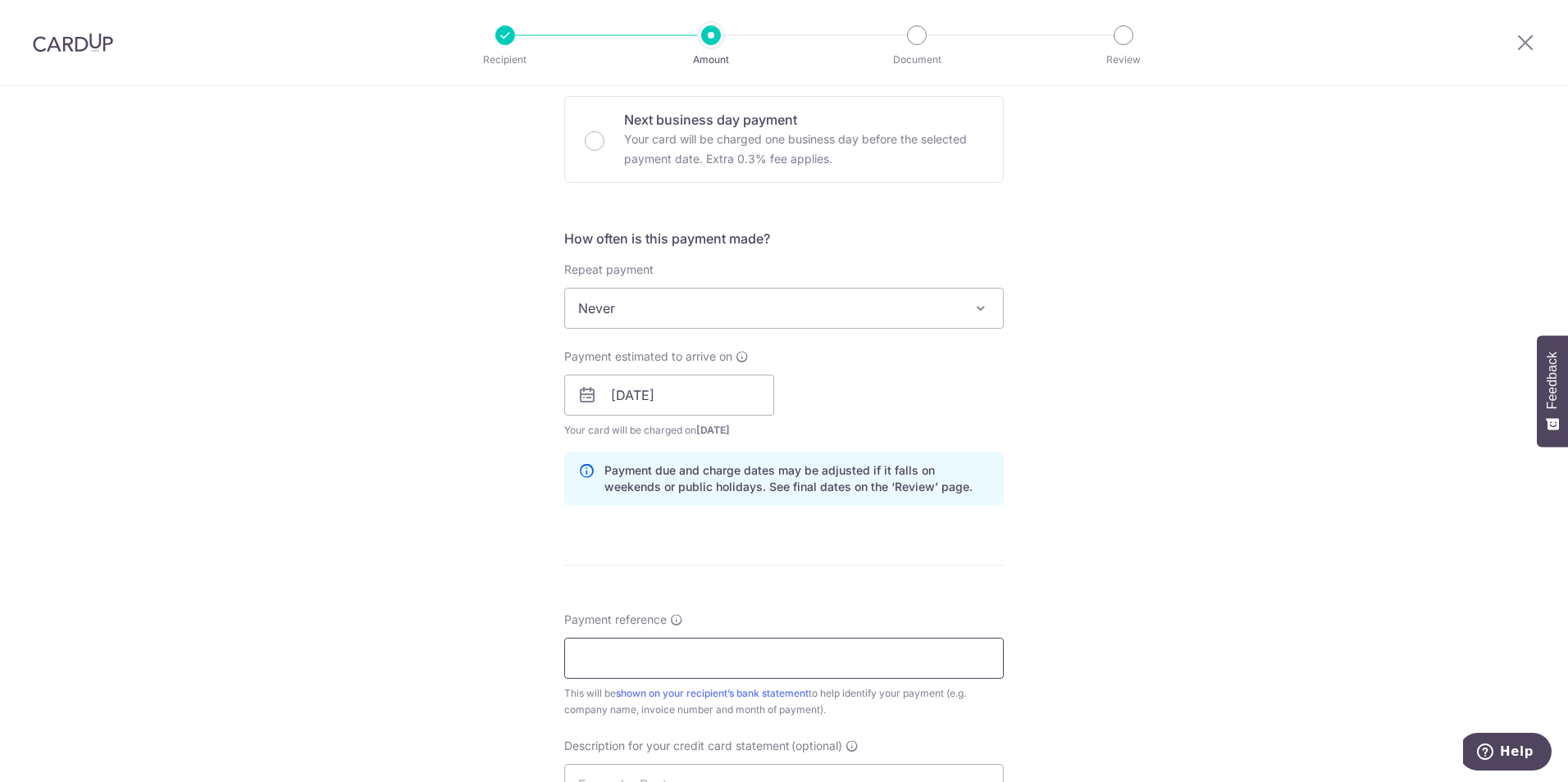
type input "R"
type input "T"
drag, startPoint x: 688, startPoint y: 661, endPoint x: 461, endPoint y: 644, distance: 227.6
click at [461, 644] on div "Tell us more about your payment Enter payment amount SGD 3,177.35 3177.35 GST (…" at bounding box center [784, 425] width 1568 height 1660
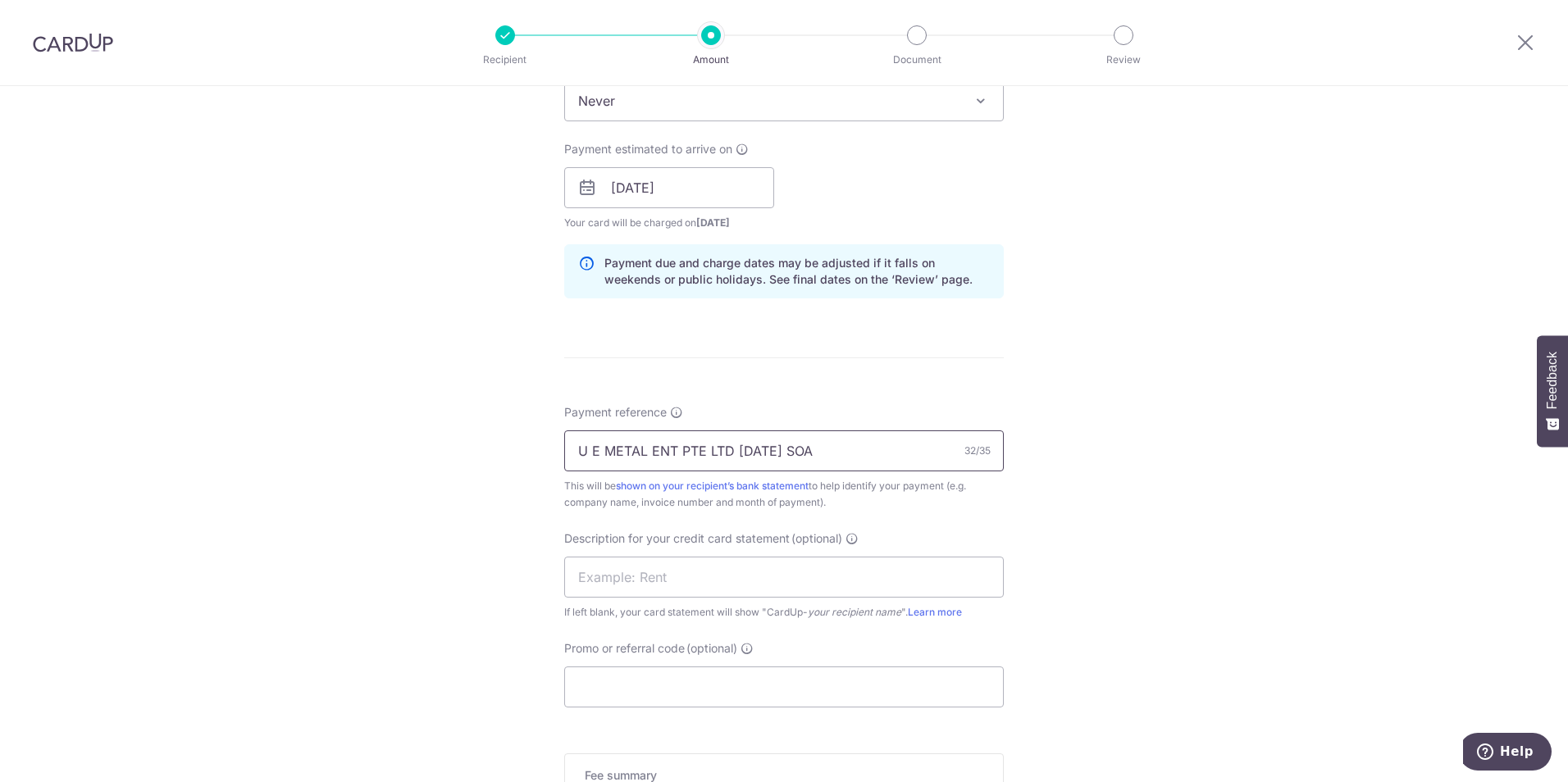
scroll to position [820, 0]
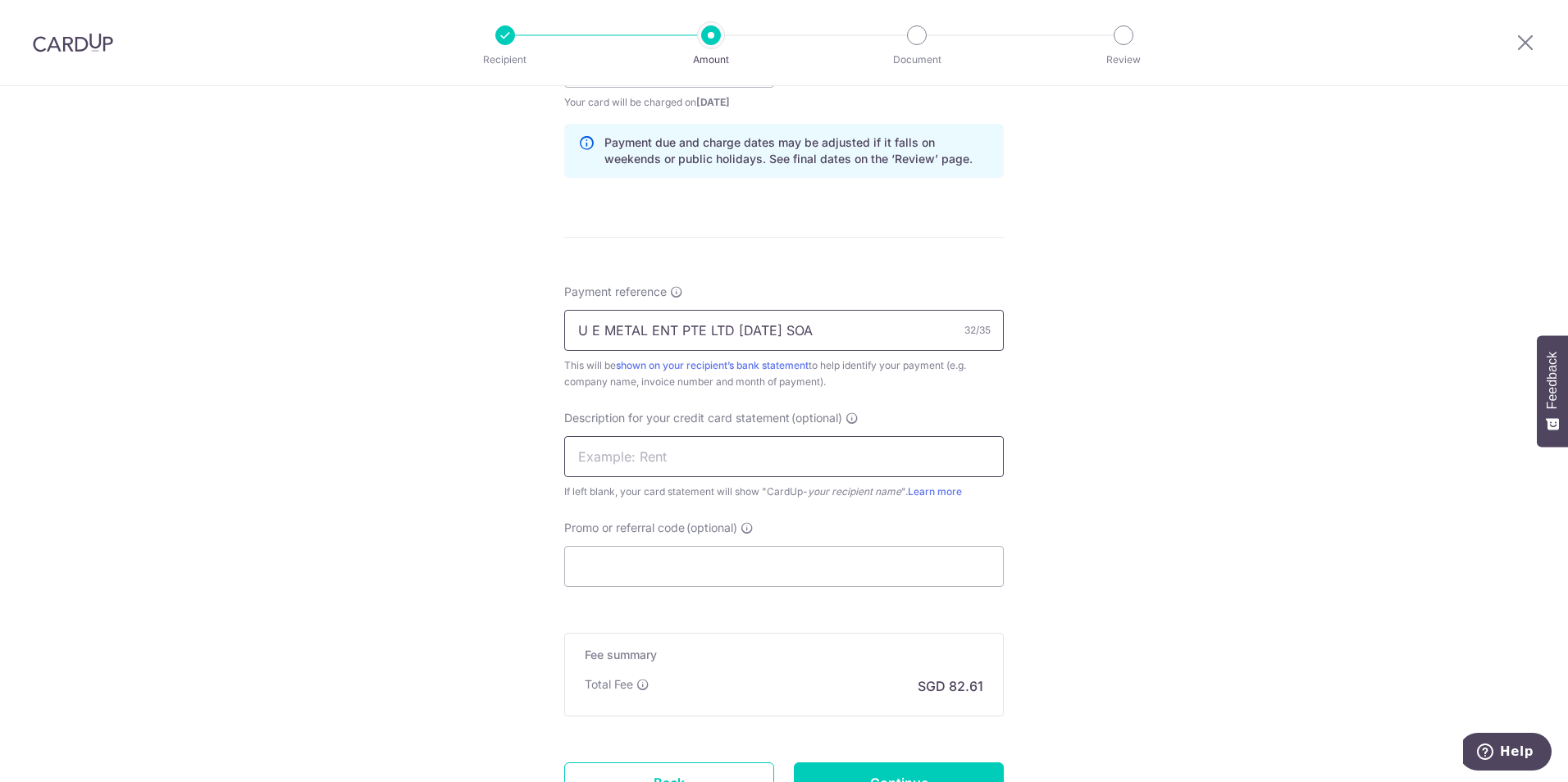
type input "U E METAL ENT PTE LTD [DATE] SOA"
click at [753, 442] on input "text" at bounding box center [784, 456] width 440 height 41
click at [750, 450] on input "text" at bounding box center [784, 456] width 440 height 41
type input "U E METAL AUG25"
click at [732, 550] on input "Promo or referral code (optional)" at bounding box center [784, 566] width 440 height 41
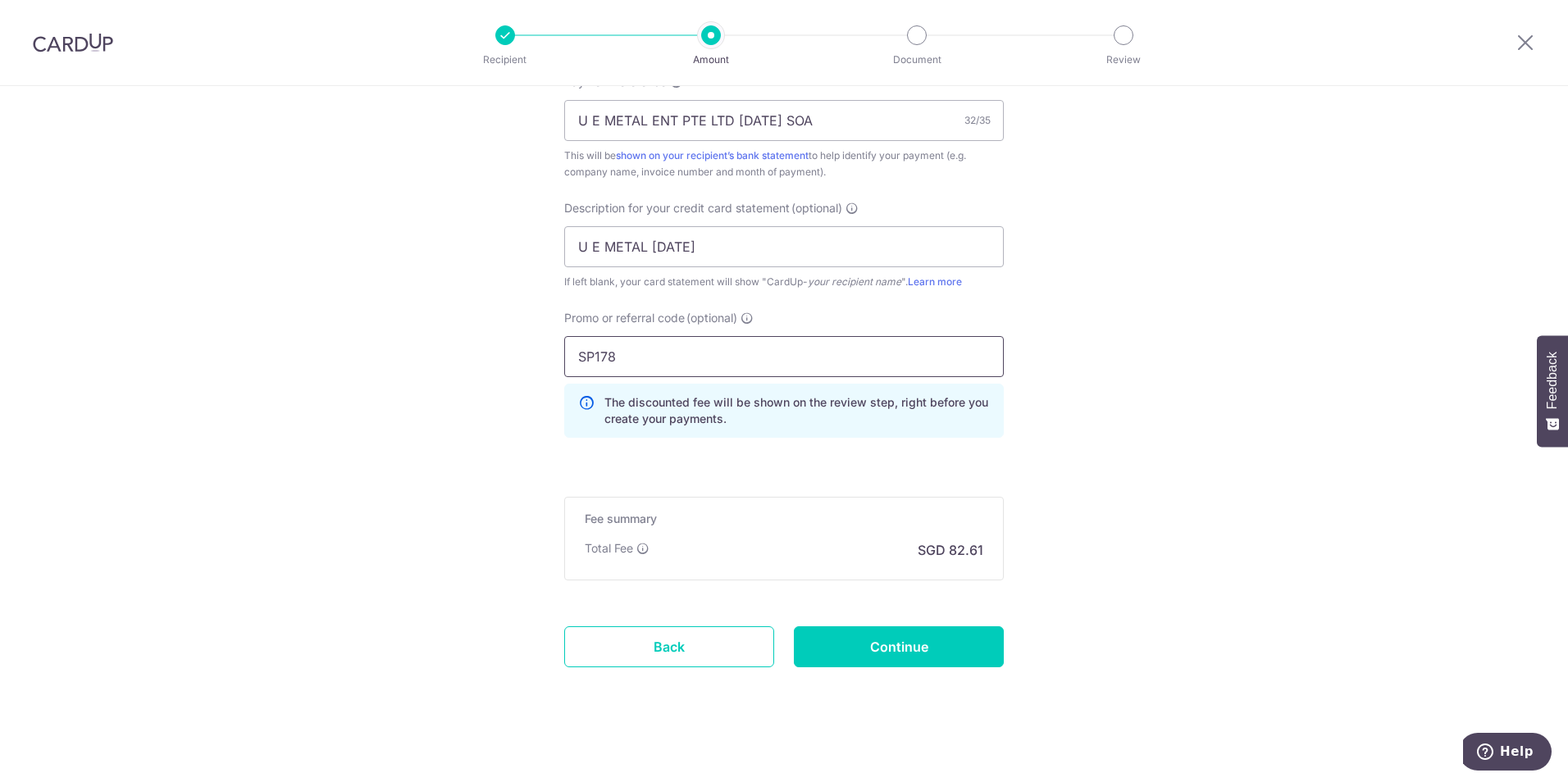
scroll to position [1038, 0]
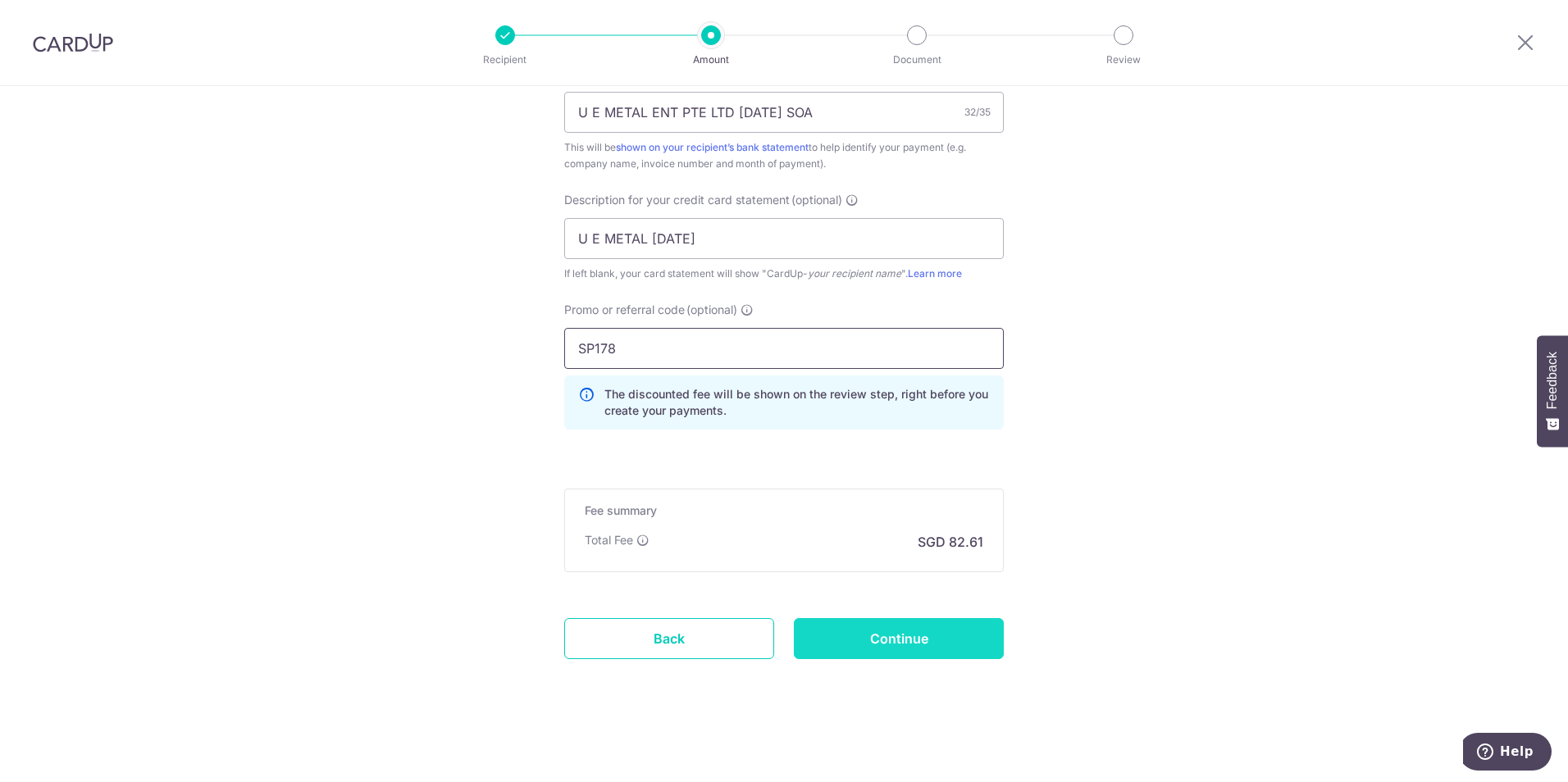
type input "SP178"
click at [851, 629] on input "Continue" at bounding box center [899, 638] width 210 height 41
type input "Create Schedule"
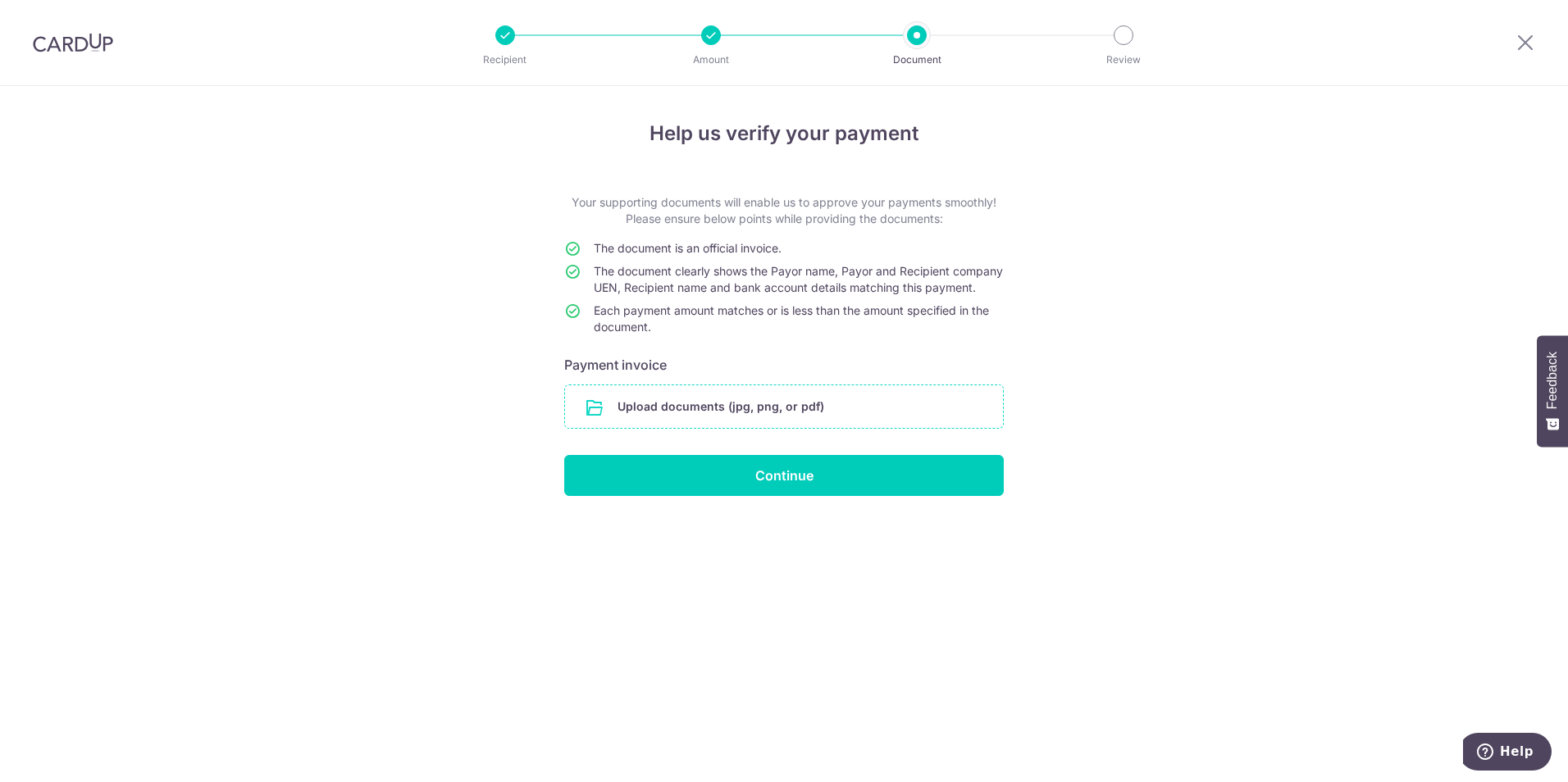
click at [911, 422] on input "file" at bounding box center [784, 407] width 438 height 43
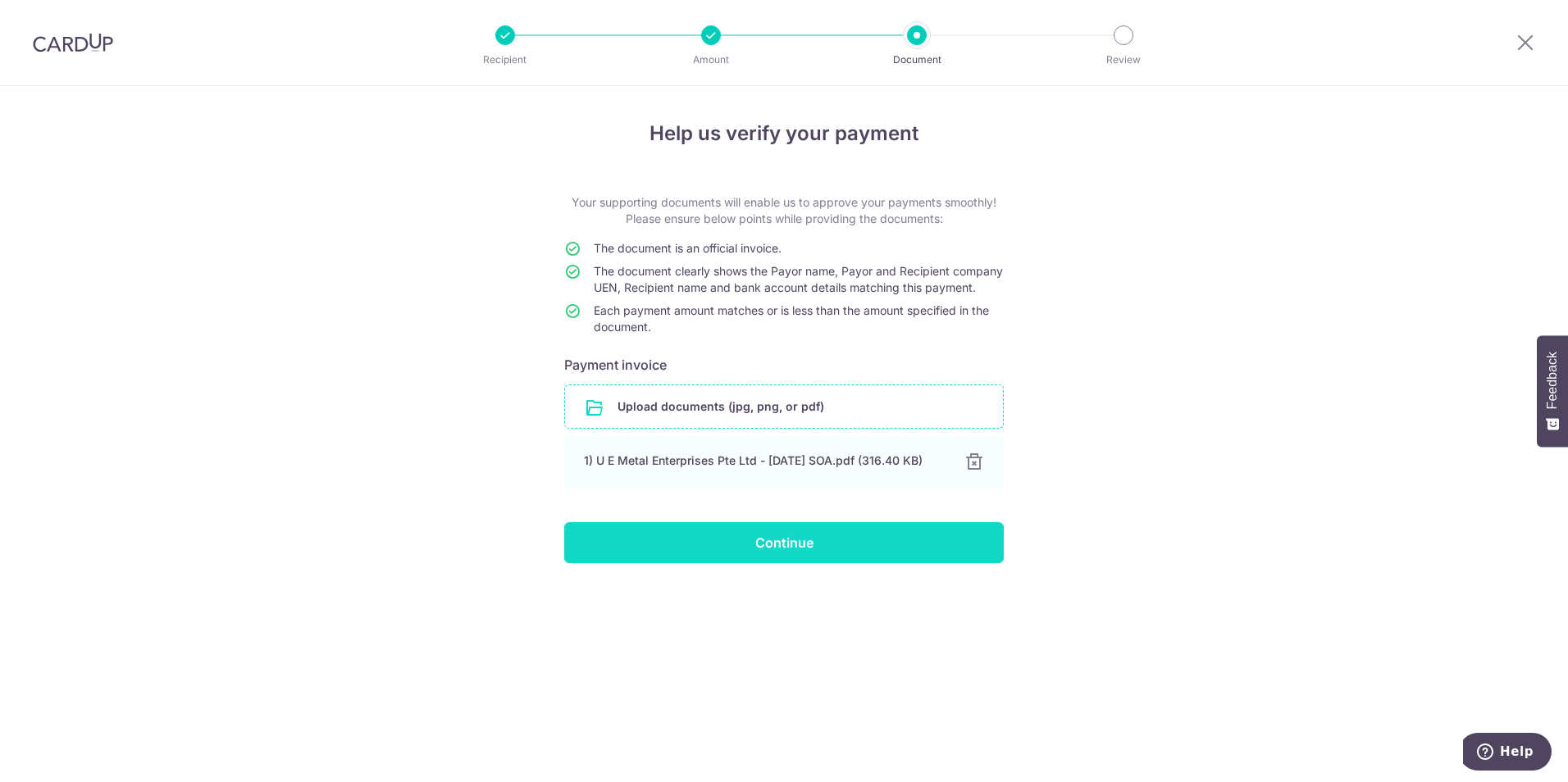
click at [798, 553] on input "Continue" at bounding box center [784, 543] width 440 height 41
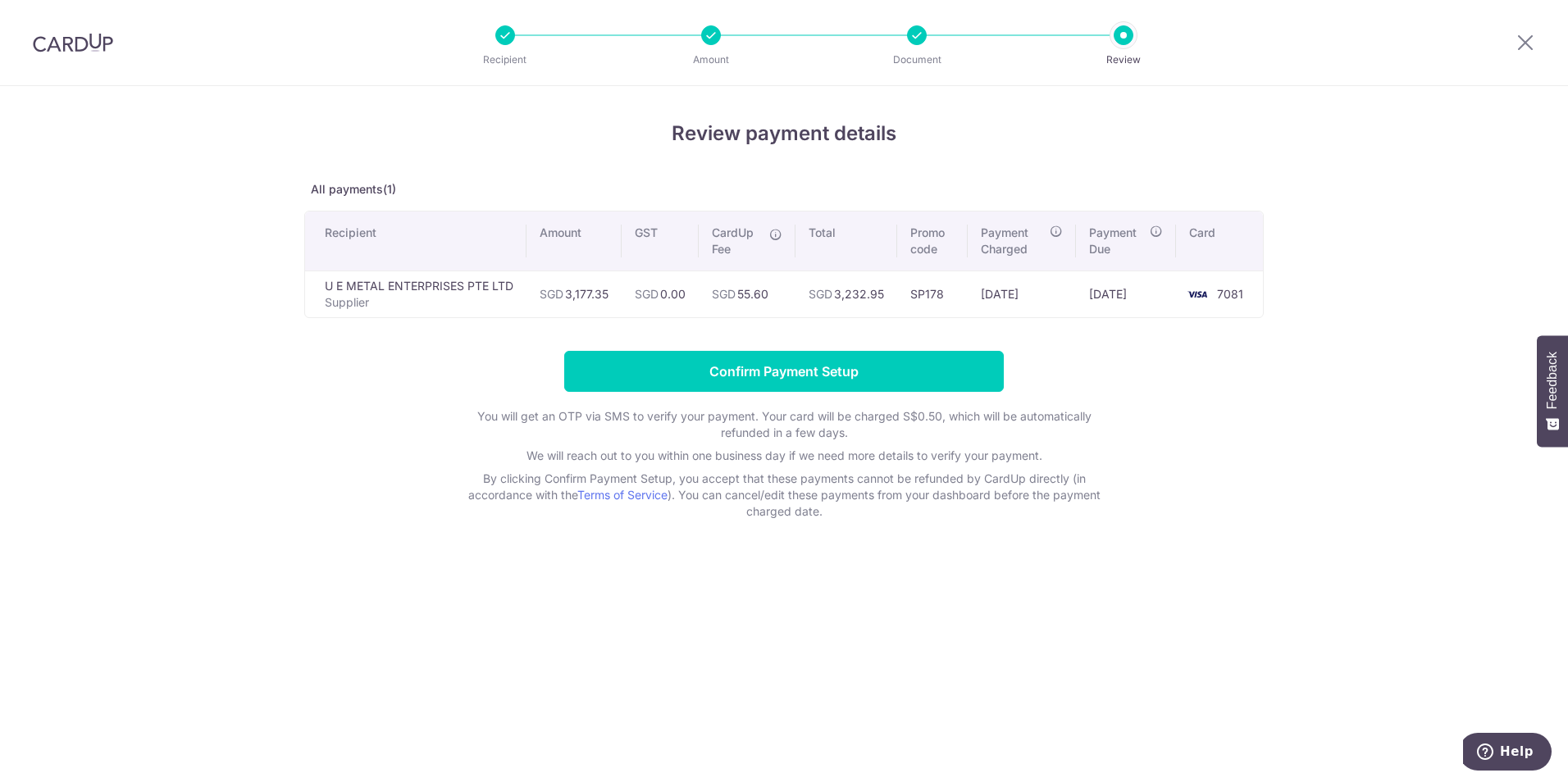
click at [195, 400] on div "Review payment details All payments(1) Recipient Amount GST CardUp Fee Total Pr…" at bounding box center [784, 434] width 1568 height 696
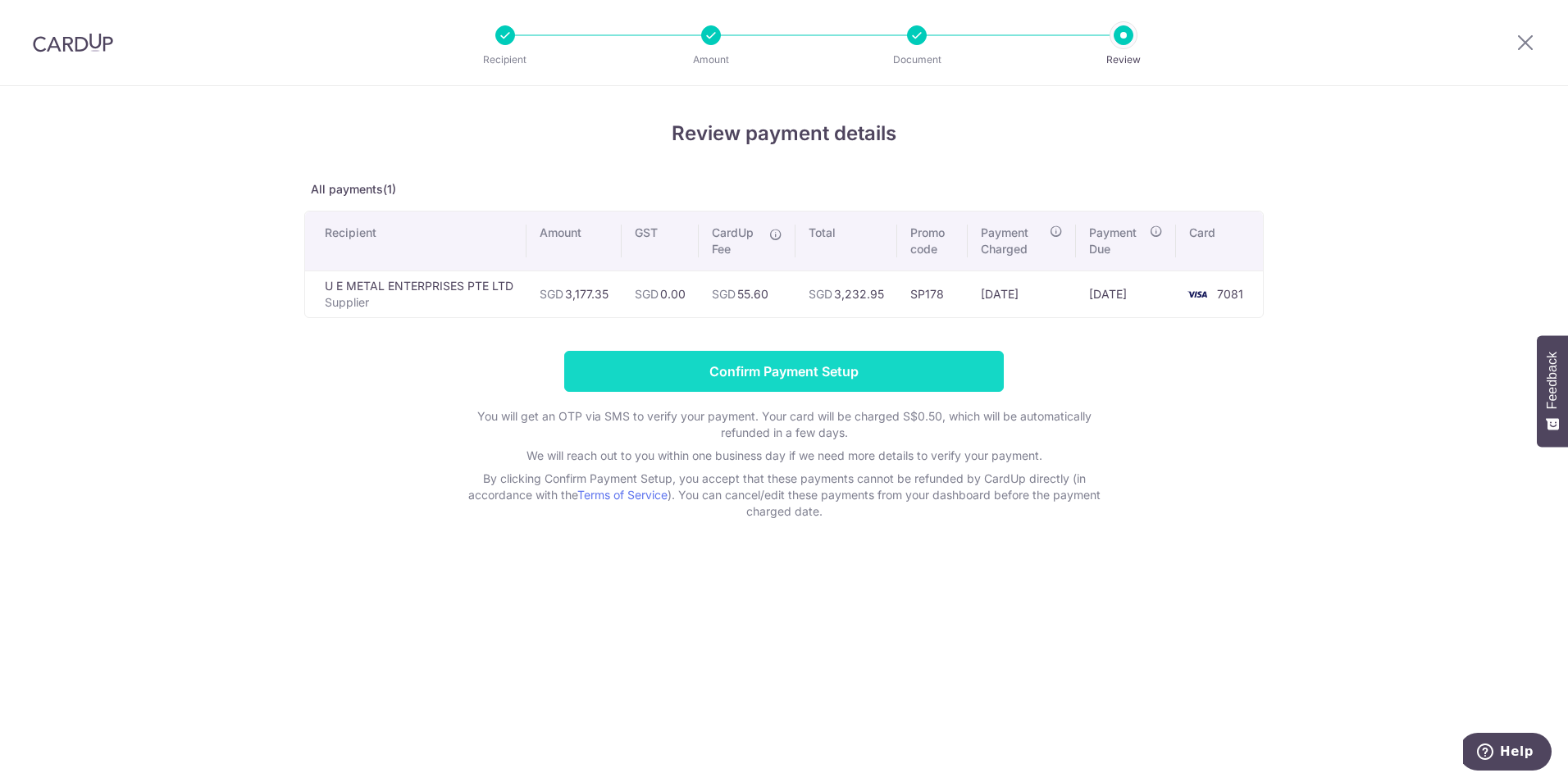
click at [817, 356] on input "Confirm Payment Setup" at bounding box center [784, 371] width 440 height 41
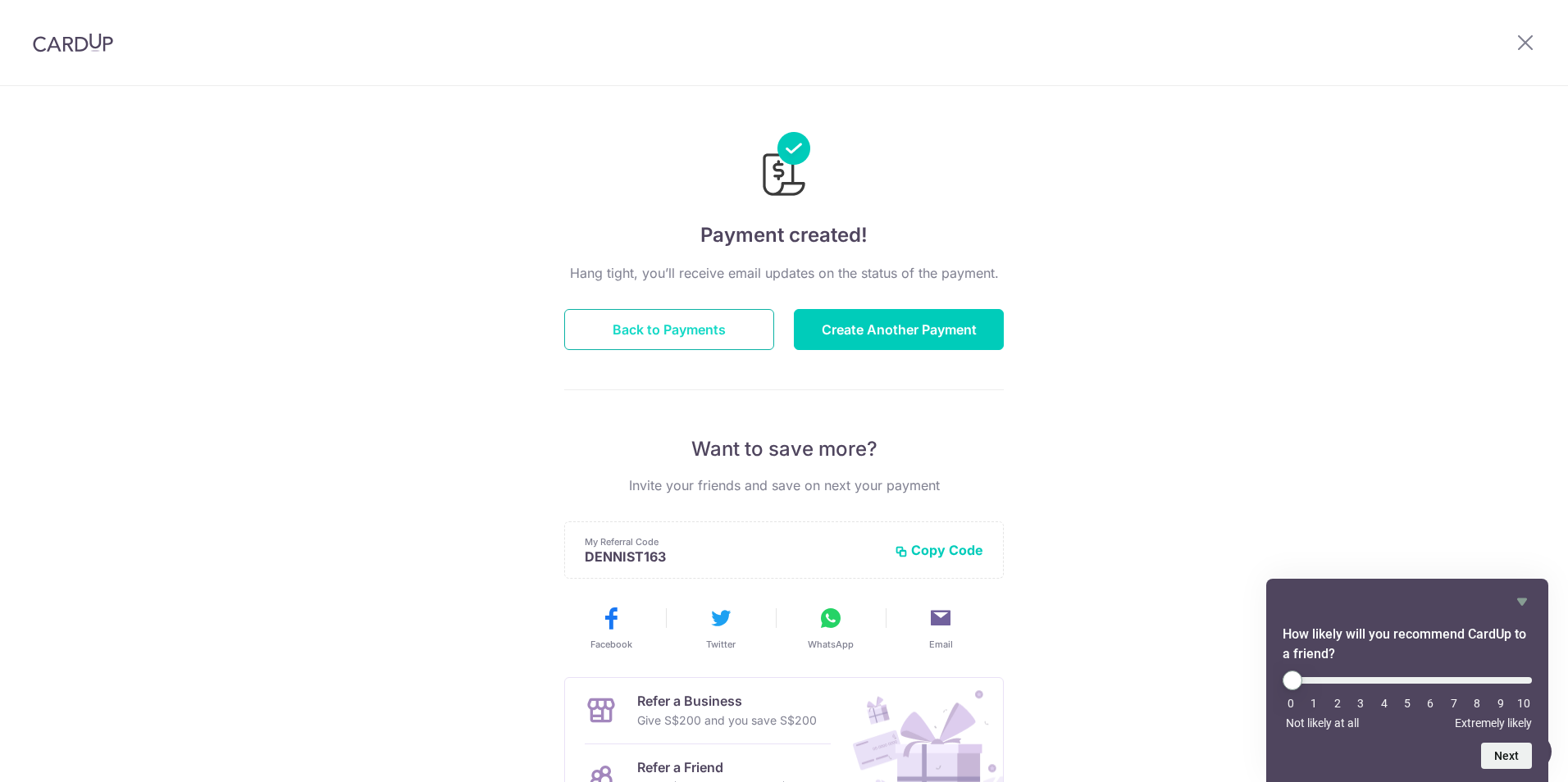
click at [696, 328] on button "Back to Payments" at bounding box center [670, 329] width 210 height 41
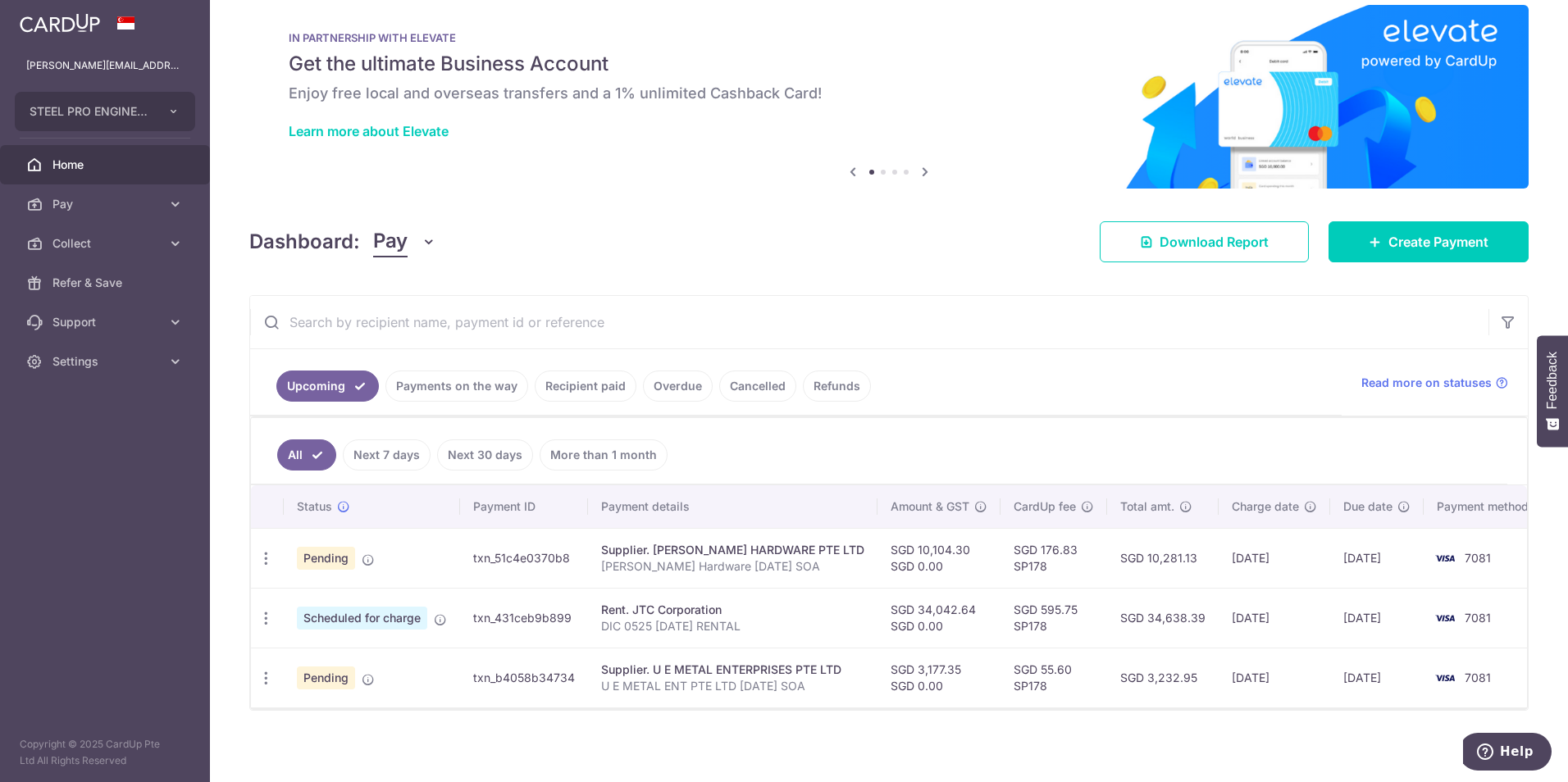
scroll to position [27, 0]
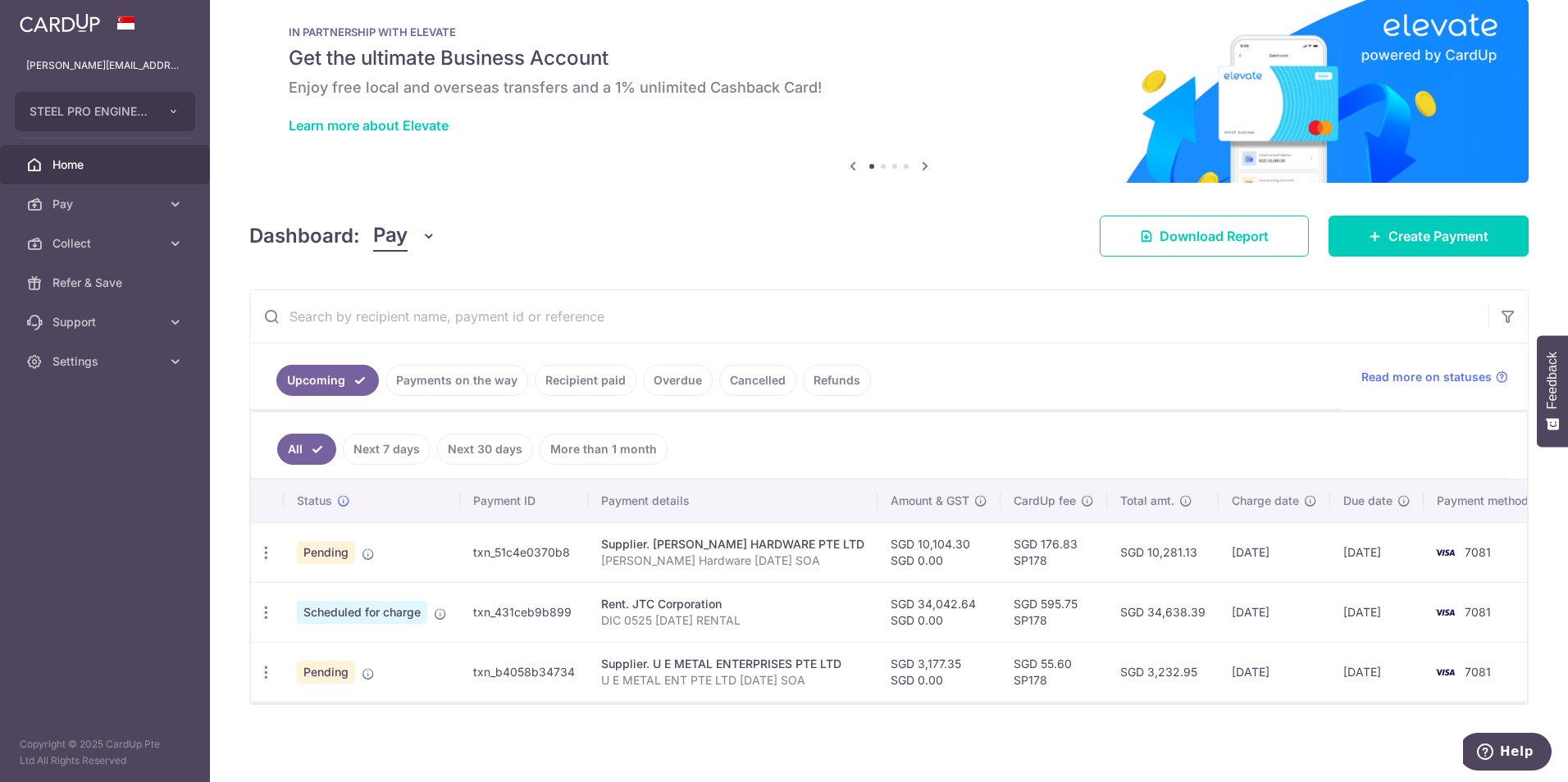
click at [283, 282] on div "× Pause Schedule Pause all future payments in this series Pause just this one p…" at bounding box center [889, 391] width 1358 height 782
click at [467, 391] on link "Payments on the way" at bounding box center [457, 380] width 143 height 31
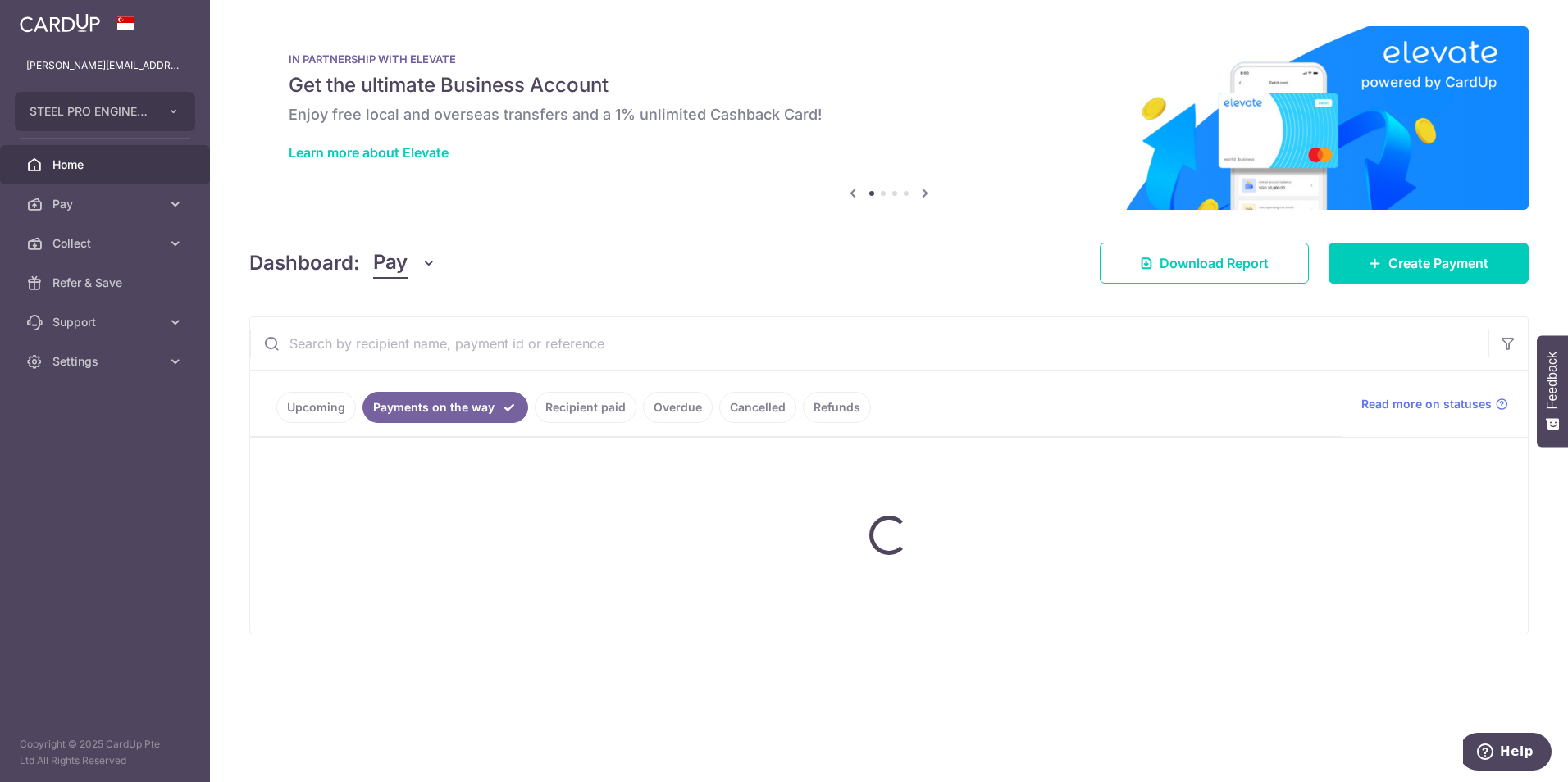
scroll to position [0, 0]
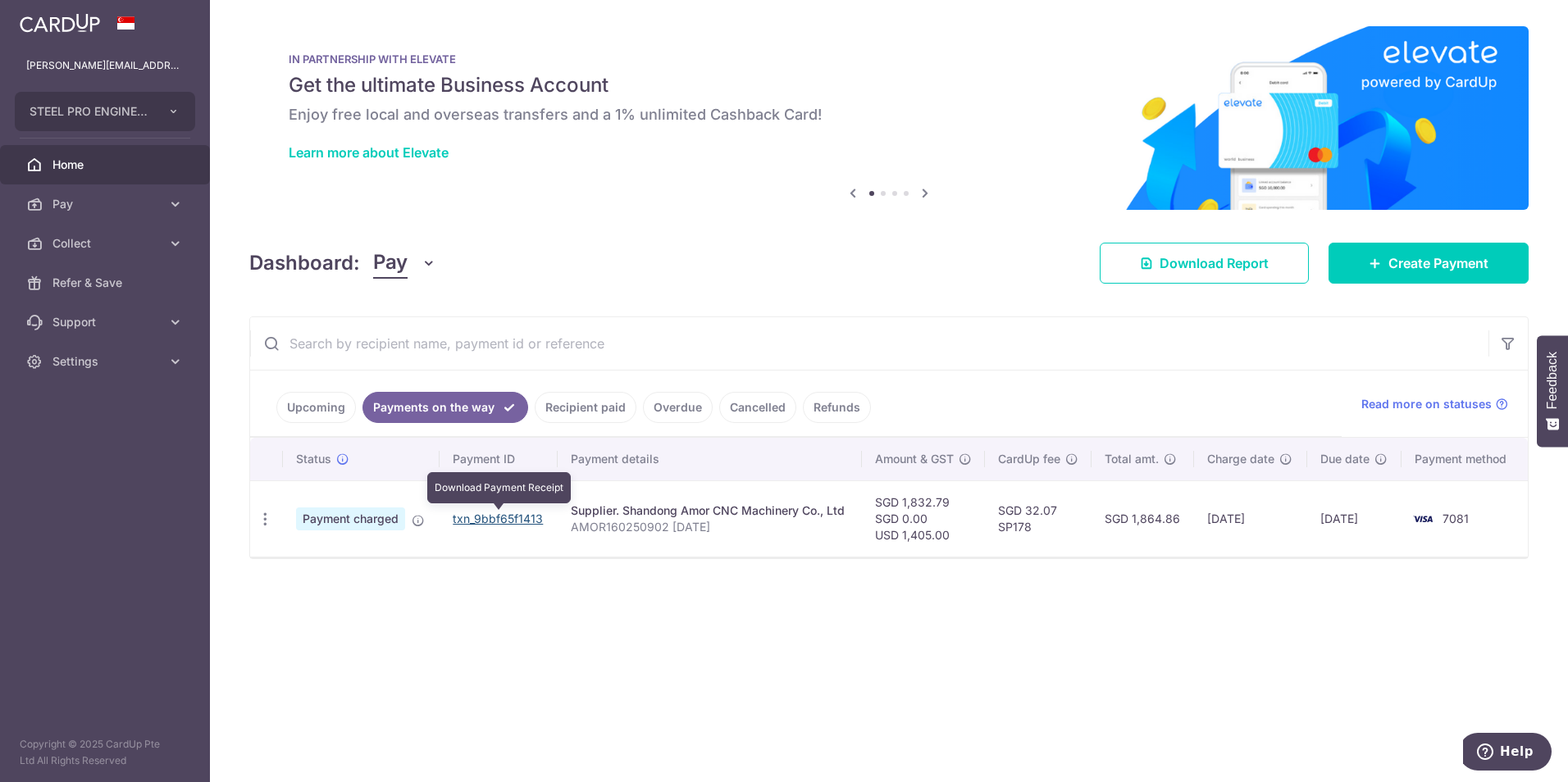
drag, startPoint x: 513, startPoint y: 519, endPoint x: 875, endPoint y: 83, distance: 566.7
click at [513, 519] on link "txn_9bbf65f1413" at bounding box center [497, 518] width 90 height 14
click at [862, 703] on div "× Pause Schedule Pause all future payments in this series Pause just this one p…" at bounding box center [889, 391] width 1358 height 782
click at [913, 721] on div "× Pause Schedule Pause all future payments in this series Pause just this one p…" at bounding box center [889, 391] width 1358 height 782
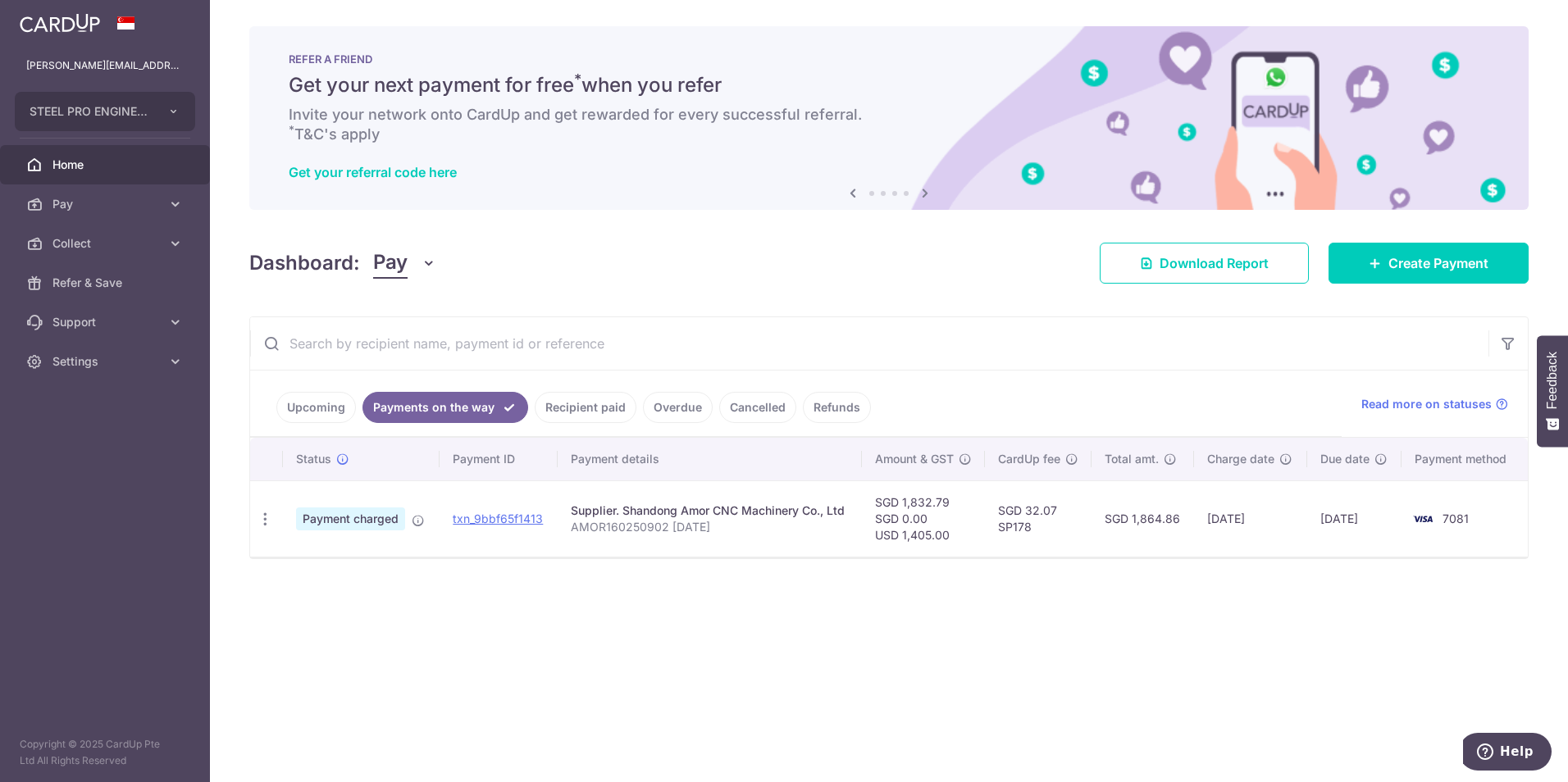
click at [763, 684] on div "× Pause Schedule Pause all future payments in this series Pause just this one p…" at bounding box center [889, 391] width 1358 height 782
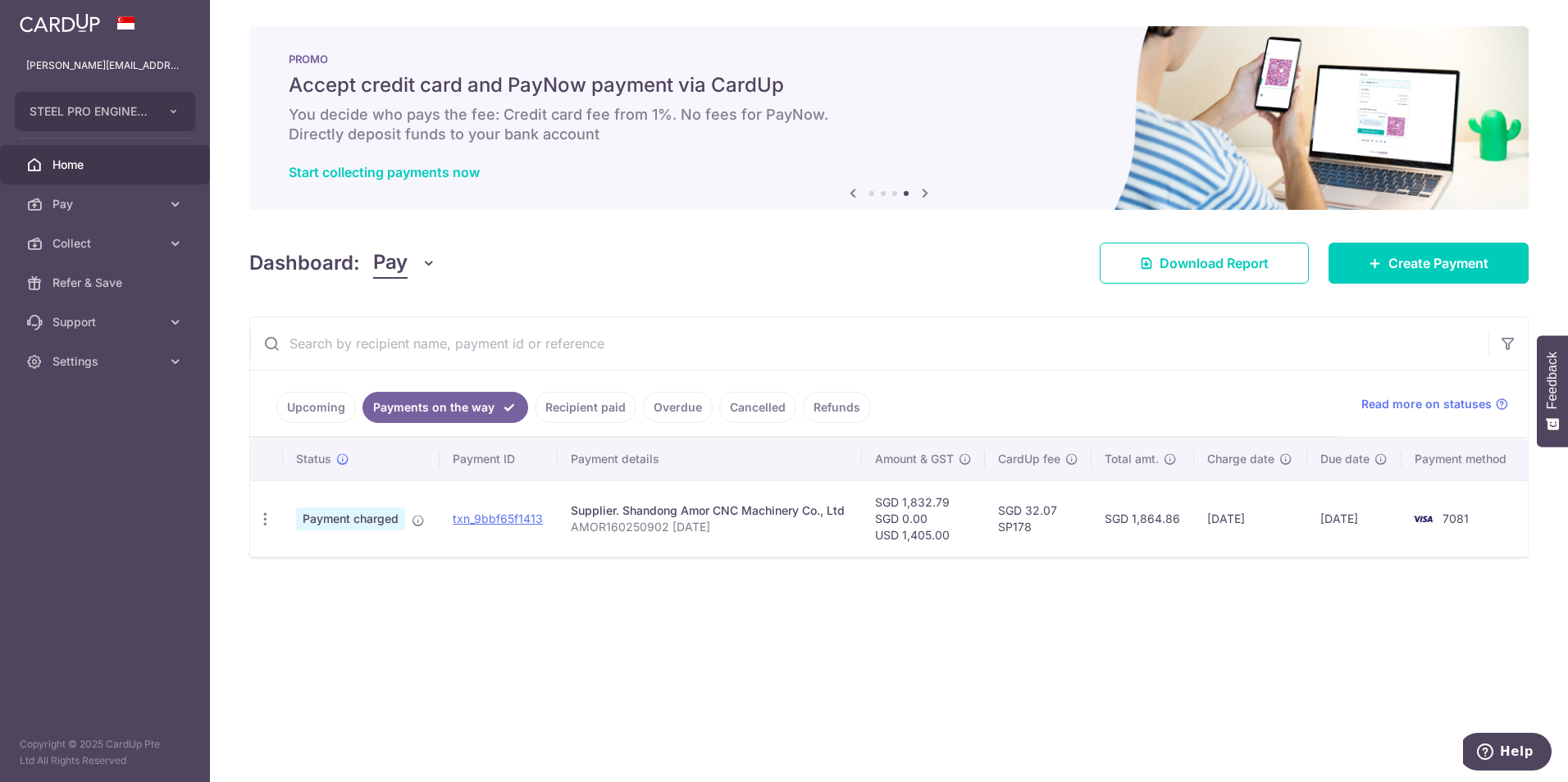
click at [723, 624] on div "× Pause Schedule Pause all future payments in this series Pause just this one p…" at bounding box center [889, 391] width 1358 height 782
